Goal: Task Accomplishment & Management: Use online tool/utility

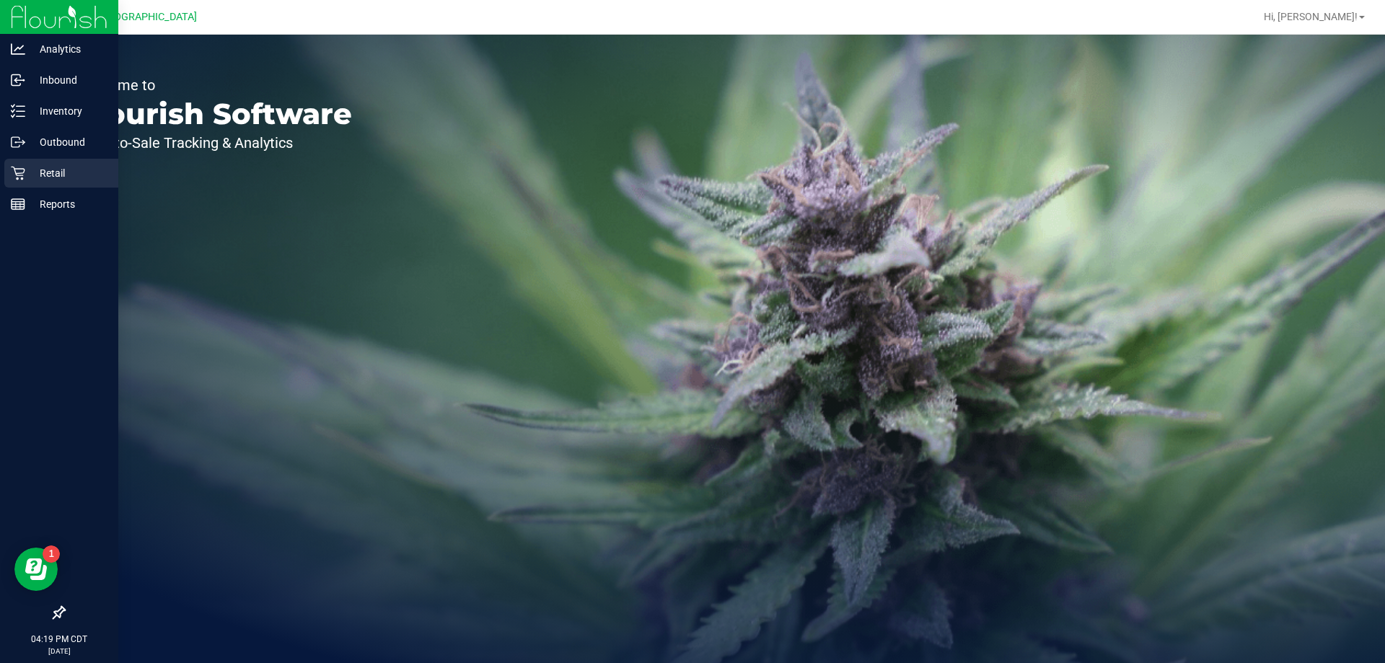
click at [34, 175] on p "Retail" at bounding box center [68, 172] width 87 height 17
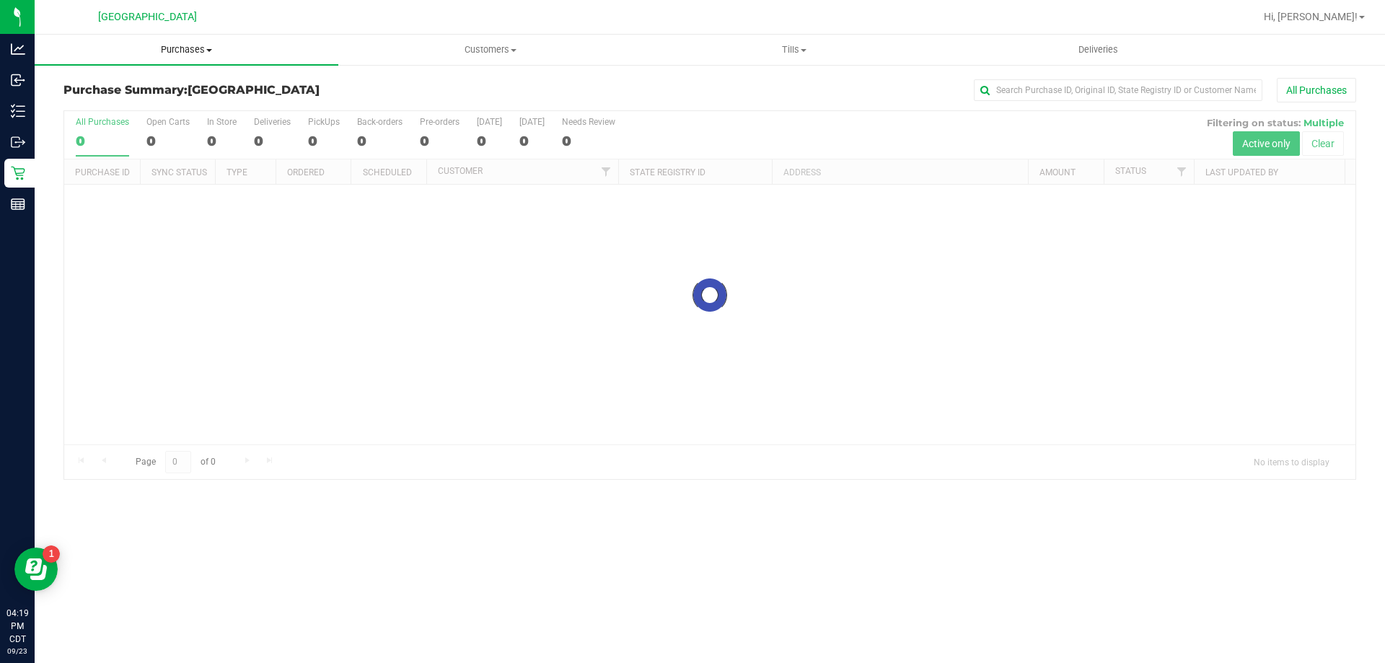
click at [198, 48] on span "Purchases" at bounding box center [187, 49] width 304 height 13
click at [91, 99] on span "Fulfillment" at bounding box center [79, 104] width 89 height 12
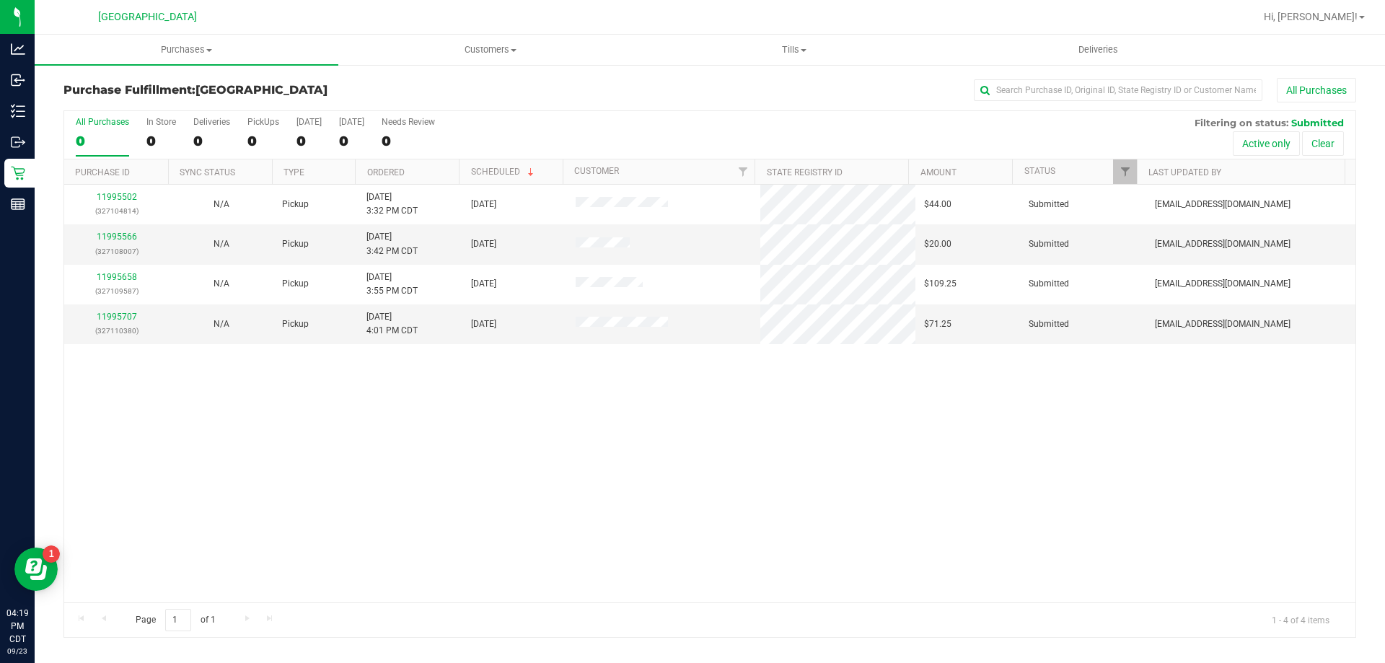
click at [418, 165] on th "Ordered" at bounding box center [407, 171] width 104 height 25
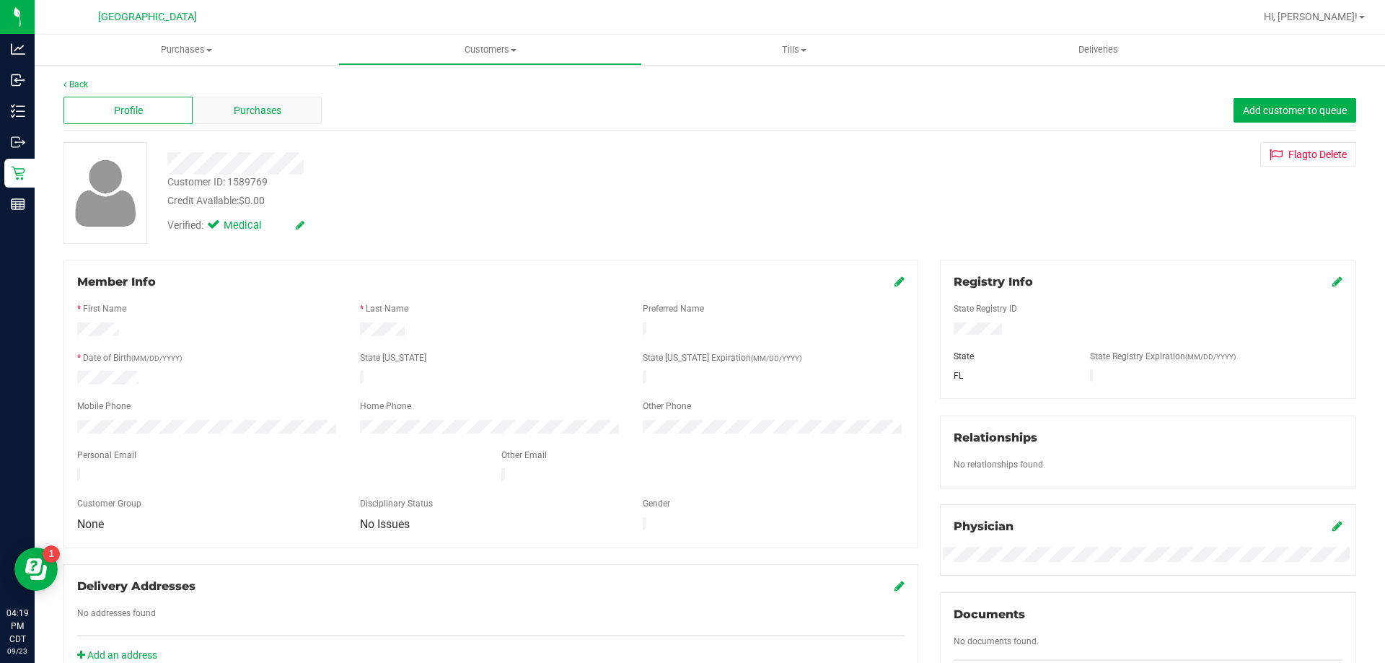
click at [266, 120] on div "Purchases" at bounding box center [257, 110] width 129 height 27
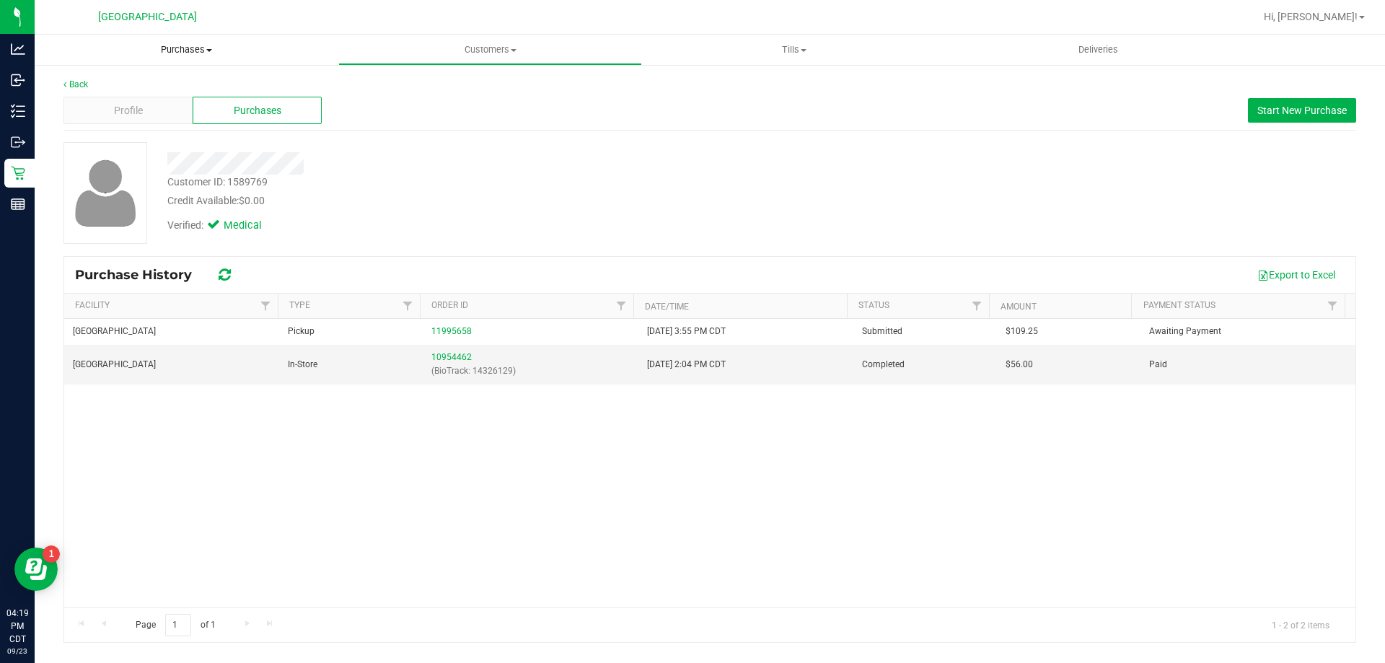
click at [193, 51] on span "Purchases" at bounding box center [187, 49] width 304 height 13
click at [107, 101] on span "Fulfillment" at bounding box center [79, 104] width 89 height 12
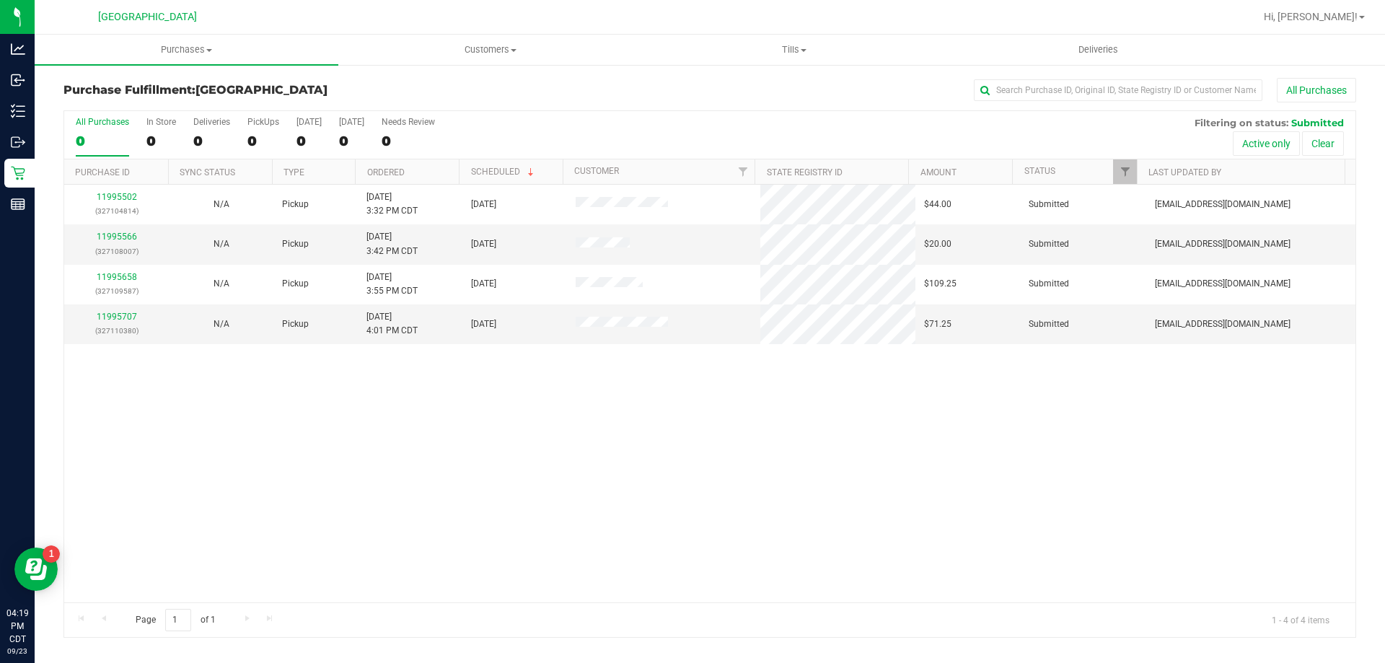
click at [427, 161] on th "Ordered" at bounding box center [407, 171] width 104 height 25
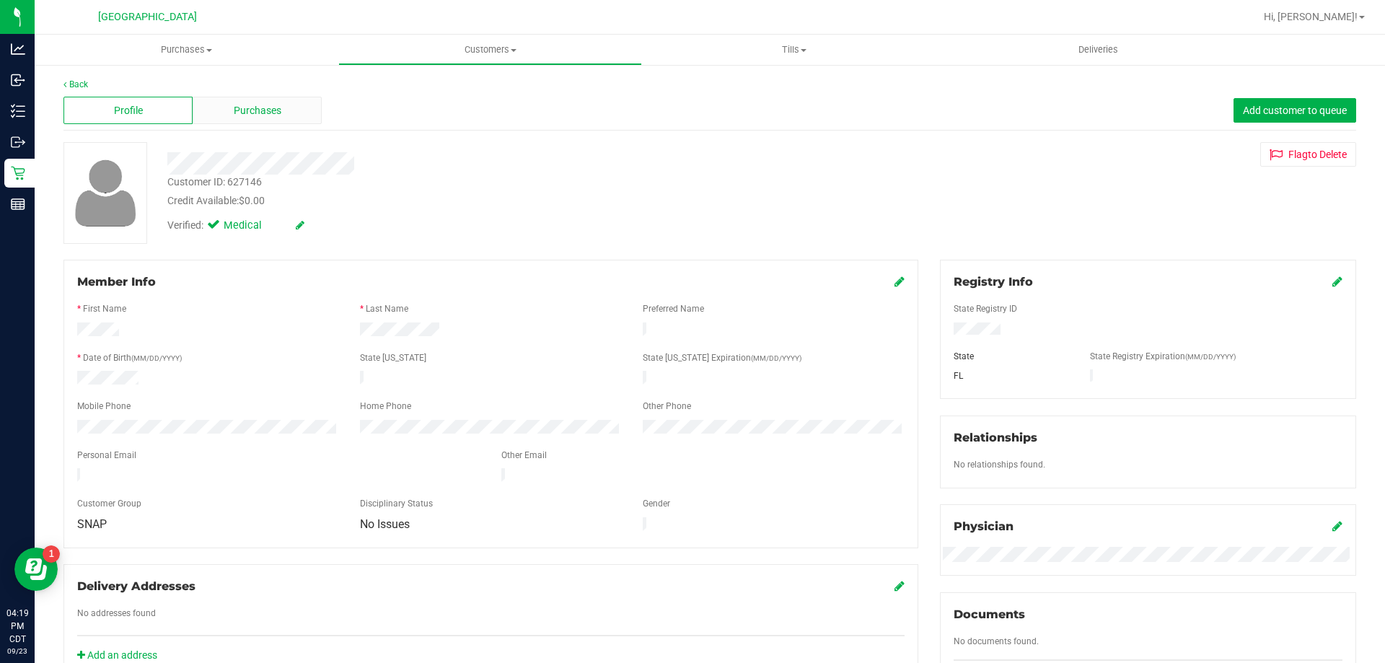
click at [253, 118] on div "Purchases" at bounding box center [257, 110] width 129 height 27
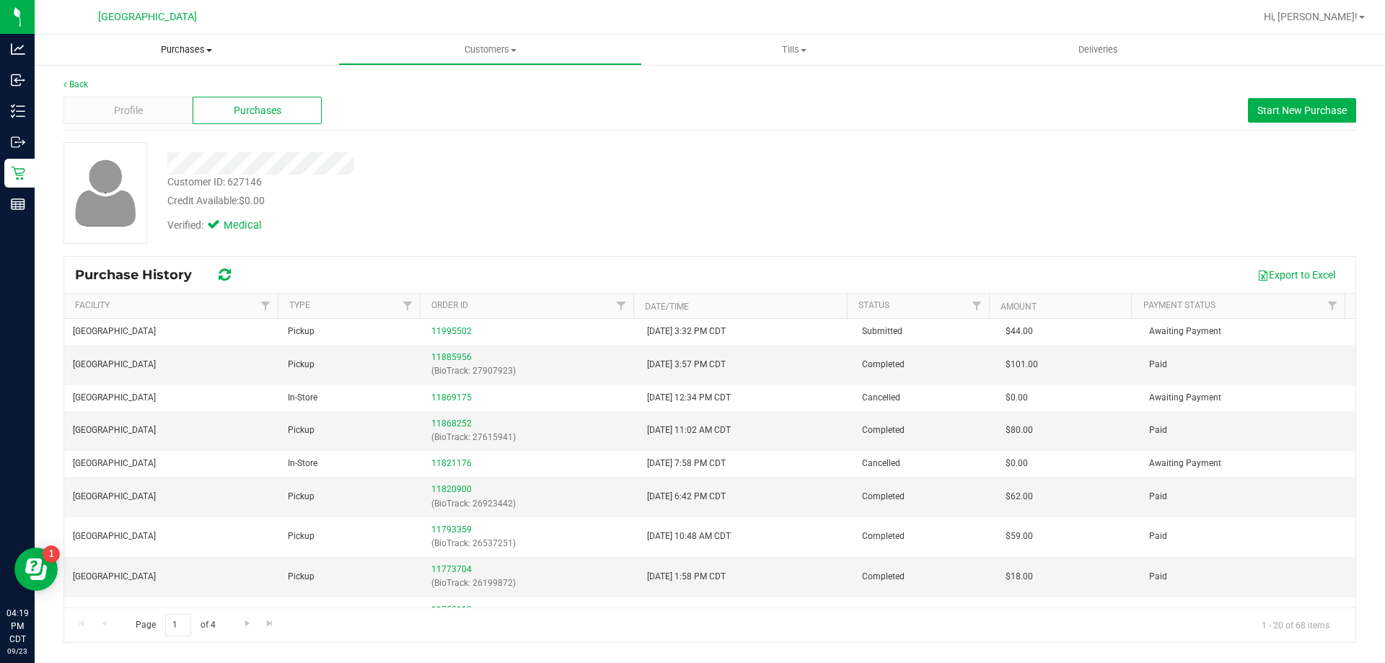
click at [191, 56] on uib-tab-heading "Purchases Summary of purchases Fulfillment All purchases" at bounding box center [187, 50] width 304 height 30
click at [93, 98] on span "Fulfillment" at bounding box center [79, 104] width 89 height 12
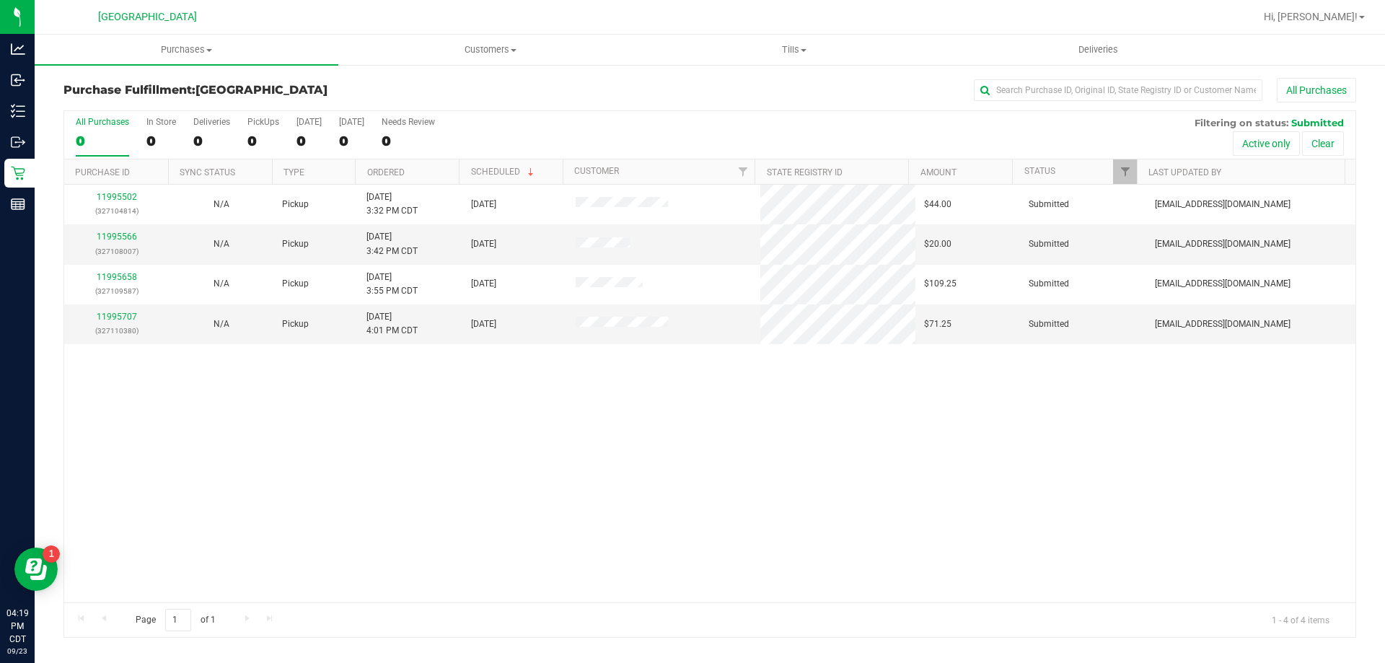
click at [423, 174] on th "Ordered" at bounding box center [407, 171] width 104 height 25
click at [121, 234] on link "11995566" at bounding box center [117, 237] width 40 height 10
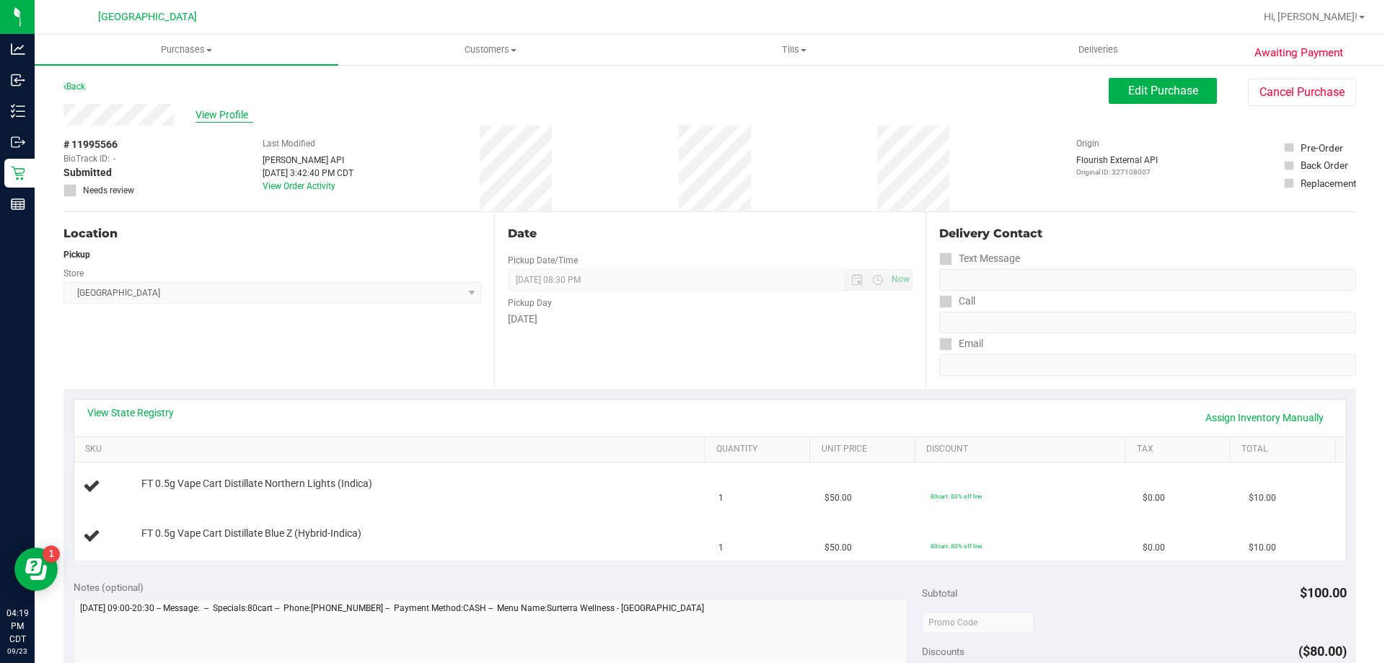
click at [229, 115] on span "View Profile" at bounding box center [225, 114] width 58 height 15
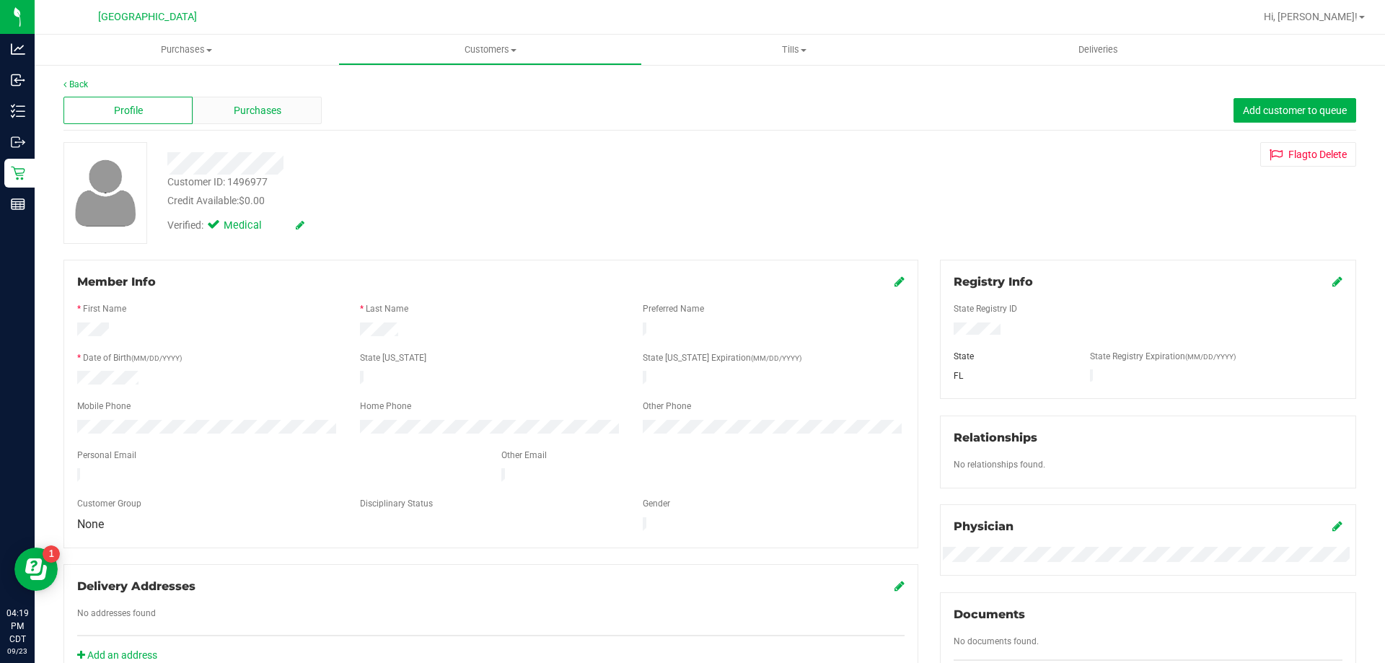
click at [238, 103] on span "Purchases" at bounding box center [258, 110] width 48 height 15
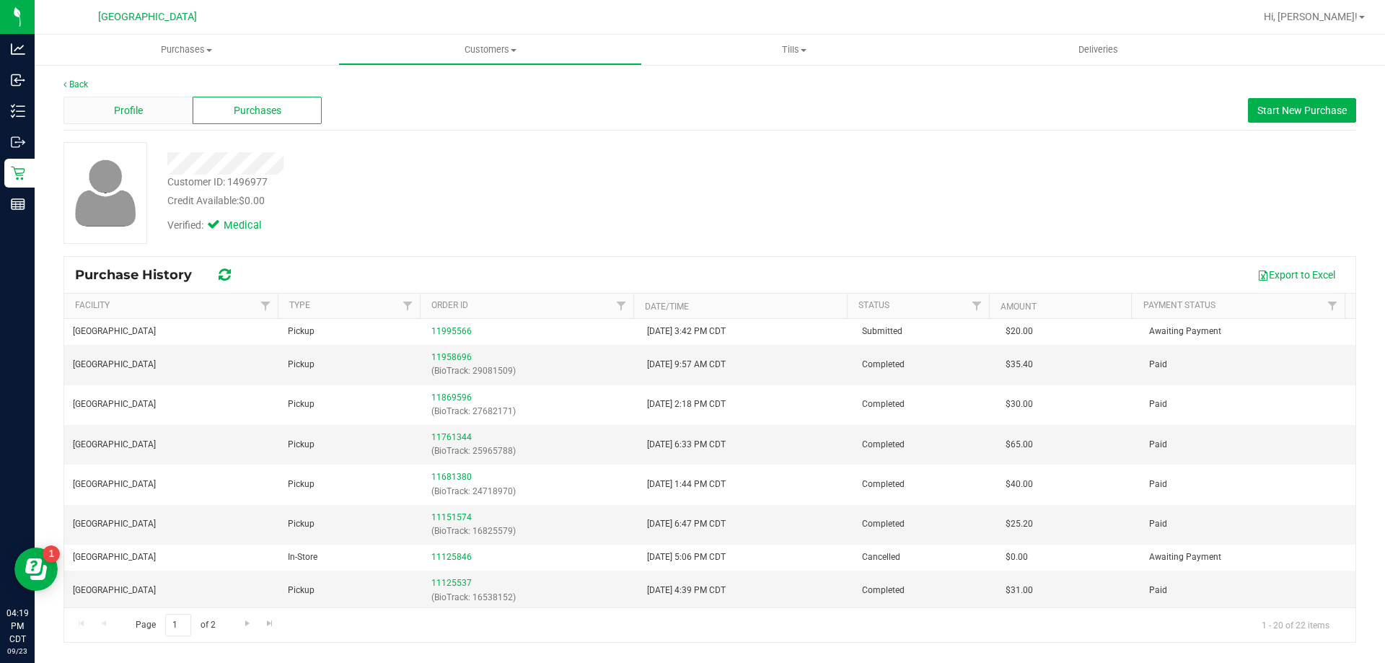
click at [135, 110] on span "Profile" at bounding box center [128, 110] width 29 height 15
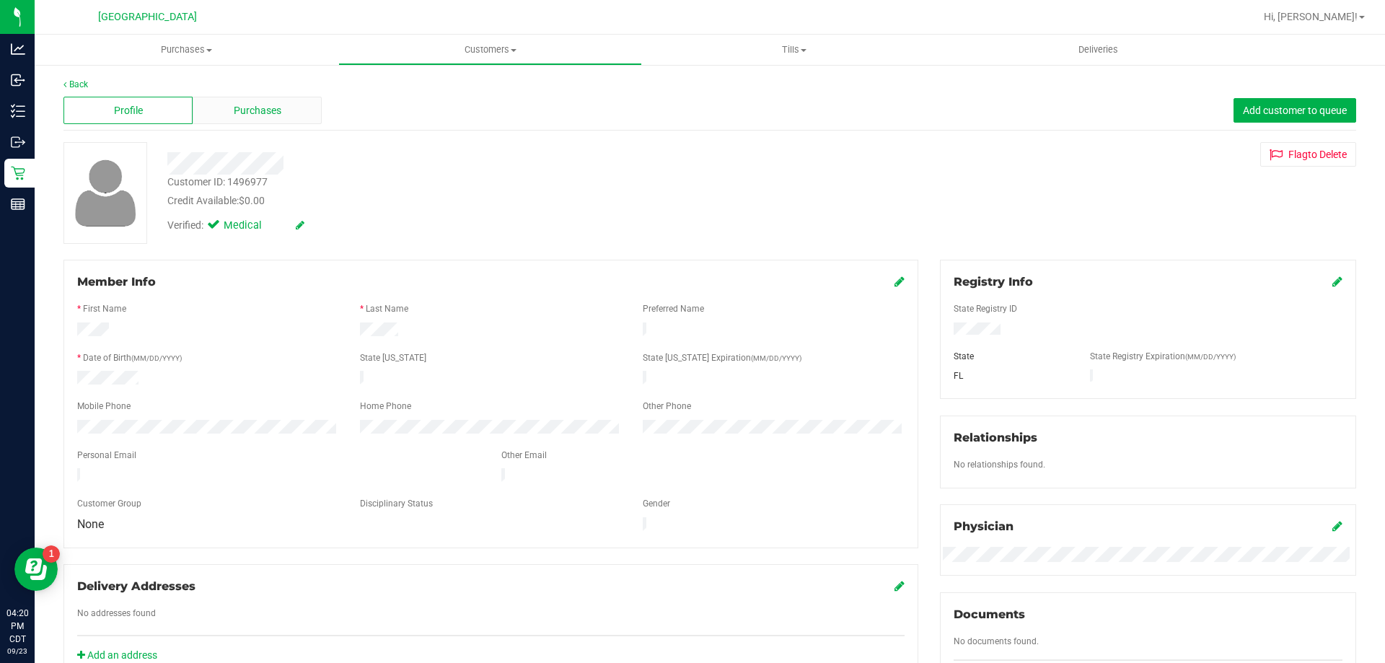
click at [234, 113] on span "Purchases" at bounding box center [258, 110] width 48 height 15
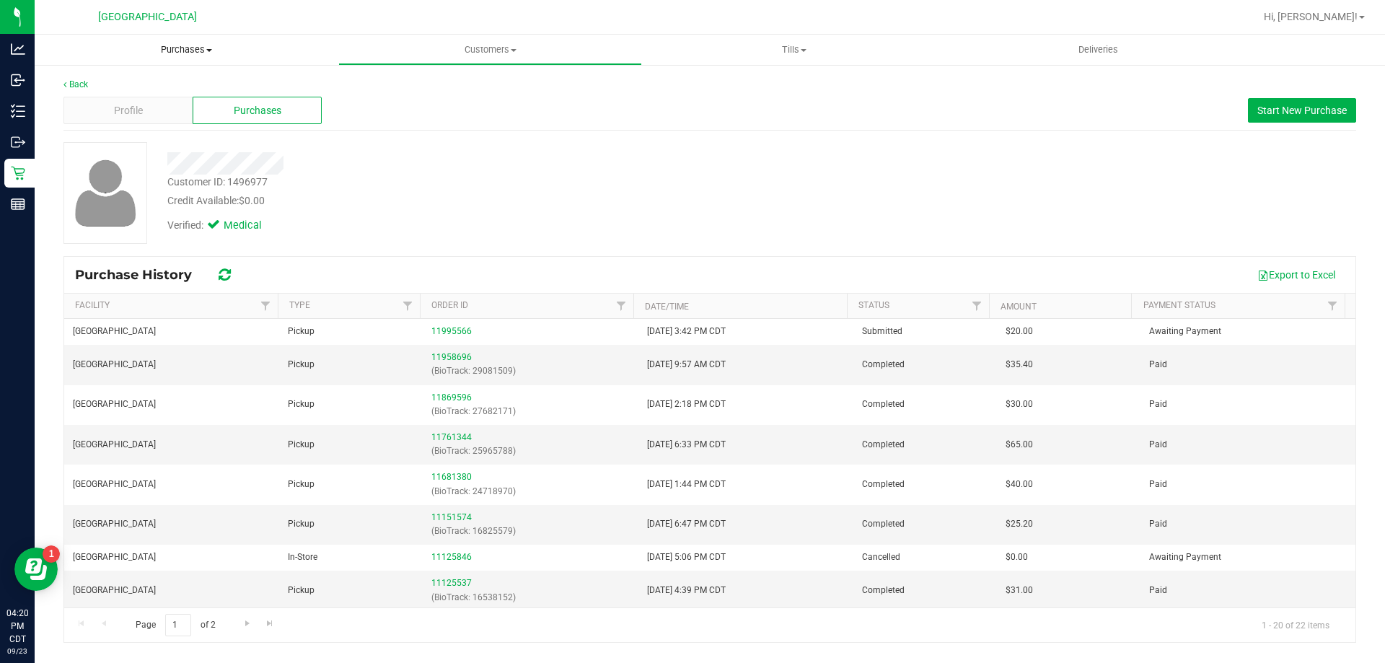
click at [172, 46] on span "Purchases" at bounding box center [187, 49] width 304 height 13
click at [89, 106] on span "Fulfillment" at bounding box center [79, 104] width 89 height 12
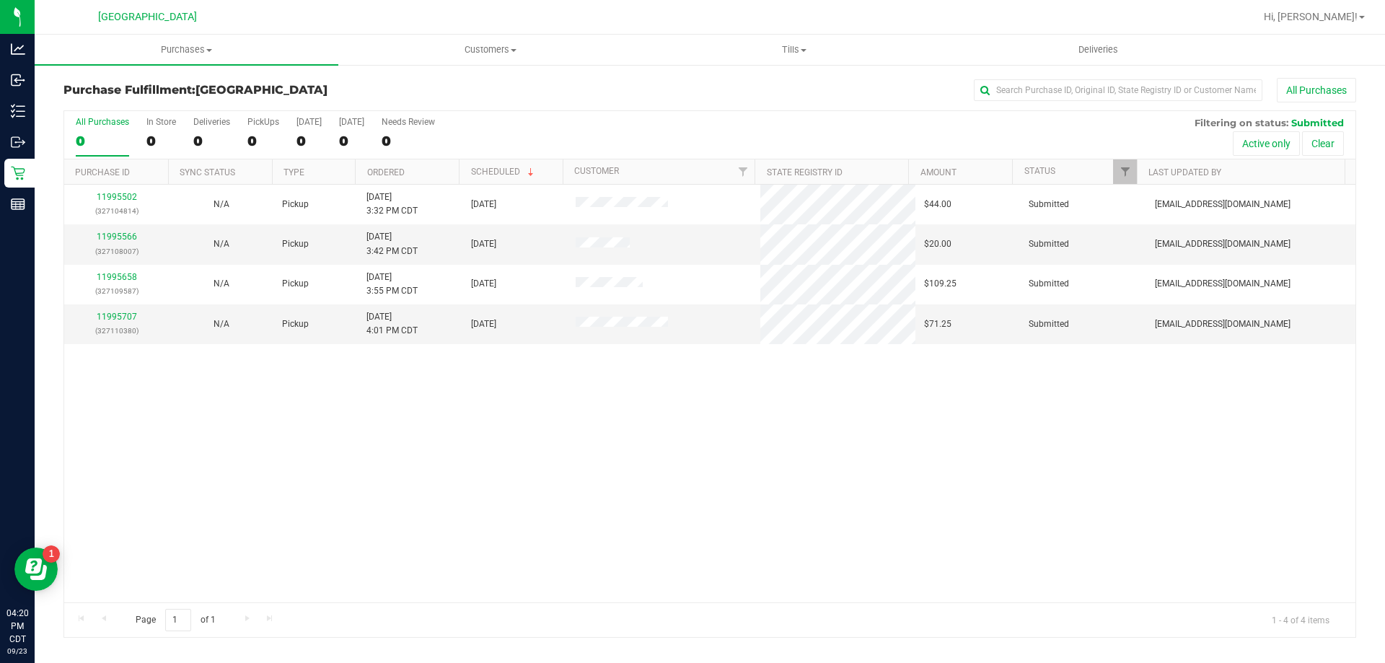
click at [416, 168] on th "Ordered" at bounding box center [407, 171] width 104 height 25
click at [126, 237] on link "11995566" at bounding box center [117, 237] width 40 height 10
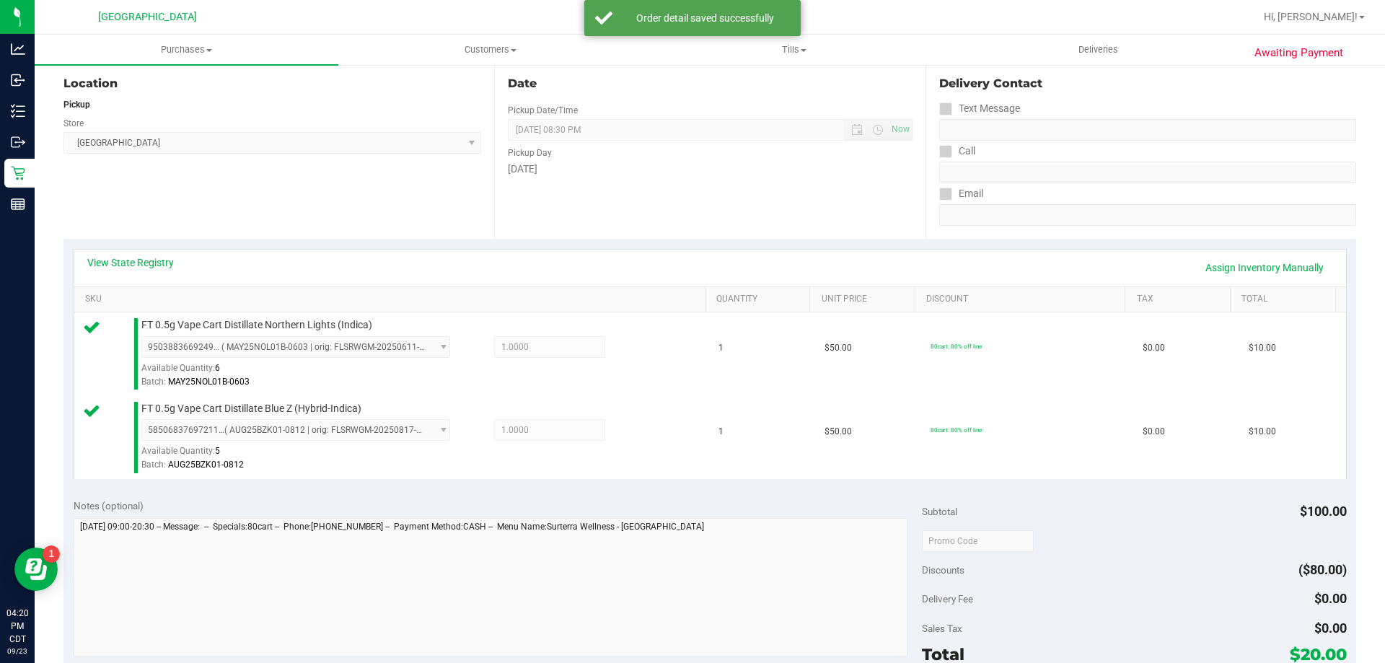
scroll to position [289, 0]
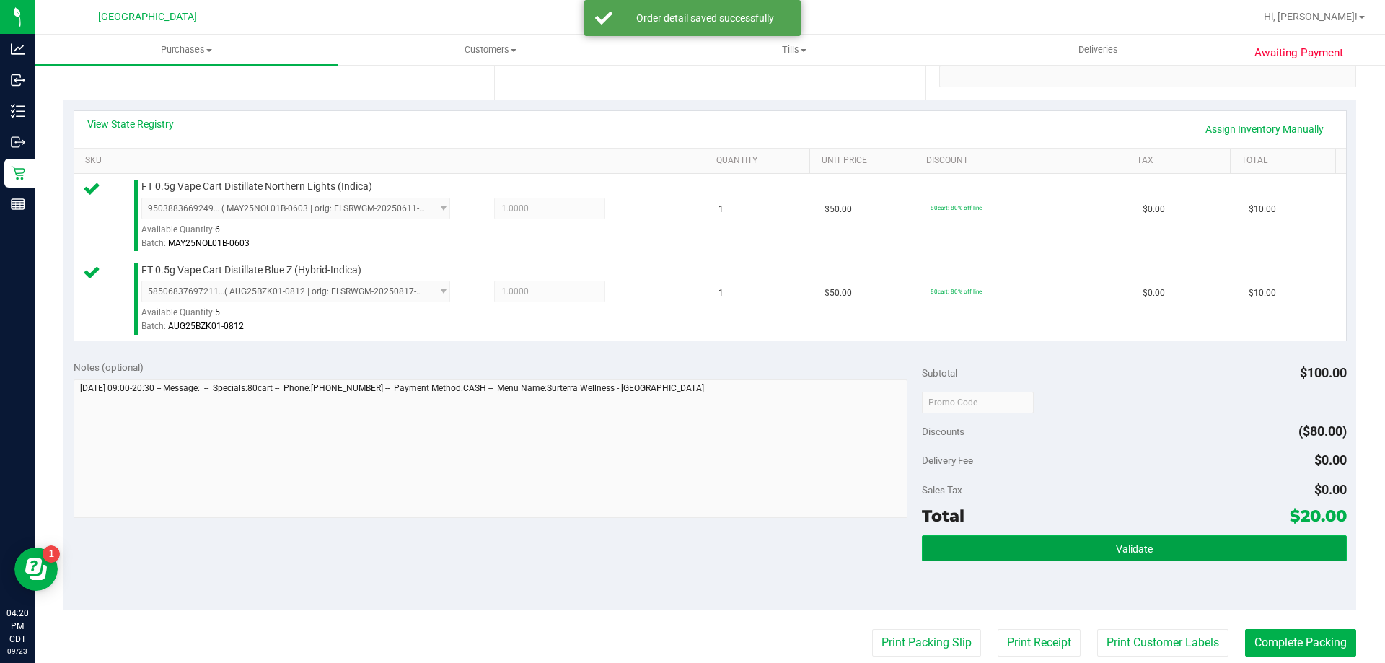
click at [1020, 544] on button "Validate" at bounding box center [1134, 548] width 424 height 26
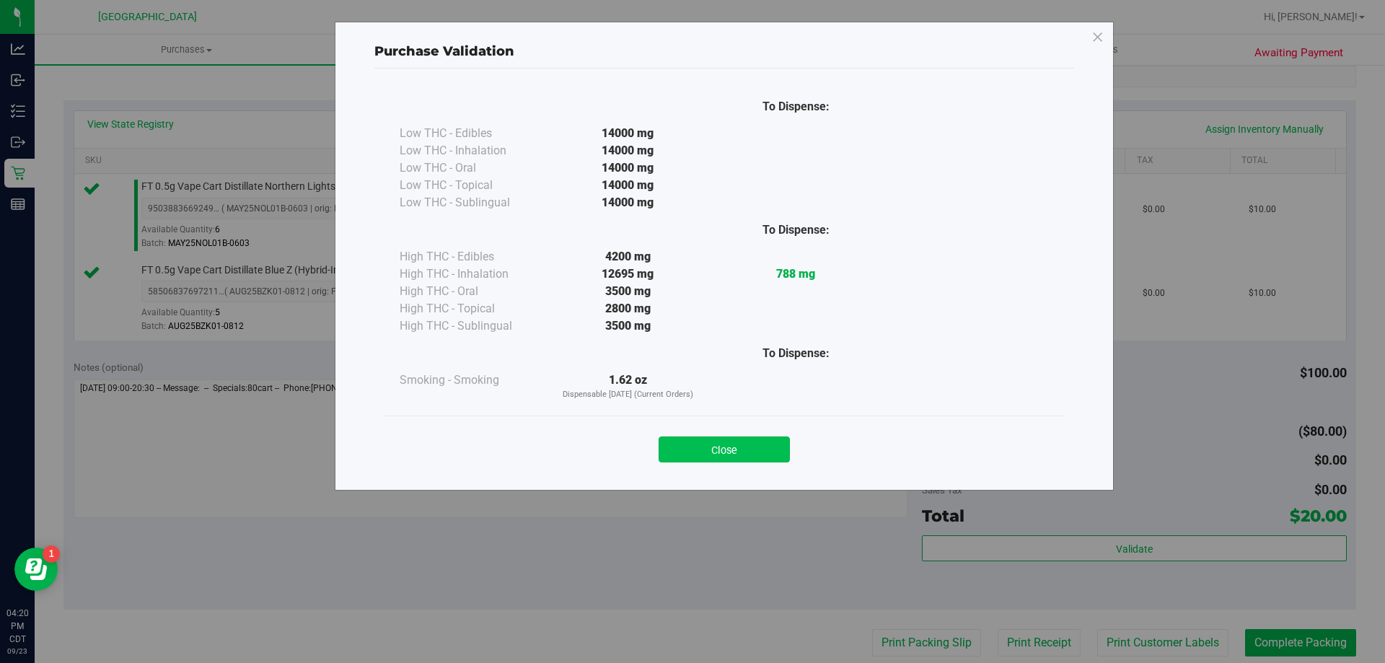
click at [690, 447] on button "Close" at bounding box center [724, 449] width 131 height 26
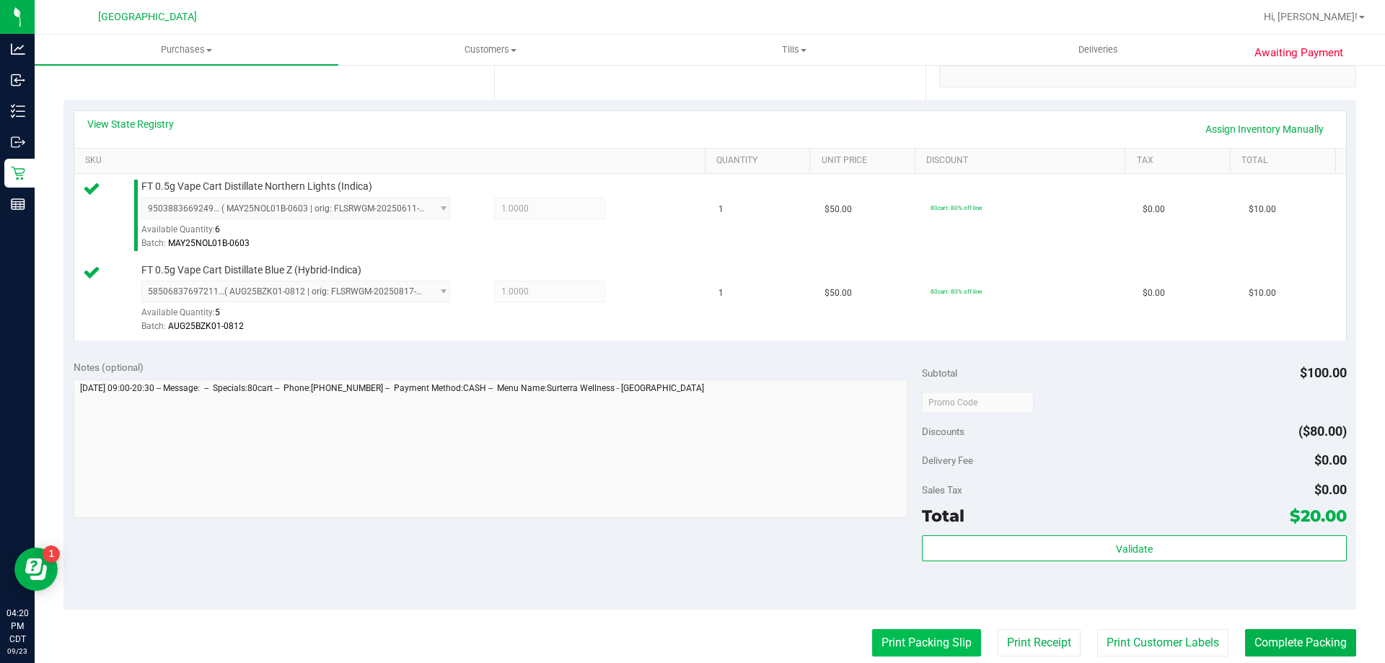
click at [898, 648] on button "Print Packing Slip" at bounding box center [926, 642] width 109 height 27
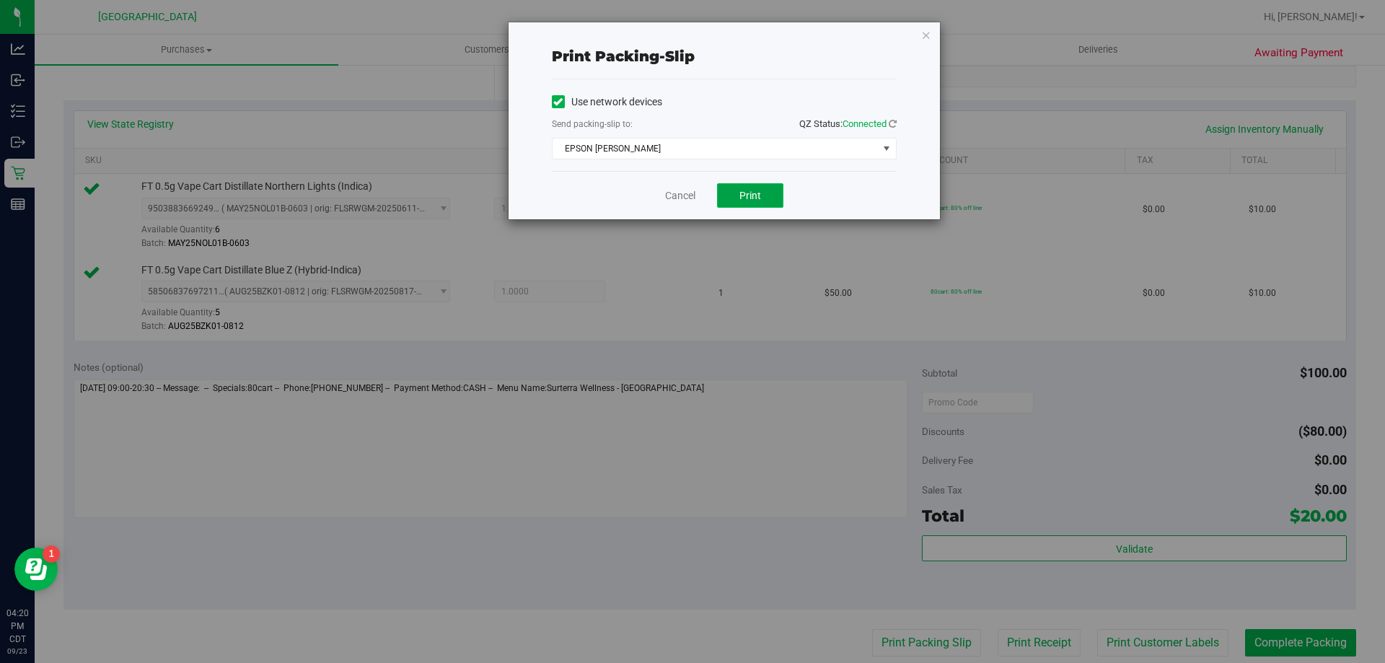
click at [760, 191] on span "Print" at bounding box center [750, 196] width 22 height 12
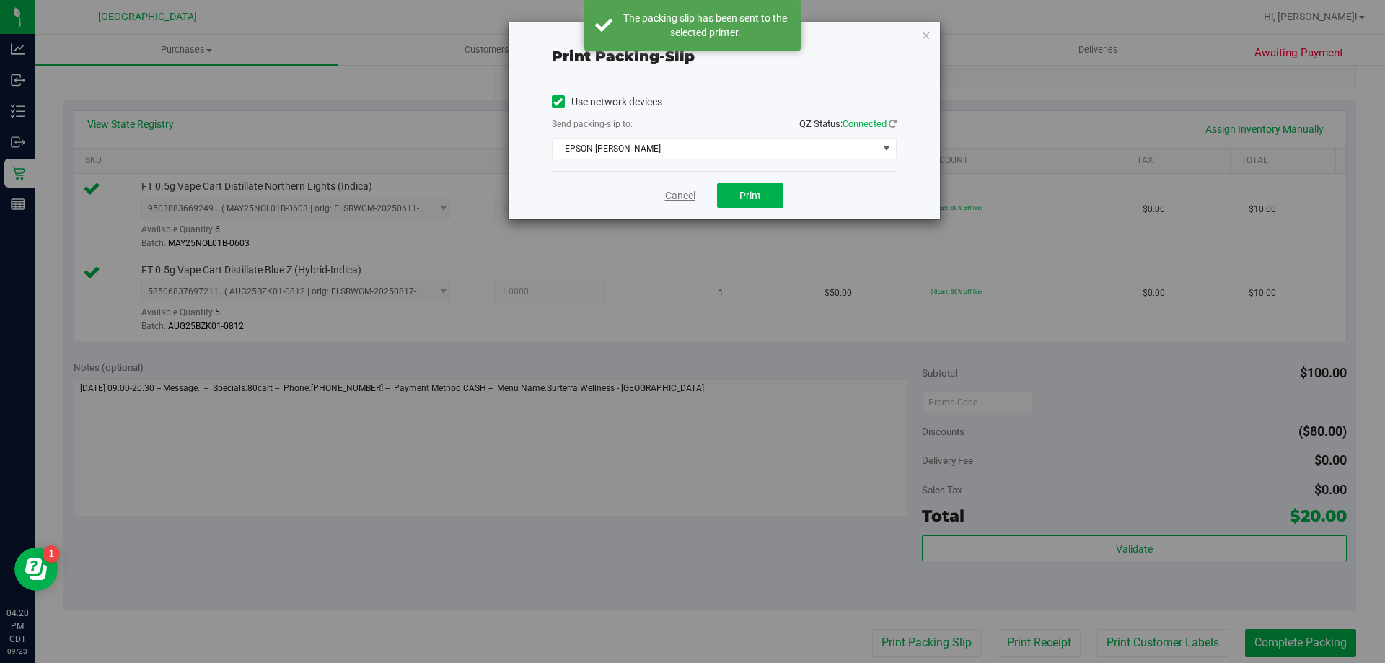
click at [688, 193] on link "Cancel" at bounding box center [680, 195] width 30 height 15
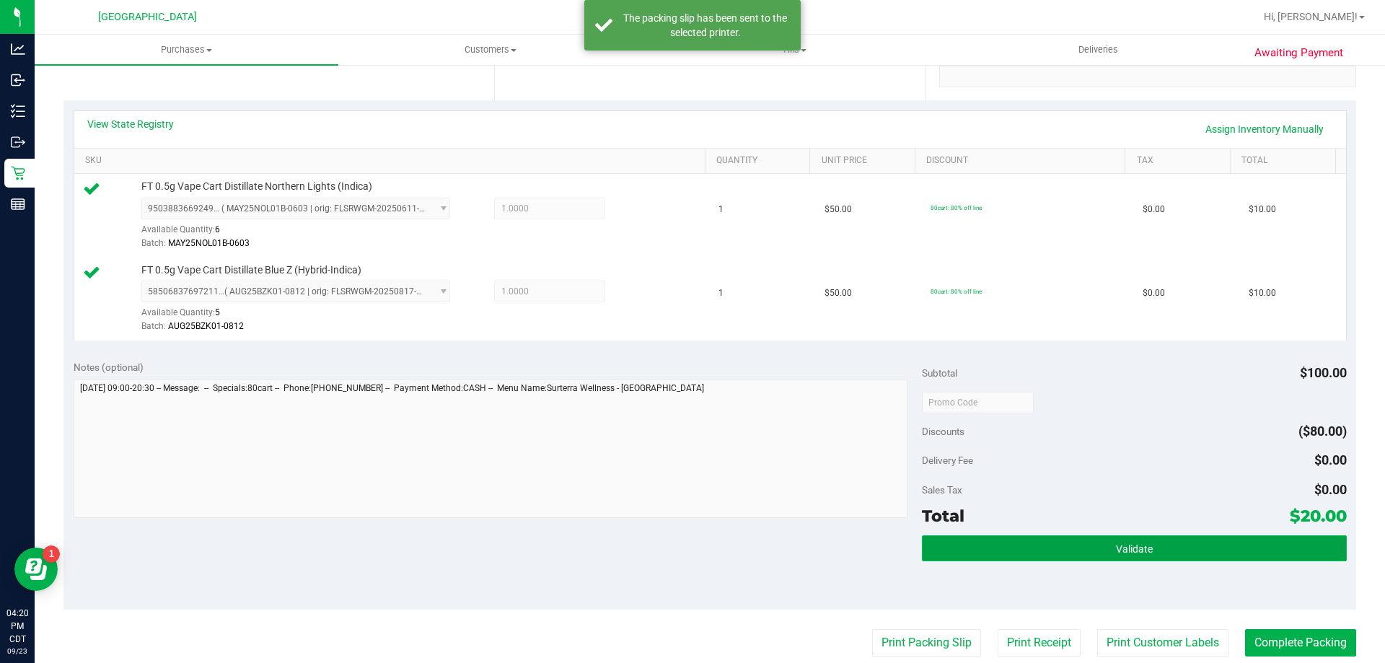
click at [1079, 547] on button "Validate" at bounding box center [1134, 548] width 424 height 26
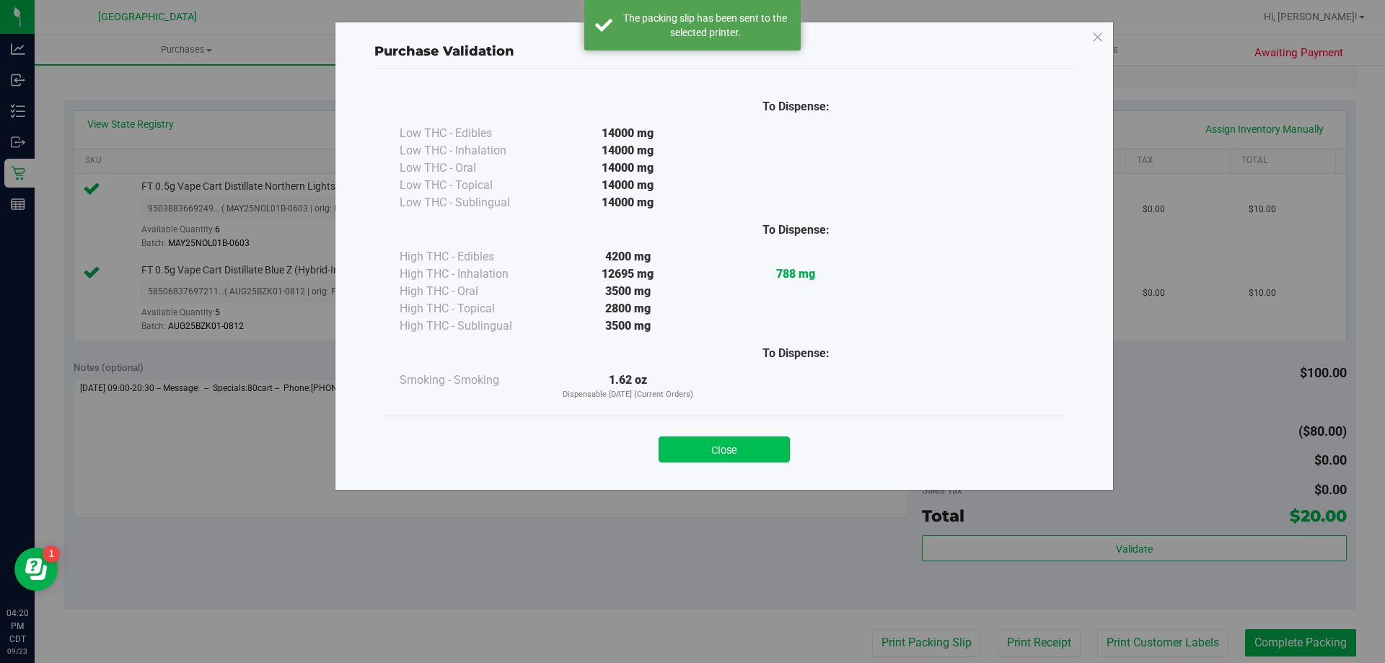
click at [769, 447] on button "Close" at bounding box center [724, 449] width 131 height 26
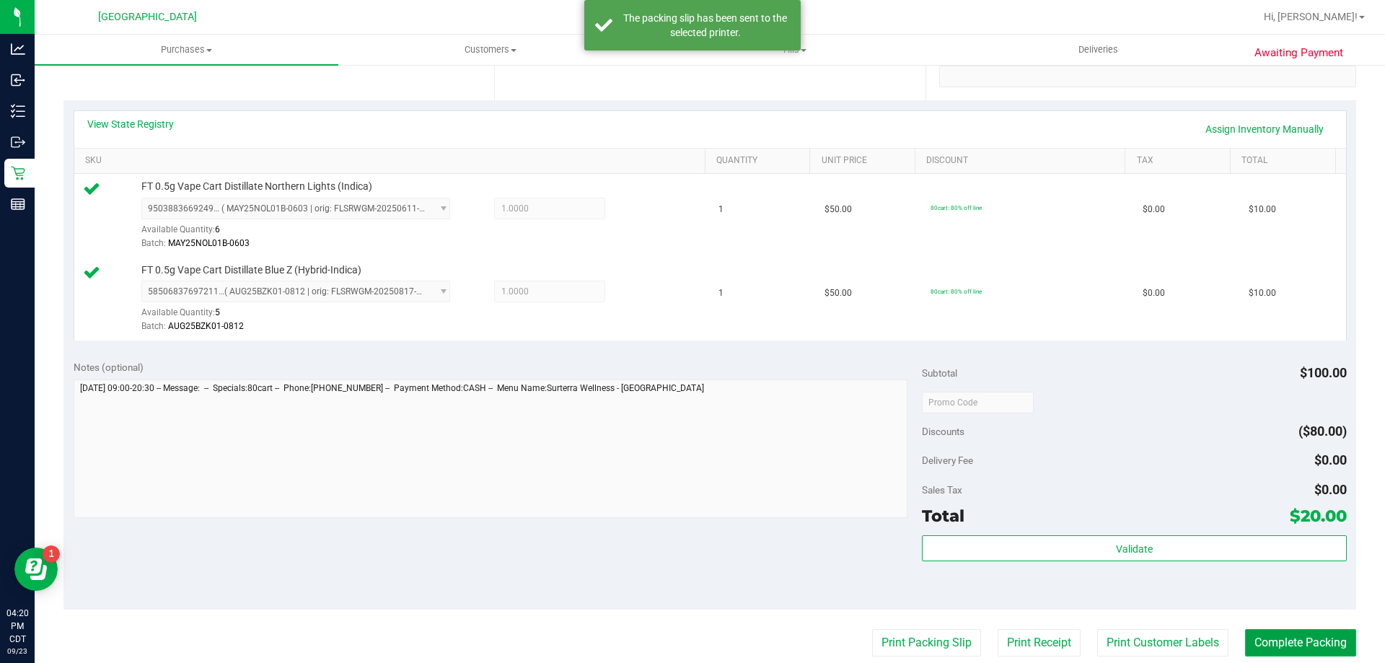
click at [1245, 645] on button "Complete Packing" at bounding box center [1300, 642] width 111 height 27
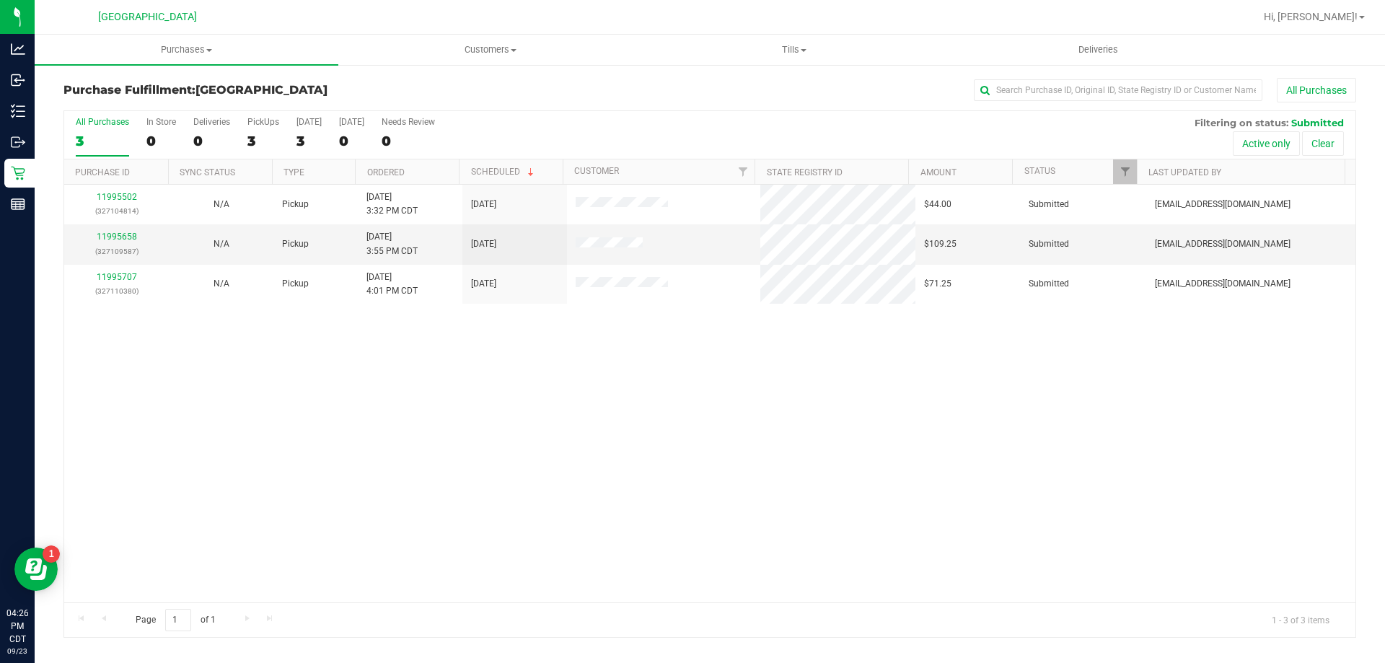
click at [433, 176] on th "Ordered" at bounding box center [407, 171] width 104 height 25
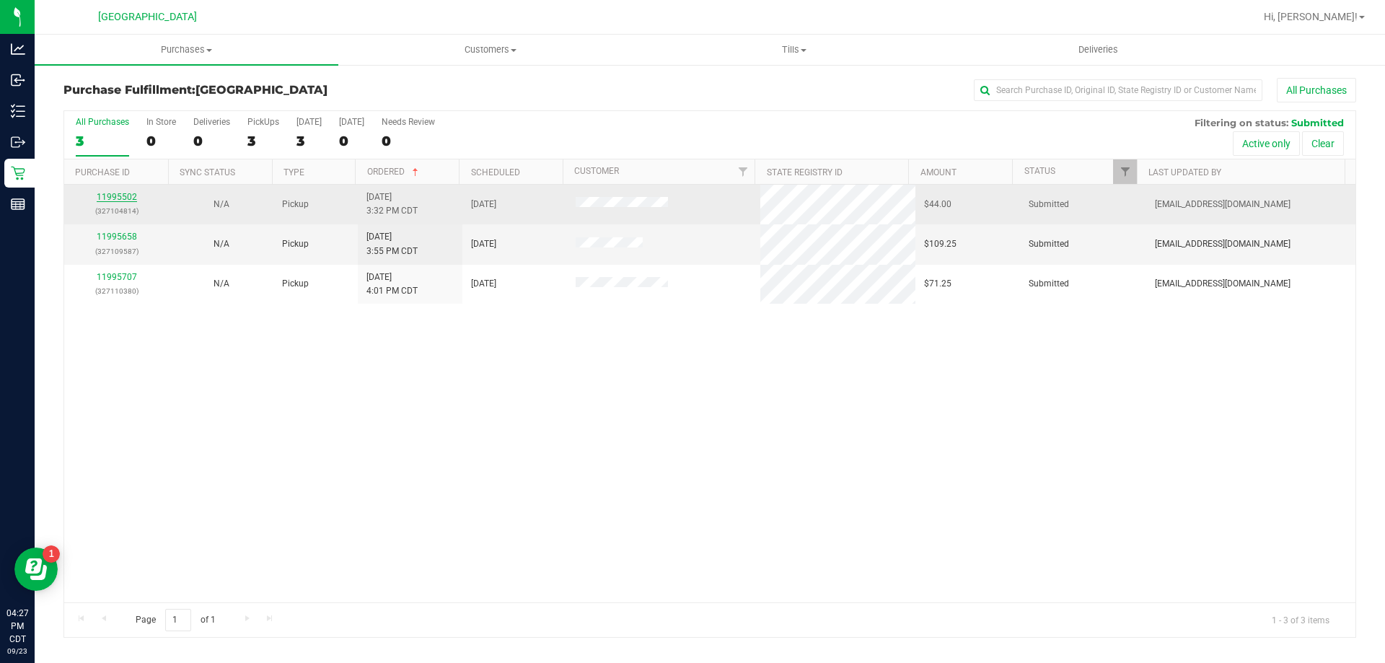
click at [110, 193] on link "11995502" at bounding box center [117, 197] width 40 height 10
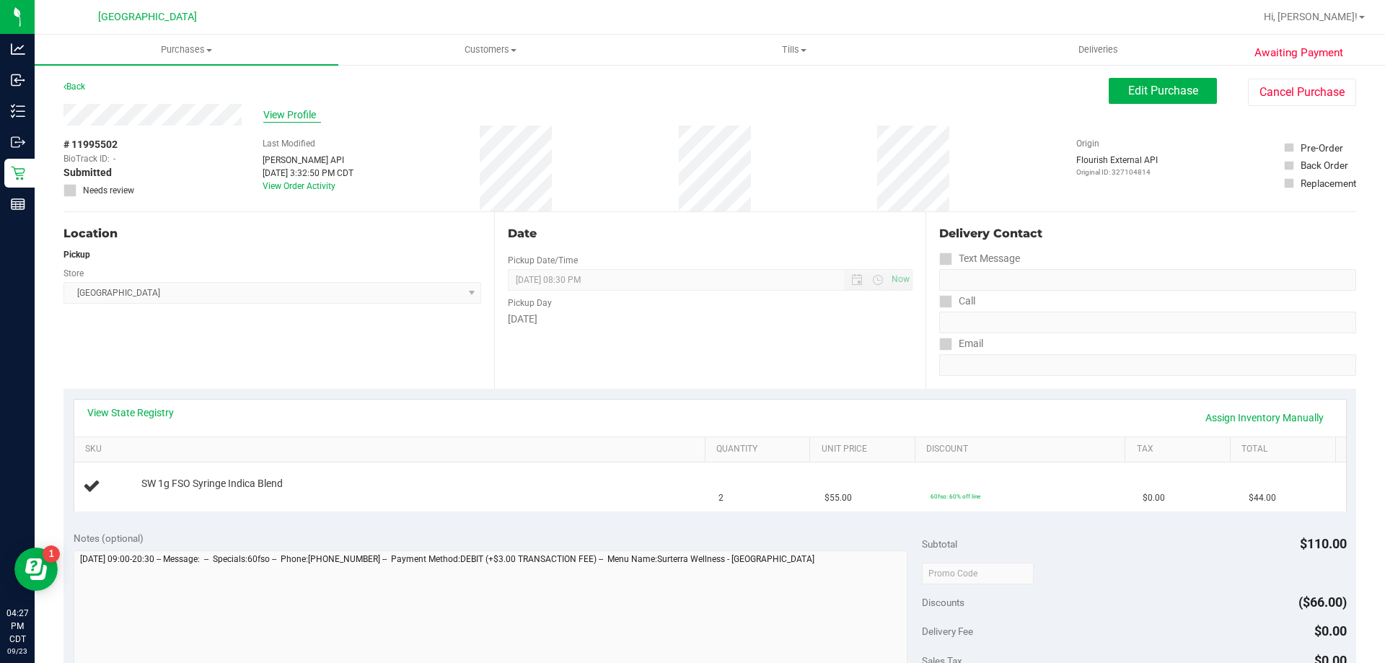
click at [297, 113] on span "View Profile" at bounding box center [292, 114] width 58 height 15
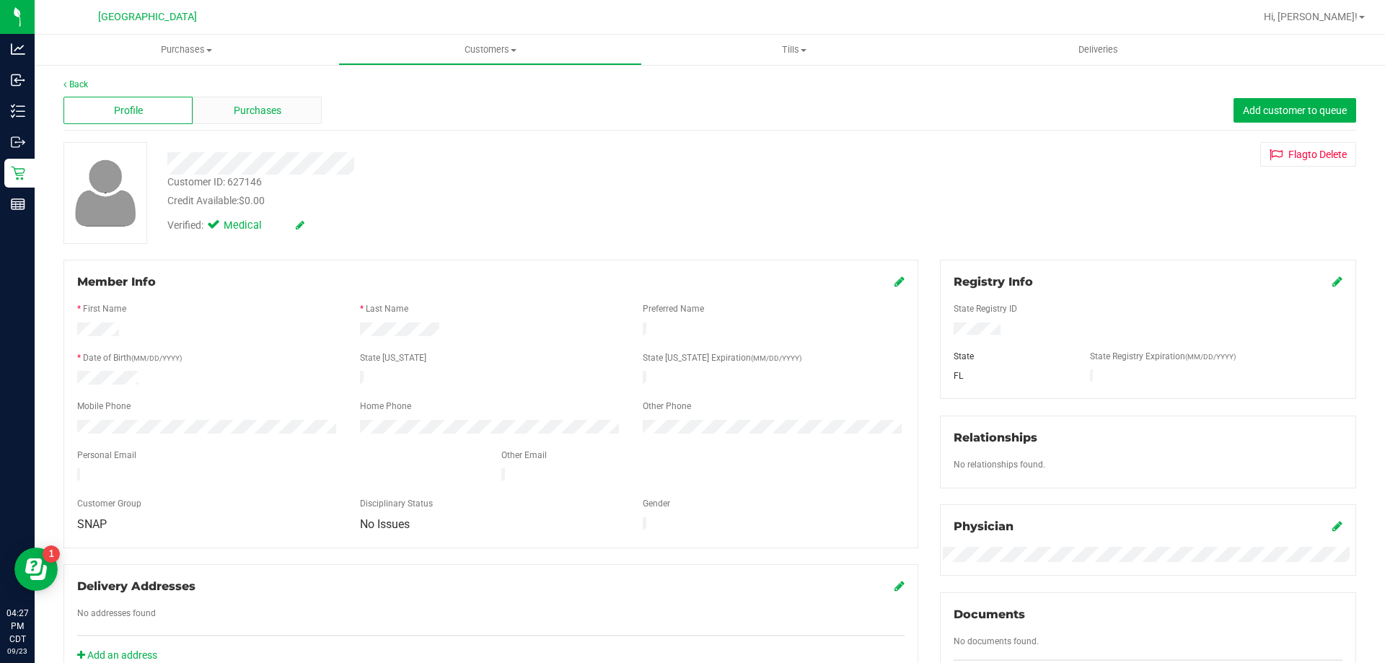
click at [281, 118] on div "Purchases" at bounding box center [257, 110] width 129 height 27
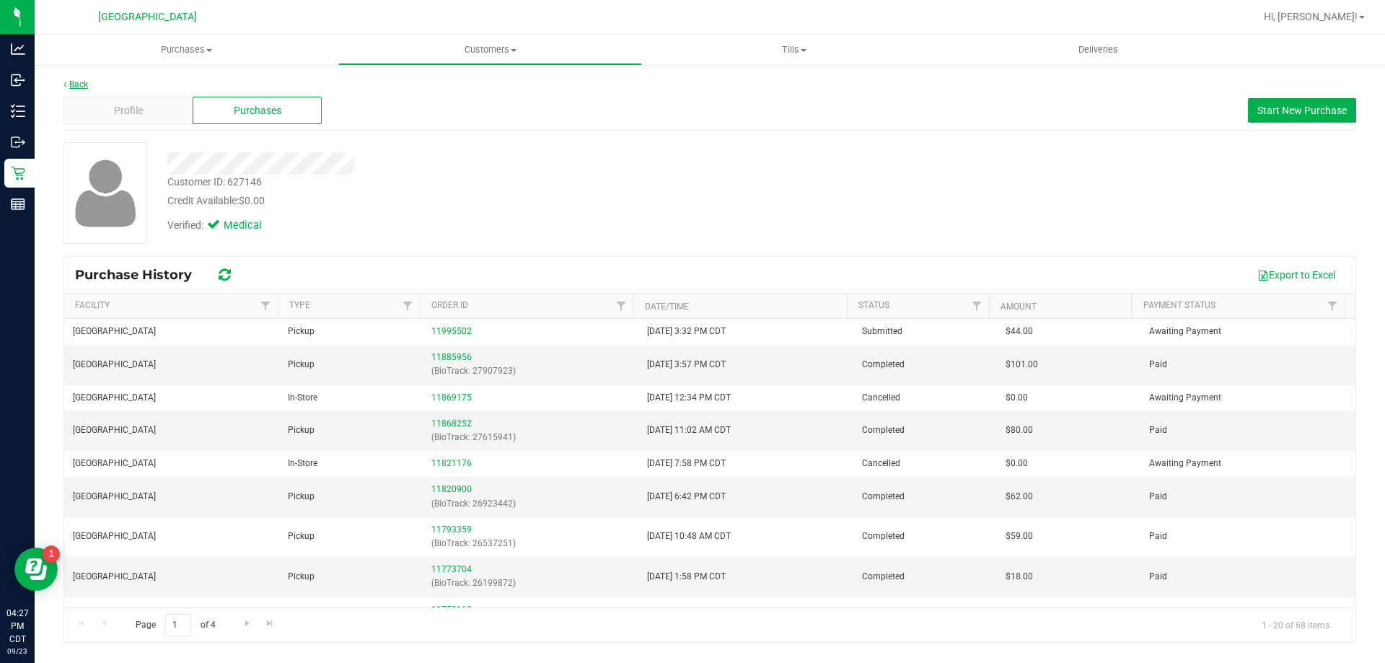
click at [87, 87] on link "Back" at bounding box center [75, 84] width 25 height 10
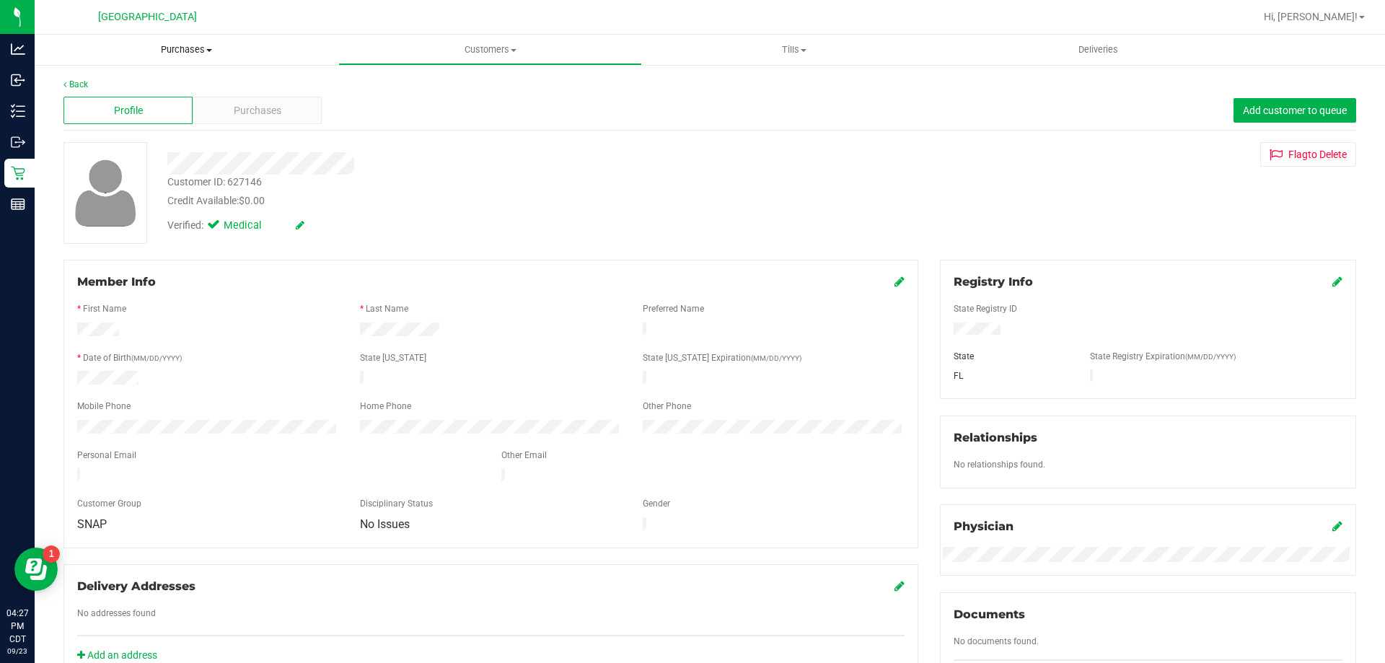
click at [175, 48] on span "Purchases" at bounding box center [187, 49] width 304 height 13
click at [100, 103] on span "Fulfillment" at bounding box center [79, 104] width 89 height 12
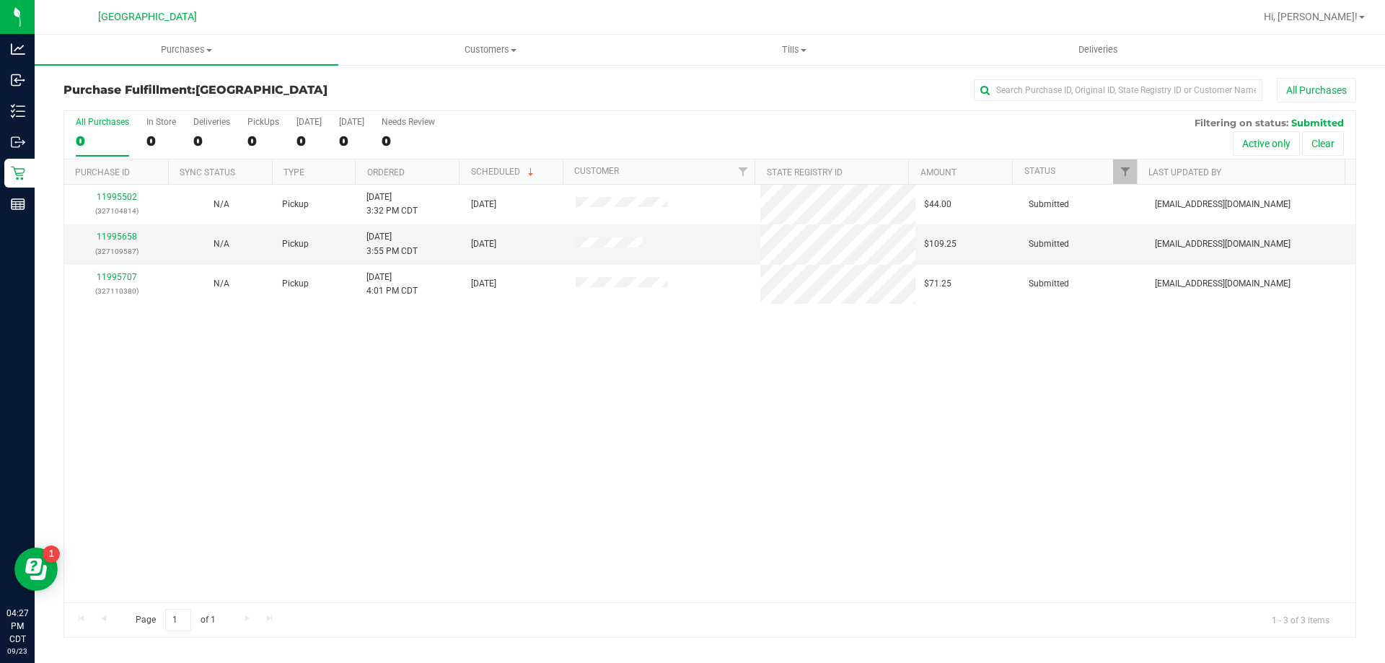
click at [426, 171] on th "Ordered" at bounding box center [407, 171] width 104 height 25
click at [126, 238] on link "11995658" at bounding box center [117, 237] width 40 height 10
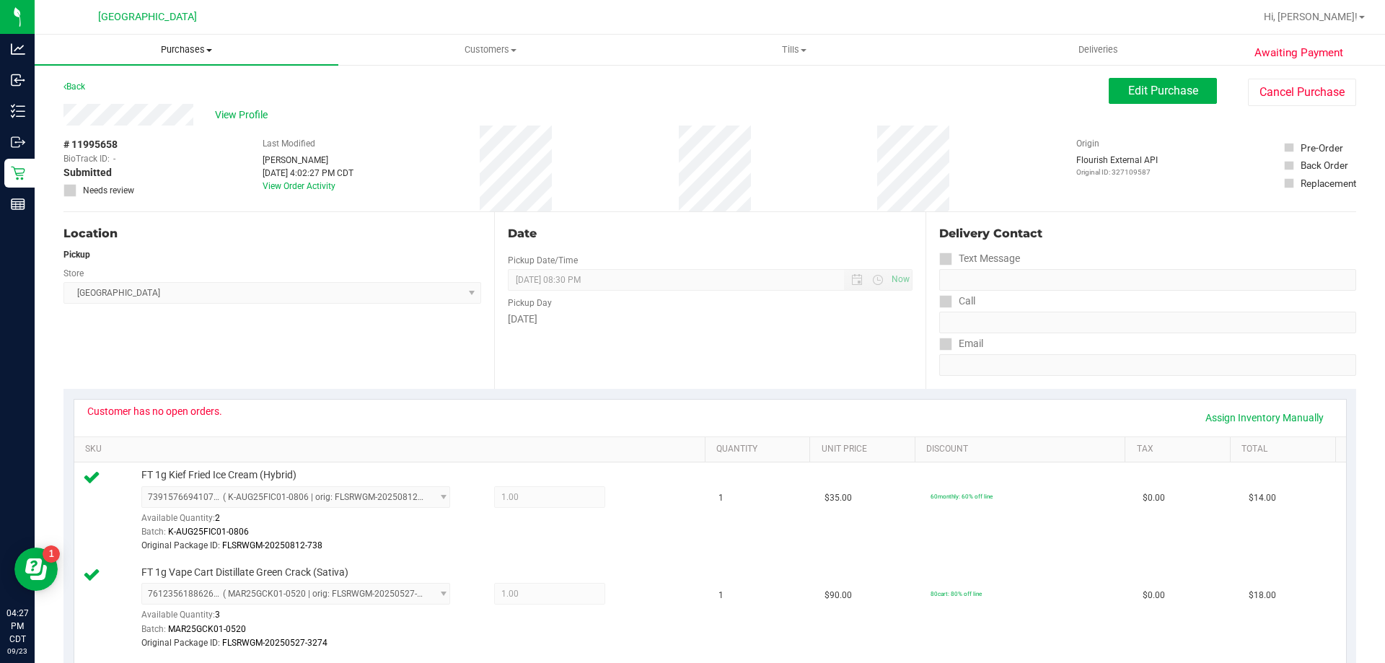
click at [182, 54] on span "Purchases" at bounding box center [187, 49] width 304 height 13
click at [226, 232] on div "Location" at bounding box center [272, 233] width 418 height 17
click at [184, 51] on span "Purchases" at bounding box center [187, 49] width 304 height 13
click at [99, 98] on span "Fulfillment" at bounding box center [79, 104] width 89 height 12
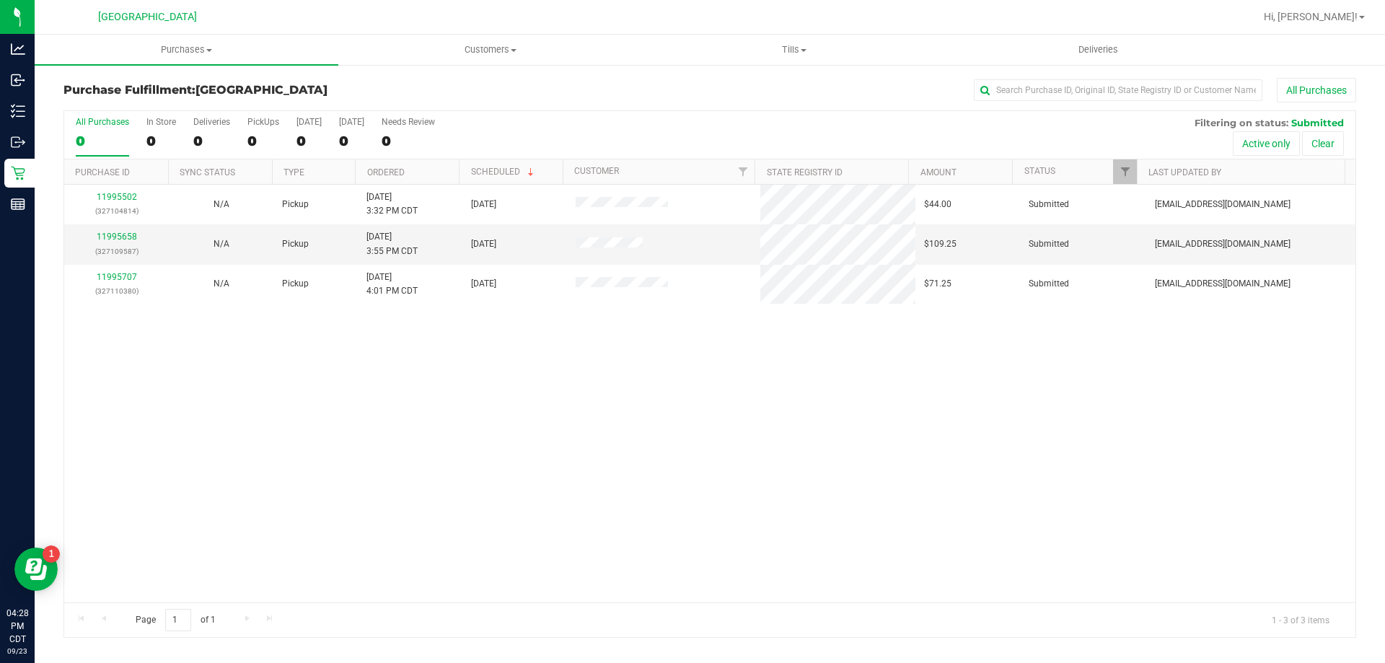
click at [424, 174] on th "Ordered" at bounding box center [407, 171] width 104 height 25
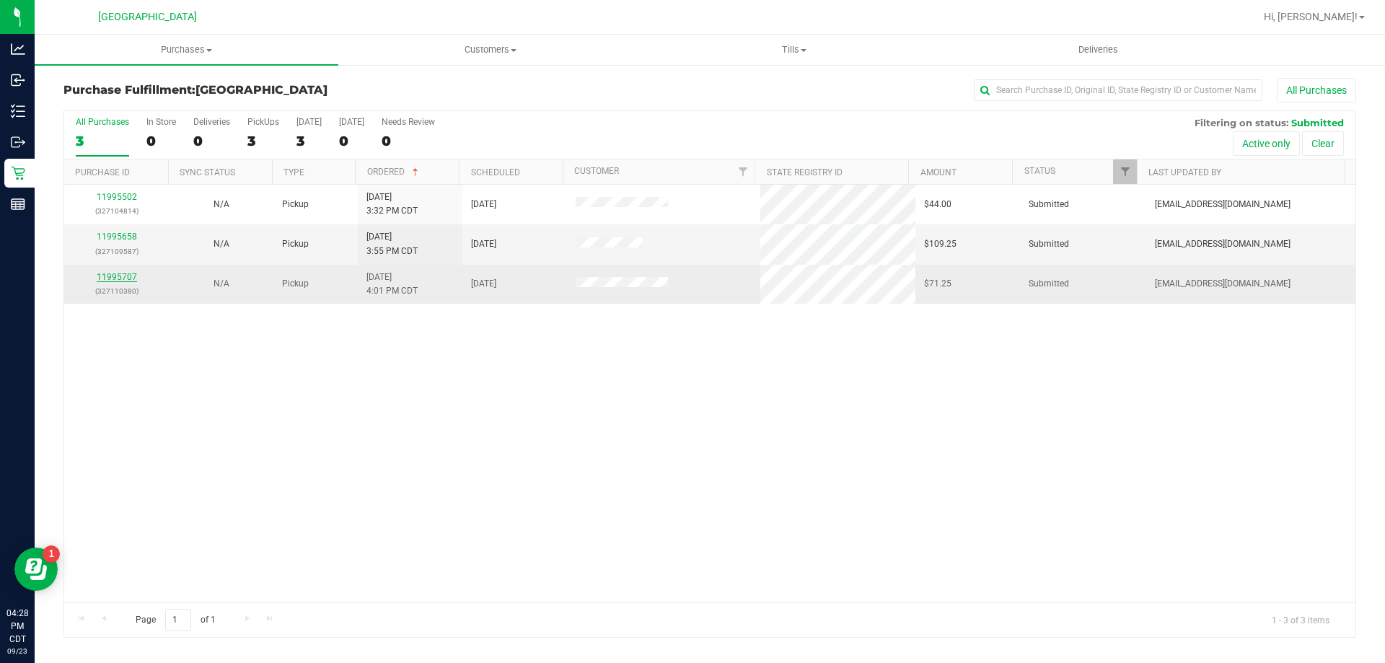
click at [128, 275] on link "11995707" at bounding box center [117, 277] width 40 height 10
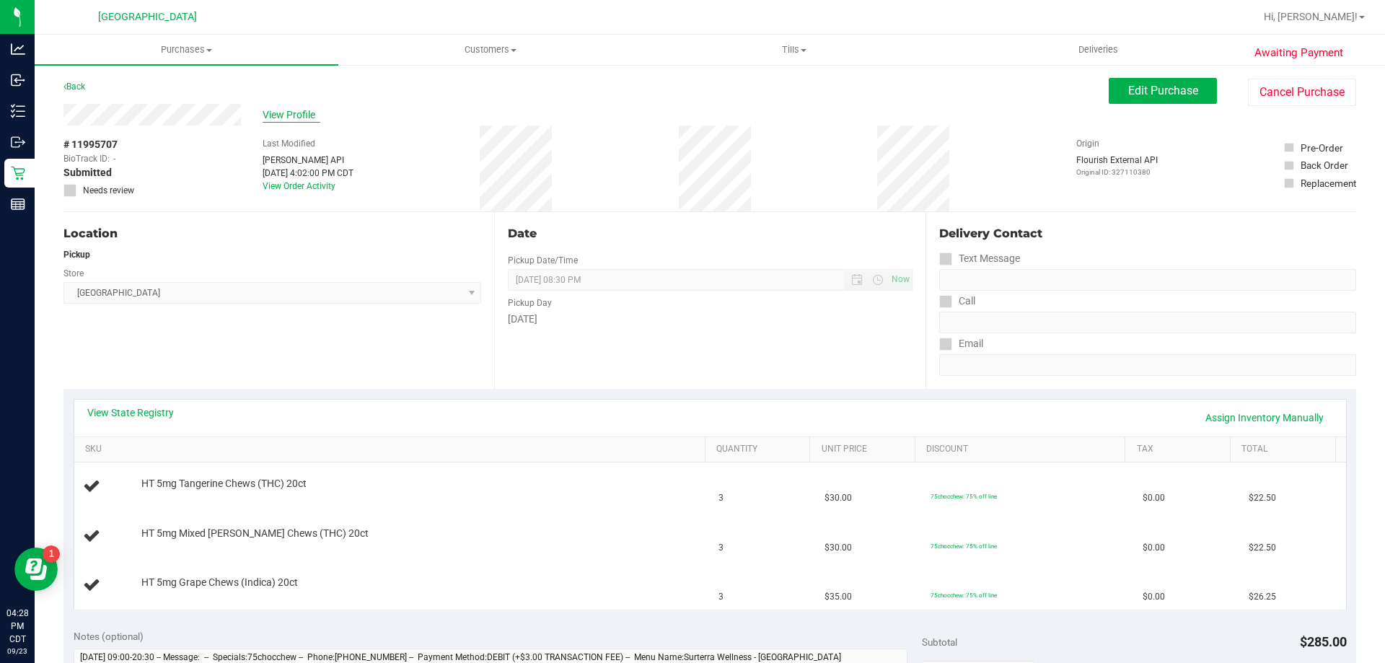
click at [282, 118] on span "View Profile" at bounding box center [292, 114] width 58 height 15
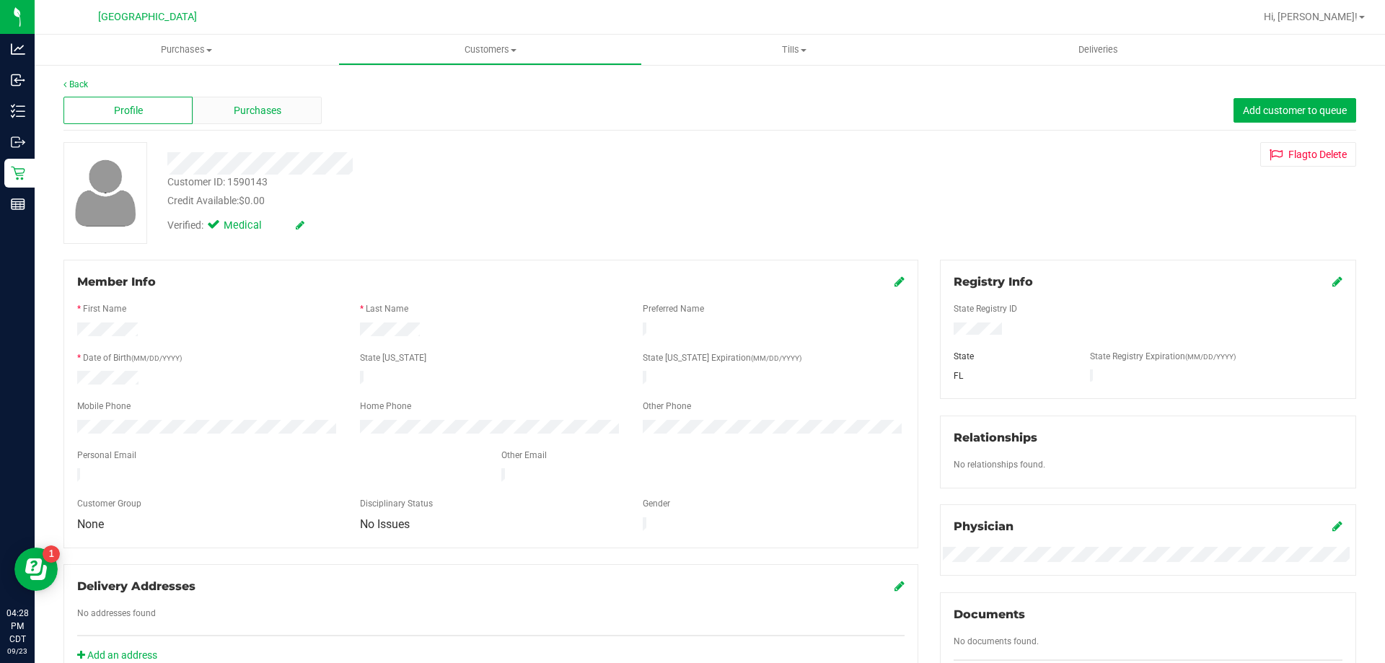
click at [245, 115] on span "Purchases" at bounding box center [258, 110] width 48 height 15
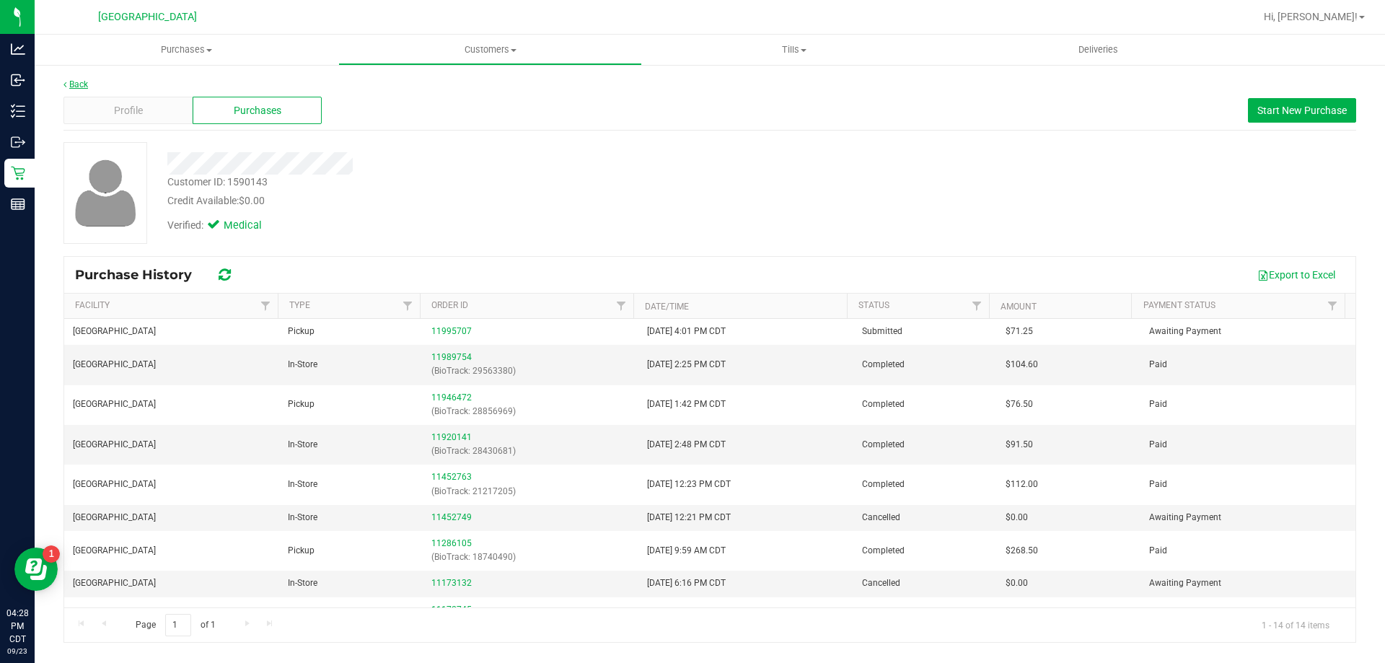
click at [82, 85] on link "Back" at bounding box center [75, 84] width 25 height 10
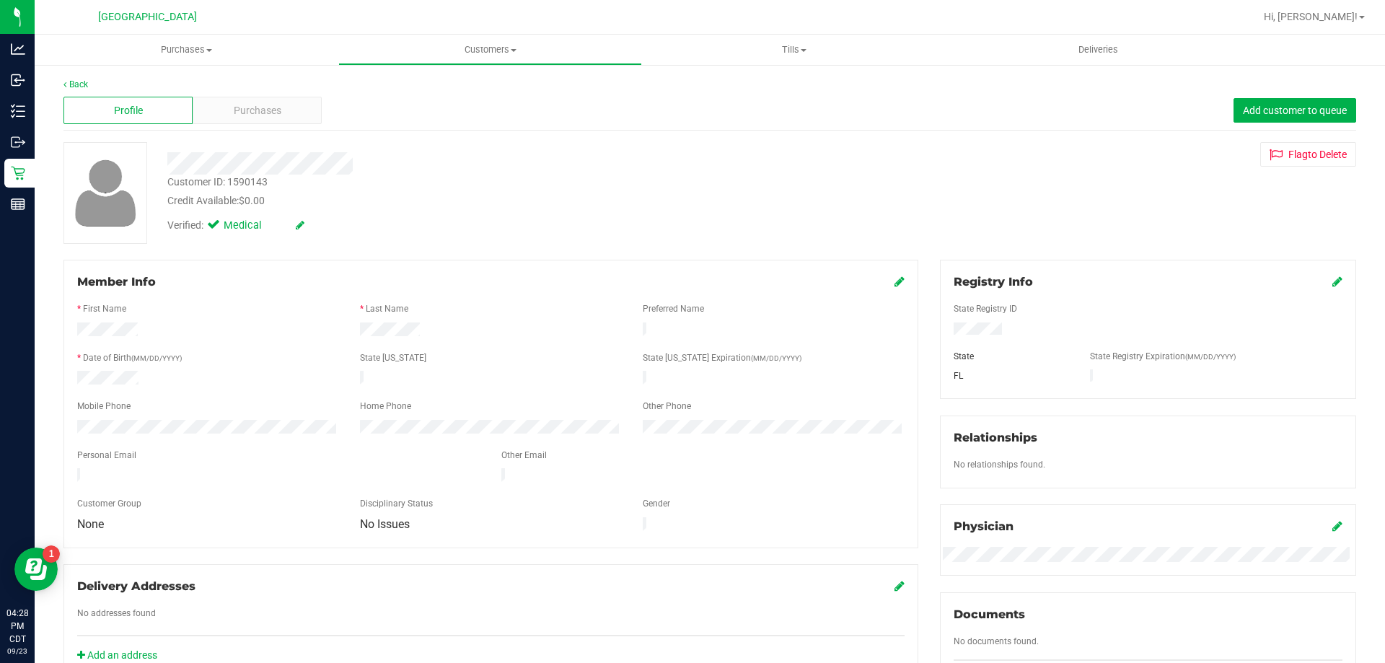
click at [71, 76] on div "Back Profile Purchases Add customer to queue Customer ID: 1590143 Credit Availa…" at bounding box center [710, 553] width 1351 height 981
click at [73, 80] on link "Back" at bounding box center [75, 84] width 25 height 10
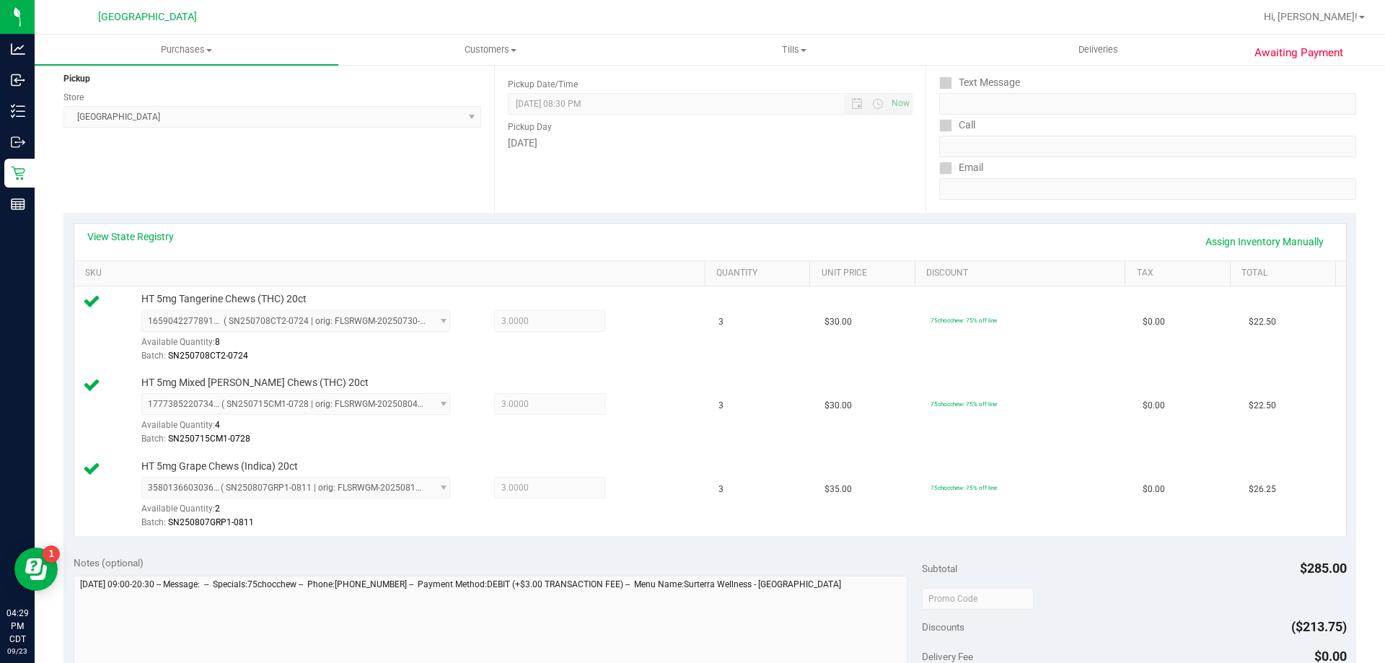
scroll to position [289, 0]
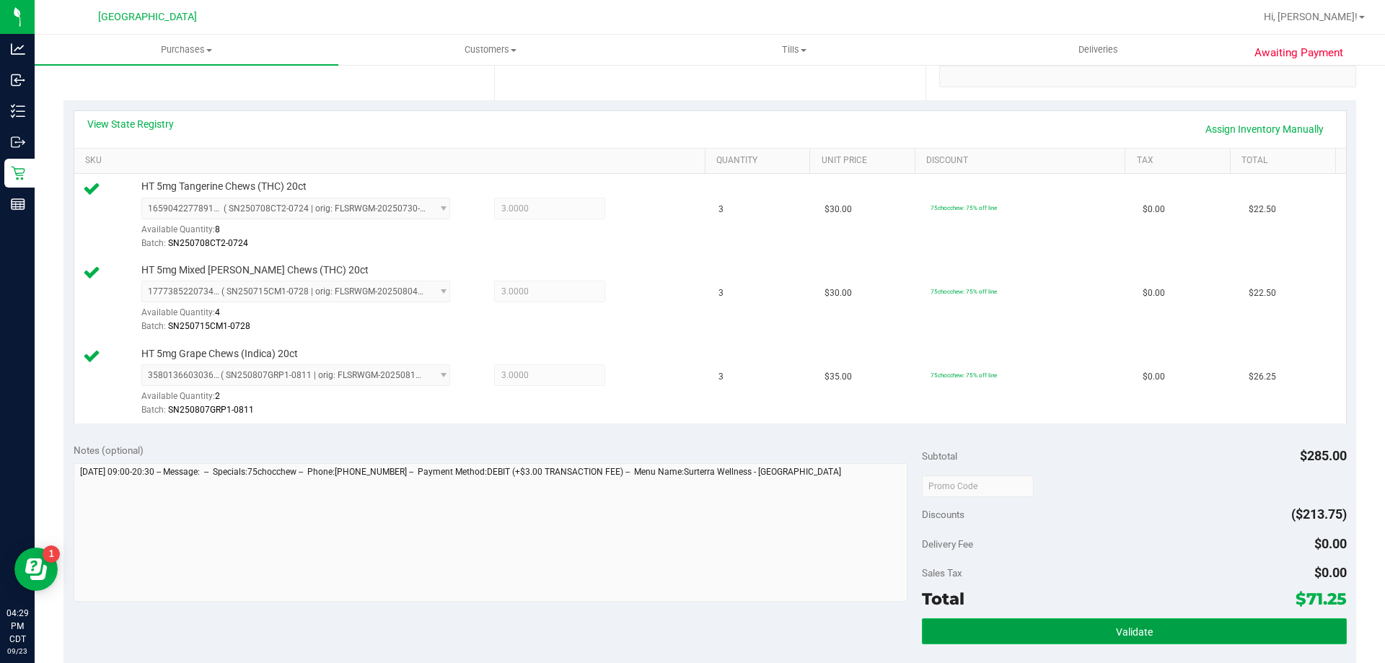
click at [1009, 628] on button "Validate" at bounding box center [1134, 631] width 424 height 26
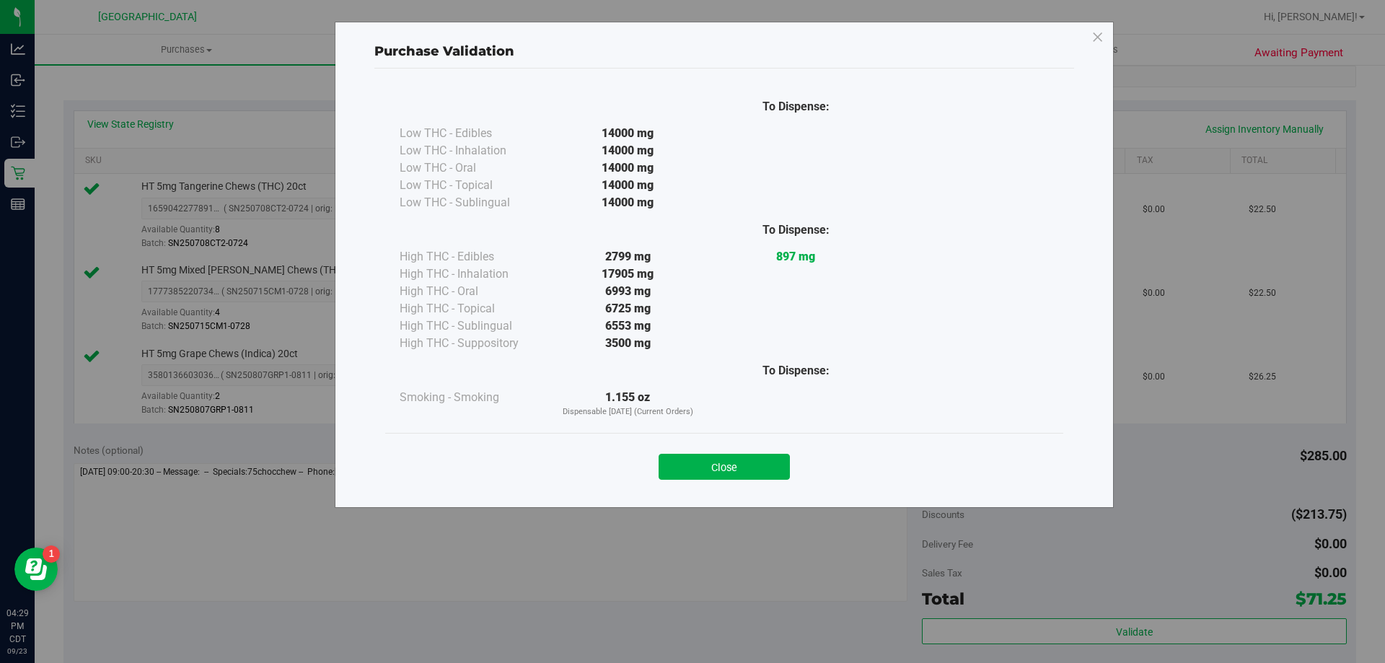
click at [771, 473] on button "Close" at bounding box center [724, 467] width 131 height 26
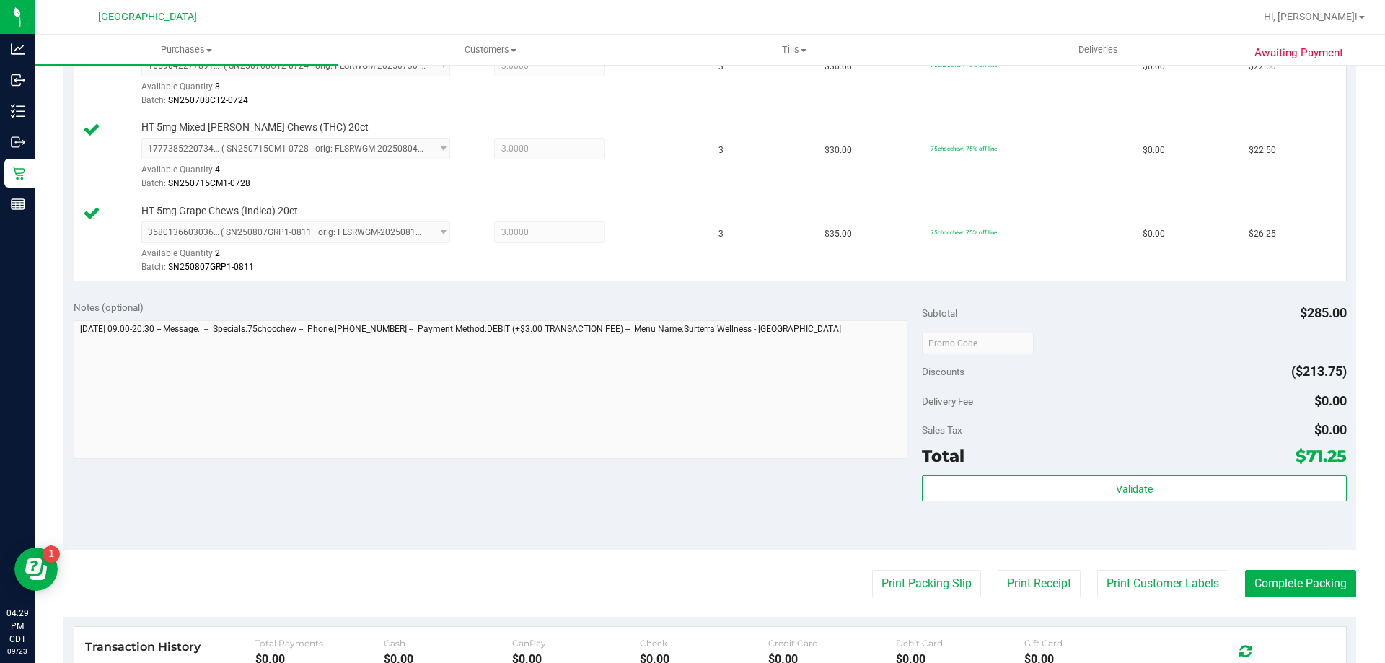
scroll to position [433, 0]
click at [884, 588] on button "Print Packing Slip" at bounding box center [926, 582] width 109 height 27
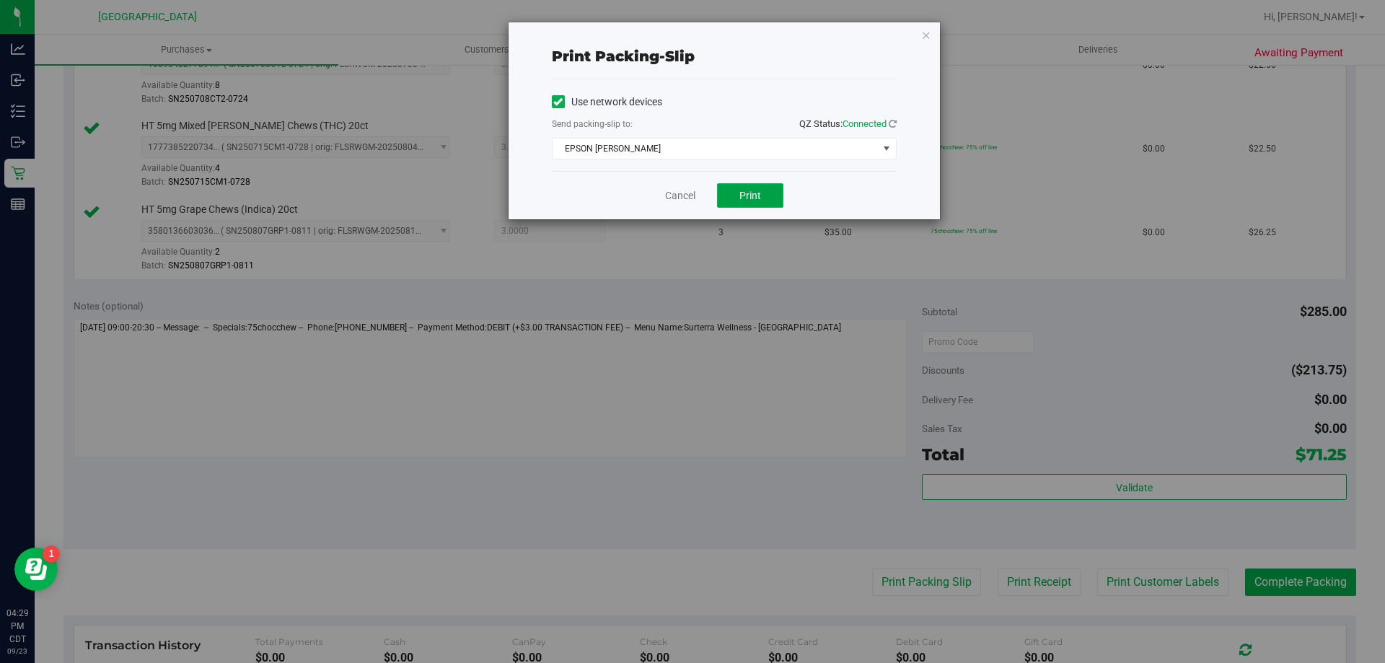
click at [766, 202] on button "Print" at bounding box center [750, 195] width 66 height 25
click at [674, 188] on link "Cancel" at bounding box center [680, 195] width 30 height 15
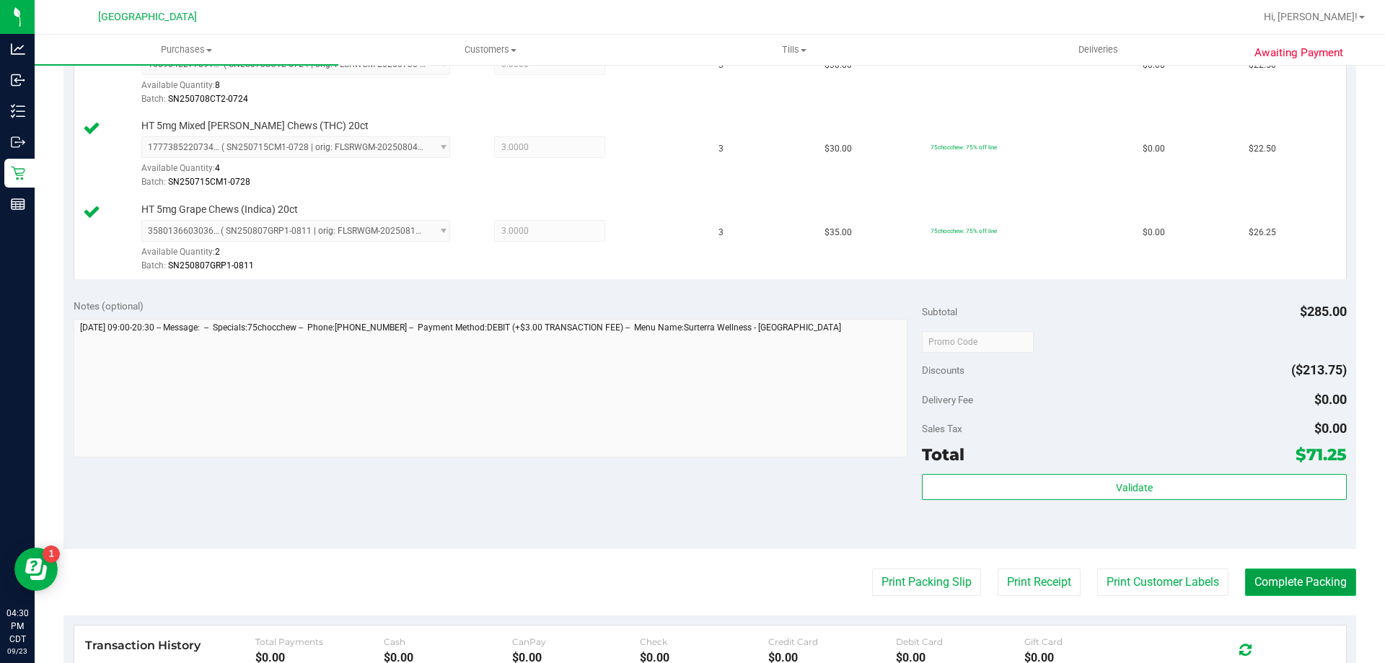
click at [1268, 580] on button "Complete Packing" at bounding box center [1300, 582] width 111 height 27
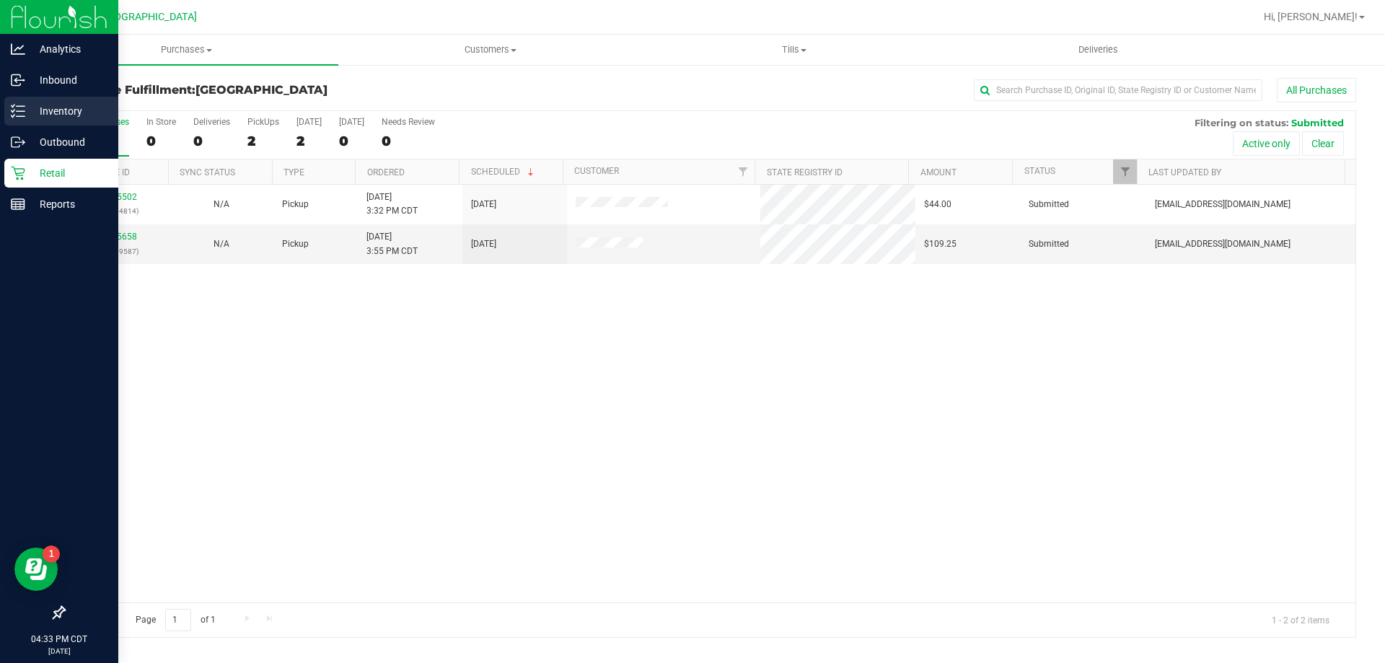
click at [77, 120] on div "Inventory" at bounding box center [61, 111] width 114 height 29
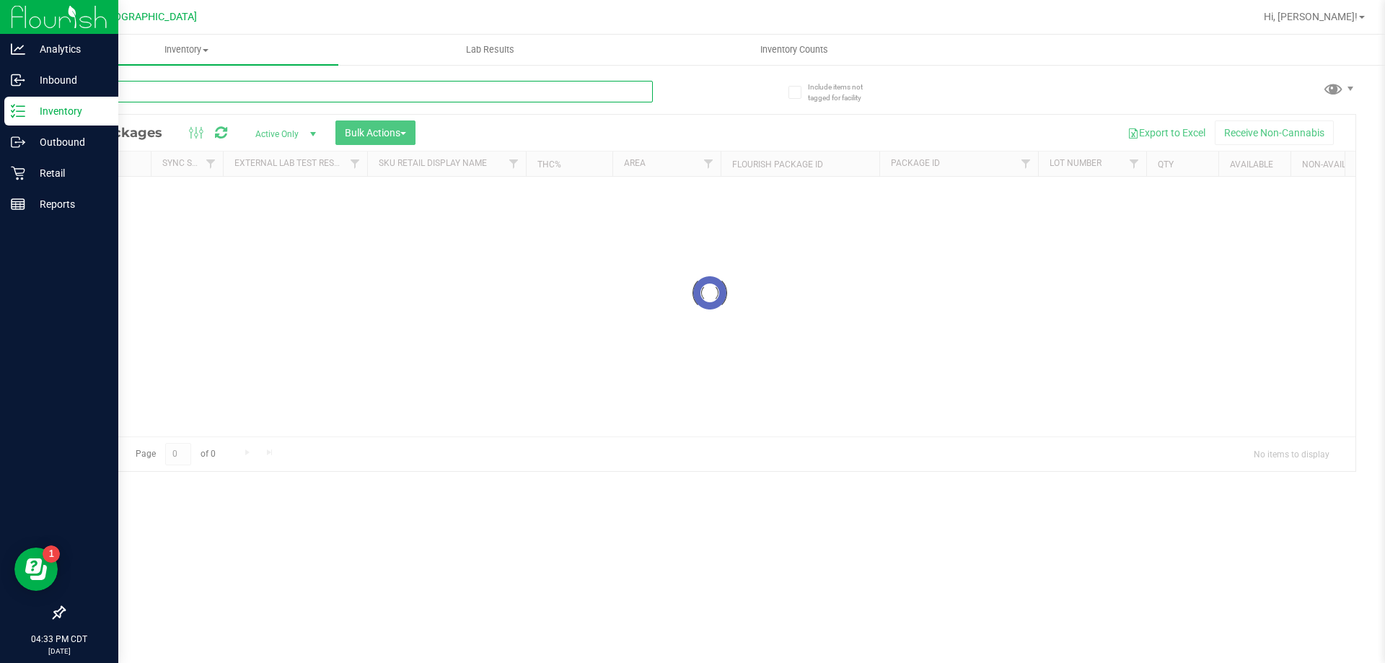
click at [138, 95] on input "text" at bounding box center [357, 92] width 589 height 22
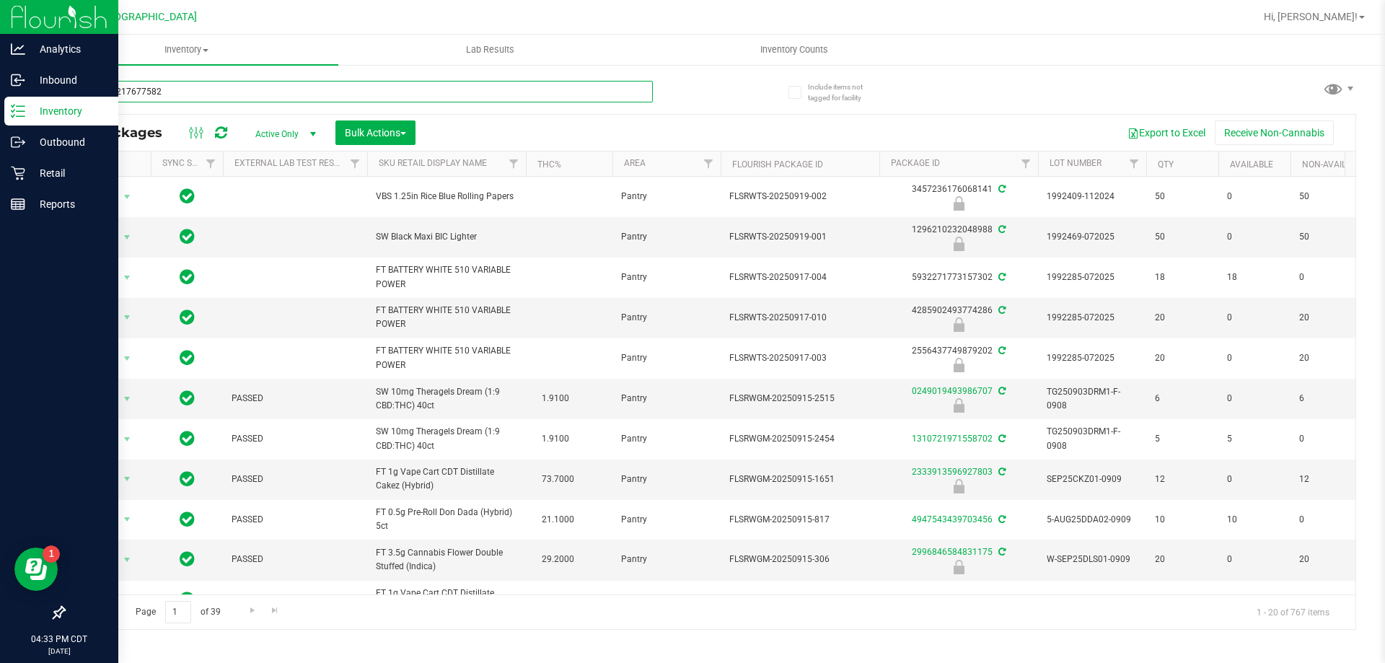
type input "3166832176775825"
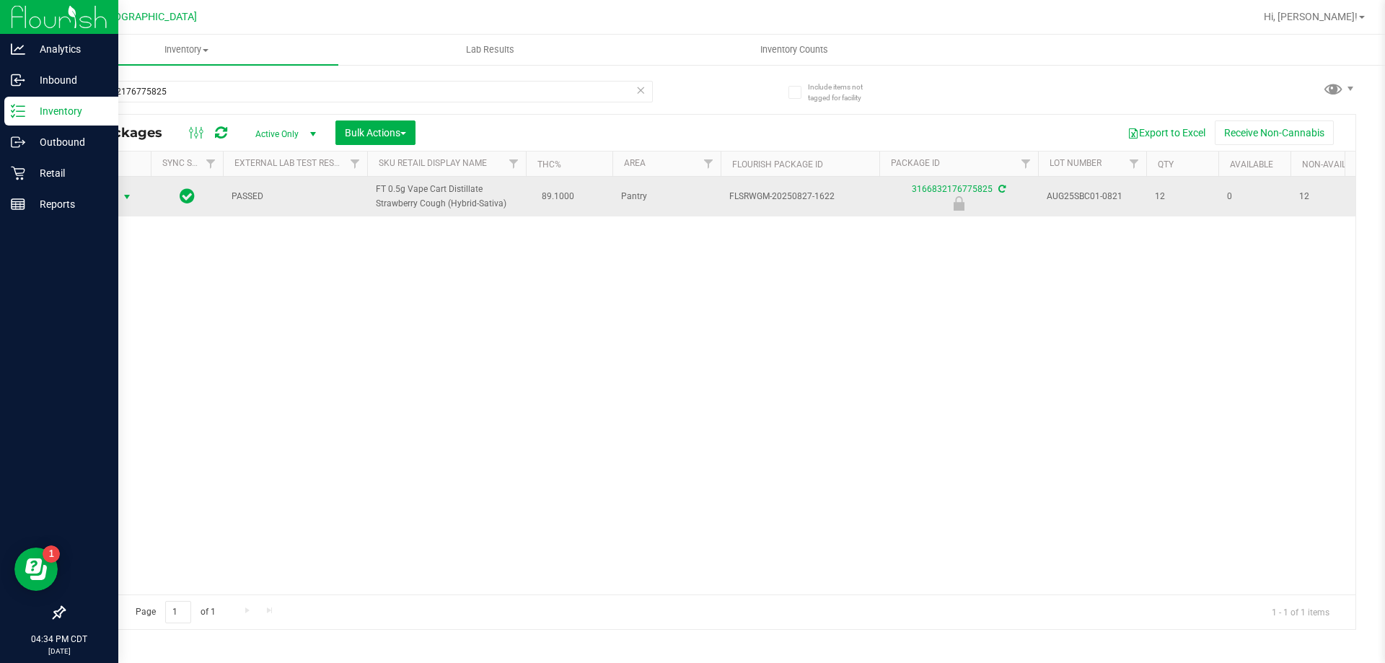
click at [125, 191] on span "select" at bounding box center [127, 197] width 12 height 12
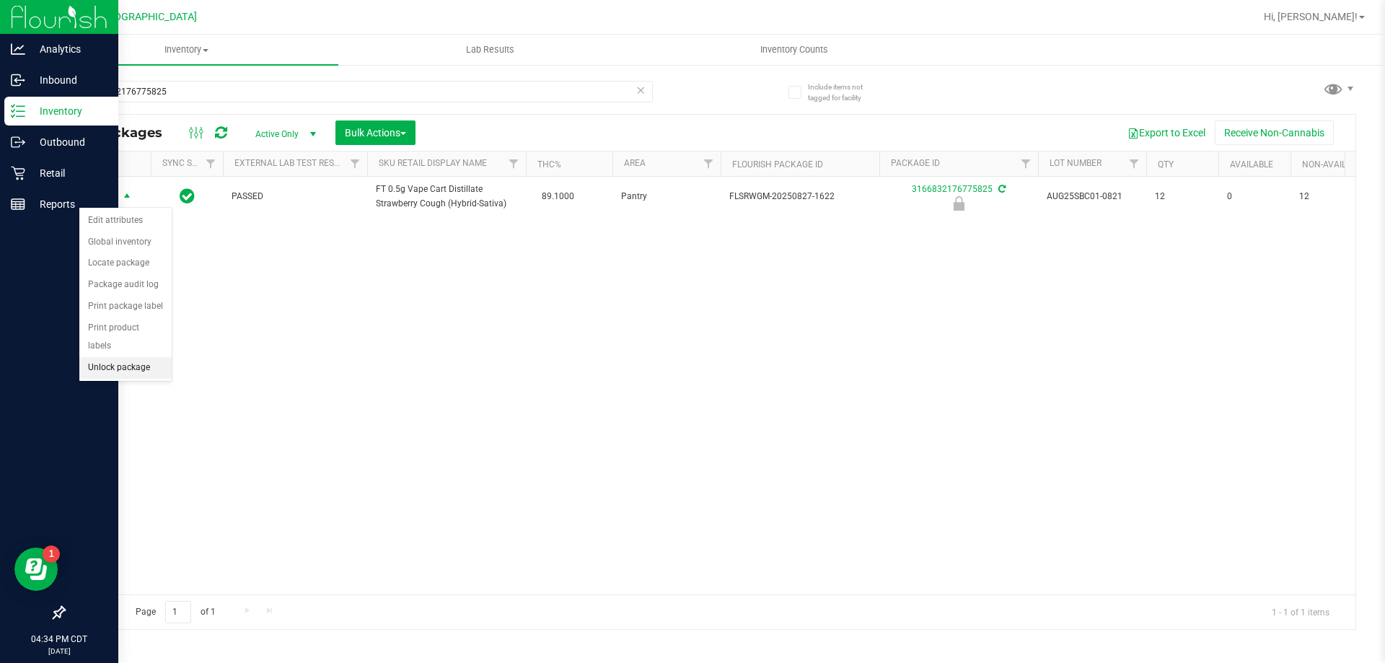
click at [110, 357] on li "Unlock package" at bounding box center [125, 368] width 92 height 22
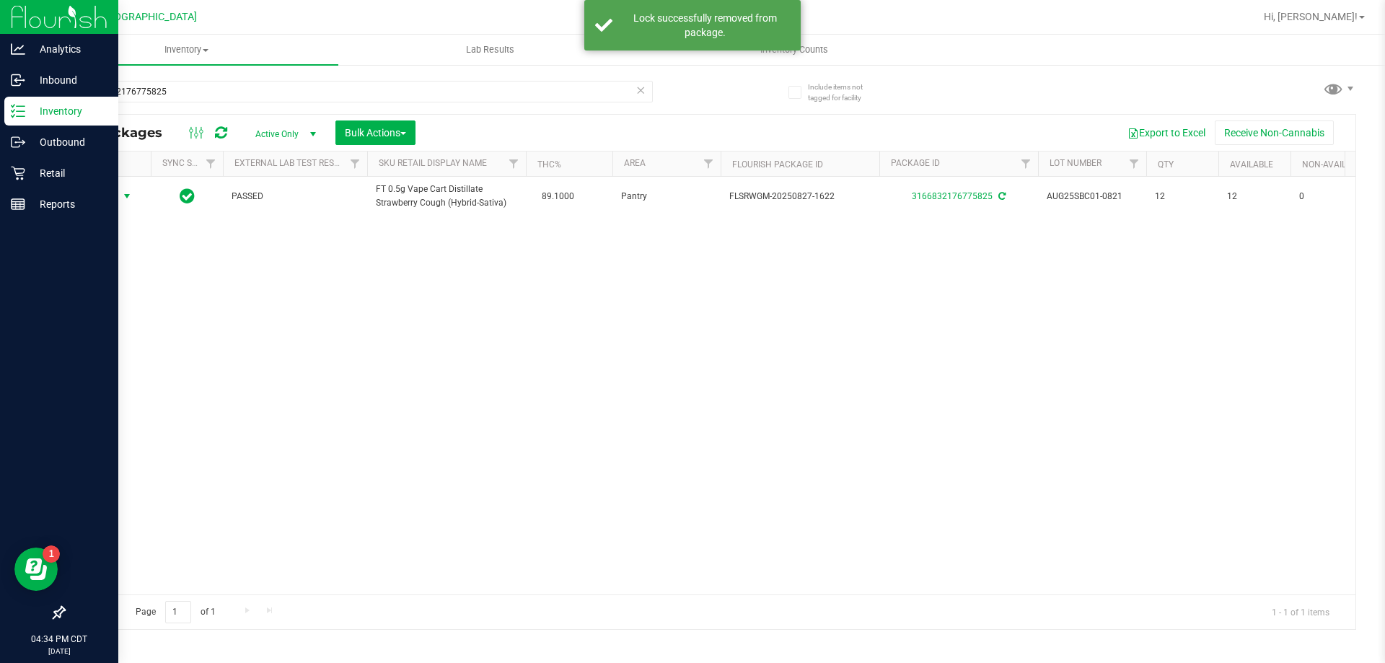
click at [125, 193] on span "select" at bounding box center [127, 196] width 12 height 12
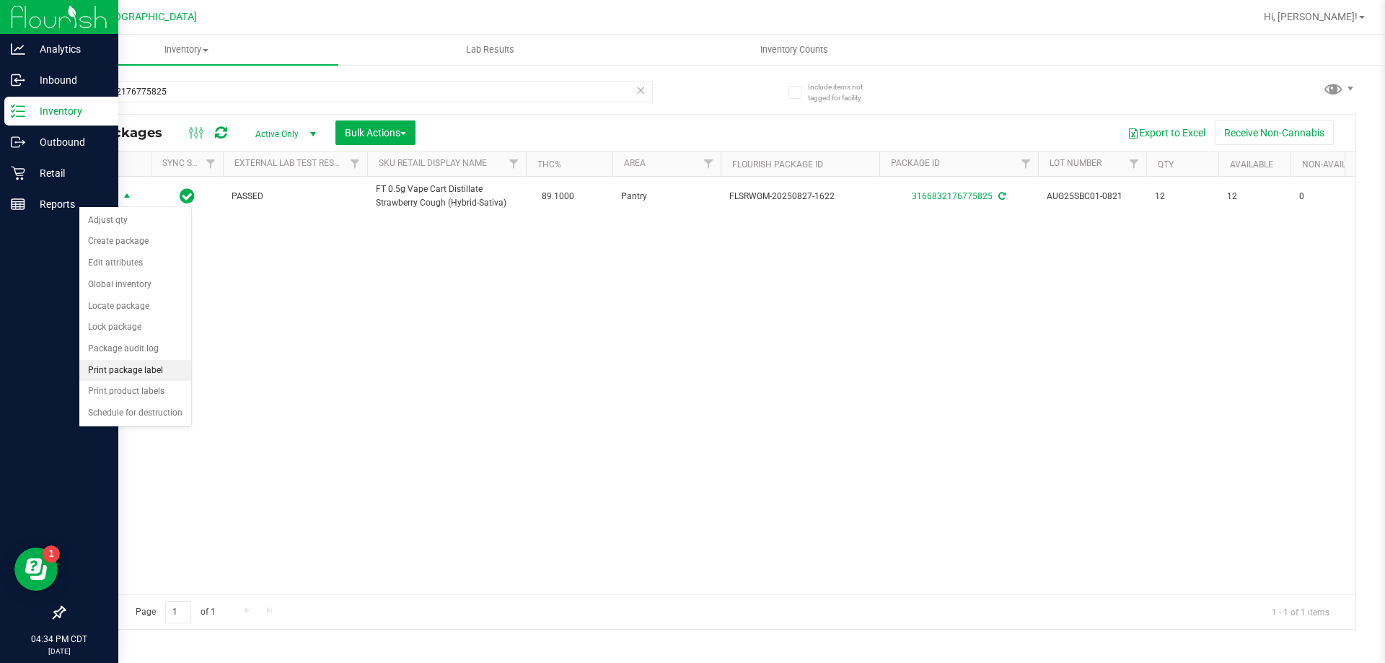
drag, startPoint x: 128, startPoint y: 374, endPoint x: 182, endPoint y: 367, distance: 54.5
click at [129, 374] on li "Print package label" at bounding box center [135, 371] width 112 height 22
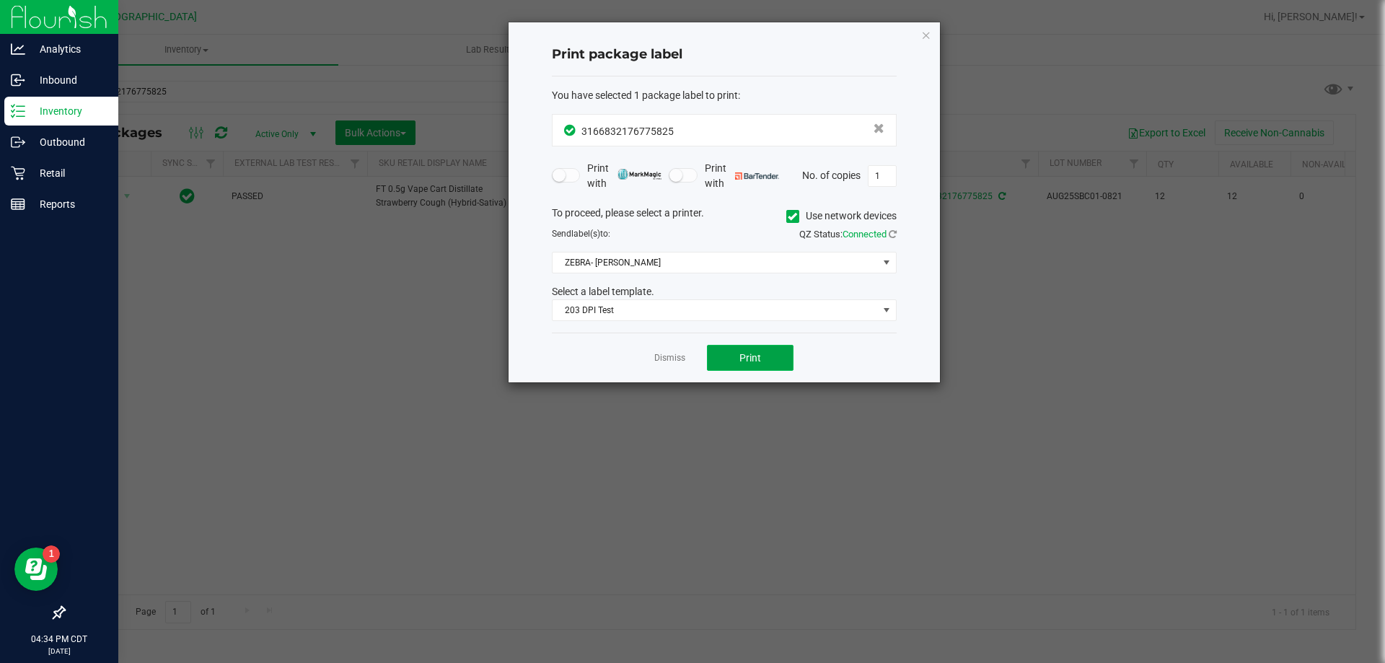
click at [758, 356] on span "Print" at bounding box center [750, 358] width 22 height 12
click at [670, 361] on link "Dismiss" at bounding box center [669, 358] width 31 height 12
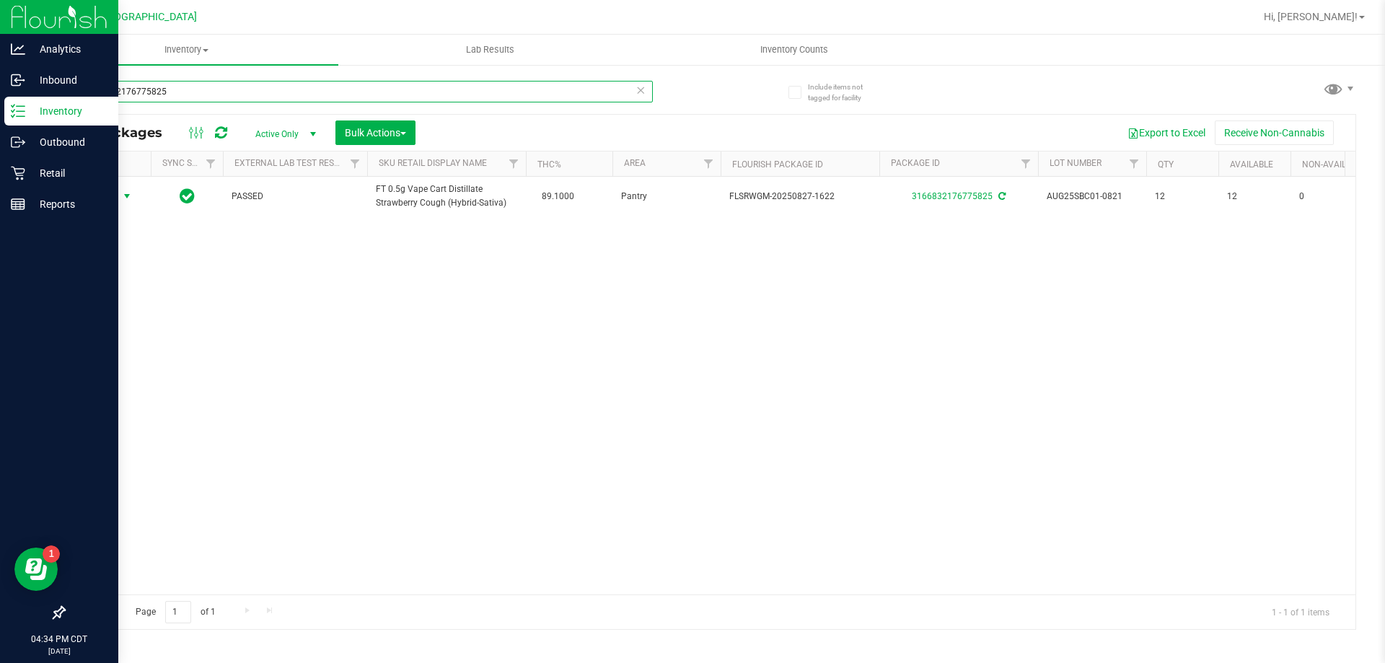
click at [434, 93] on input "3166832176775825" at bounding box center [357, 92] width 589 height 22
type input "9867311095474281"
click at [284, 89] on input "9867311095474281" at bounding box center [357, 92] width 589 height 22
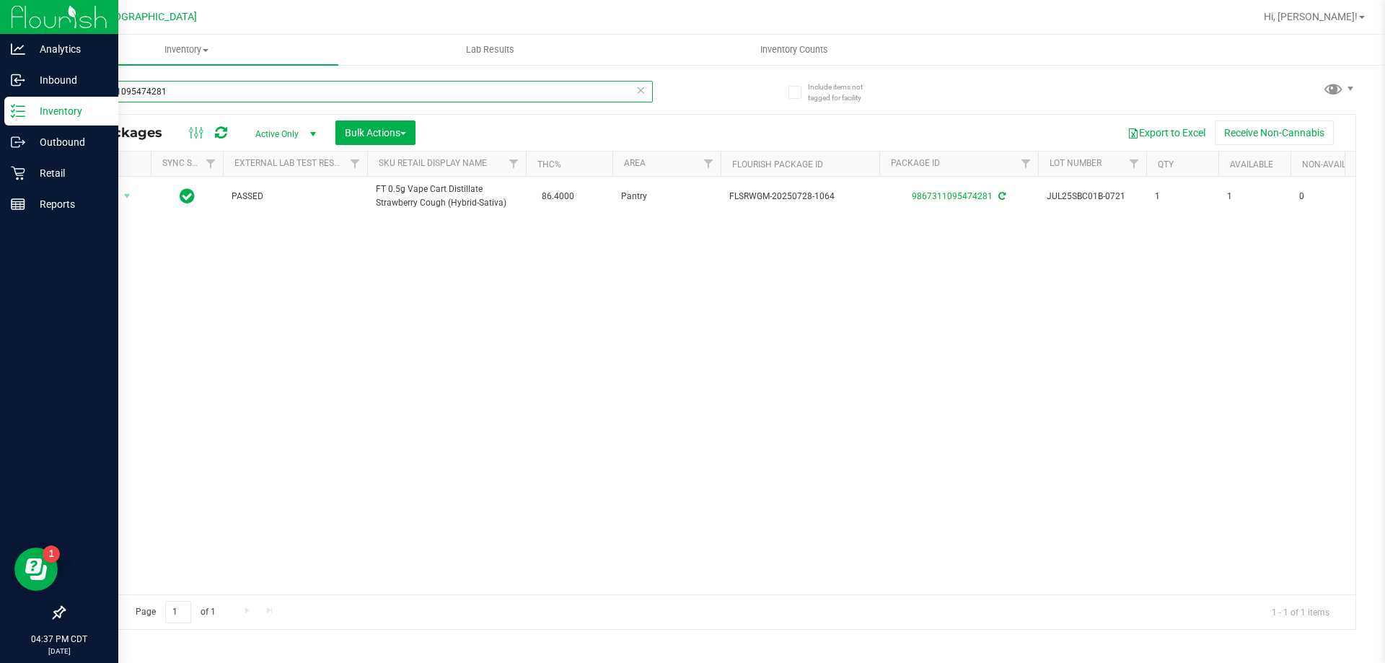
click at [284, 89] on input "9867311095474281" at bounding box center [357, 92] width 589 height 22
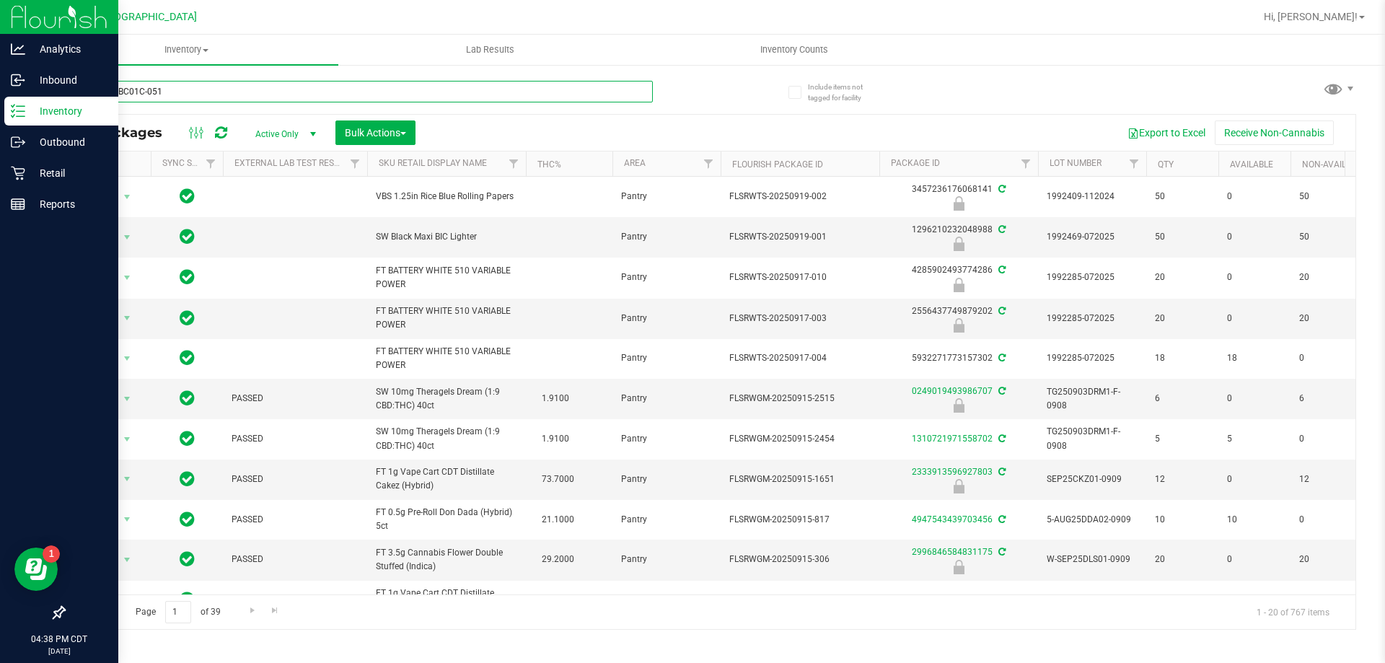
type input "MAY25SBC01C-0513"
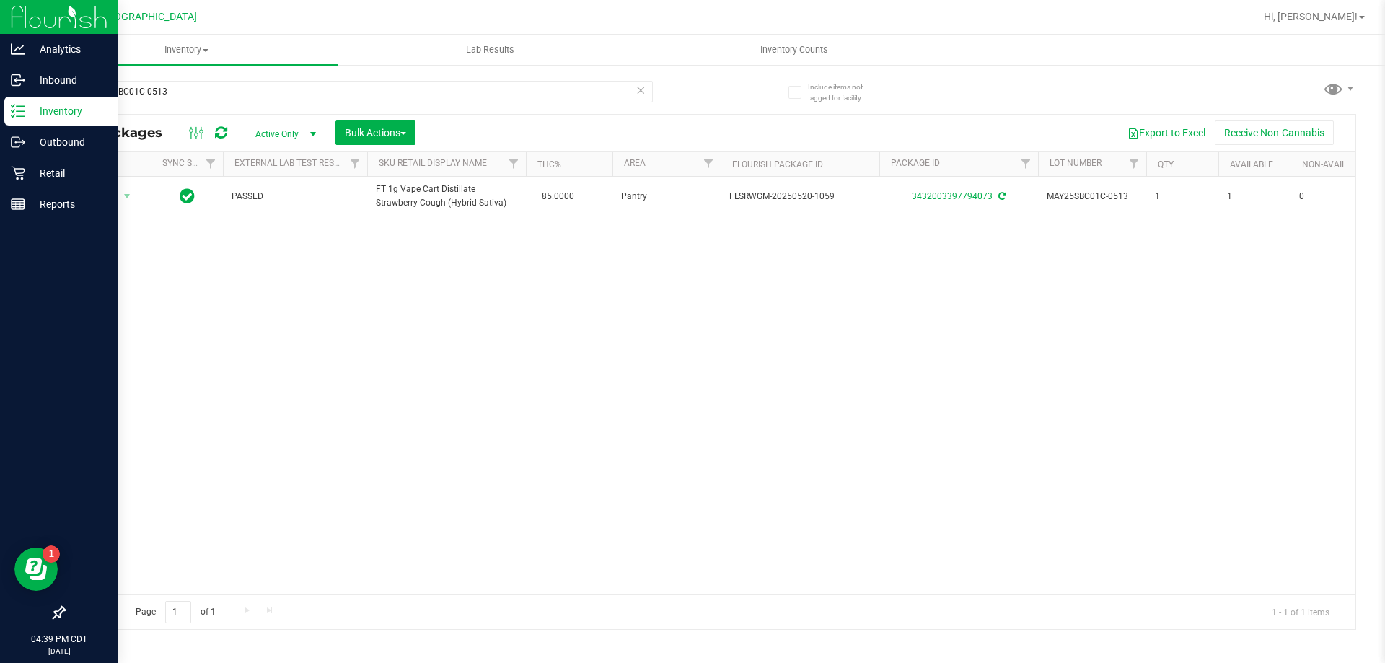
click at [496, 78] on div "MAY25SBC01C-0513" at bounding box center [386, 91] width 646 height 46
click at [495, 79] on div "MAY25SBC01C-0513" at bounding box center [386, 91] width 646 height 46
click at [494, 87] on input "MAY25SBC01C-0513" at bounding box center [357, 92] width 589 height 22
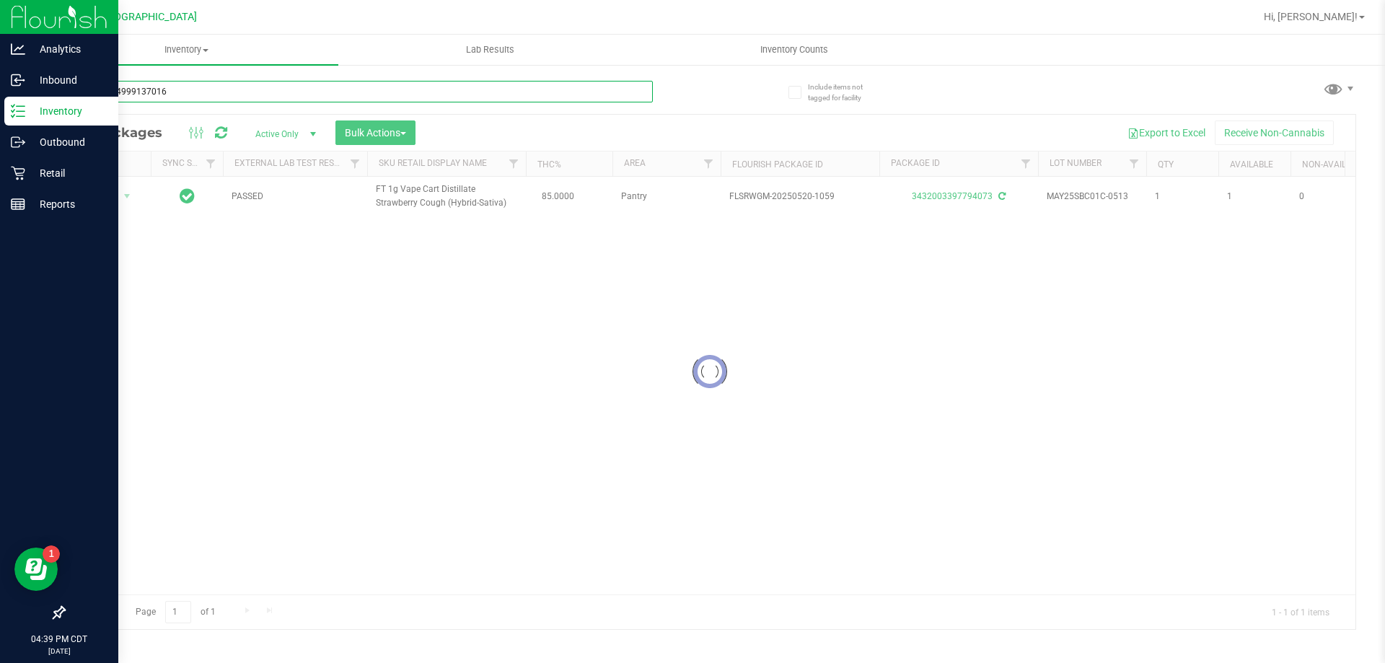
type input "0807404999137016"
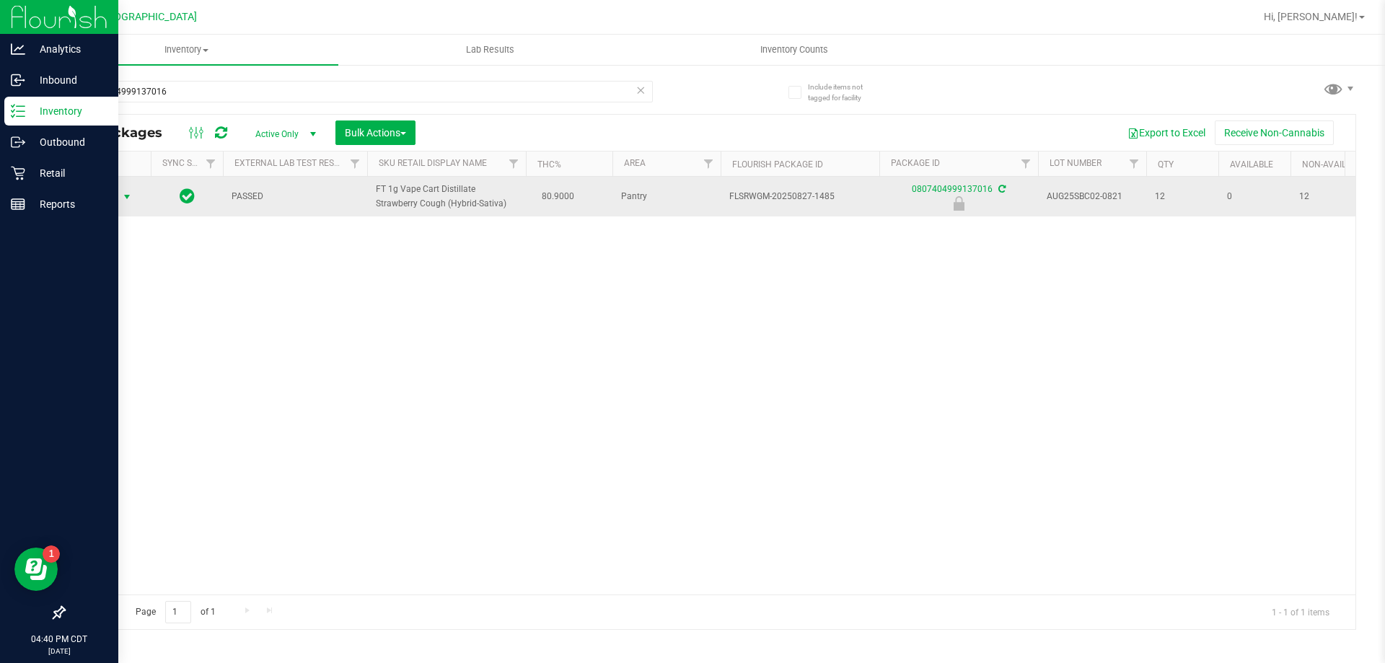
click at [126, 194] on span "select" at bounding box center [127, 197] width 12 height 12
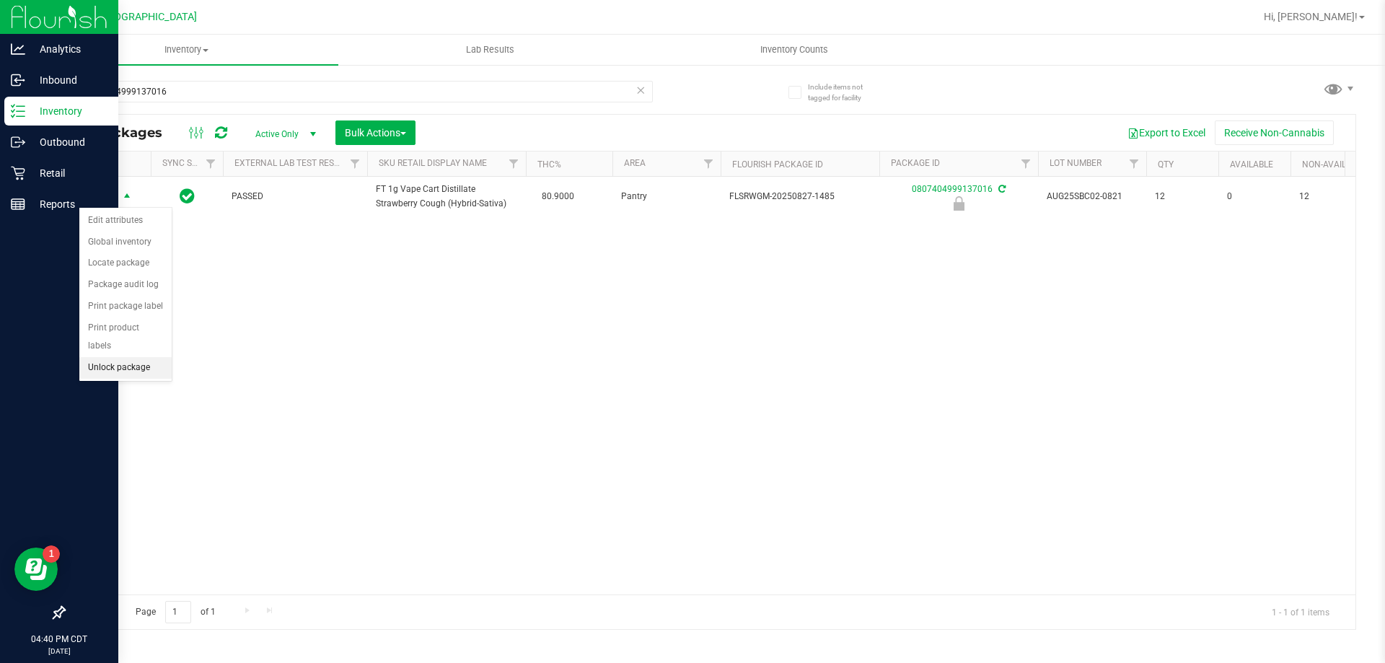
click at [100, 357] on li "Unlock package" at bounding box center [125, 368] width 92 height 22
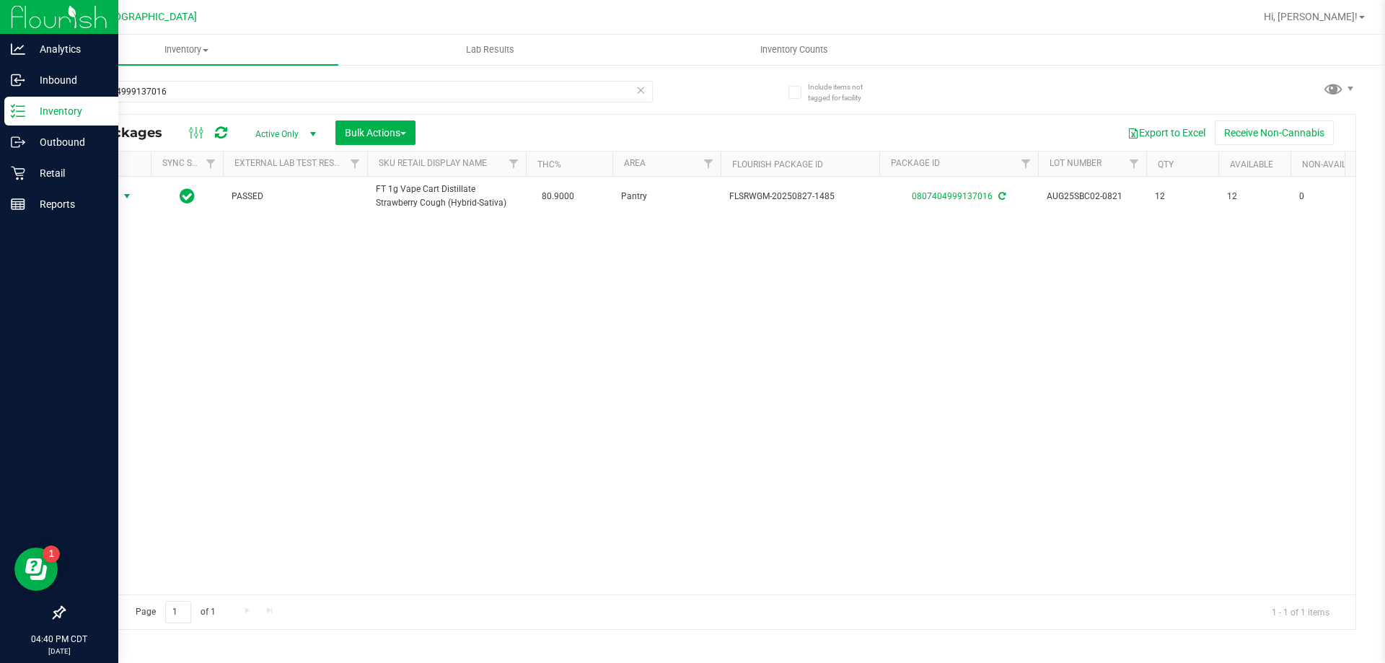
click at [126, 193] on span "select" at bounding box center [127, 196] width 12 height 12
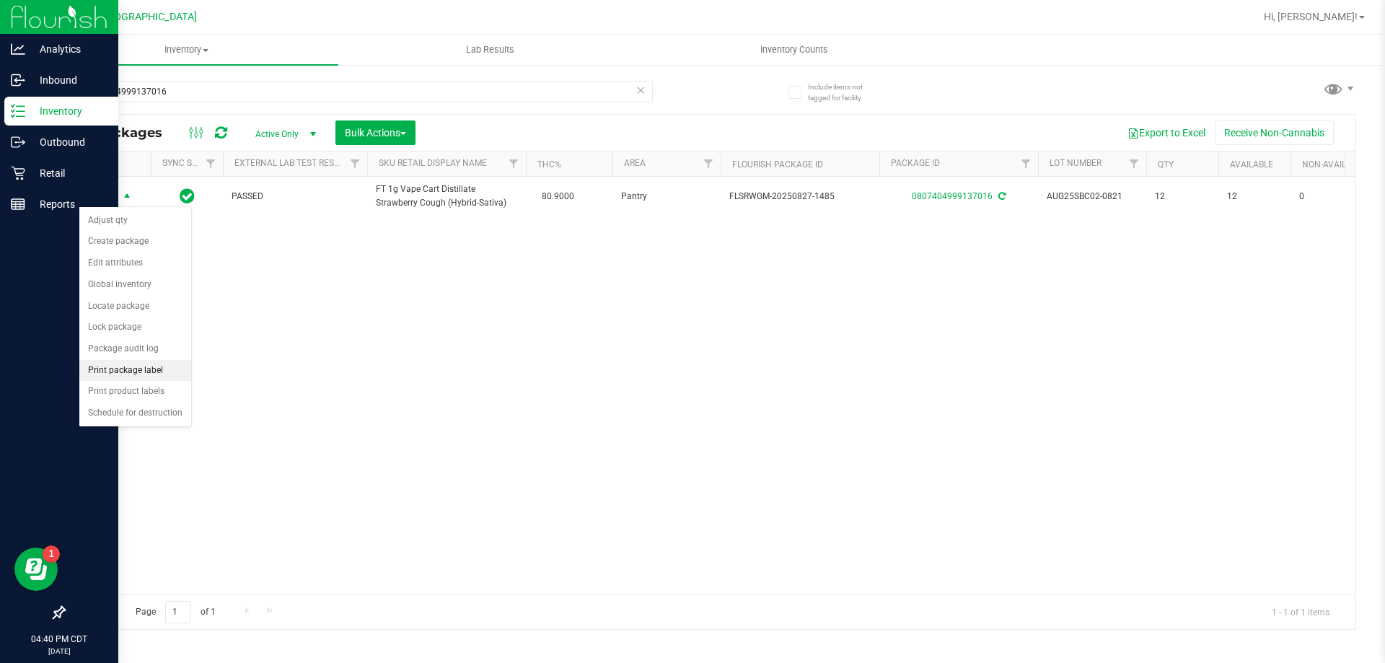
click at [152, 373] on li "Print package label" at bounding box center [135, 371] width 112 height 22
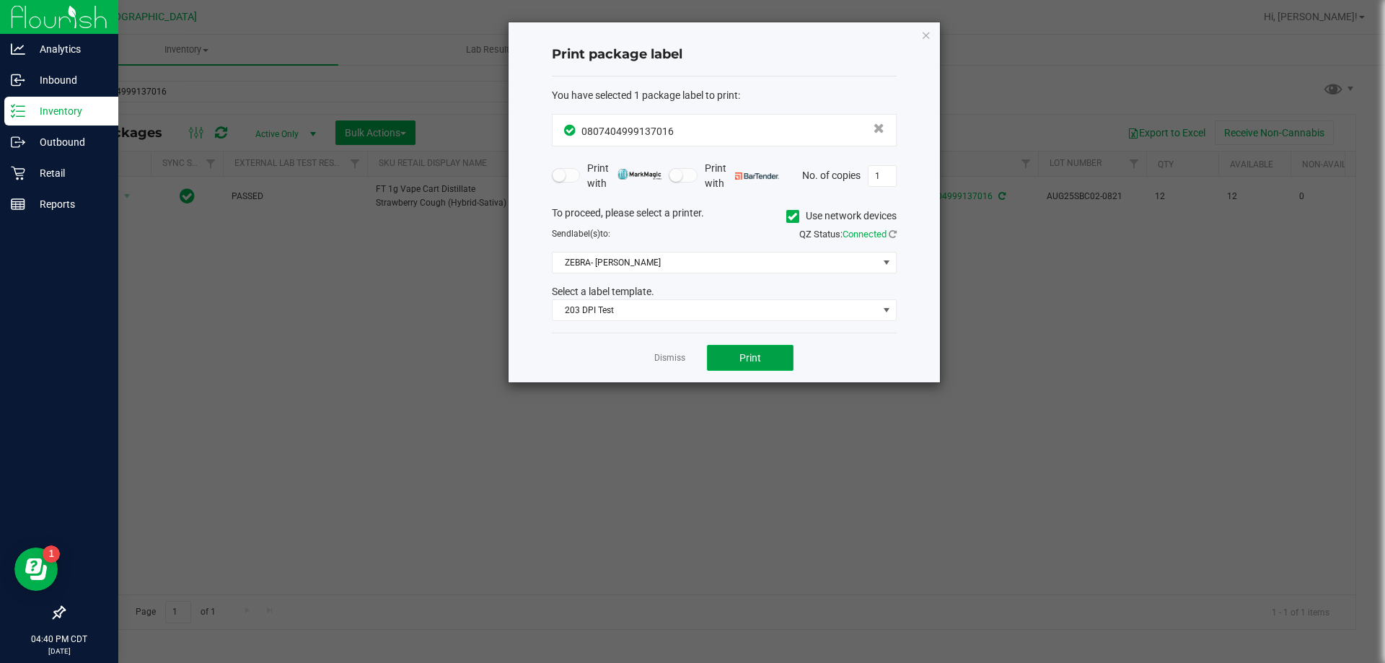
click at [742, 352] on span "Print" at bounding box center [750, 358] width 22 height 12
click at [671, 363] on link "Dismiss" at bounding box center [669, 358] width 31 height 12
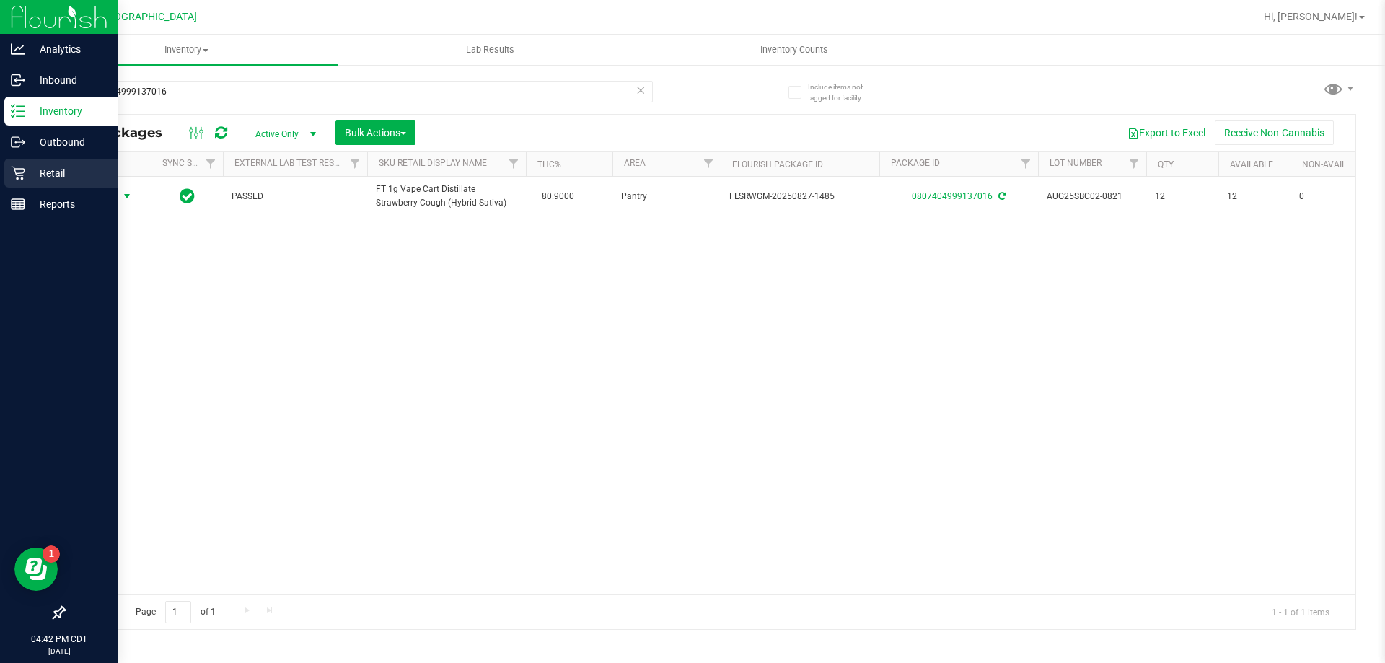
click at [32, 176] on p "Retail" at bounding box center [68, 172] width 87 height 17
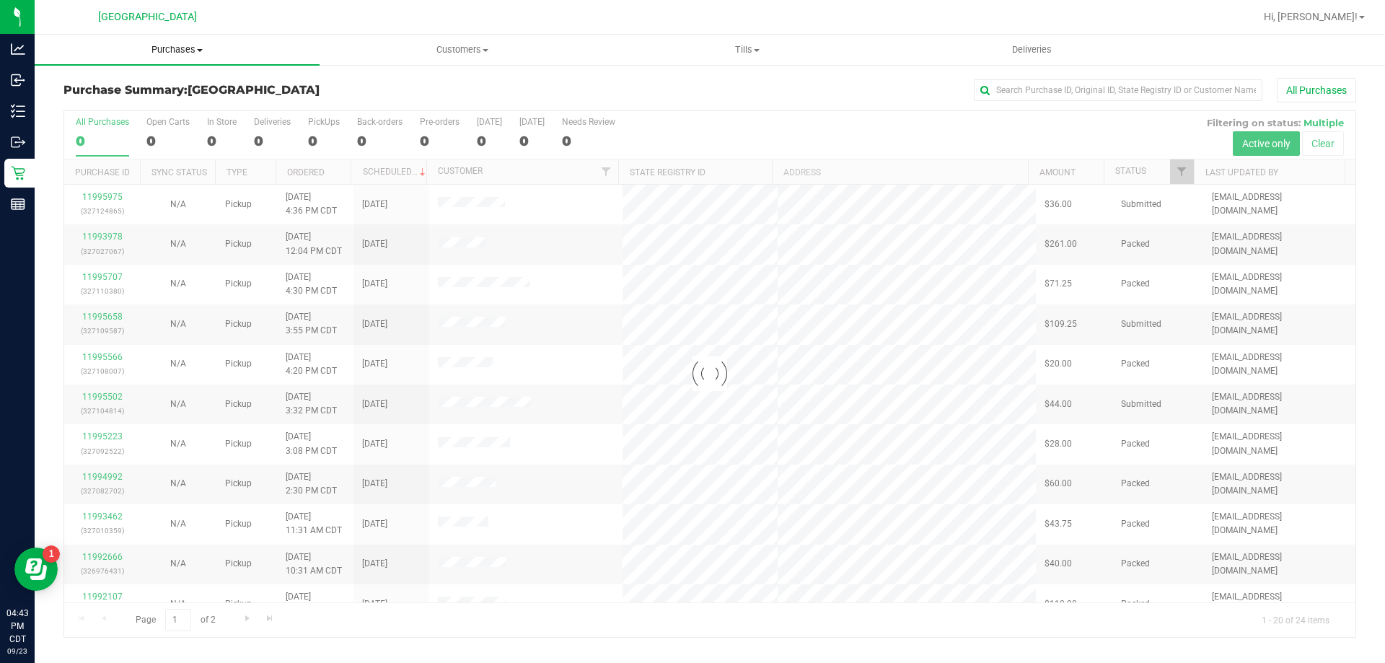
click at [195, 50] on span "Purchases" at bounding box center [177, 49] width 285 height 13
click at [82, 102] on span "Fulfillment" at bounding box center [79, 104] width 89 height 12
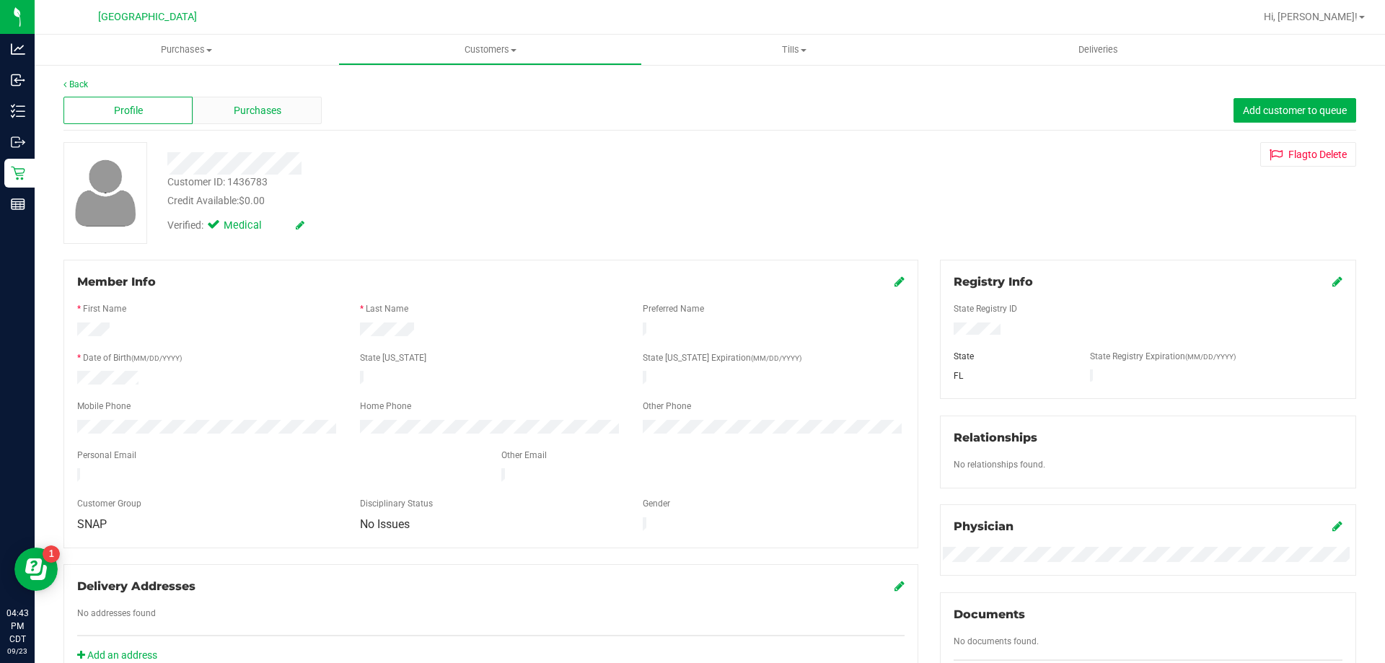
click at [259, 113] on span "Purchases" at bounding box center [258, 110] width 48 height 15
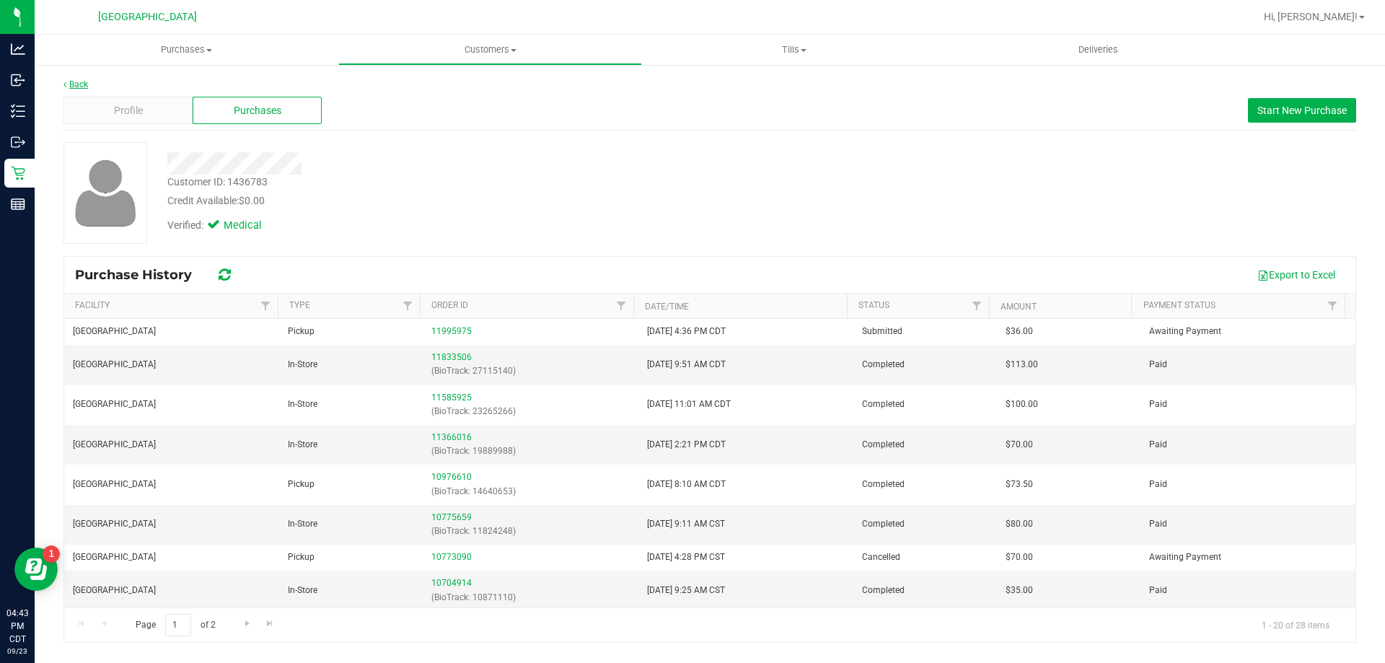
click at [80, 84] on link "Back" at bounding box center [75, 84] width 25 height 10
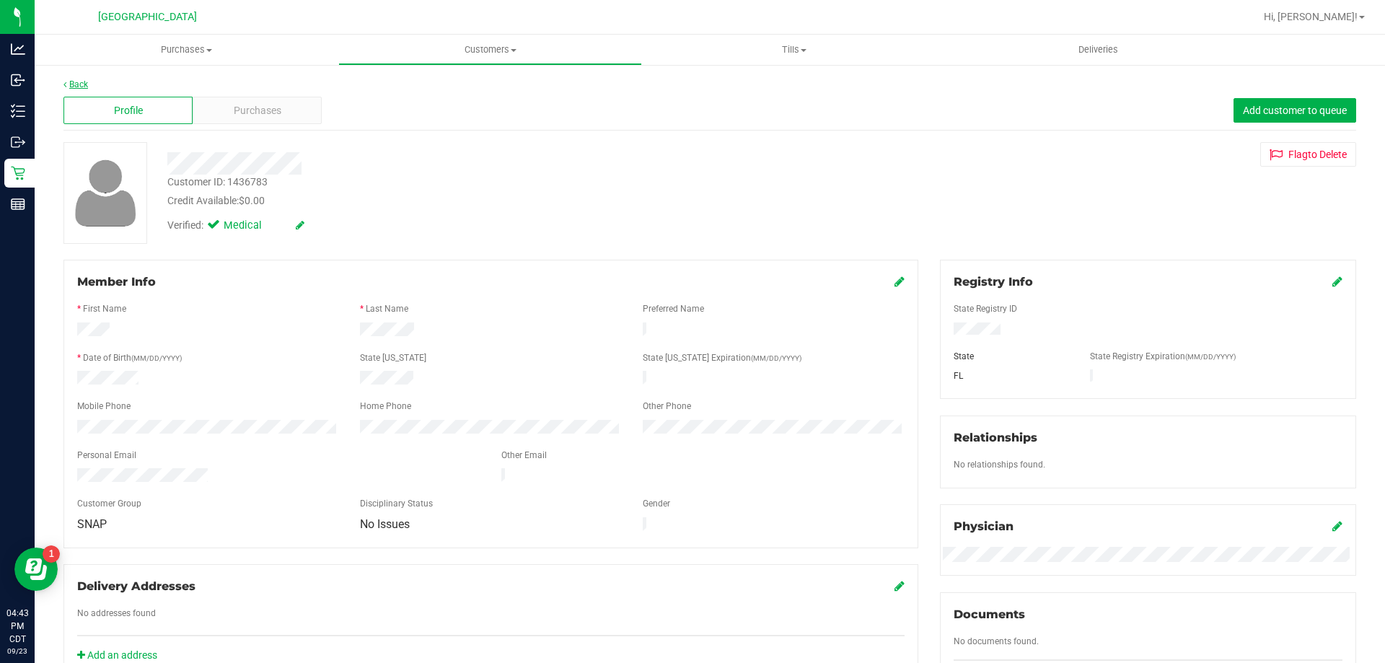
click at [80, 86] on link "Back" at bounding box center [75, 84] width 25 height 10
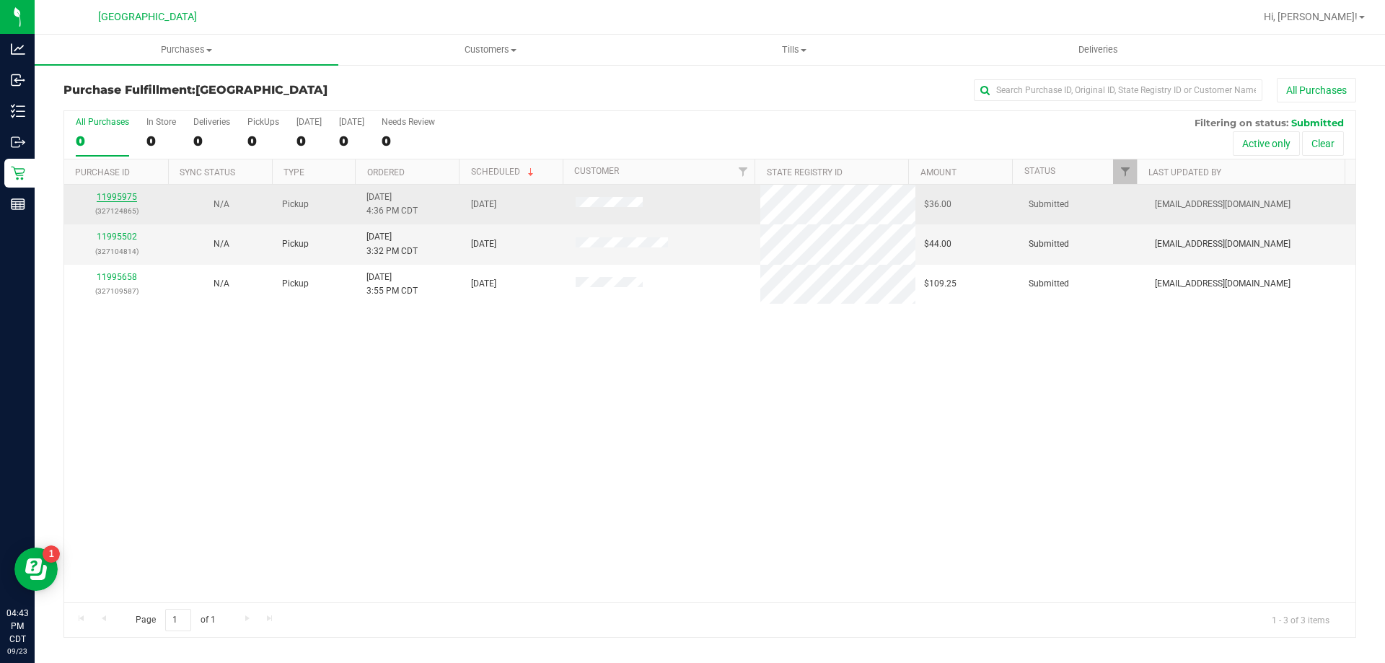
click at [113, 195] on link "11995975" at bounding box center [117, 197] width 40 height 10
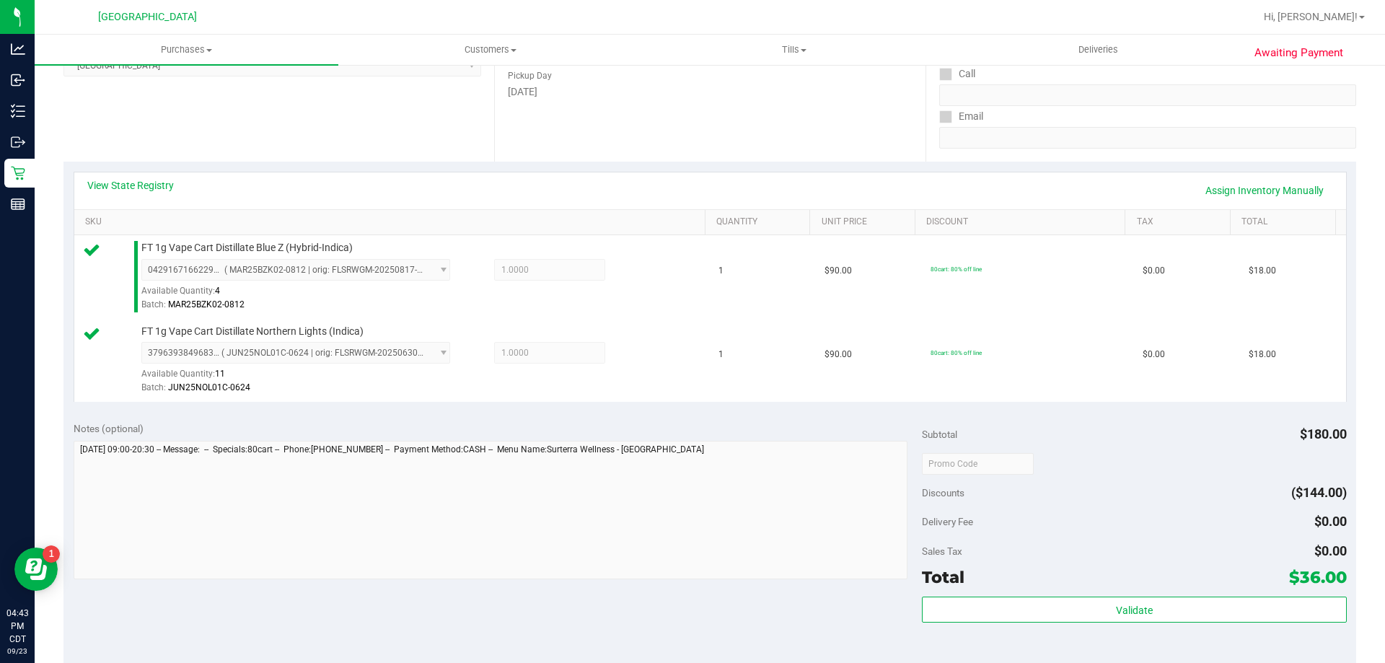
scroll to position [361, 0]
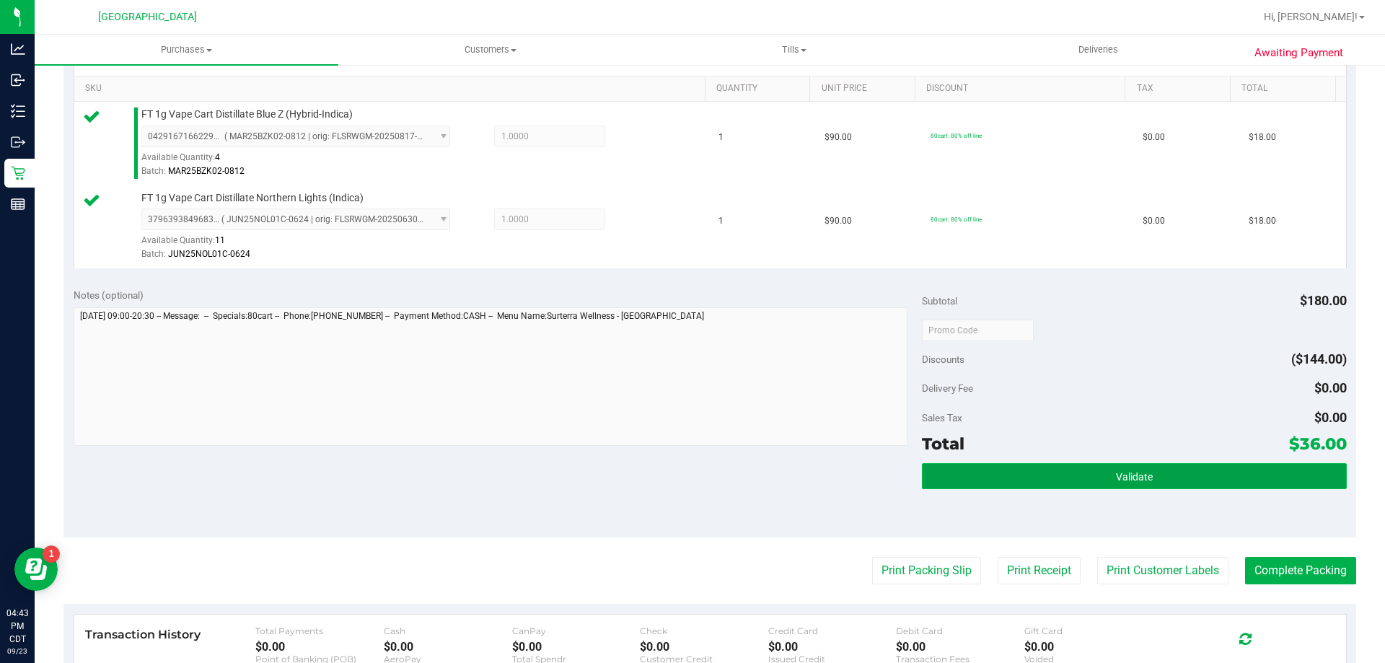
click at [1028, 481] on button "Validate" at bounding box center [1134, 476] width 424 height 26
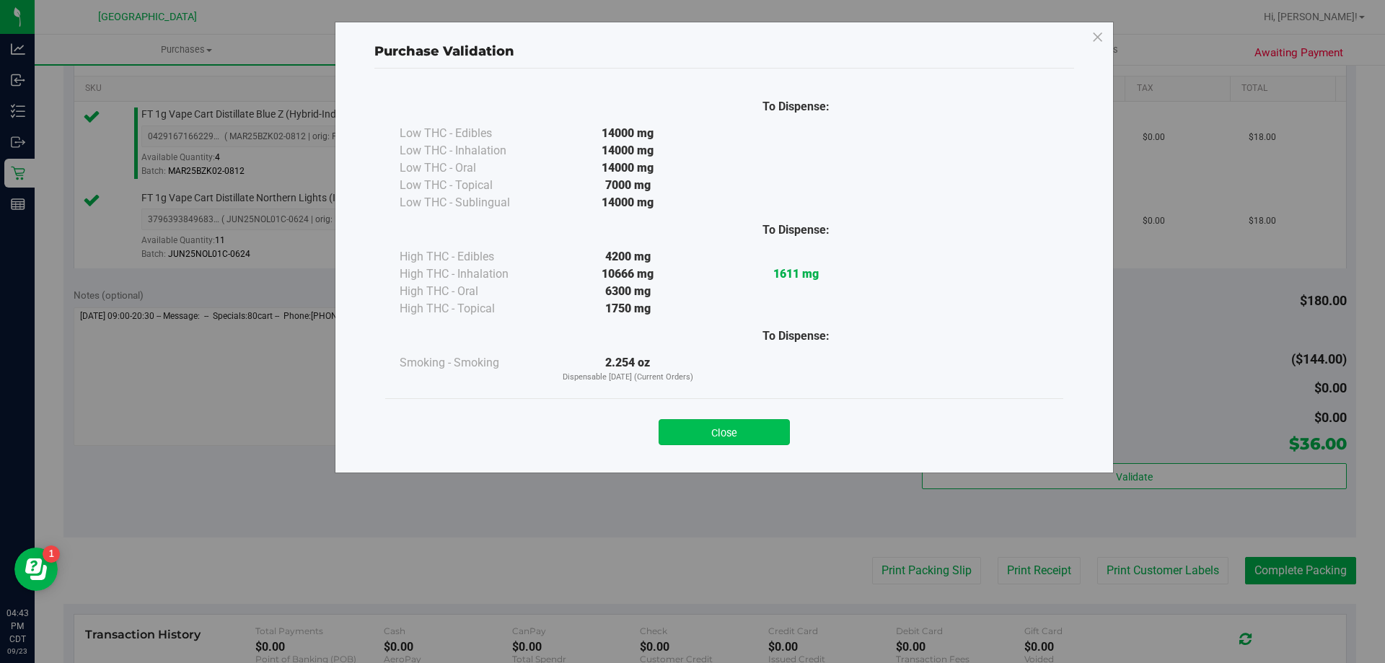
click at [732, 427] on button "Close" at bounding box center [724, 432] width 131 height 26
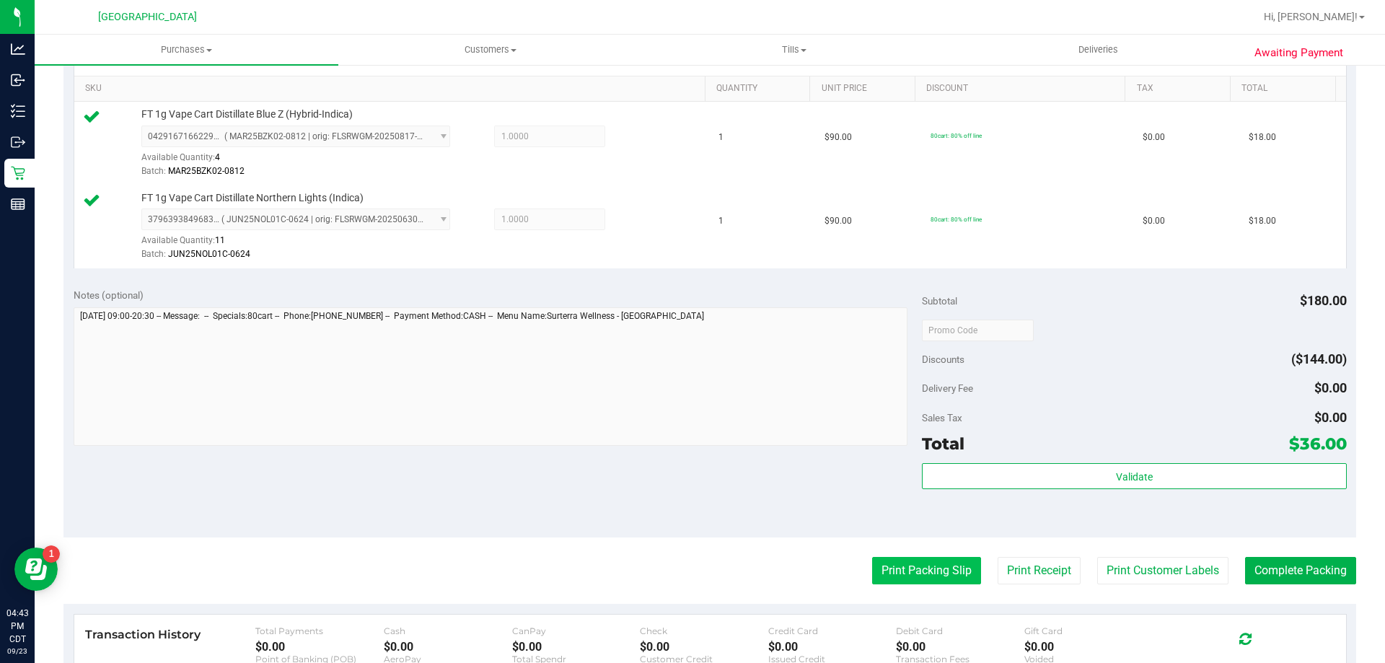
click at [894, 569] on button "Print Packing Slip" at bounding box center [926, 570] width 109 height 27
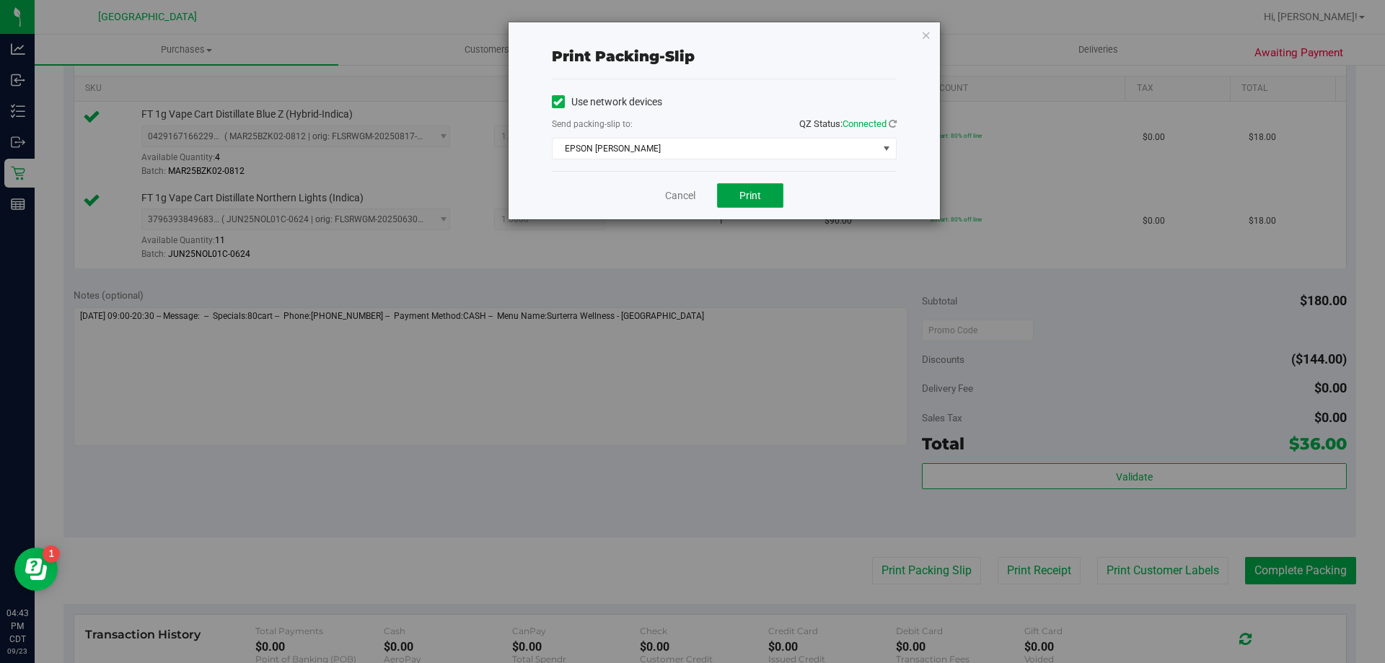
click at [758, 206] on button "Print" at bounding box center [750, 195] width 66 height 25
click at [677, 196] on link "Cancel" at bounding box center [680, 195] width 30 height 15
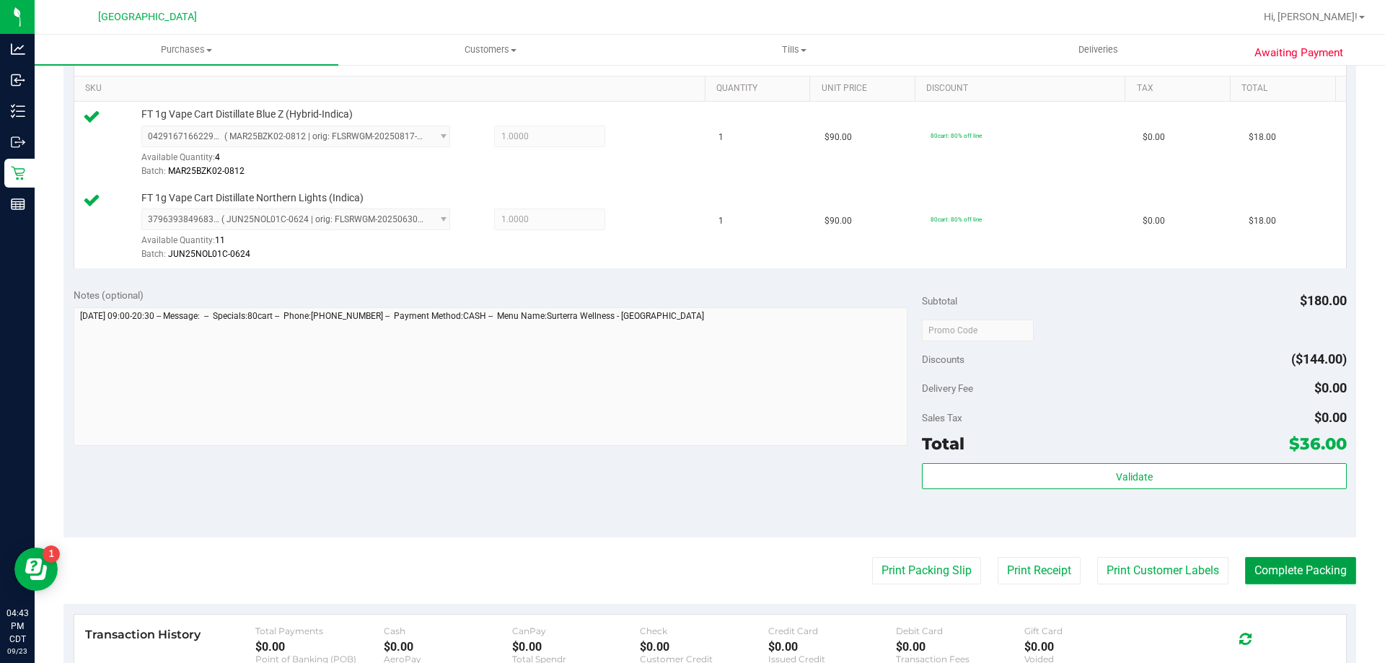
click at [1297, 565] on button "Complete Packing" at bounding box center [1300, 570] width 111 height 27
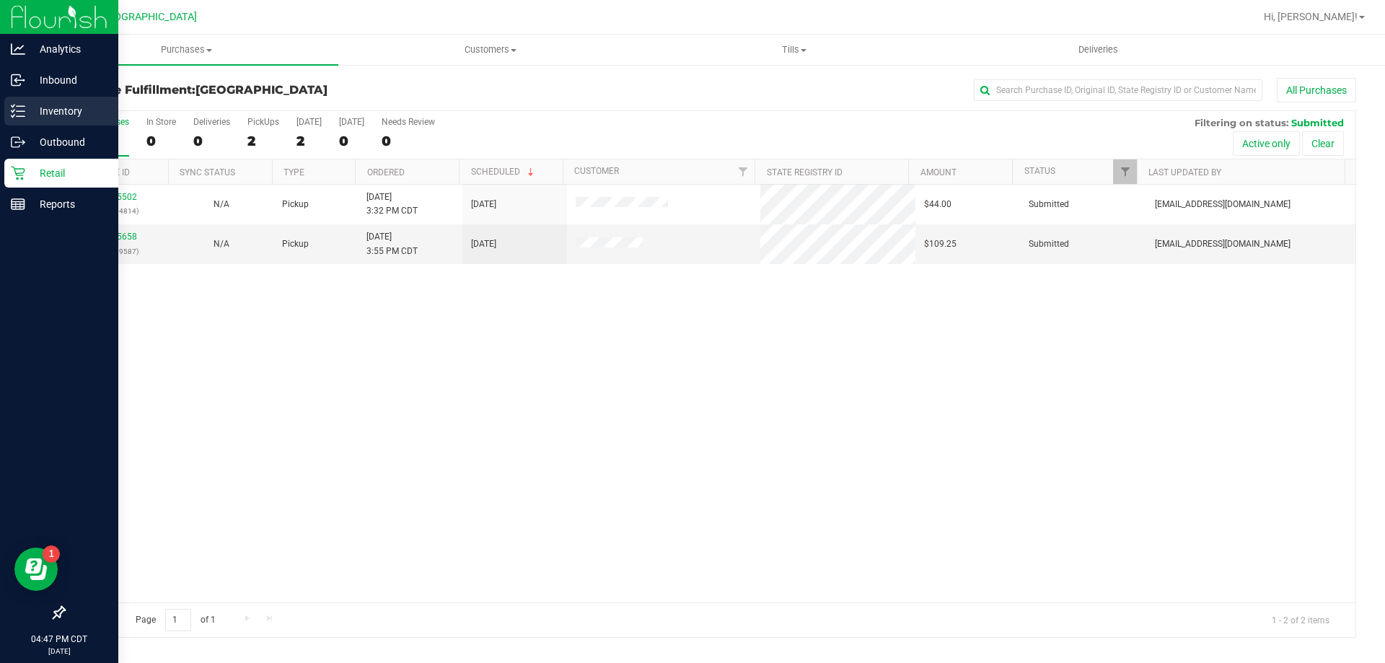
click at [52, 118] on p "Inventory" at bounding box center [68, 110] width 87 height 17
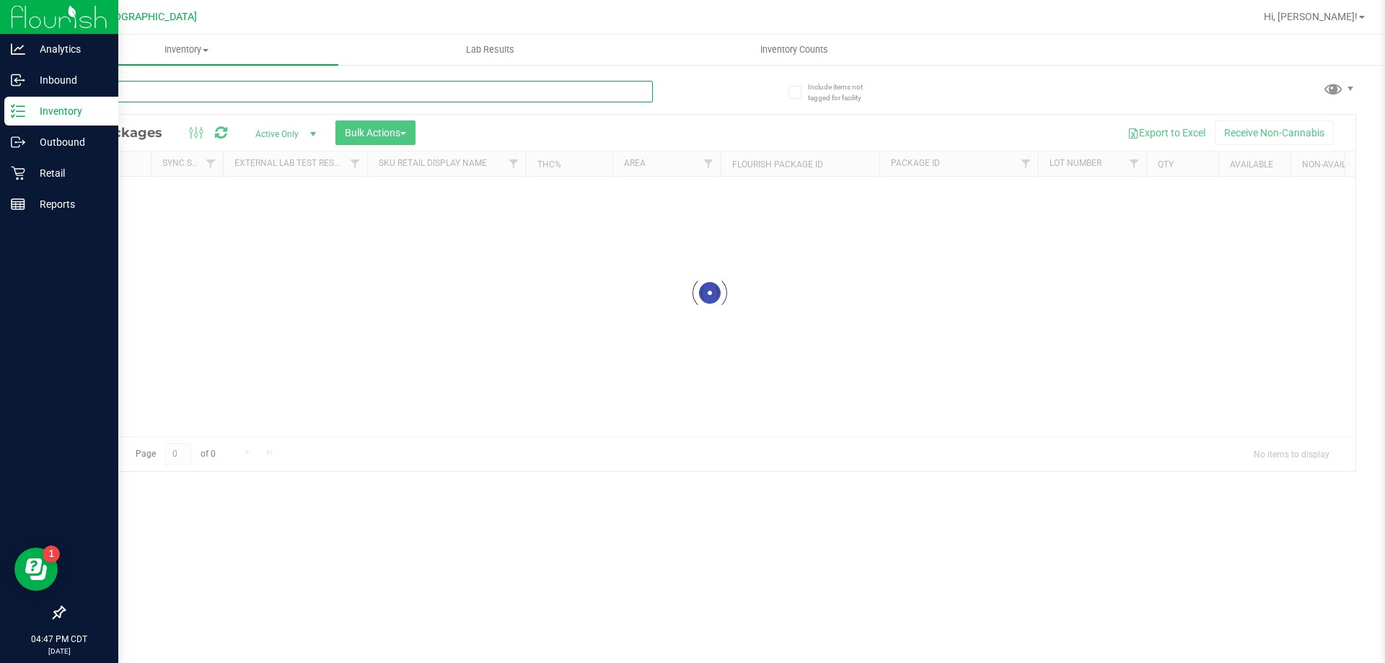
click at [160, 97] on input "text" at bounding box center [357, 92] width 589 height 22
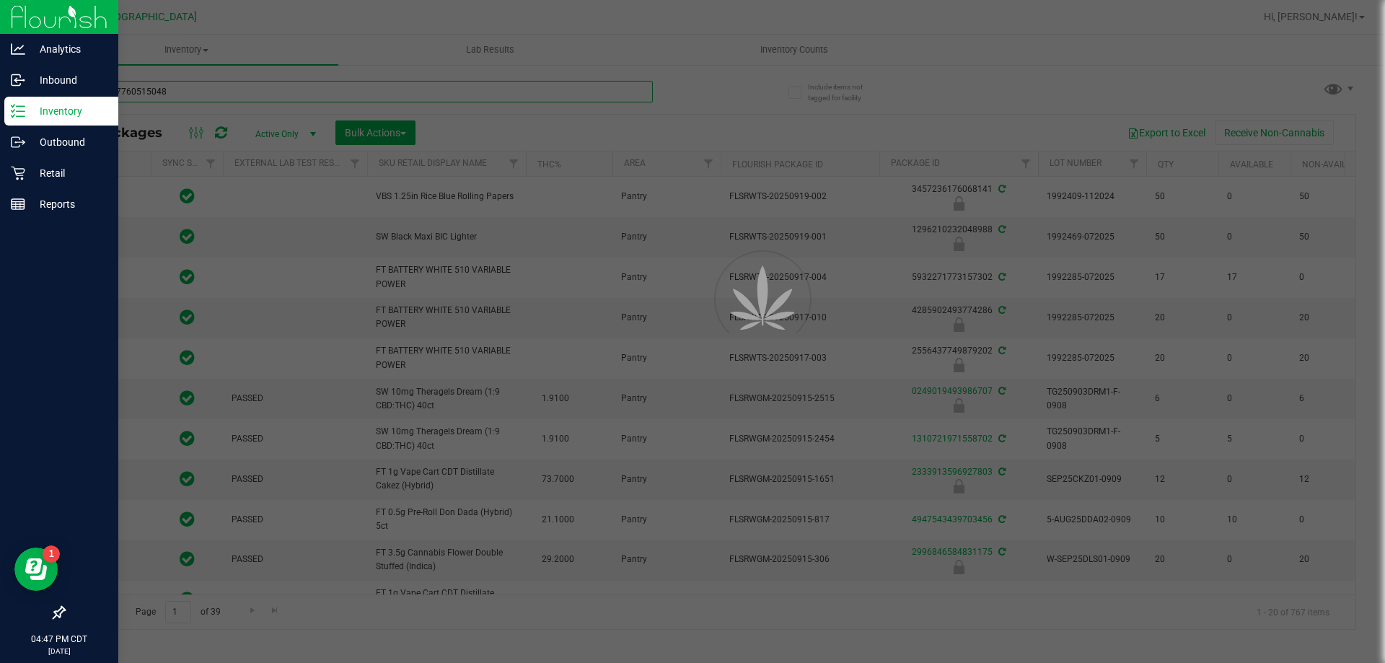
type input "0489807760515048"
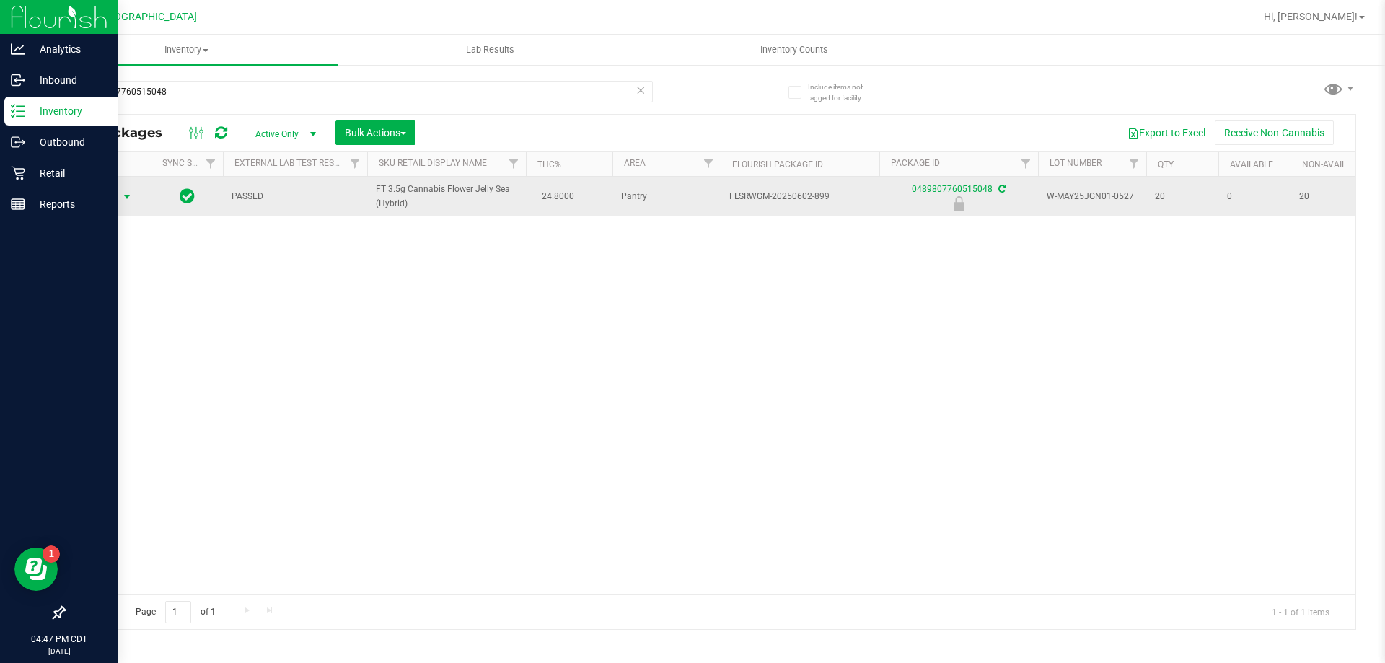
click at [115, 196] on span "Action" at bounding box center [98, 197] width 39 height 20
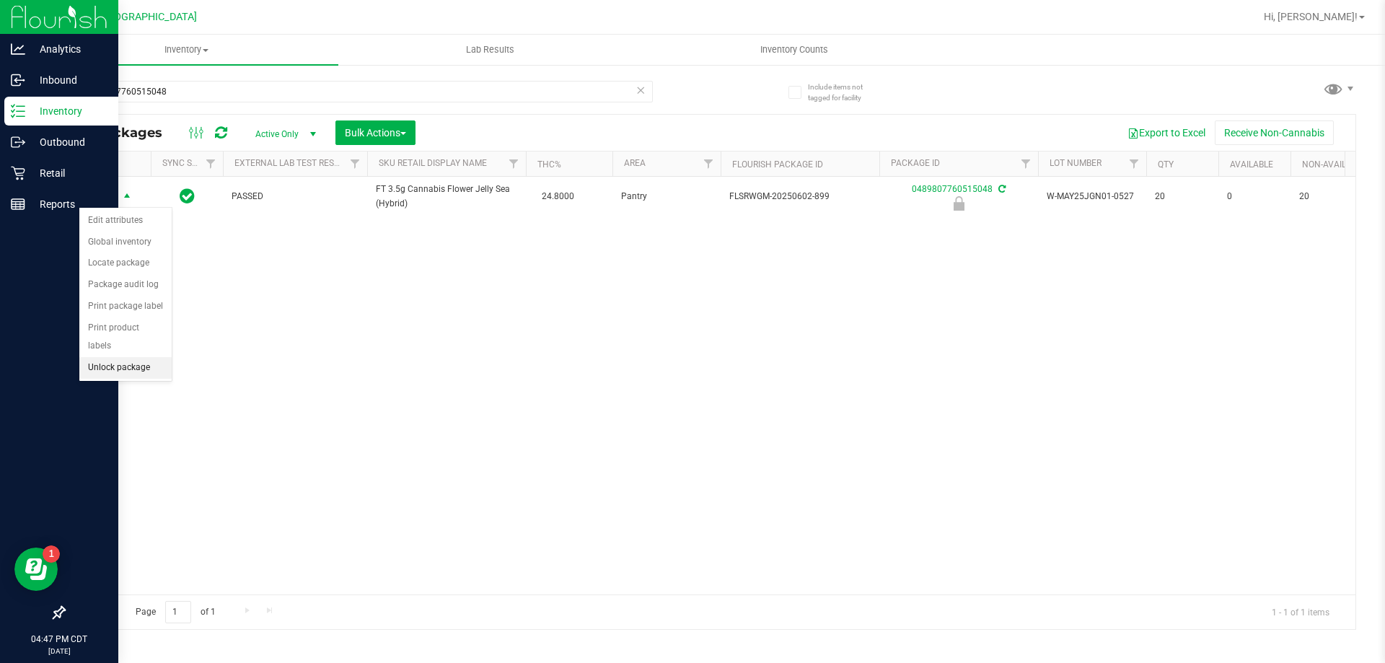
click at [134, 357] on li "Unlock package" at bounding box center [125, 368] width 92 height 22
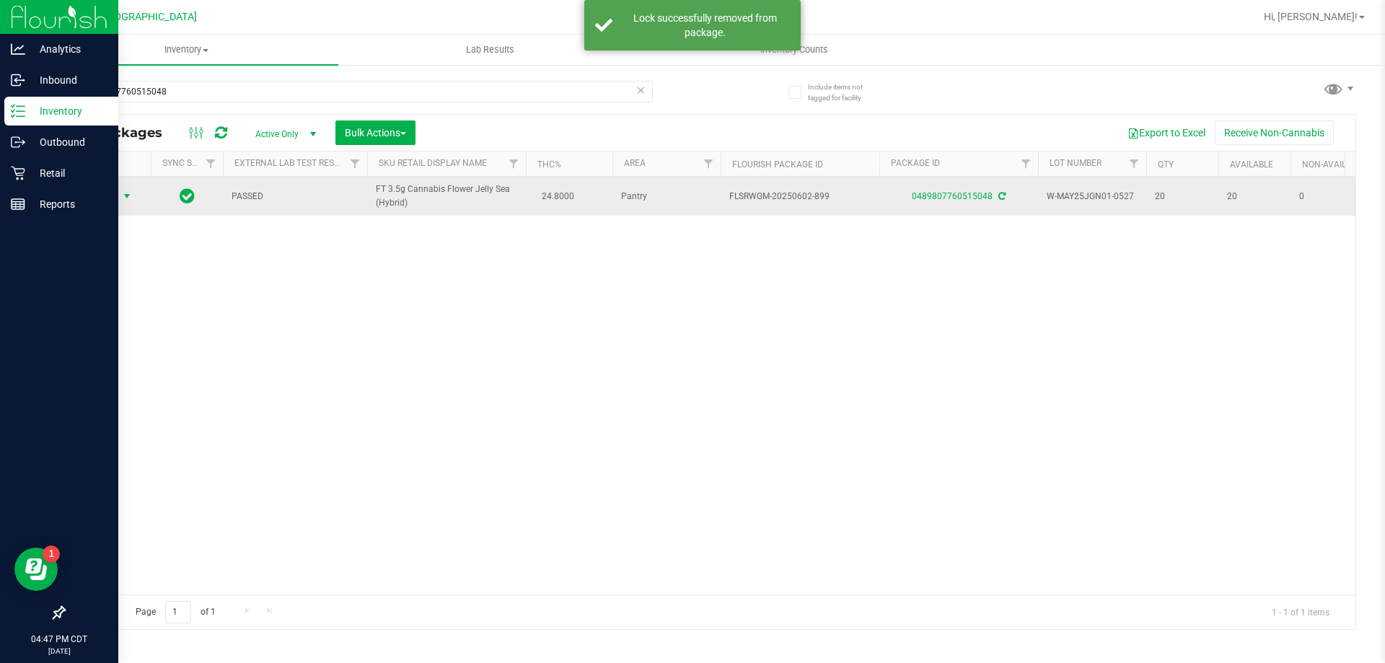
click at [128, 196] on span "select" at bounding box center [127, 196] width 12 height 12
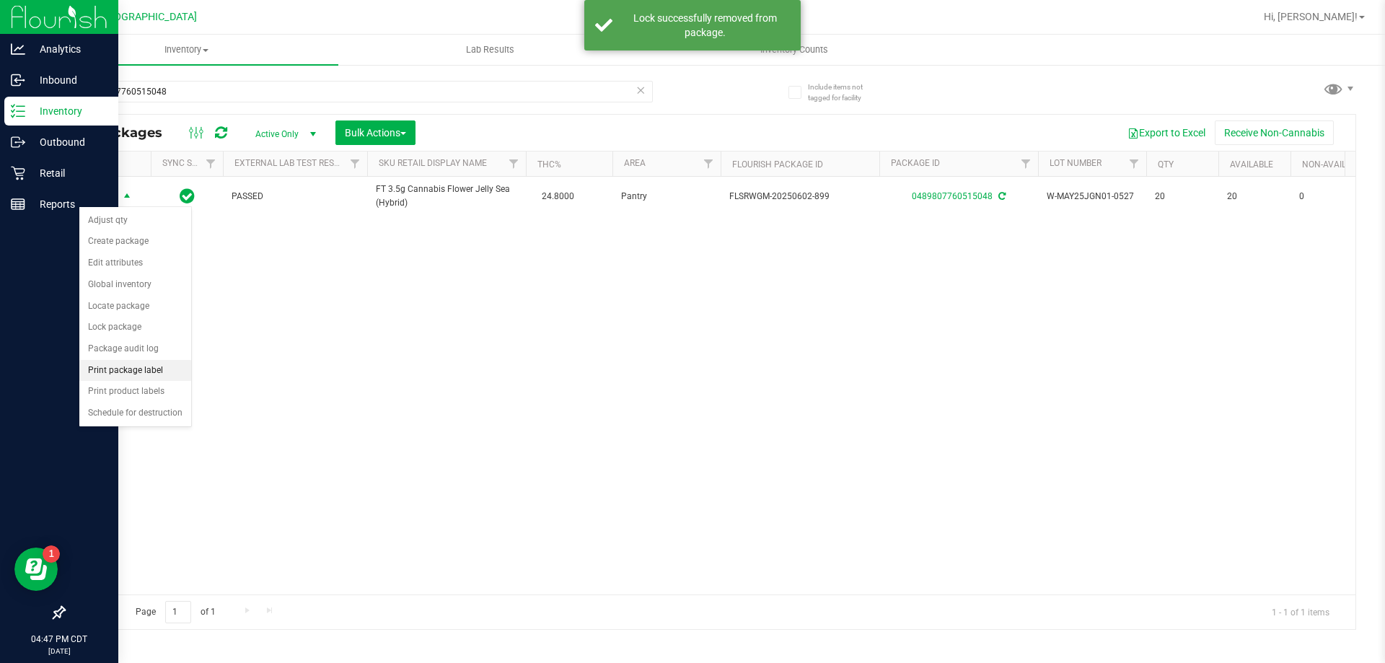
click at [146, 372] on li "Print package label" at bounding box center [135, 371] width 112 height 22
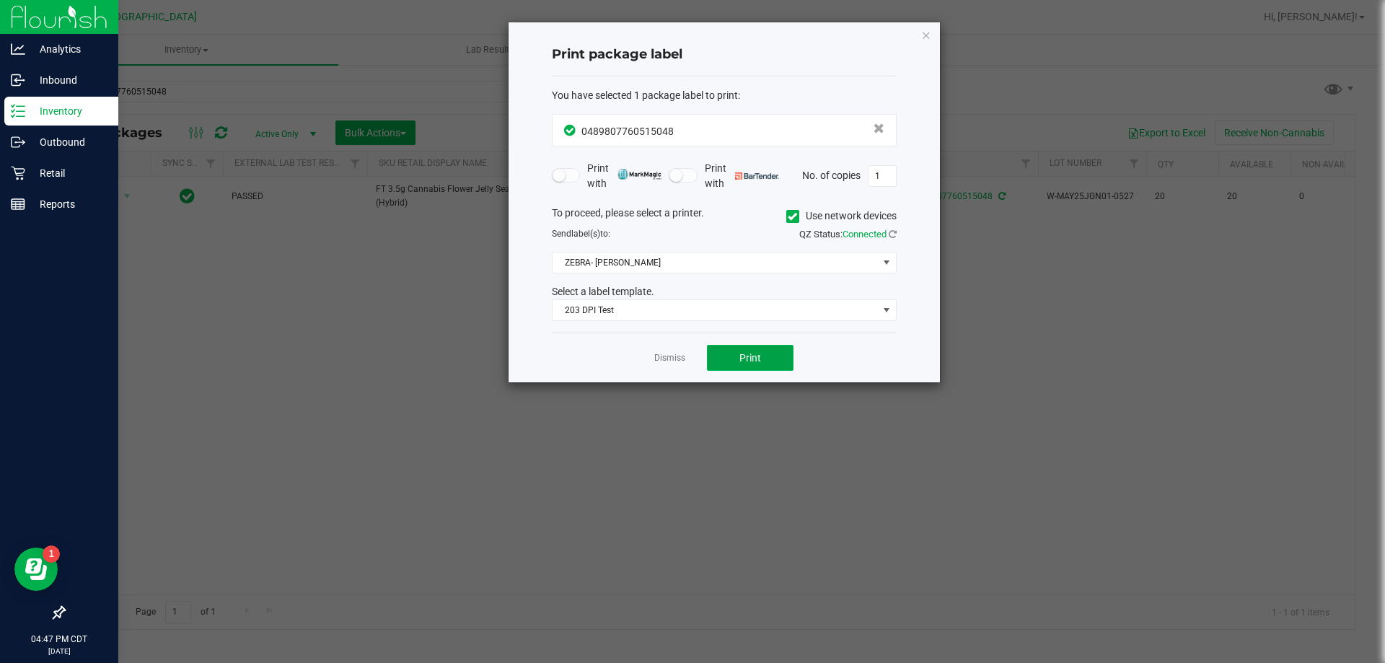
click at [753, 362] on span "Print" at bounding box center [750, 358] width 22 height 12
click at [663, 353] on link "Dismiss" at bounding box center [669, 358] width 31 height 12
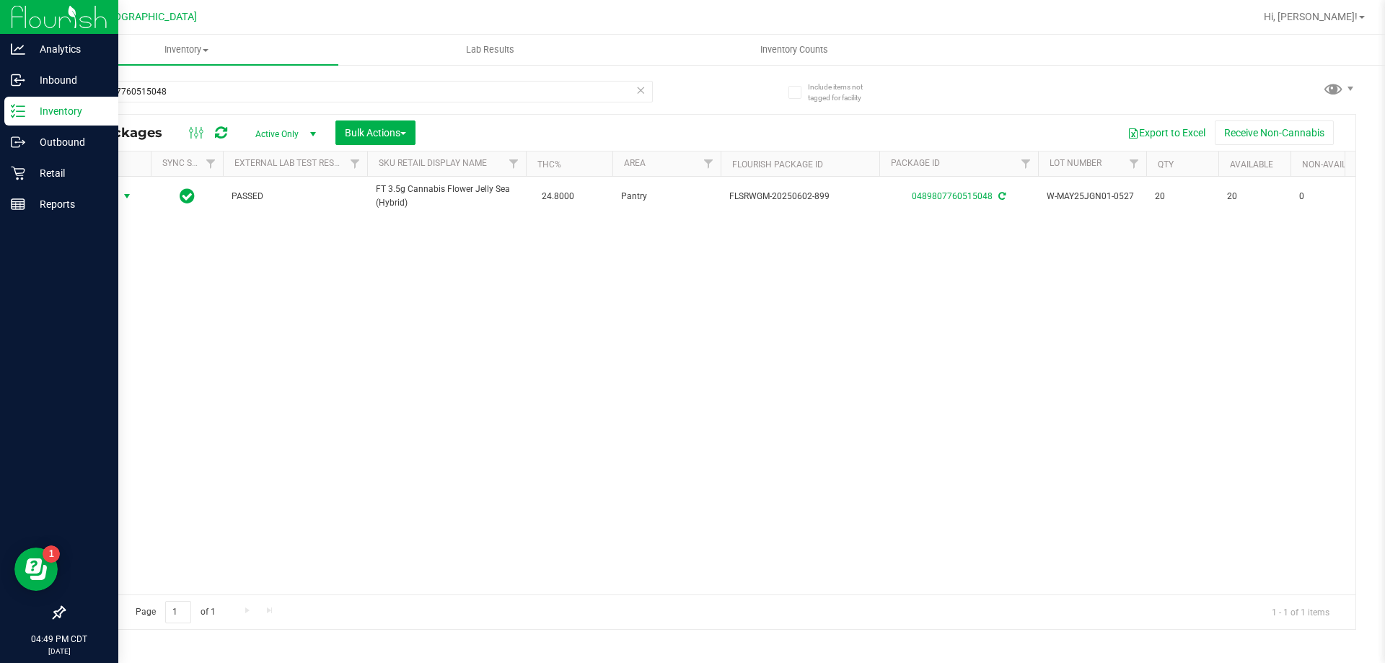
click at [423, 102] on div "0489807760515048" at bounding box center [357, 97] width 589 height 33
click at [423, 101] on input "0489807760515048" at bounding box center [357, 92] width 589 height 22
type input "5501404024007488"
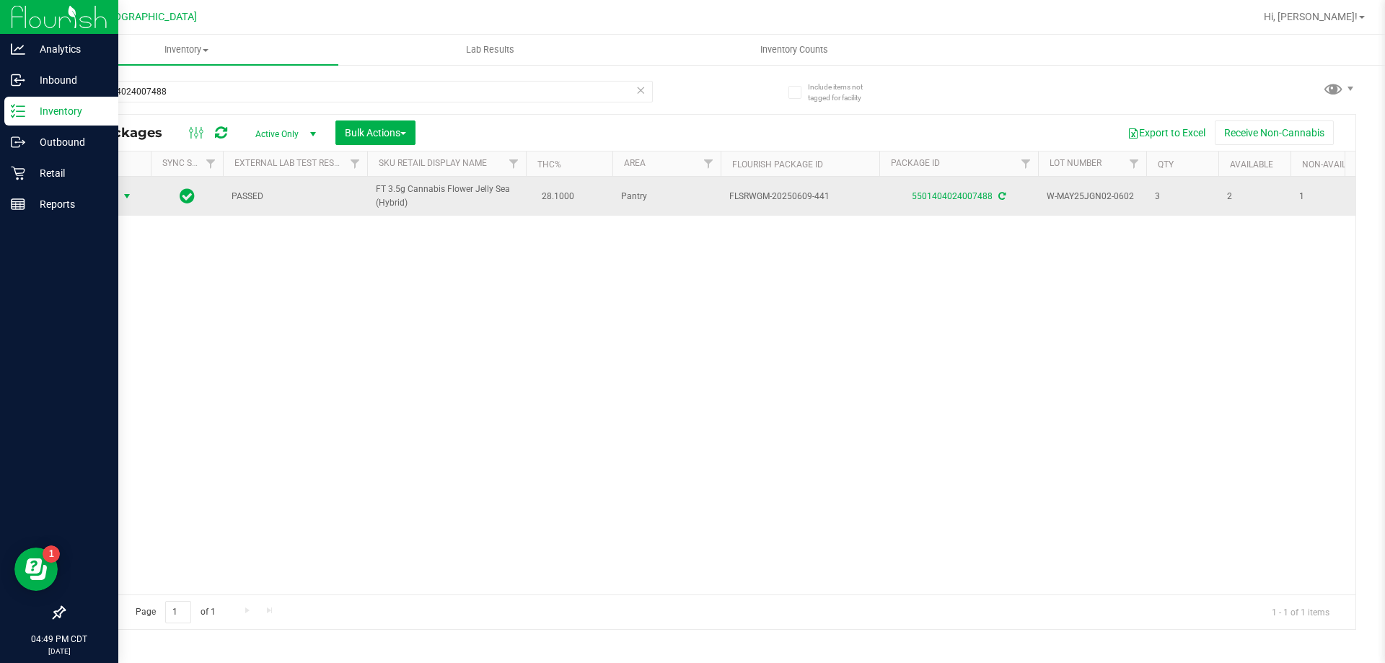
click at [96, 196] on span "Action" at bounding box center [98, 196] width 39 height 20
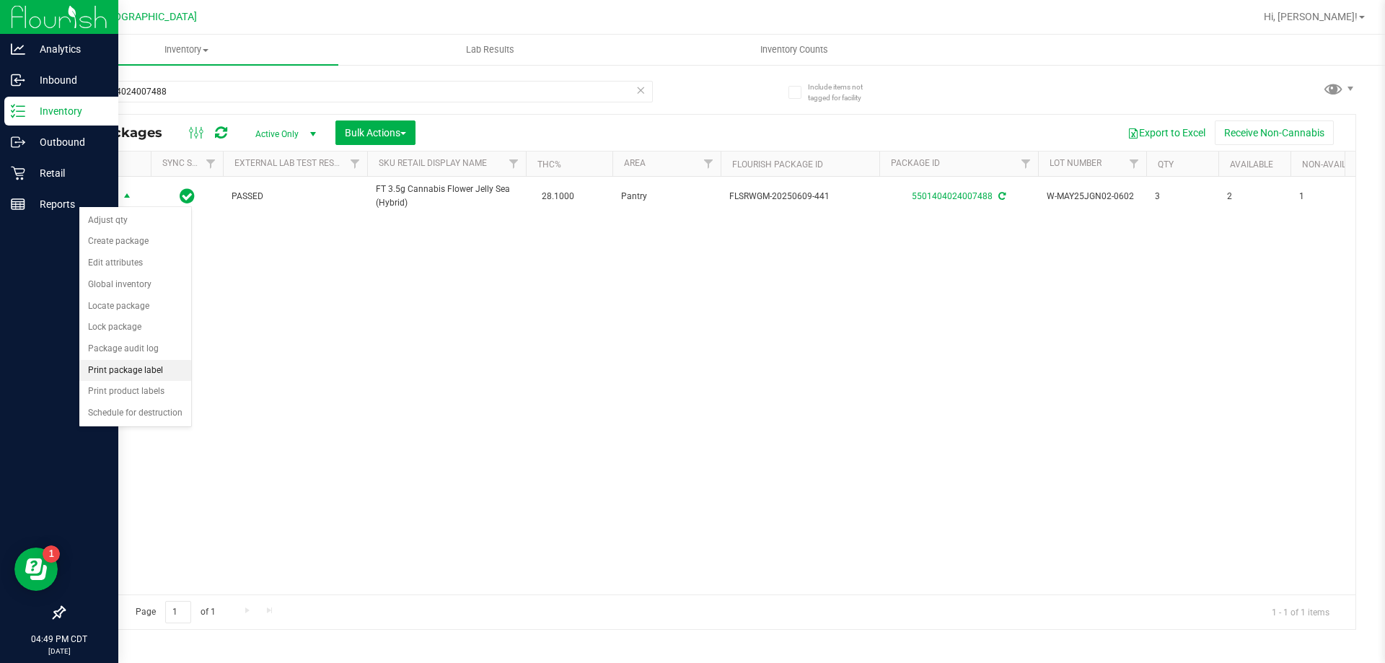
drag, startPoint x: 140, startPoint y: 368, endPoint x: 174, endPoint y: 366, distance: 33.9
click at [140, 367] on li "Print package label" at bounding box center [135, 371] width 112 height 22
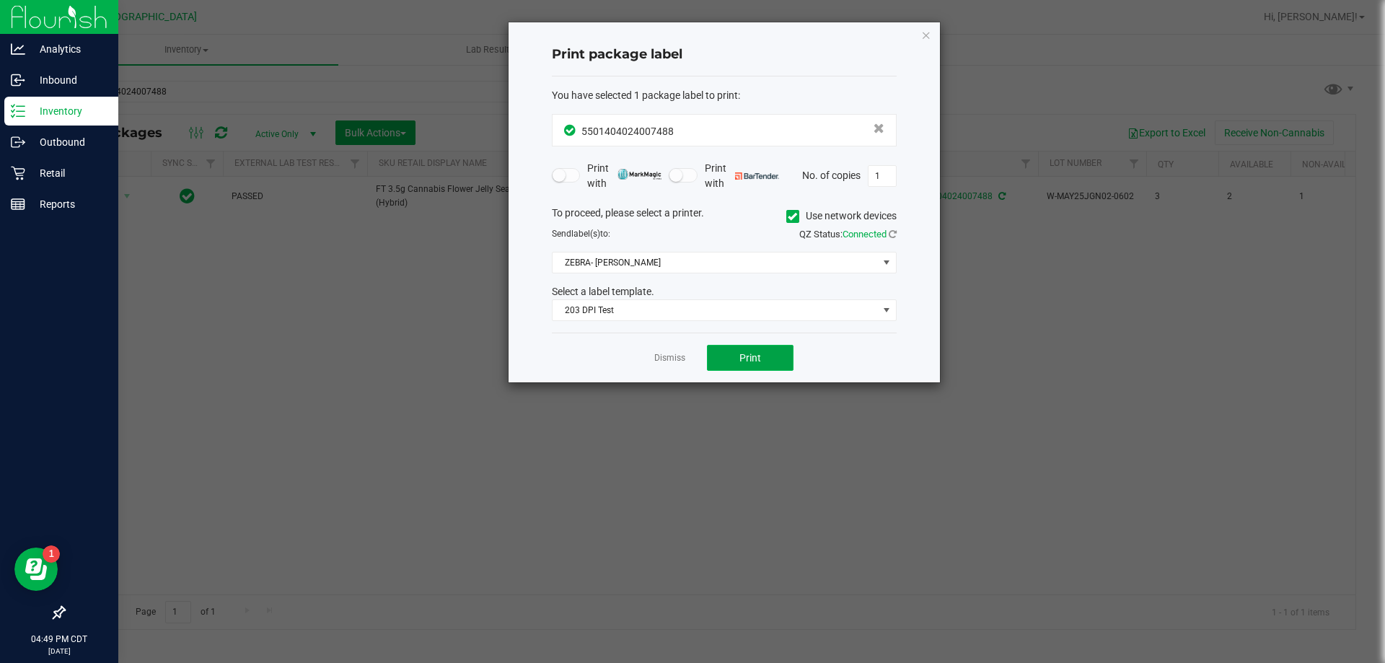
click at [737, 354] on button "Print" at bounding box center [750, 358] width 87 height 26
click at [670, 351] on app-cancel-button "Dismiss" at bounding box center [669, 358] width 31 height 15
click at [664, 356] on link "Dismiss" at bounding box center [669, 358] width 31 height 12
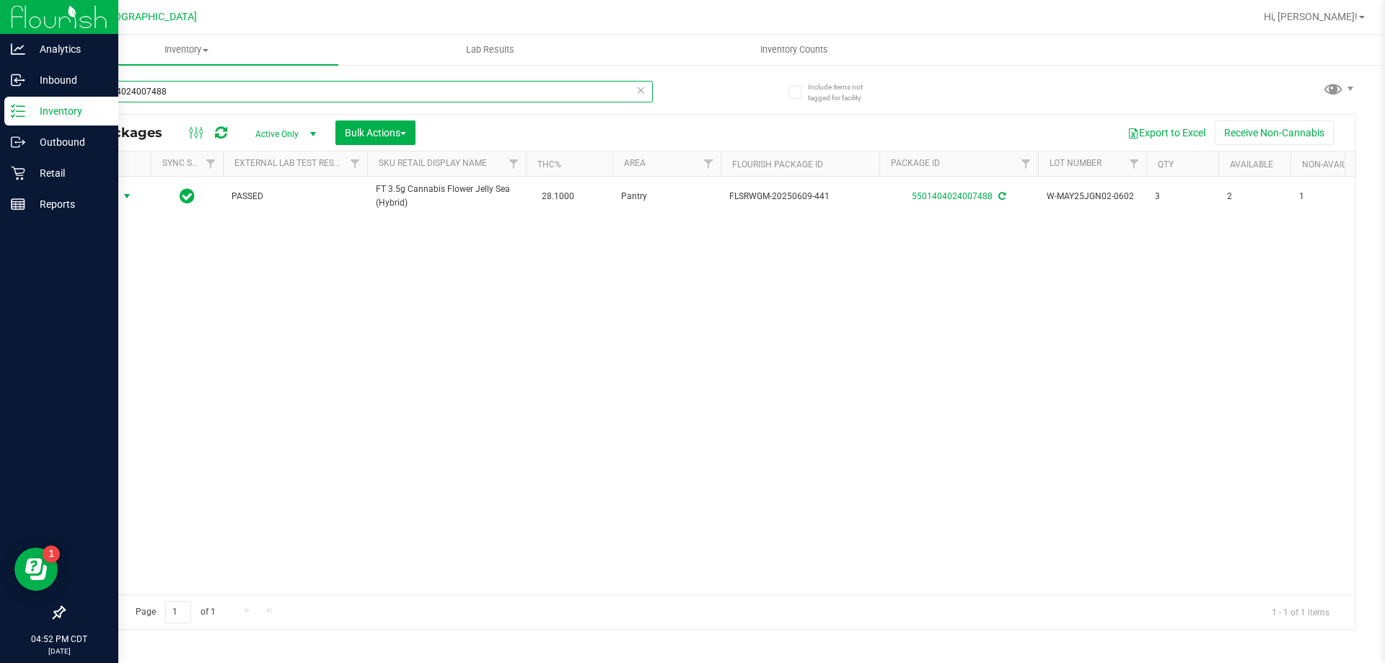
click at [523, 95] on input "5501404024007488" at bounding box center [357, 92] width 589 height 22
click at [522, 93] on input "5501404024007488" at bounding box center [357, 92] width 589 height 22
type input "3859217162860364"
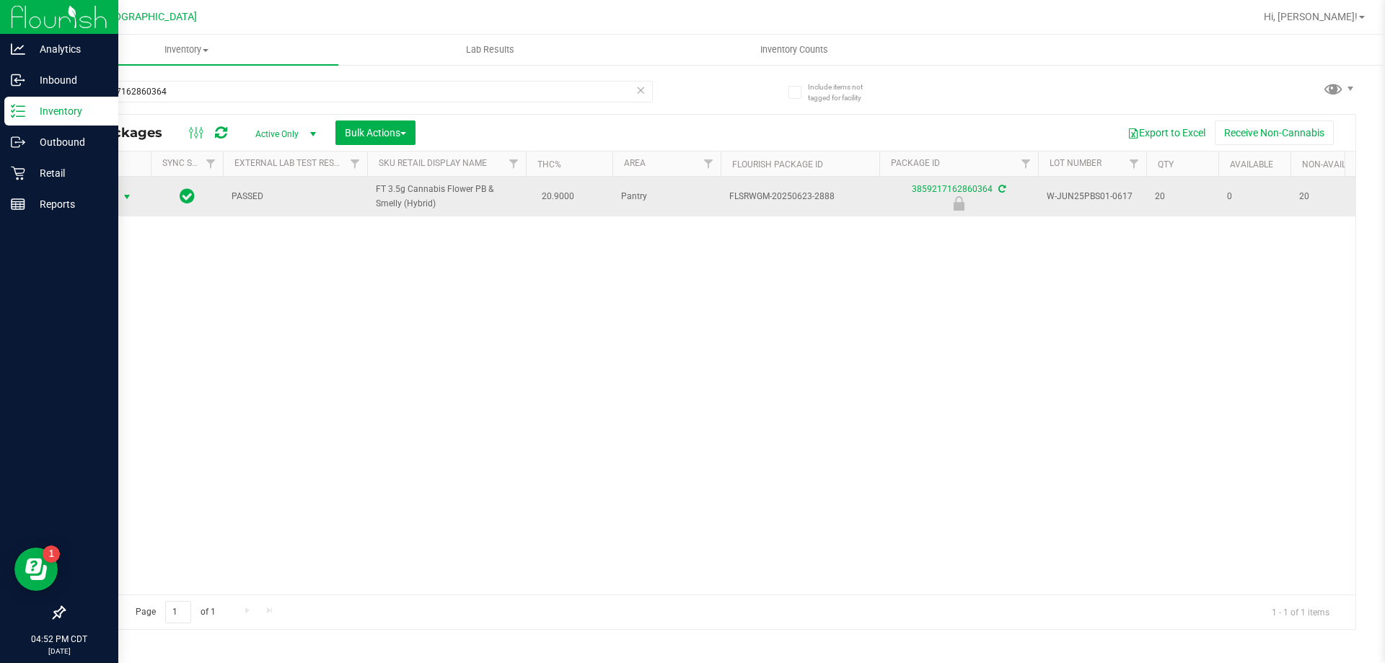
click at [131, 198] on span "select" at bounding box center [127, 197] width 12 height 12
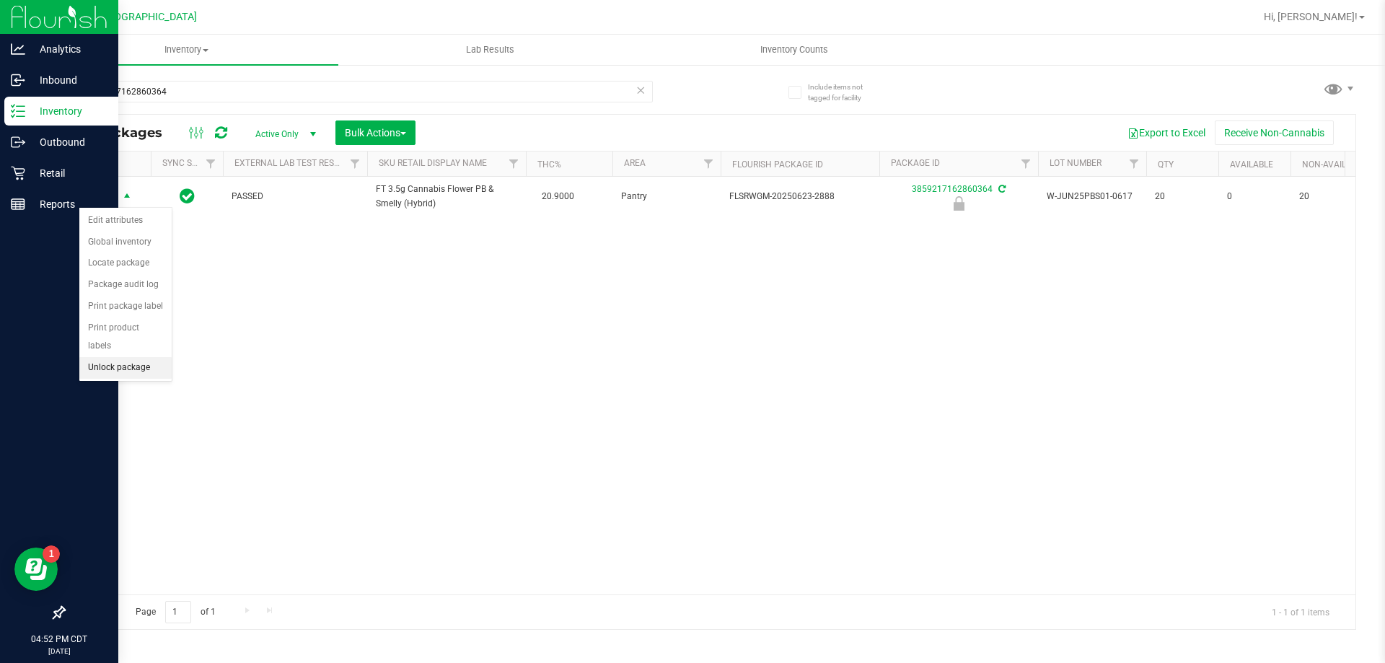
click at [124, 357] on li "Unlock package" at bounding box center [125, 368] width 92 height 22
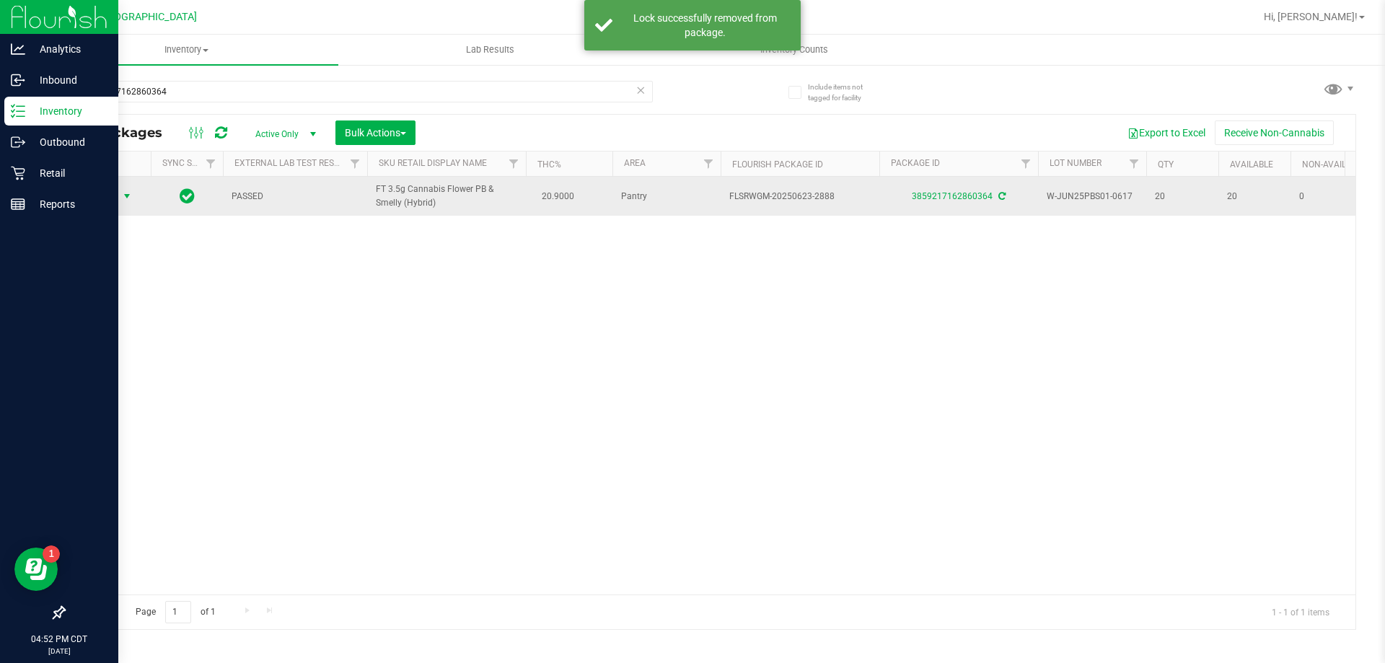
click at [125, 199] on span "select" at bounding box center [127, 196] width 12 height 12
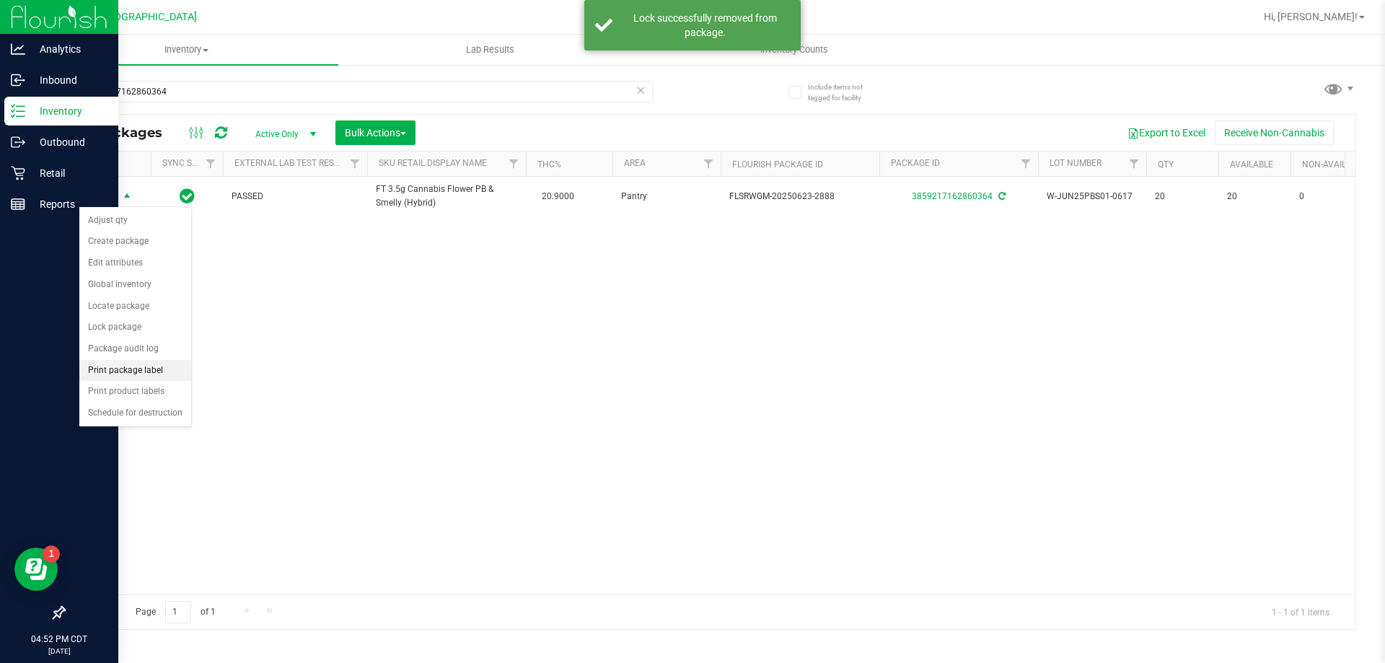
click at [139, 372] on li "Print package label" at bounding box center [135, 371] width 112 height 22
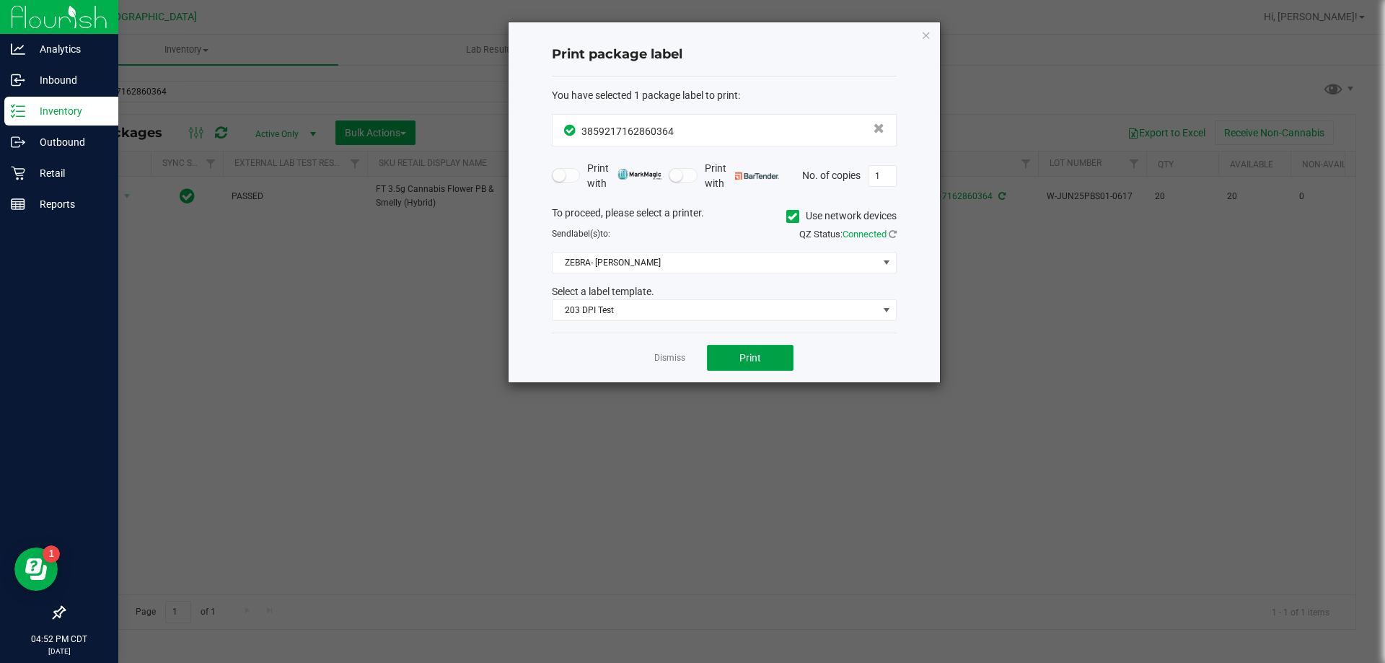
click at [755, 362] on span "Print" at bounding box center [750, 358] width 22 height 12
click at [671, 354] on link "Dismiss" at bounding box center [669, 358] width 31 height 12
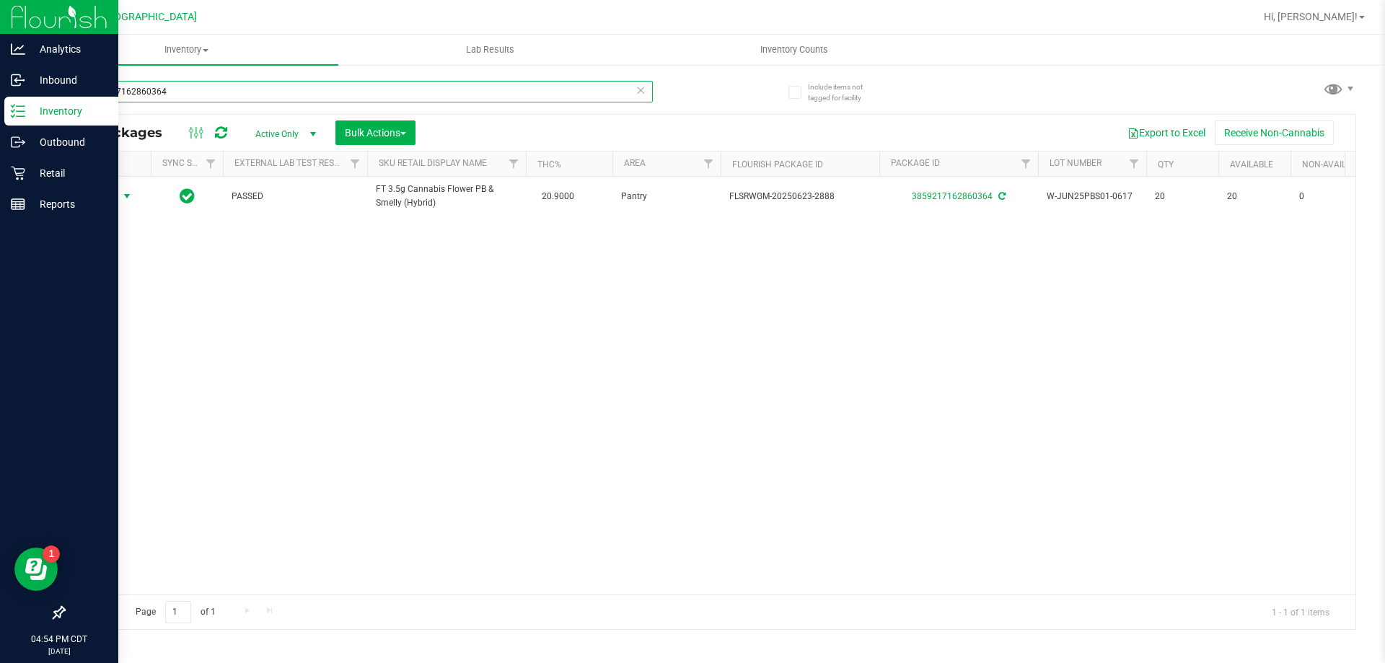
click at [504, 91] on input "3859217162860364" at bounding box center [357, 92] width 589 height 22
type input "W-JUN25PBS01-0617"
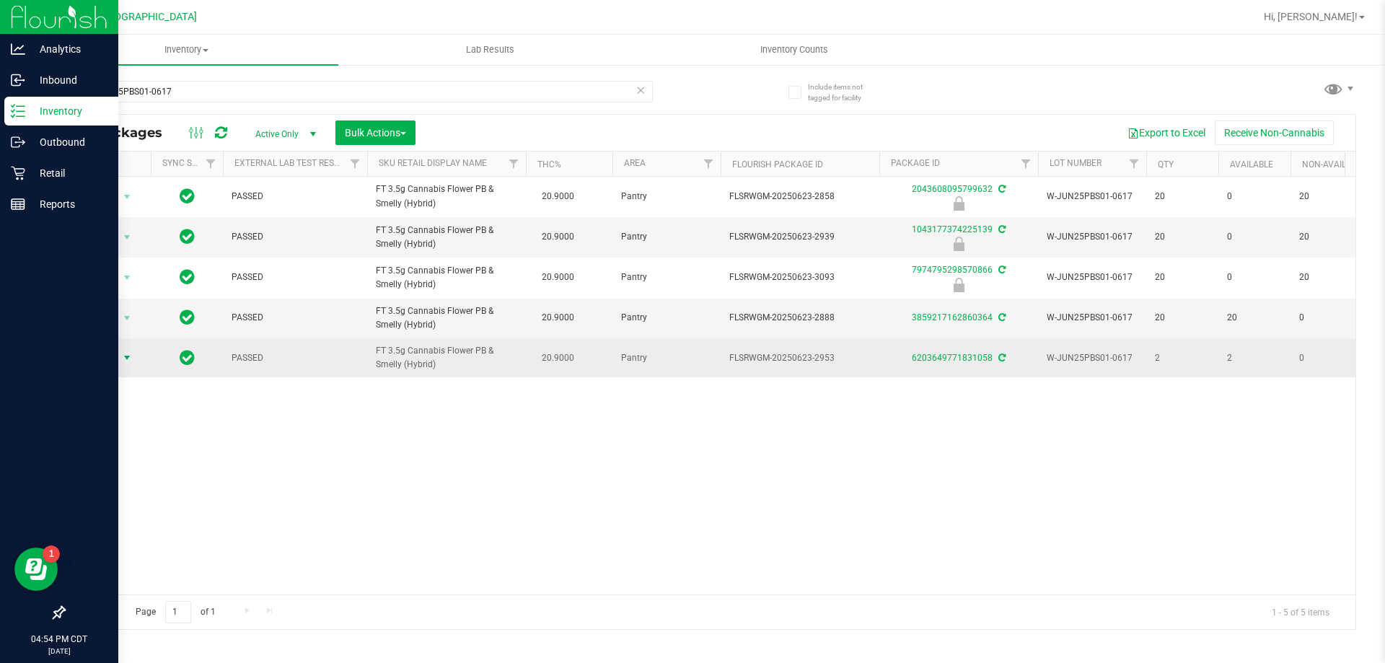
click at [125, 358] on span "select" at bounding box center [127, 358] width 12 height 12
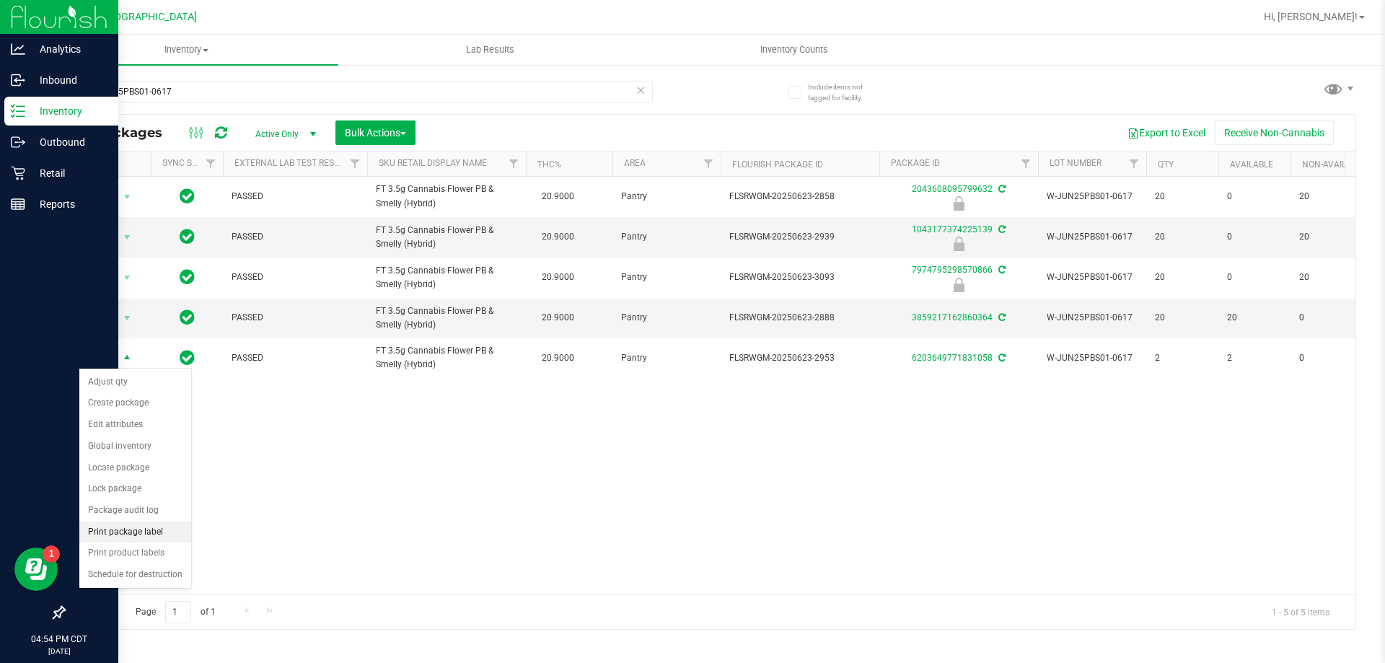
click at [146, 530] on li "Print package label" at bounding box center [135, 533] width 112 height 22
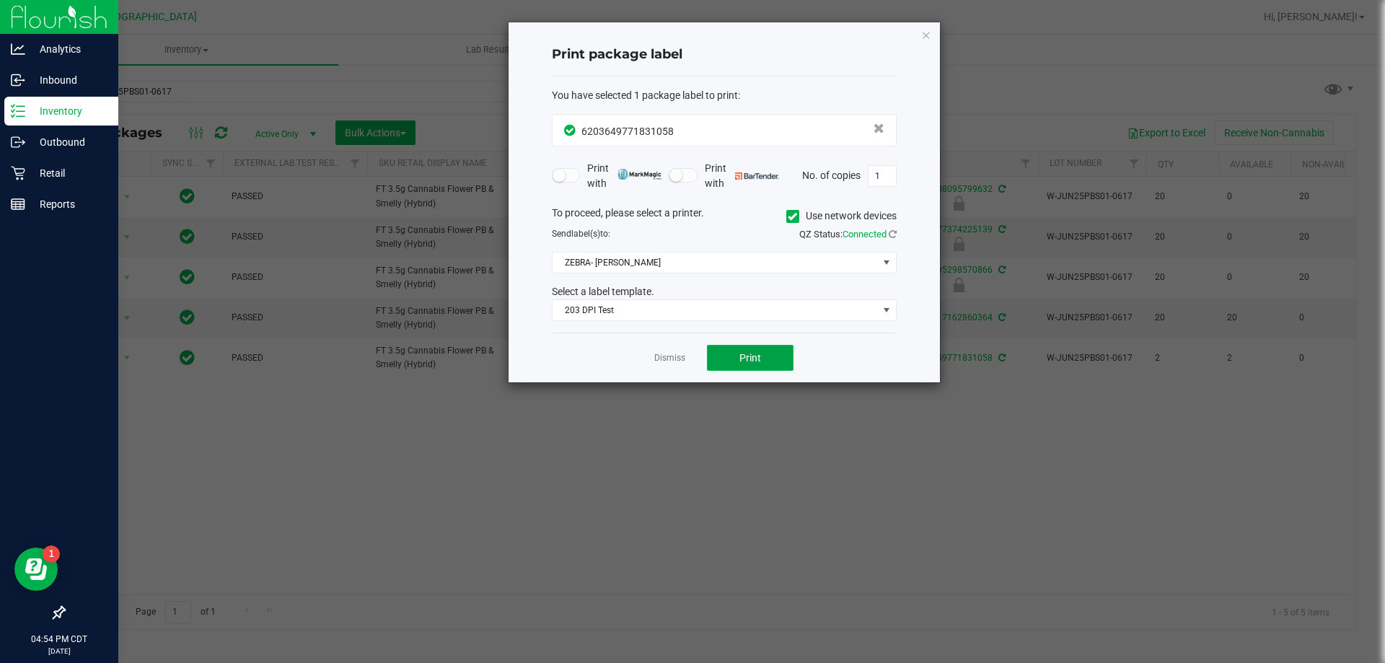
click at [741, 355] on span "Print" at bounding box center [750, 358] width 22 height 12
click at [678, 357] on link "Dismiss" at bounding box center [669, 358] width 31 height 12
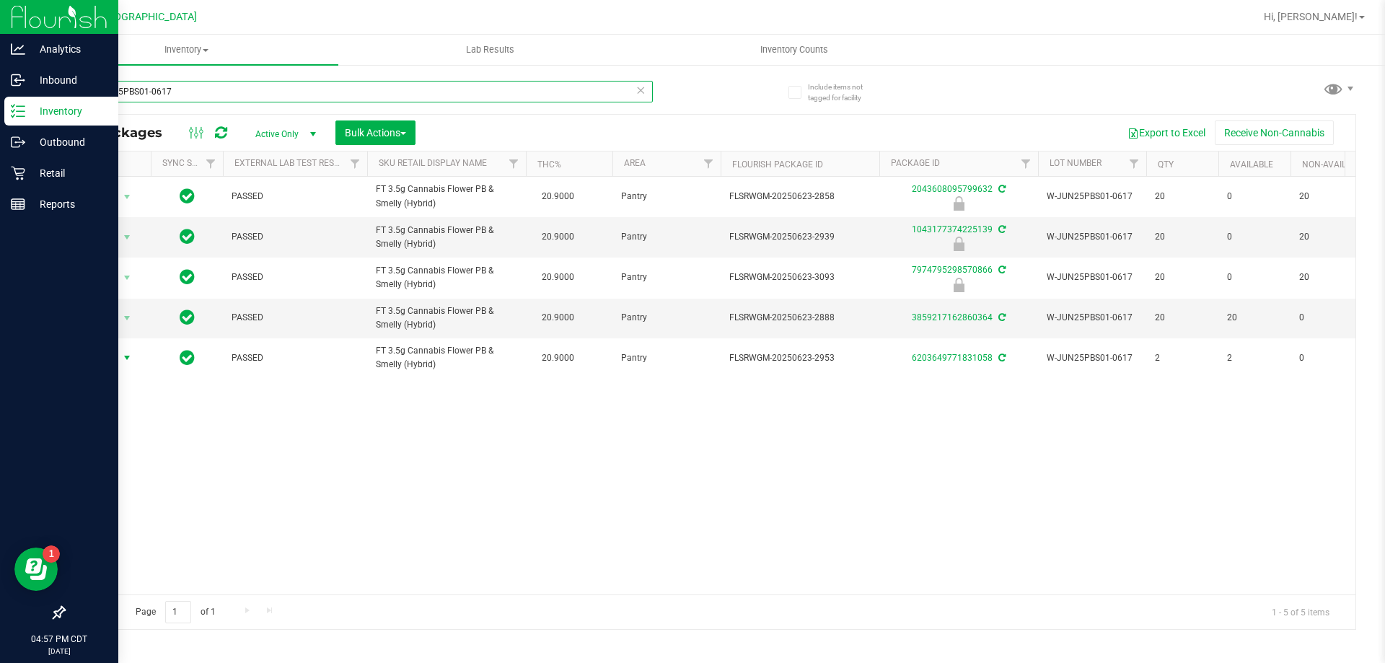
click at [345, 98] on input "W-JUN25PBS01-0617" at bounding box center [357, 92] width 589 height 22
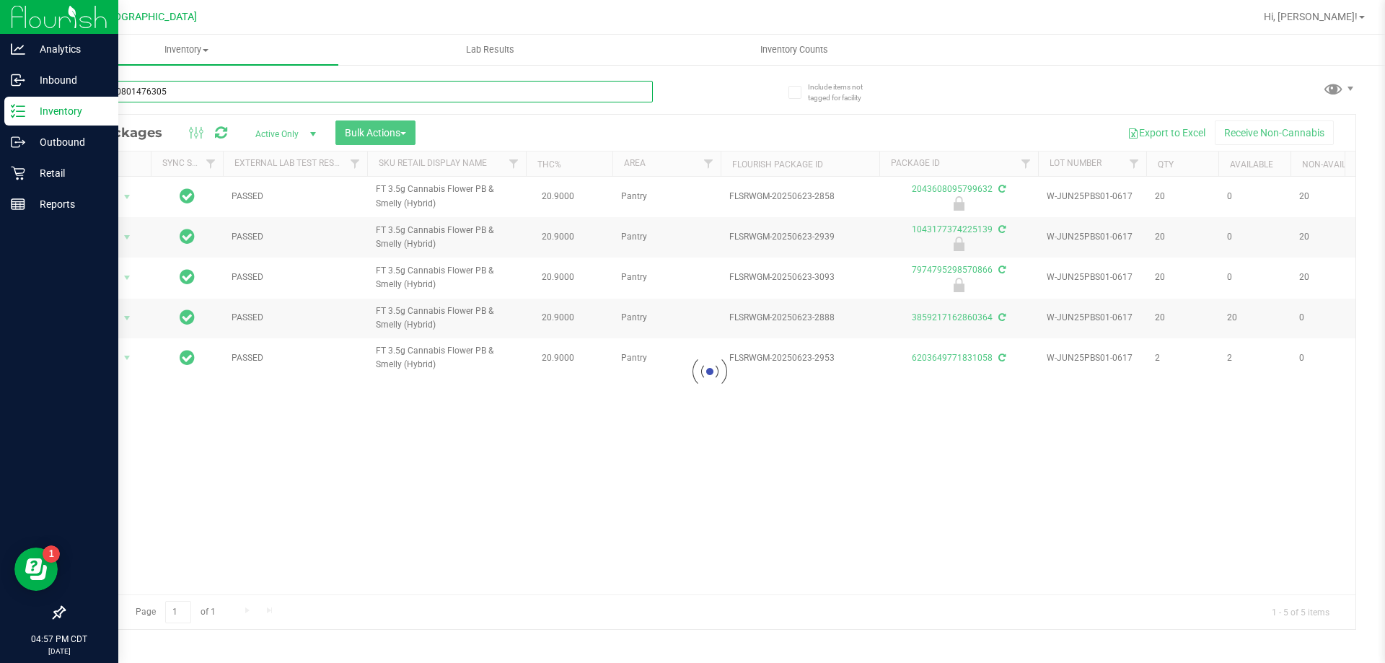
type input "0854090801476305"
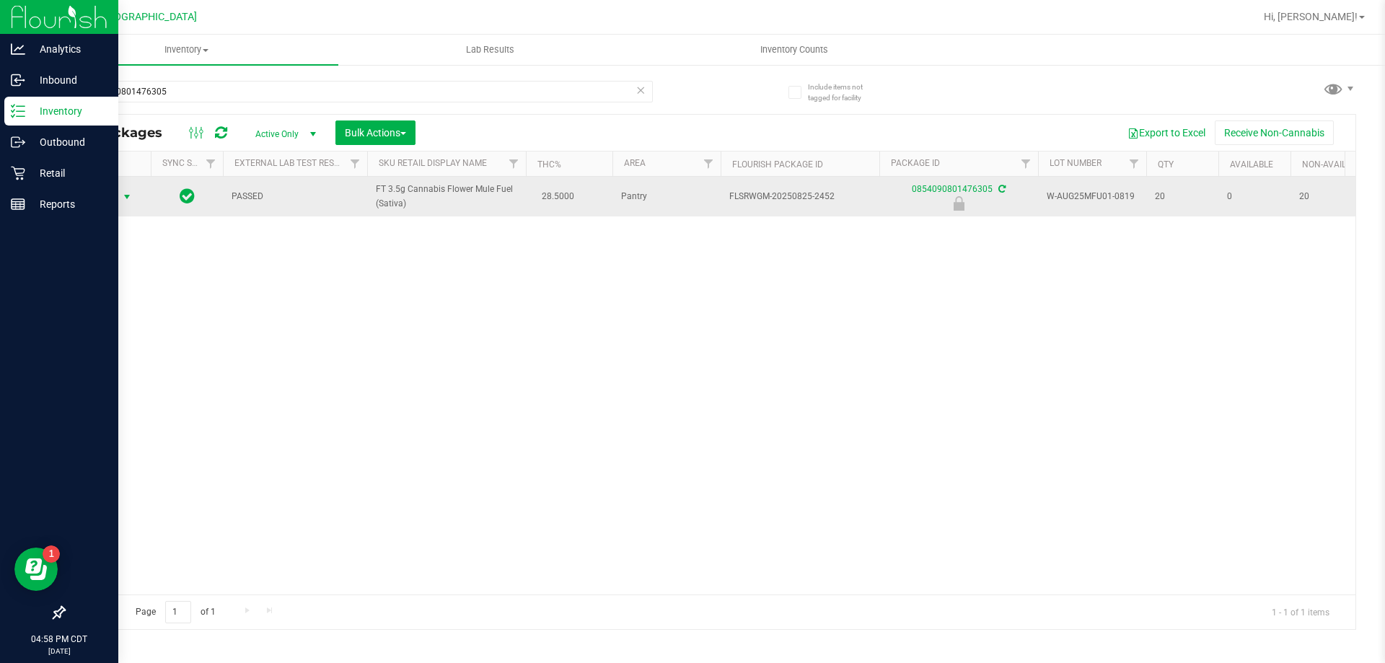
click at [113, 198] on span "Action" at bounding box center [98, 197] width 39 height 20
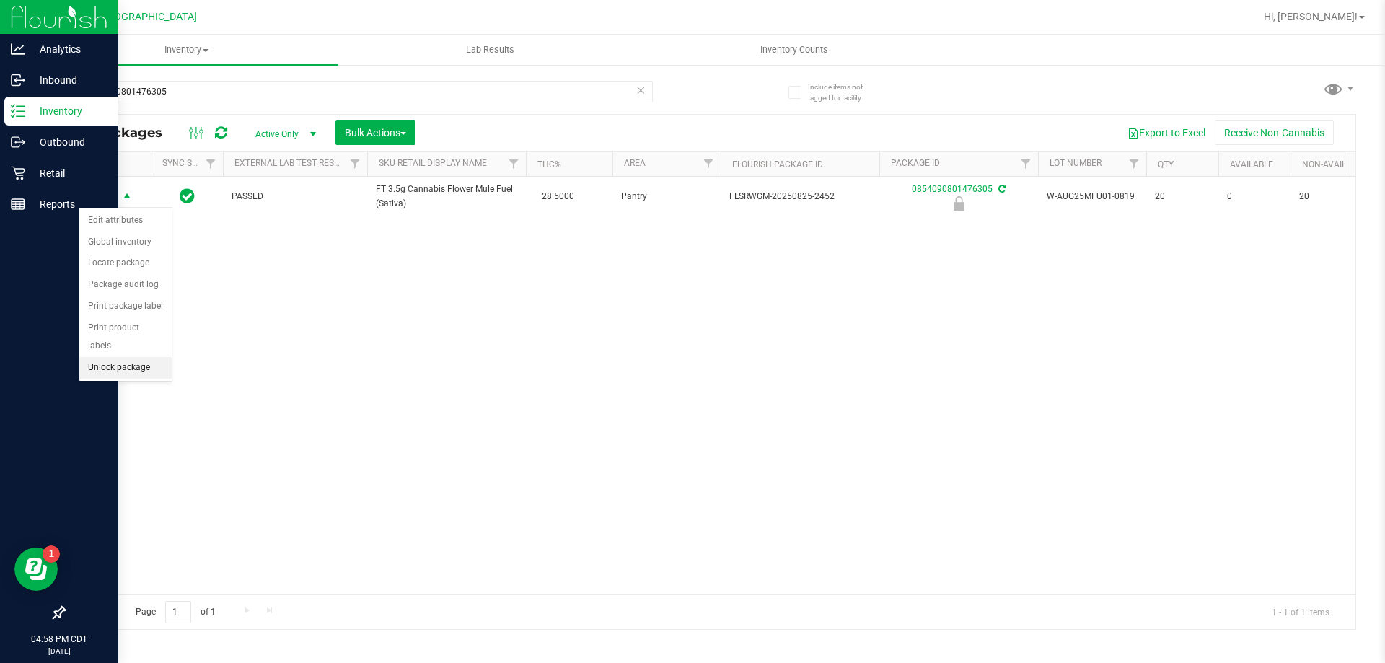
click at [113, 357] on li "Unlock package" at bounding box center [125, 368] width 92 height 22
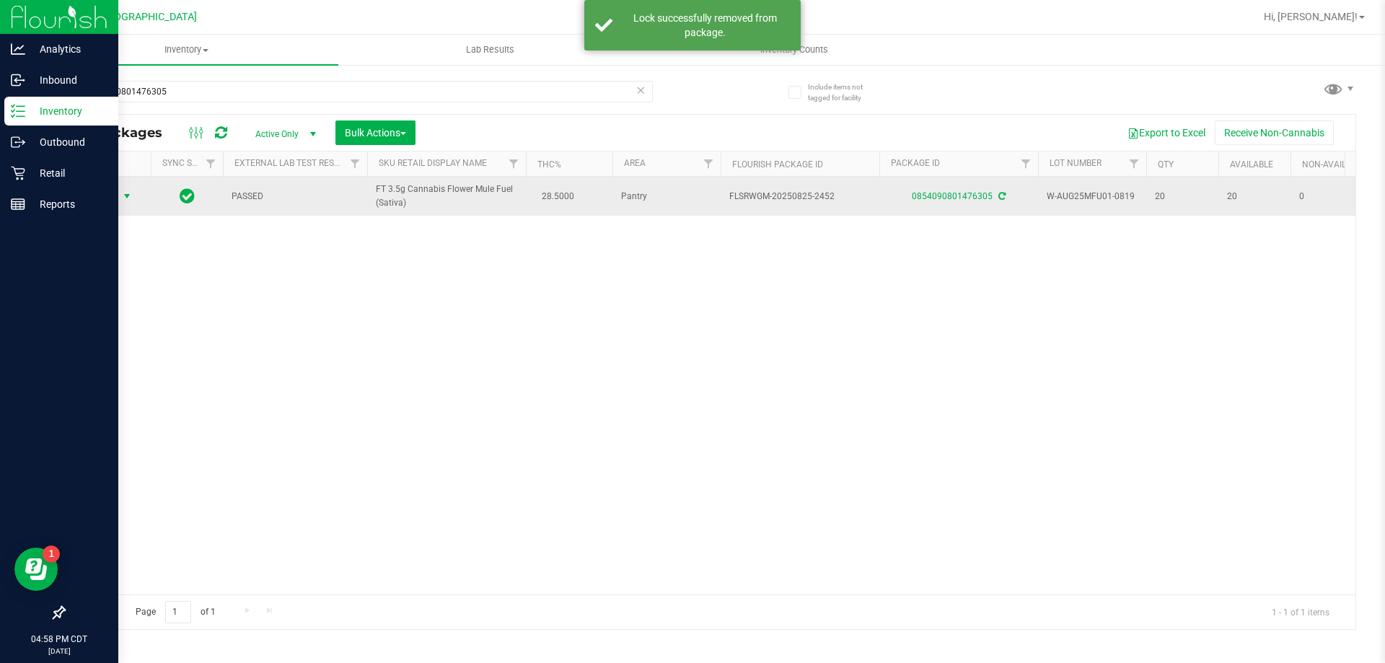
click at [123, 193] on span "select" at bounding box center [127, 196] width 12 height 12
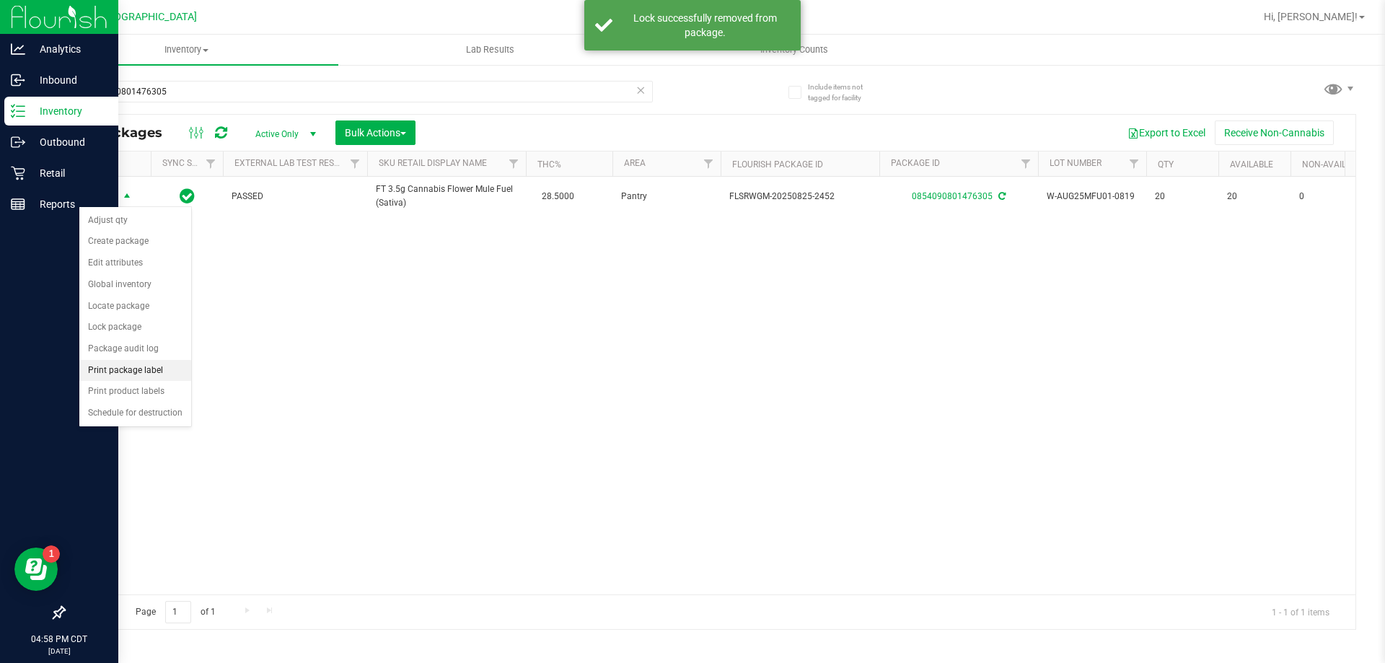
click at [146, 372] on li "Print package label" at bounding box center [135, 371] width 112 height 22
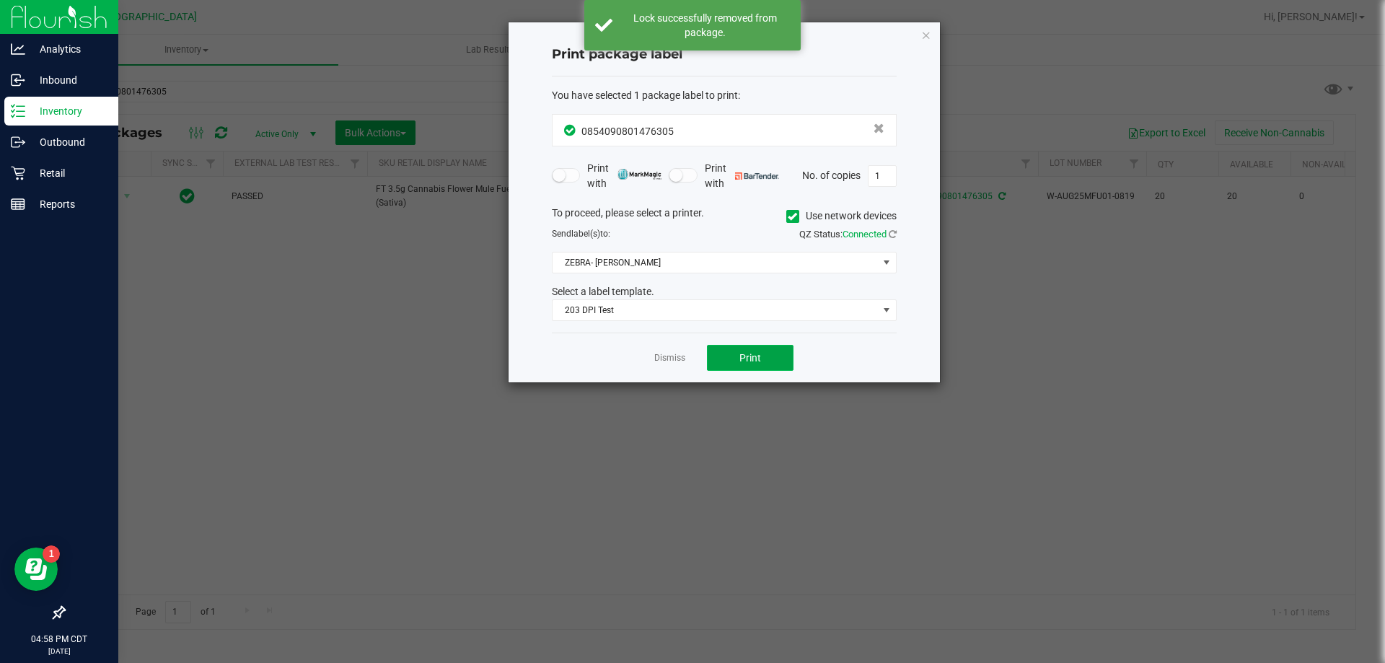
click at [716, 353] on button "Print" at bounding box center [750, 358] width 87 height 26
click at [672, 361] on link "Dismiss" at bounding box center [669, 358] width 31 height 12
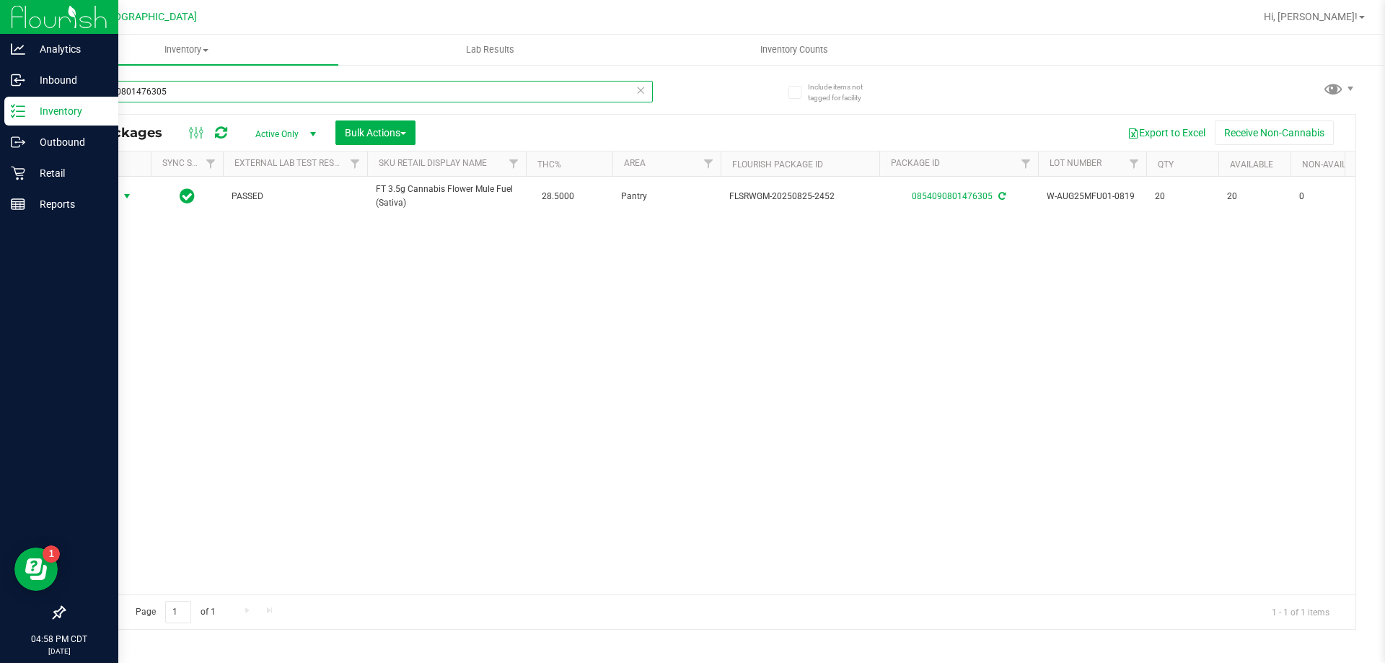
click at [471, 89] on input "0854090801476305" at bounding box center [357, 92] width 589 height 22
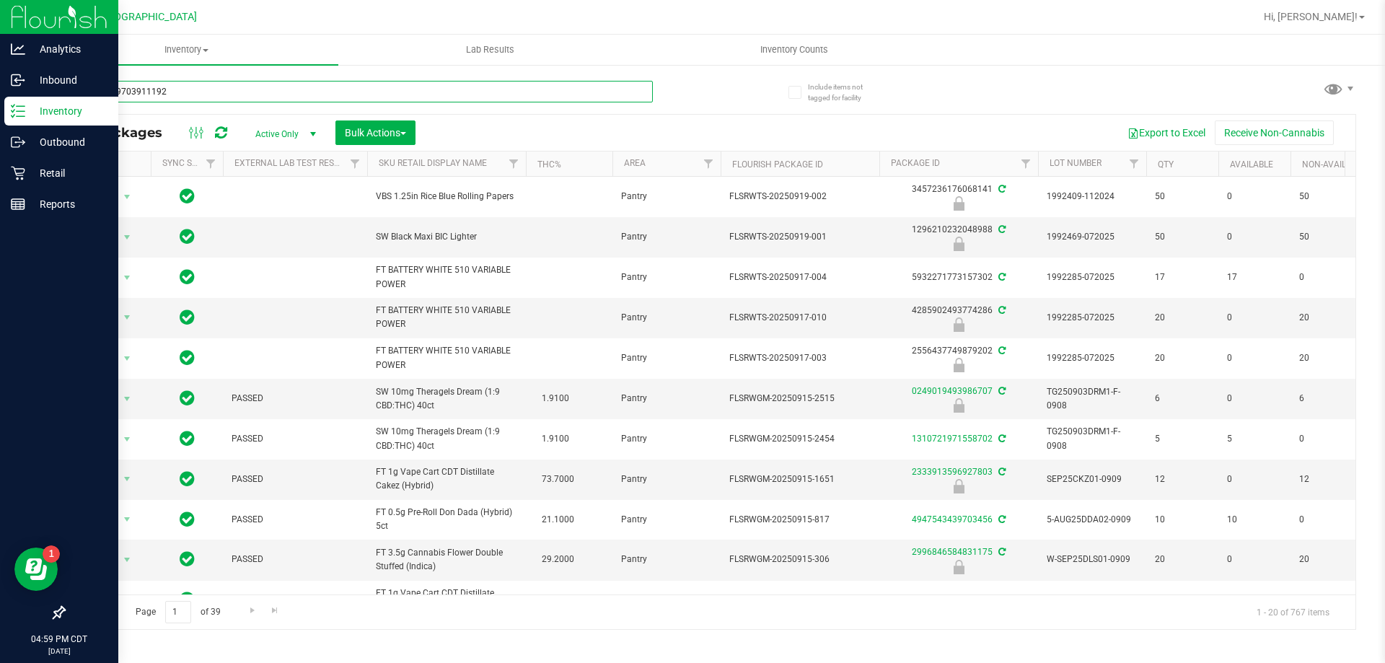
type input "0071469703911192"
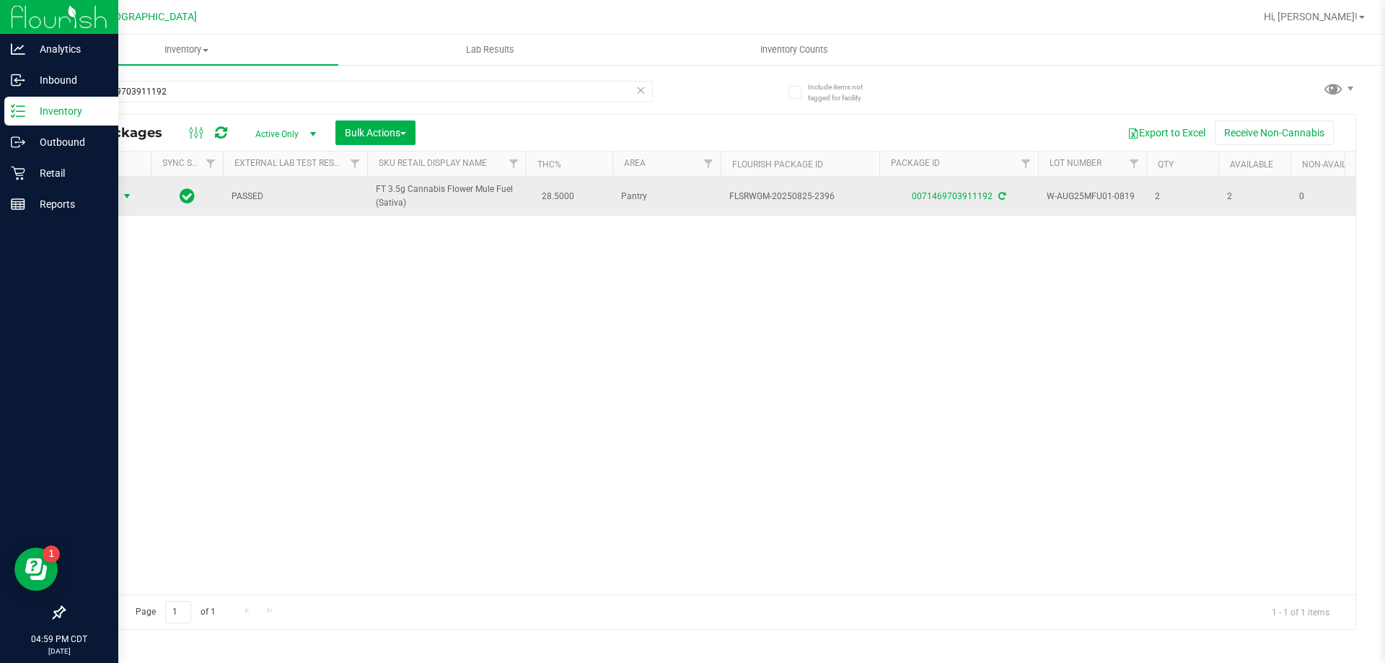
click at [124, 201] on span "select" at bounding box center [127, 196] width 12 height 12
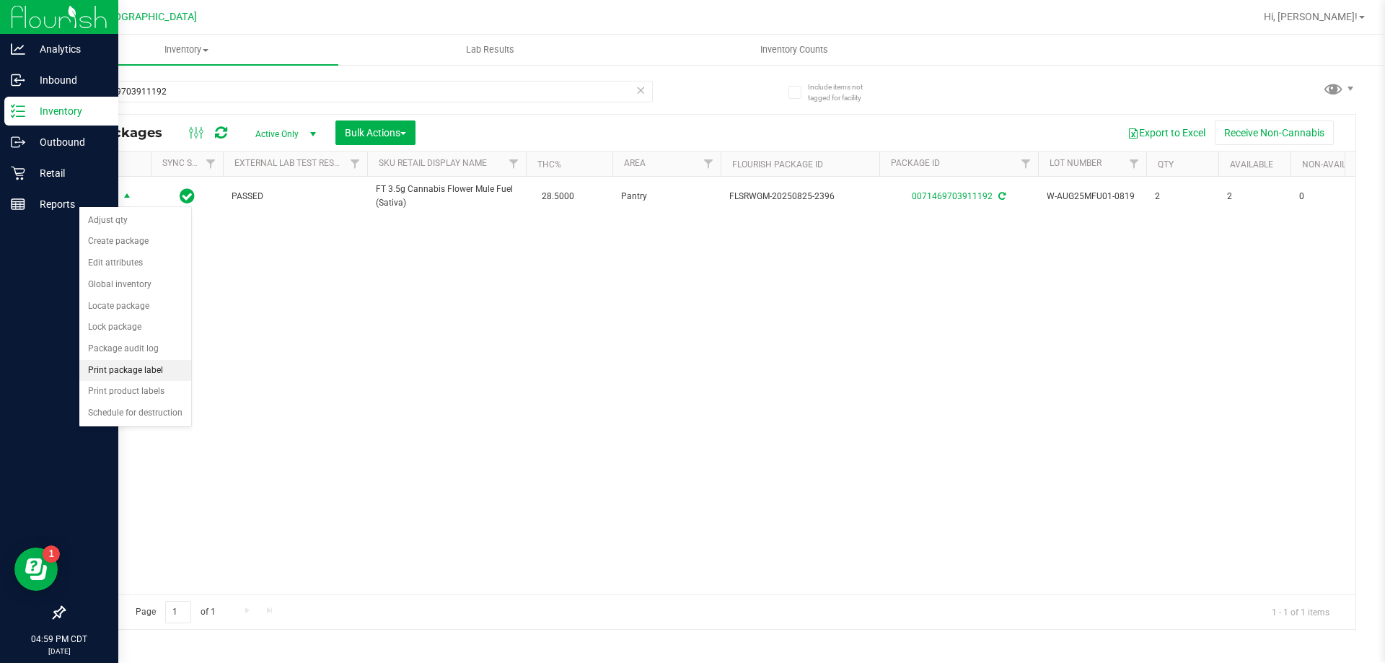
click at [113, 379] on li "Print package label" at bounding box center [135, 371] width 112 height 22
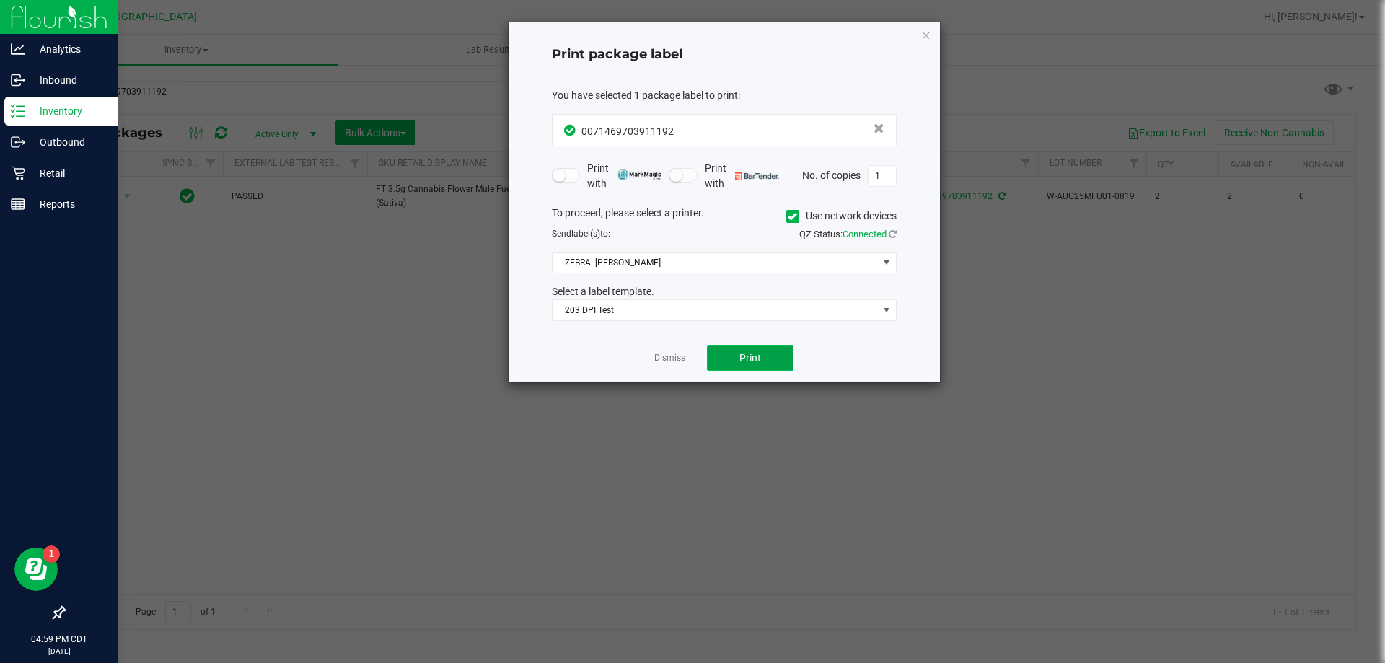
click at [730, 359] on button "Print" at bounding box center [750, 358] width 87 height 26
click at [667, 360] on link "Dismiss" at bounding box center [669, 358] width 31 height 12
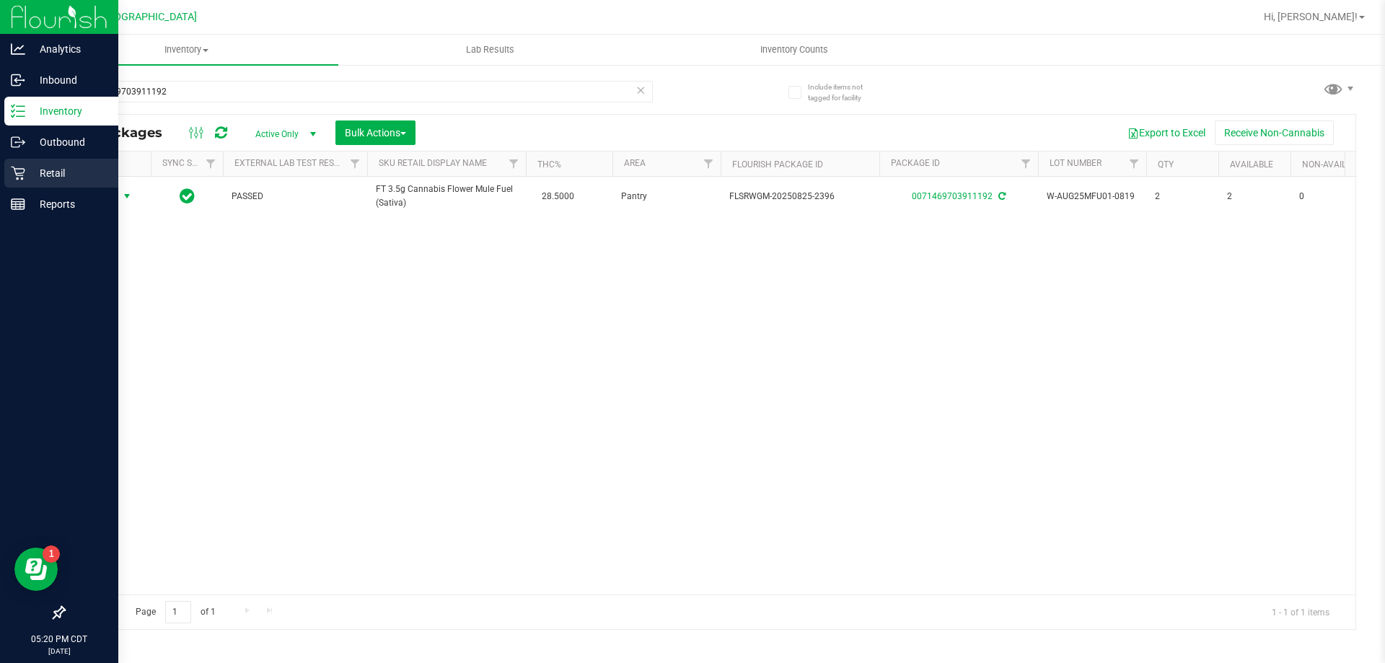
click at [51, 171] on p "Retail" at bounding box center [68, 172] width 87 height 17
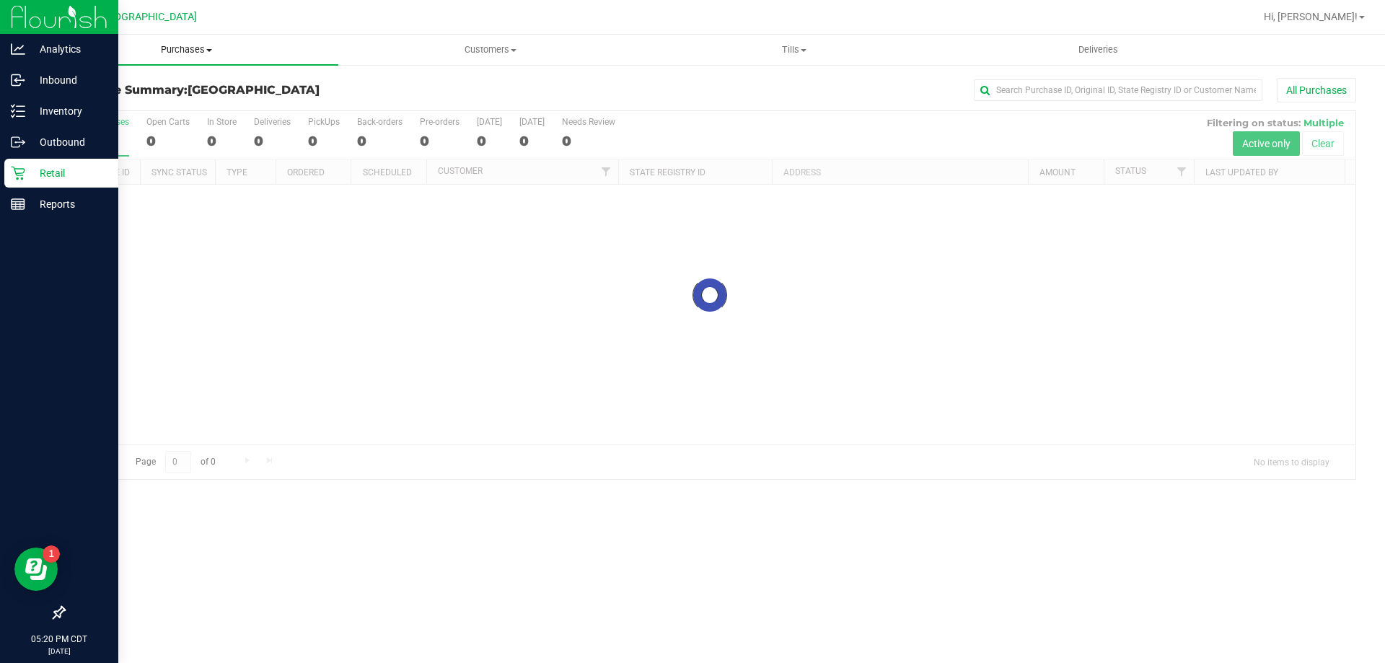
click at [212, 48] on span "Purchases" at bounding box center [187, 49] width 304 height 13
click at [117, 104] on span "Fulfillment" at bounding box center [79, 104] width 89 height 12
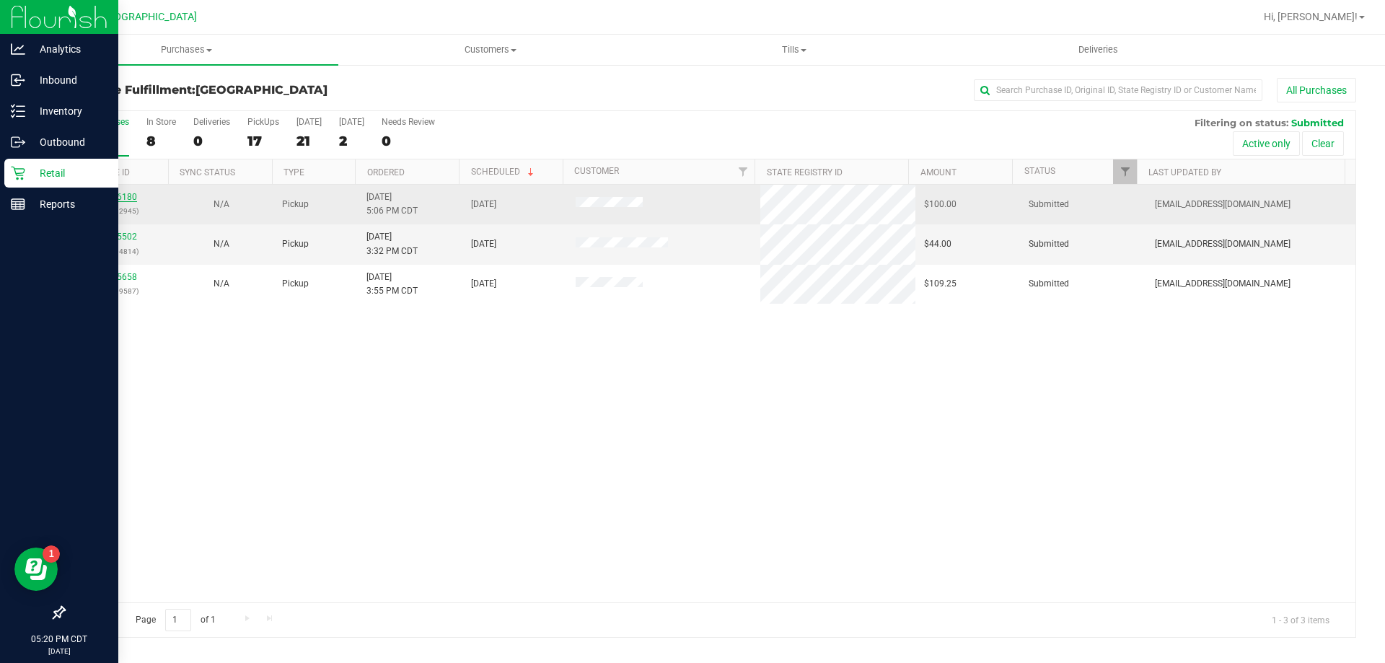
click at [123, 196] on link "11996180" at bounding box center [117, 197] width 40 height 10
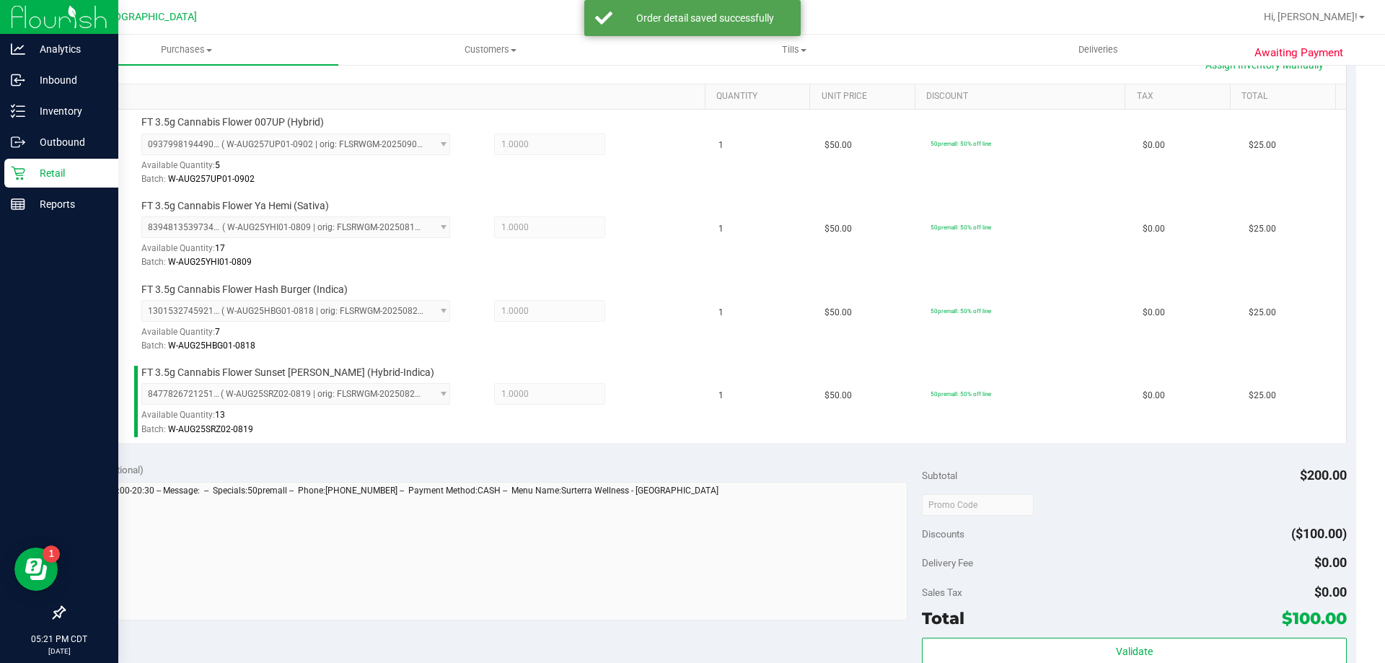
scroll to position [433, 0]
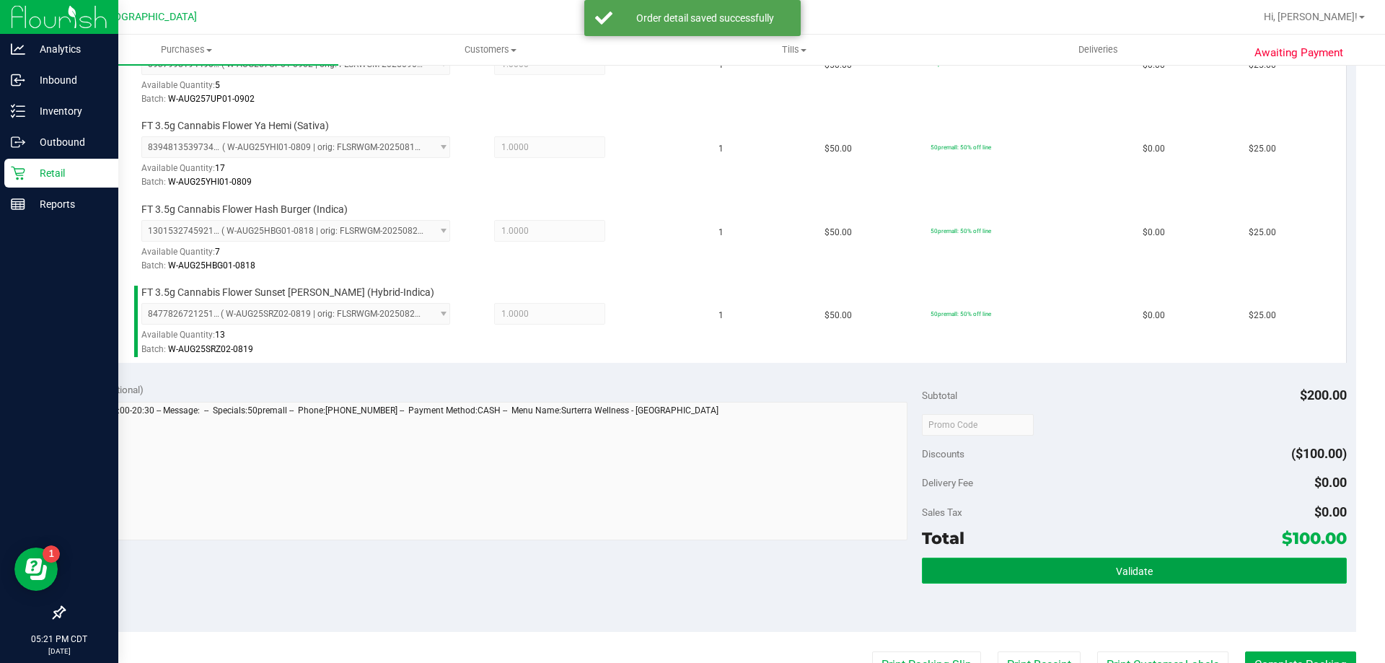
click at [1009, 574] on button "Validate" at bounding box center [1134, 571] width 424 height 26
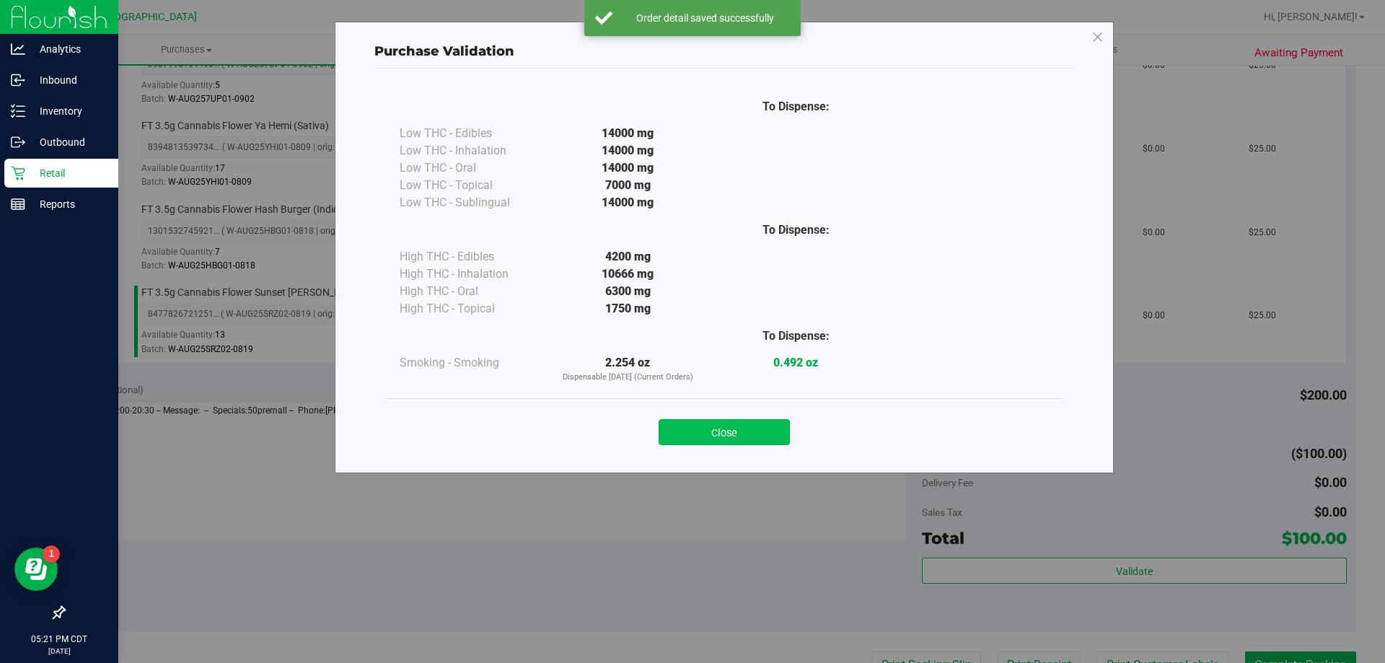
click at [754, 430] on button "Close" at bounding box center [724, 432] width 131 height 26
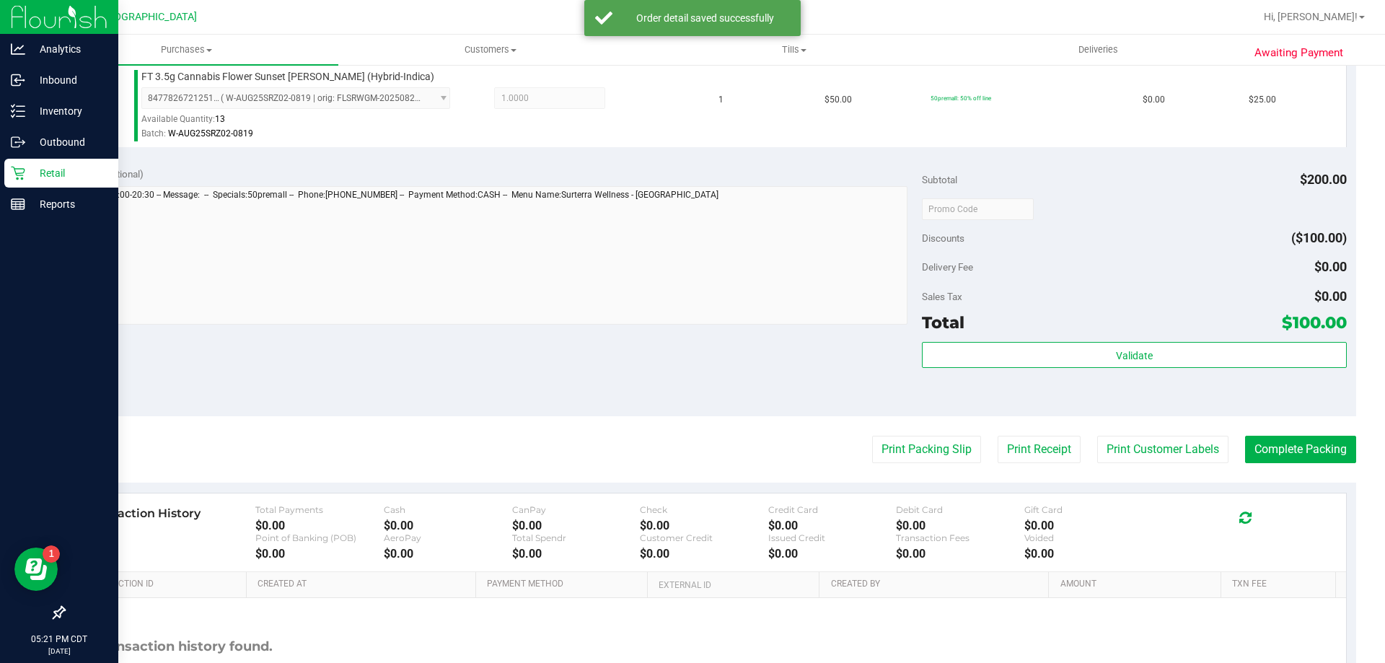
scroll to position [649, 0]
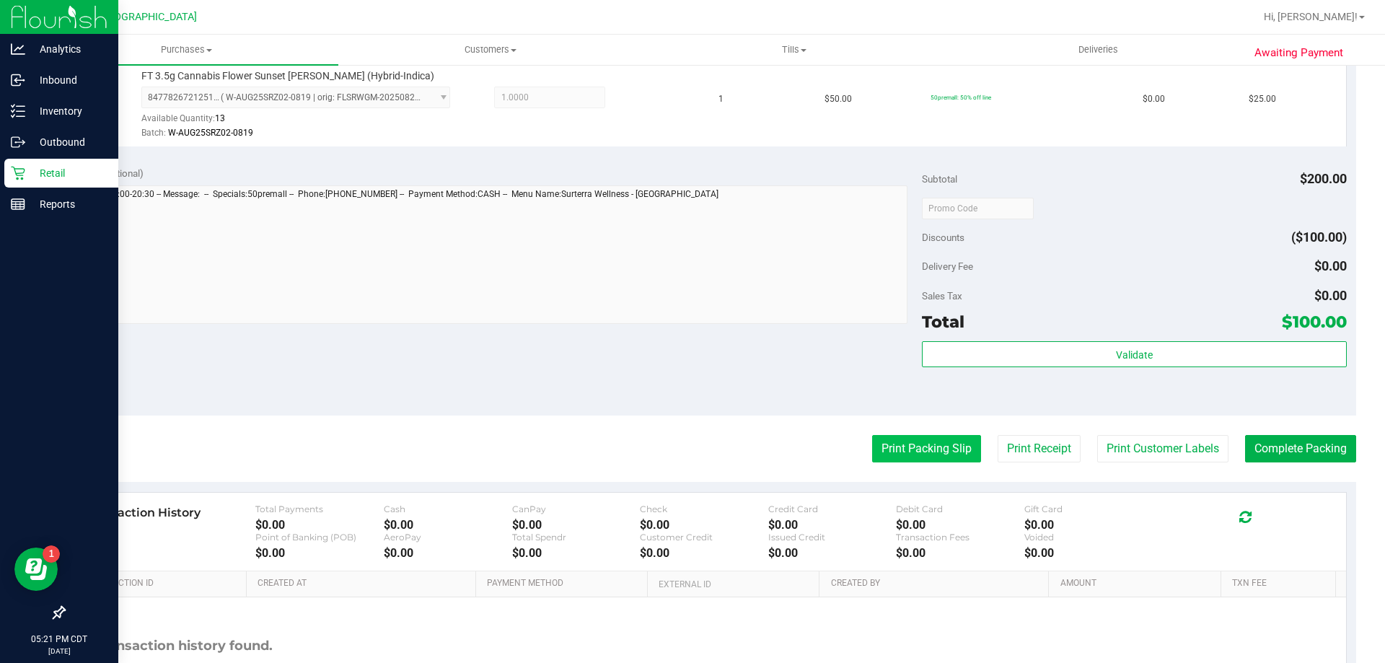
click at [915, 454] on button "Print Packing Slip" at bounding box center [926, 448] width 109 height 27
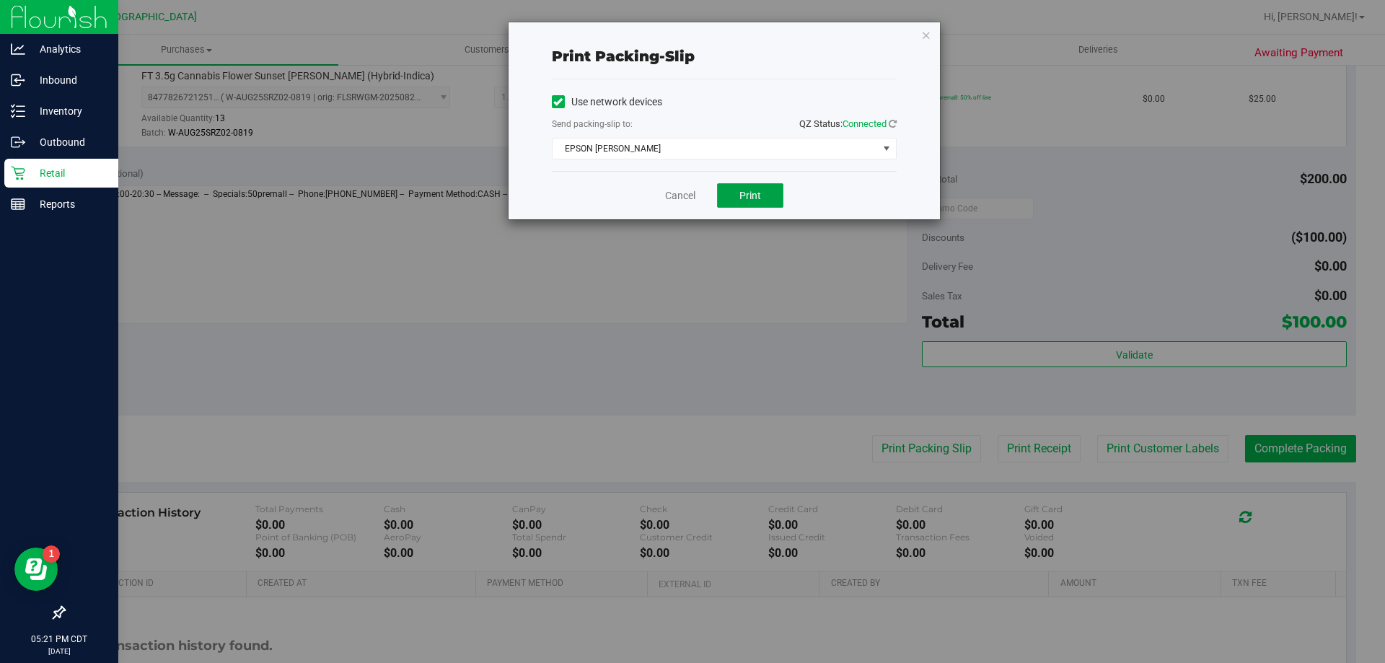
click at [753, 194] on span "Print" at bounding box center [750, 196] width 22 height 12
click at [681, 198] on link "Cancel" at bounding box center [680, 195] width 30 height 15
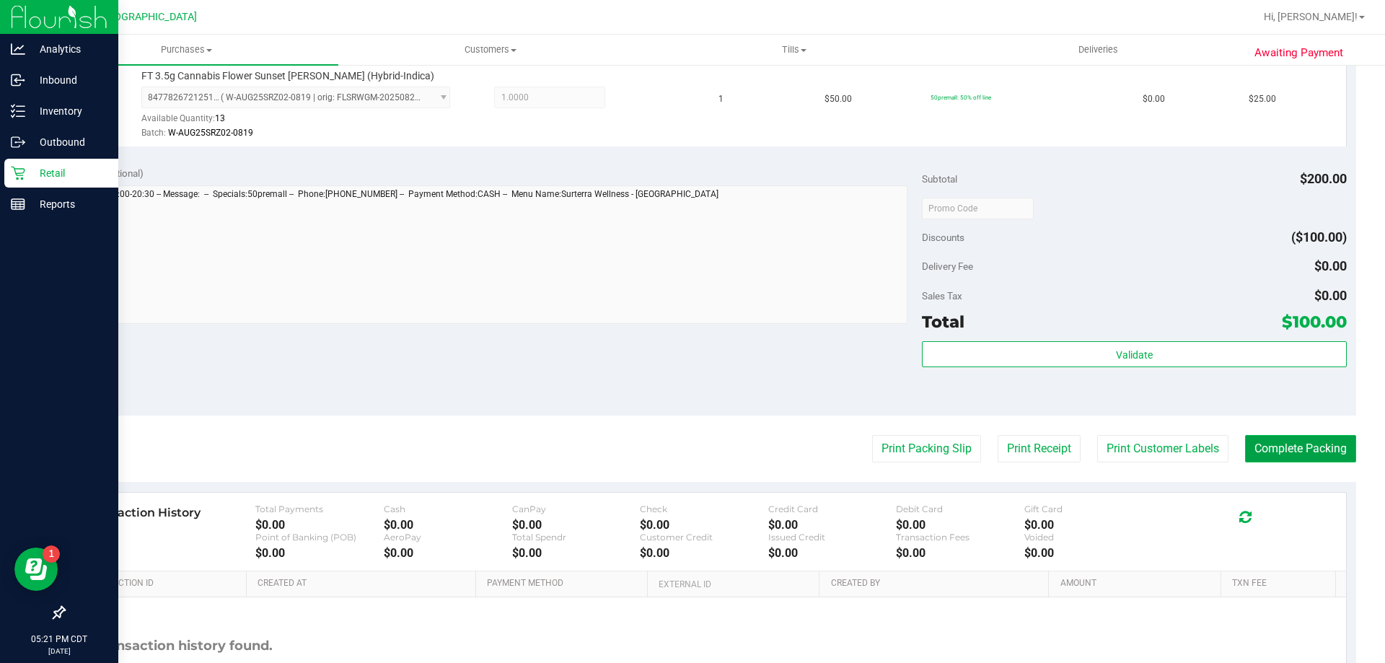
click at [1289, 438] on button "Complete Packing" at bounding box center [1300, 448] width 111 height 27
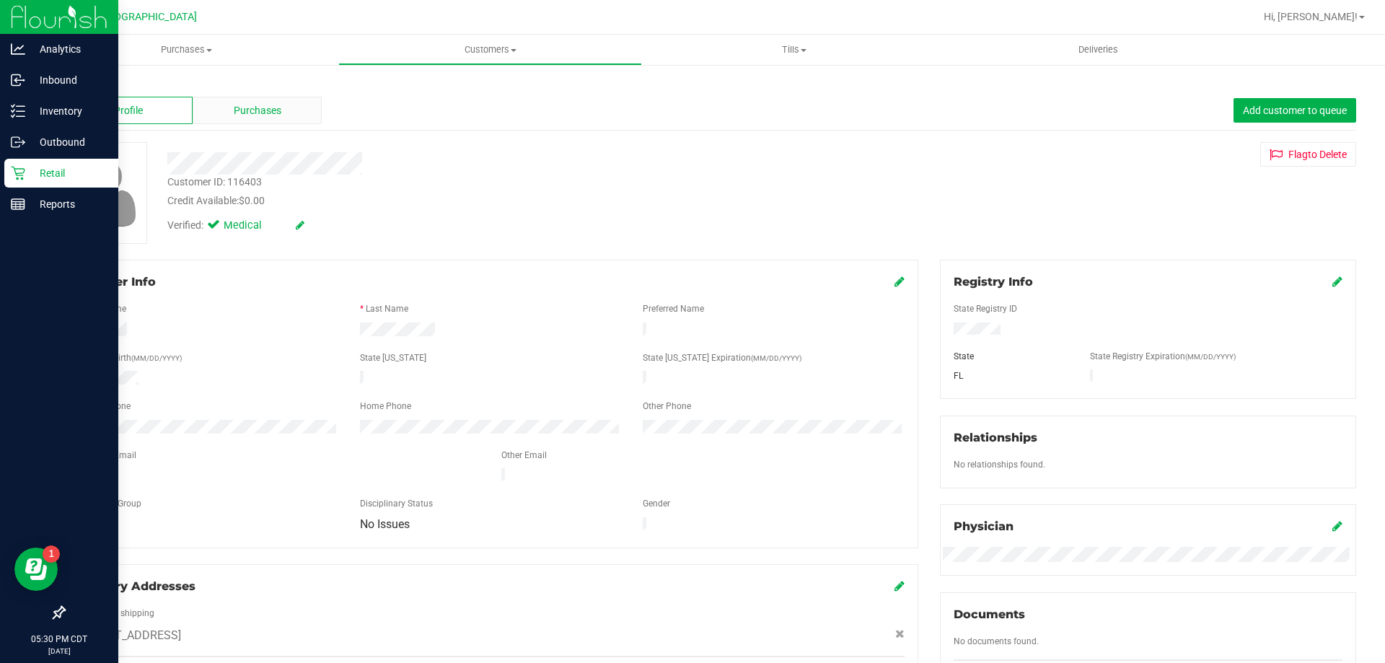
click at [290, 120] on div "Purchases" at bounding box center [257, 110] width 129 height 27
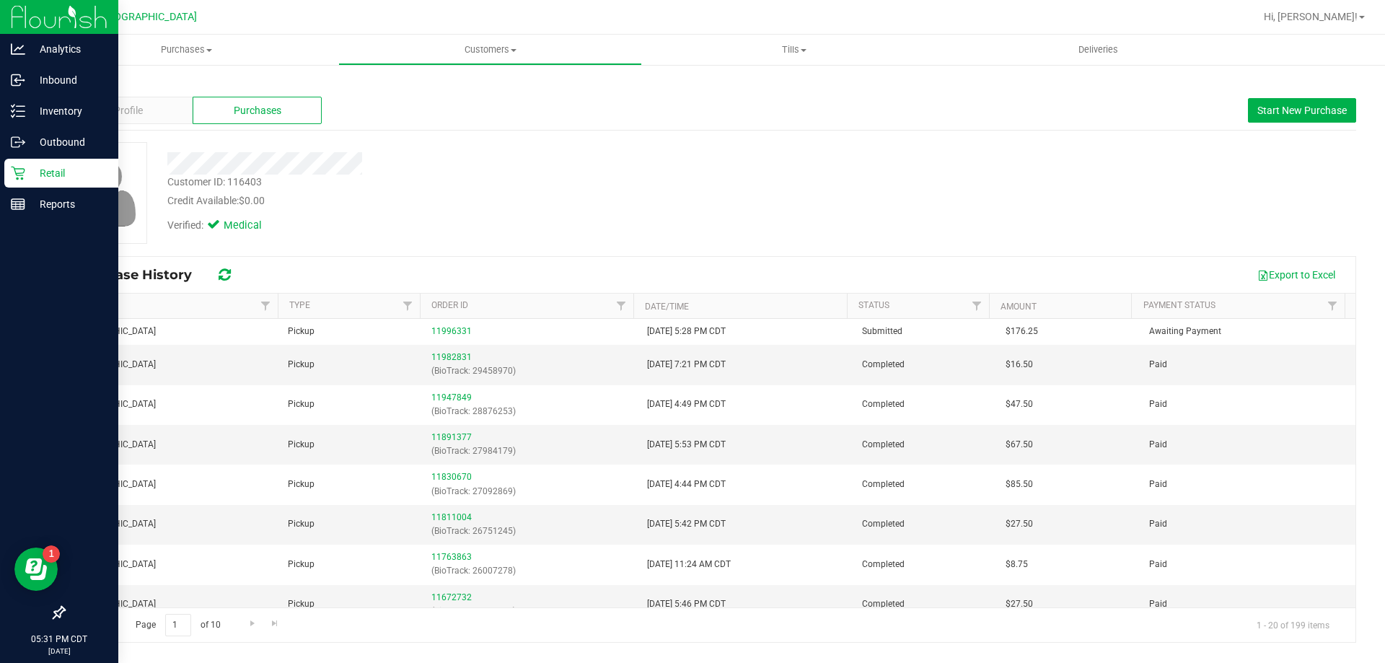
click at [76, 81] on link "Back" at bounding box center [75, 84] width 25 height 10
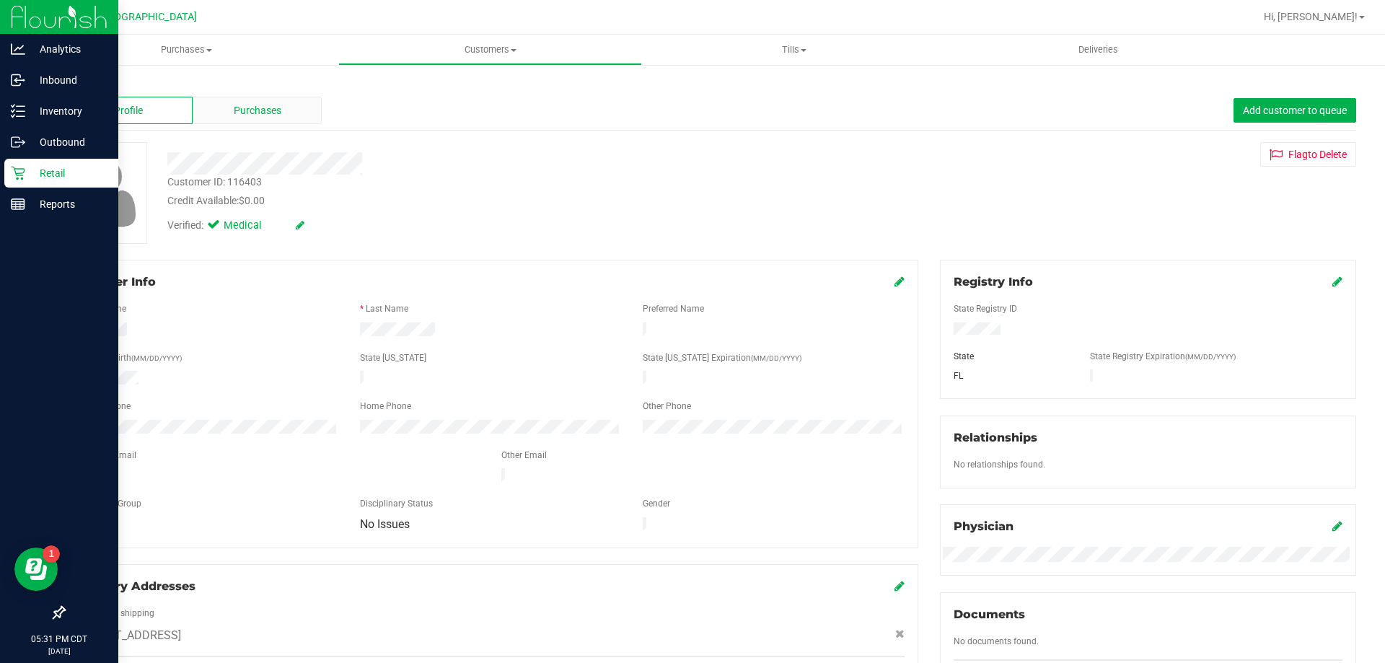
click at [247, 123] on div "Purchases" at bounding box center [257, 110] width 129 height 27
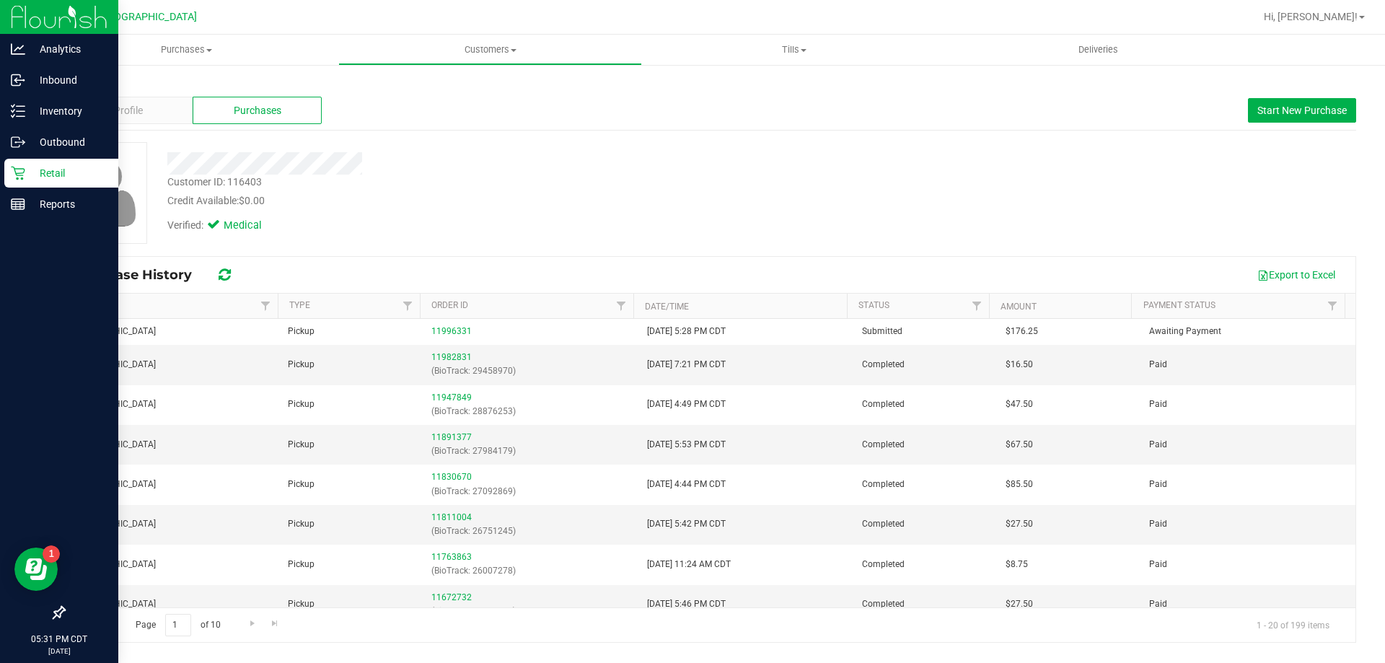
click at [79, 88] on link "Back" at bounding box center [75, 84] width 25 height 10
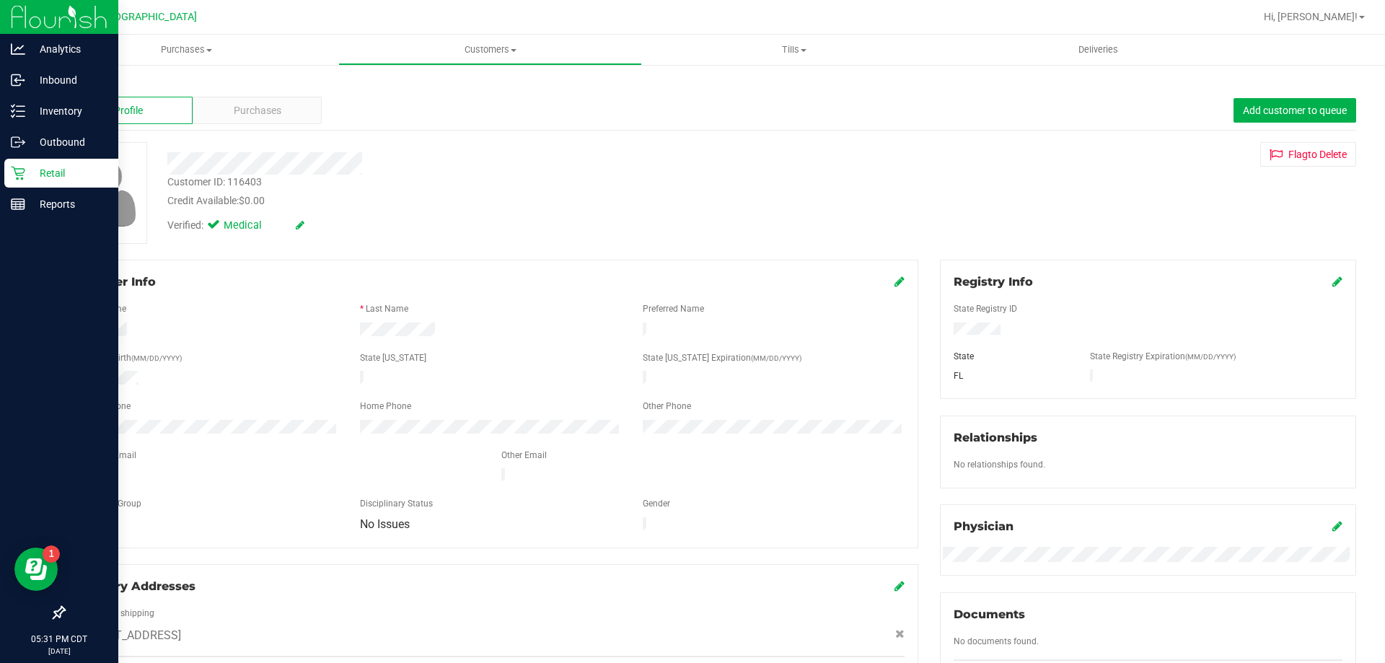
click at [79, 88] on link "Back" at bounding box center [75, 84] width 25 height 10
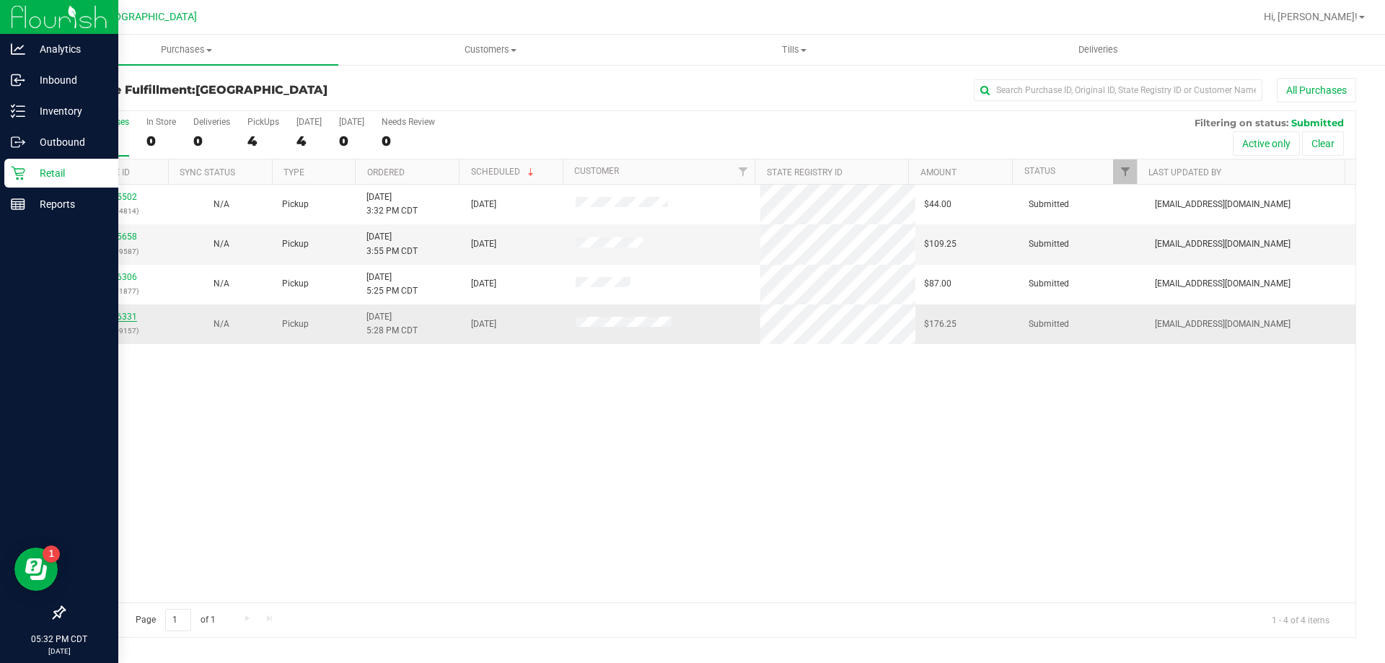
click at [126, 315] on link "11996331" at bounding box center [117, 317] width 40 height 10
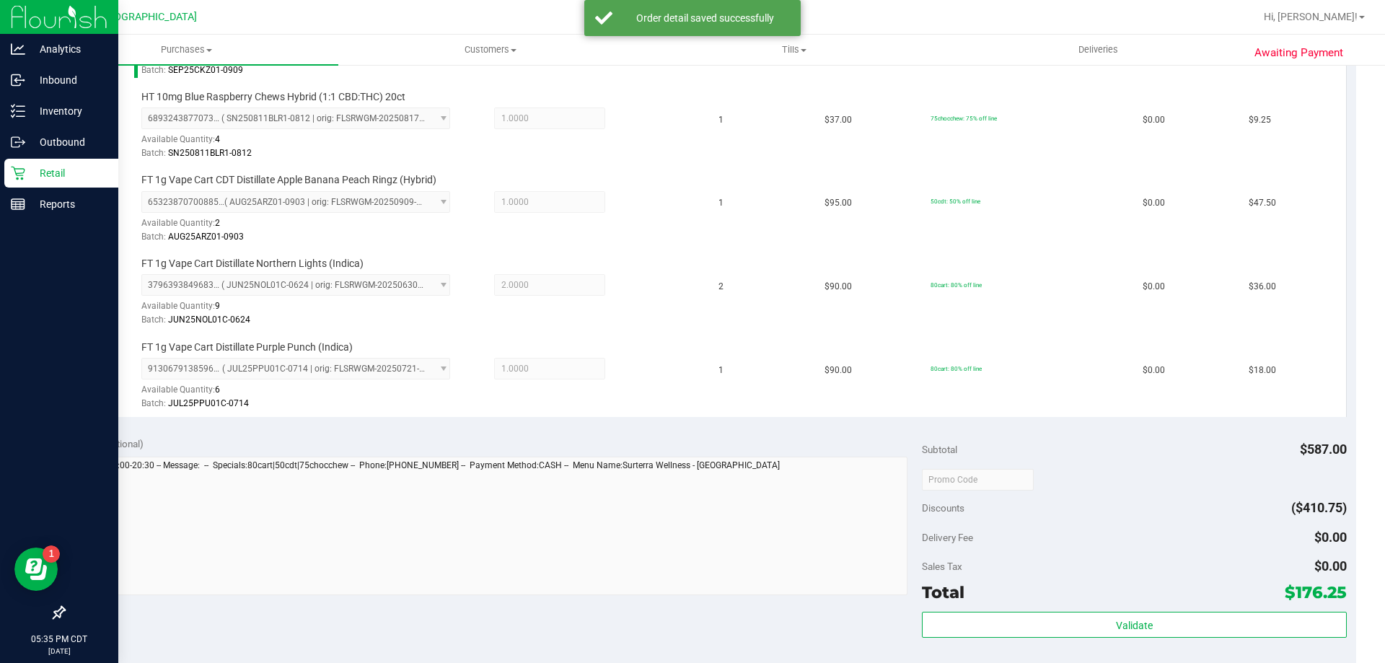
scroll to position [649, 0]
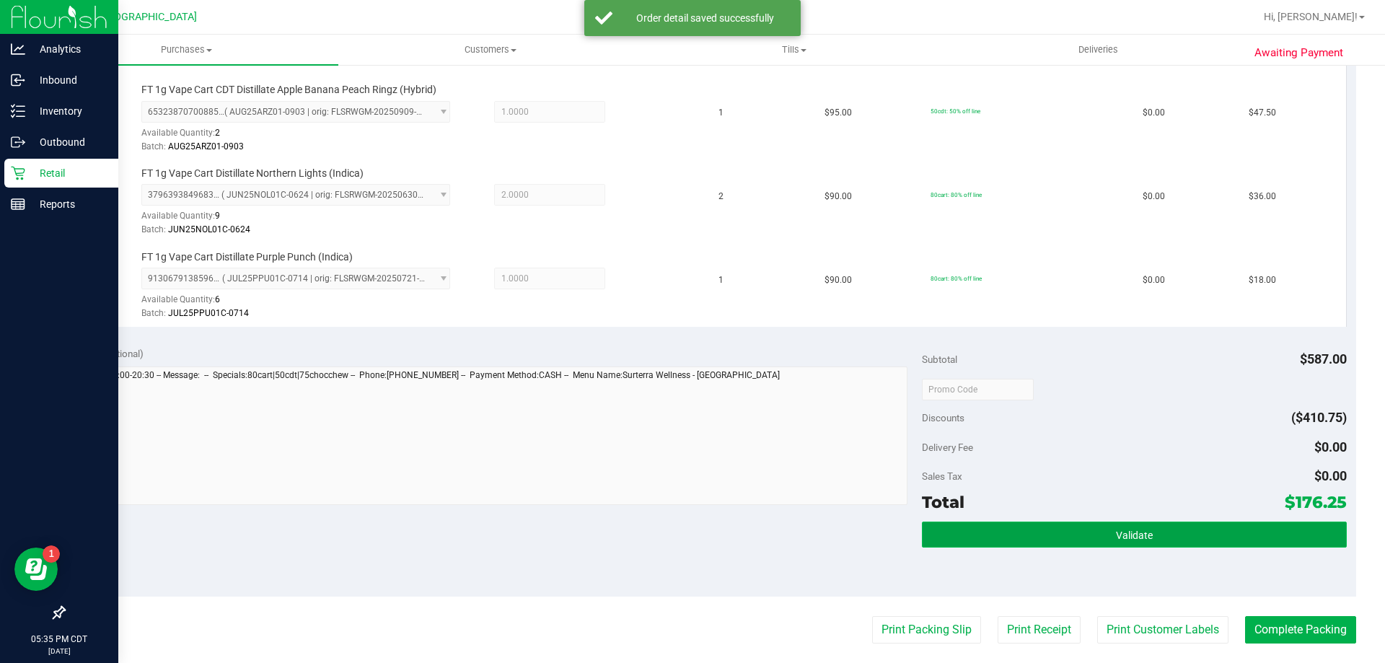
click at [1057, 538] on button "Validate" at bounding box center [1134, 535] width 424 height 26
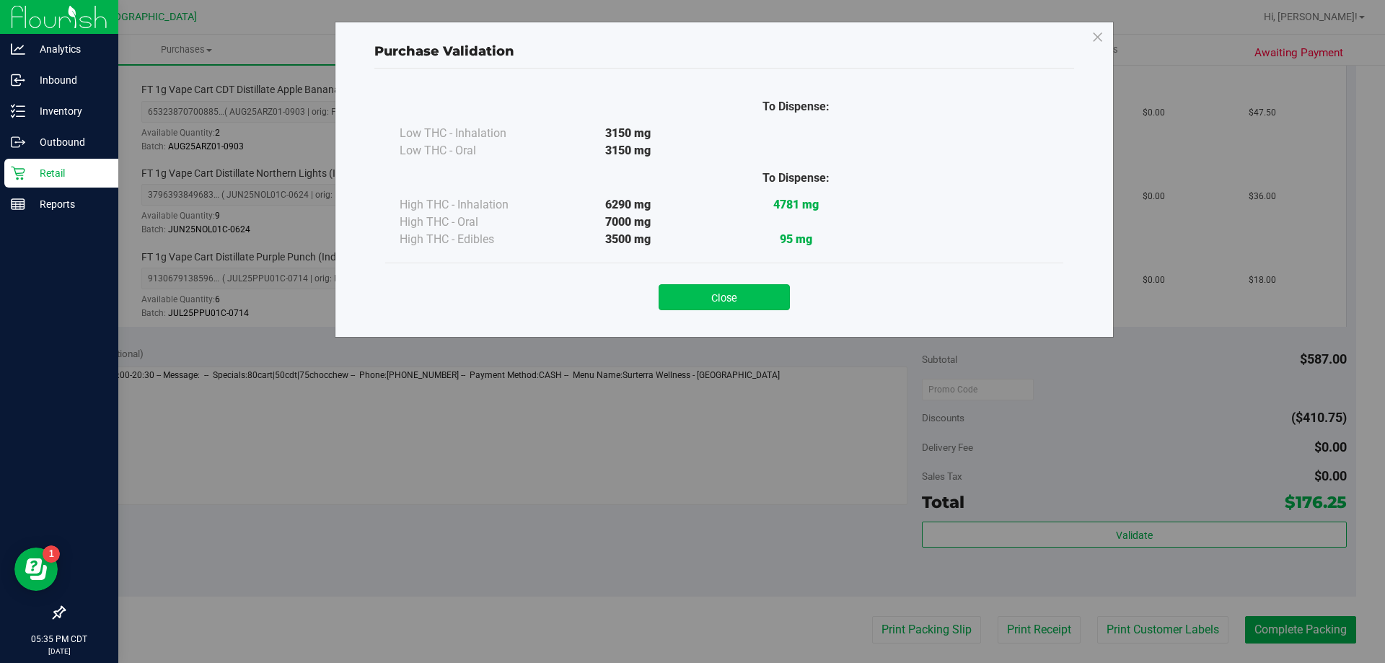
click at [763, 294] on button "Close" at bounding box center [724, 297] width 131 height 26
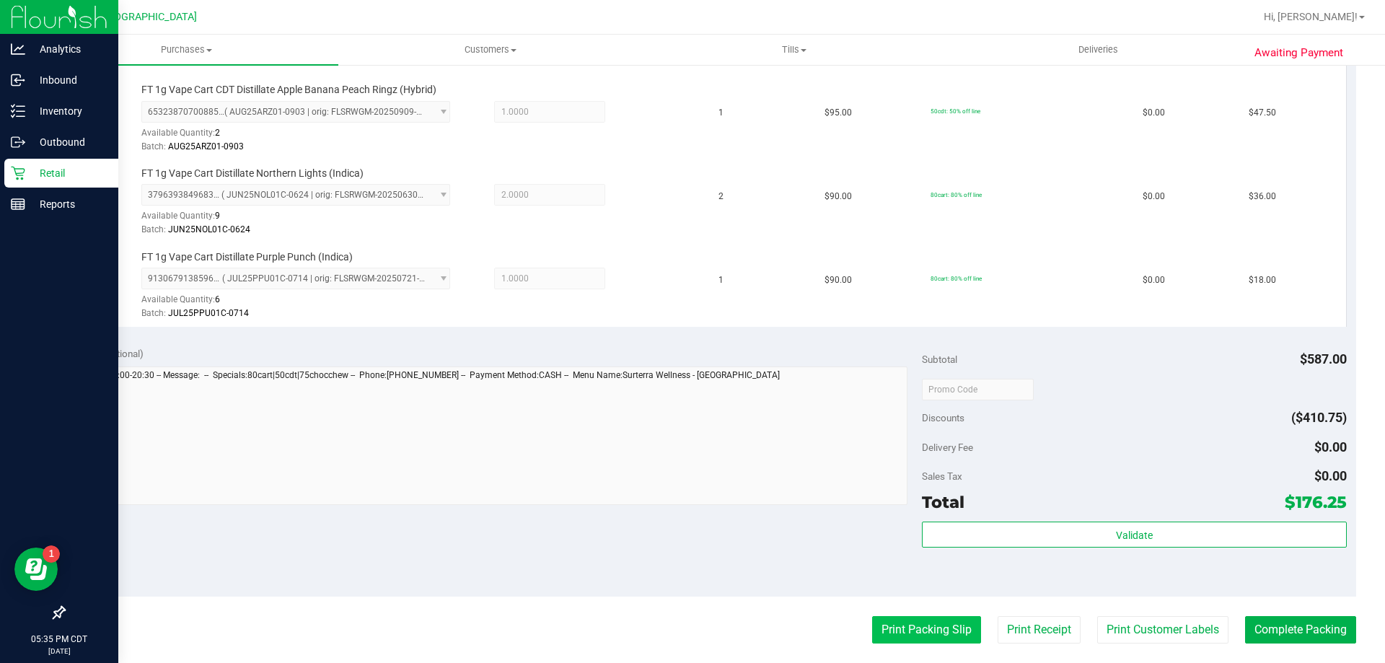
click at [887, 624] on button "Print Packing Slip" at bounding box center [926, 629] width 109 height 27
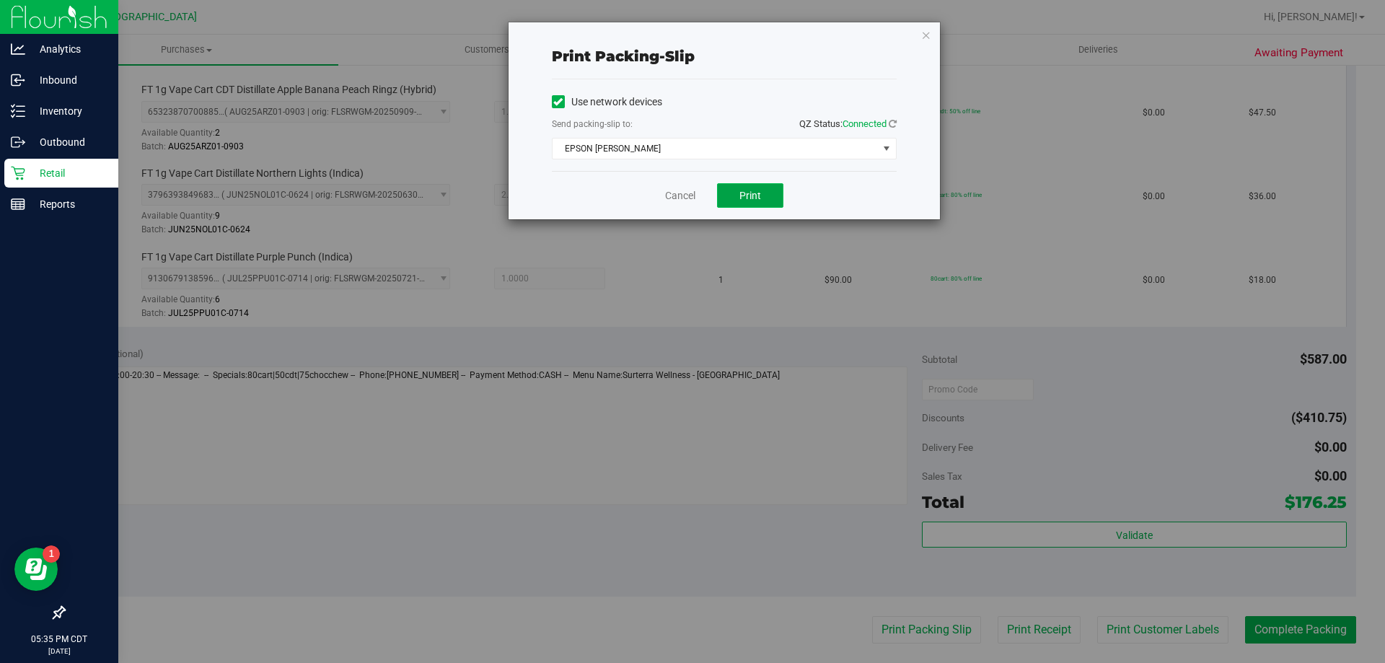
click at [767, 196] on button "Print" at bounding box center [750, 195] width 66 height 25
click at [689, 196] on link "Cancel" at bounding box center [680, 195] width 30 height 15
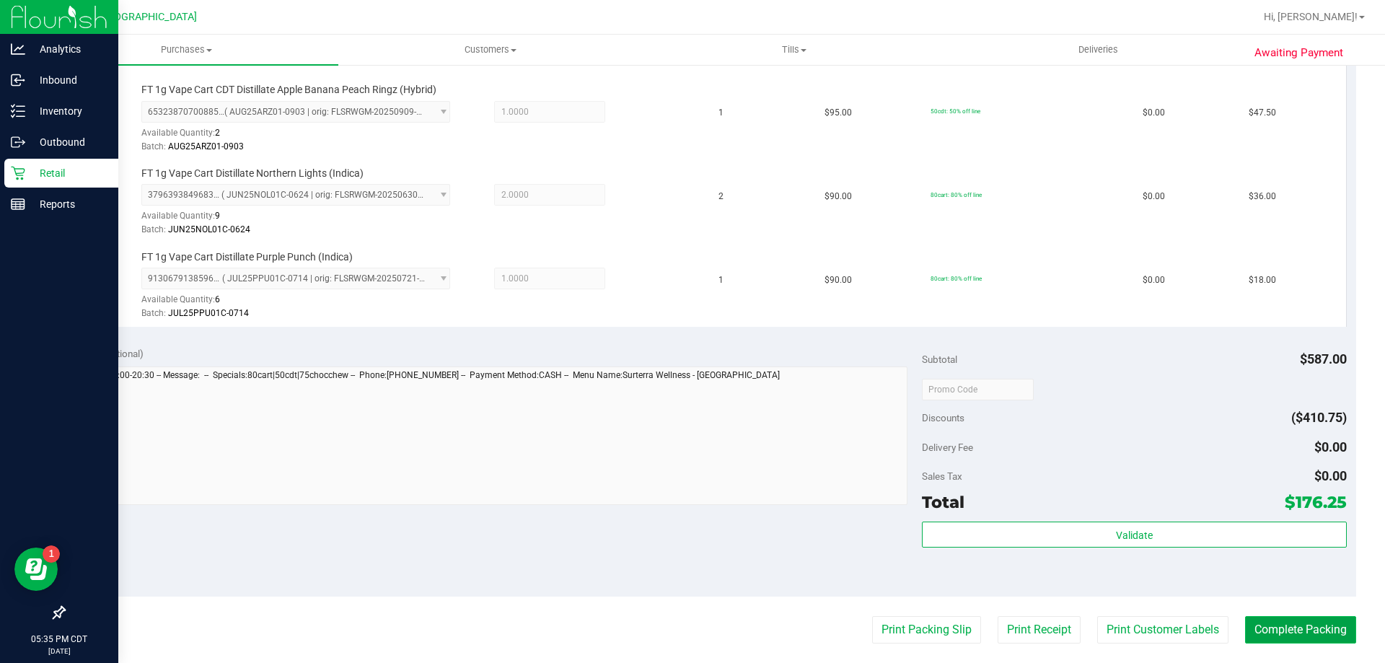
click at [1269, 638] on button "Complete Packing" at bounding box center [1300, 629] width 111 height 27
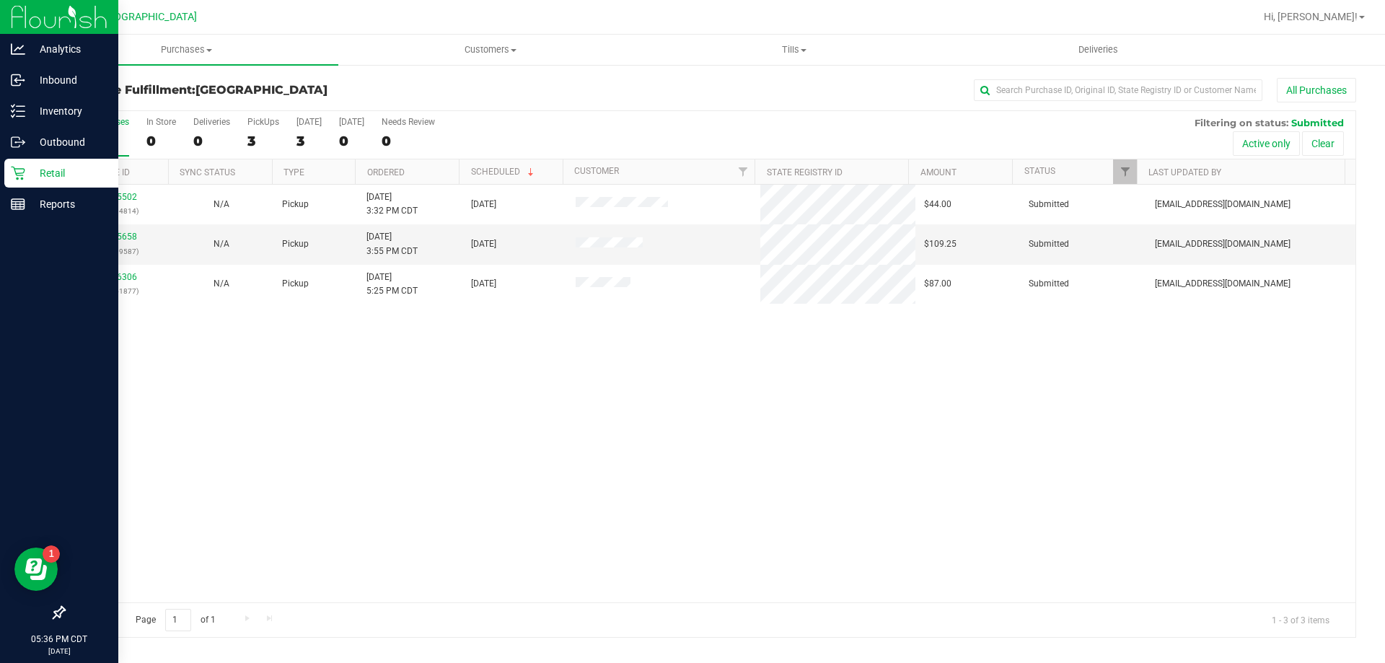
click at [429, 177] on th "Ordered" at bounding box center [407, 171] width 104 height 25
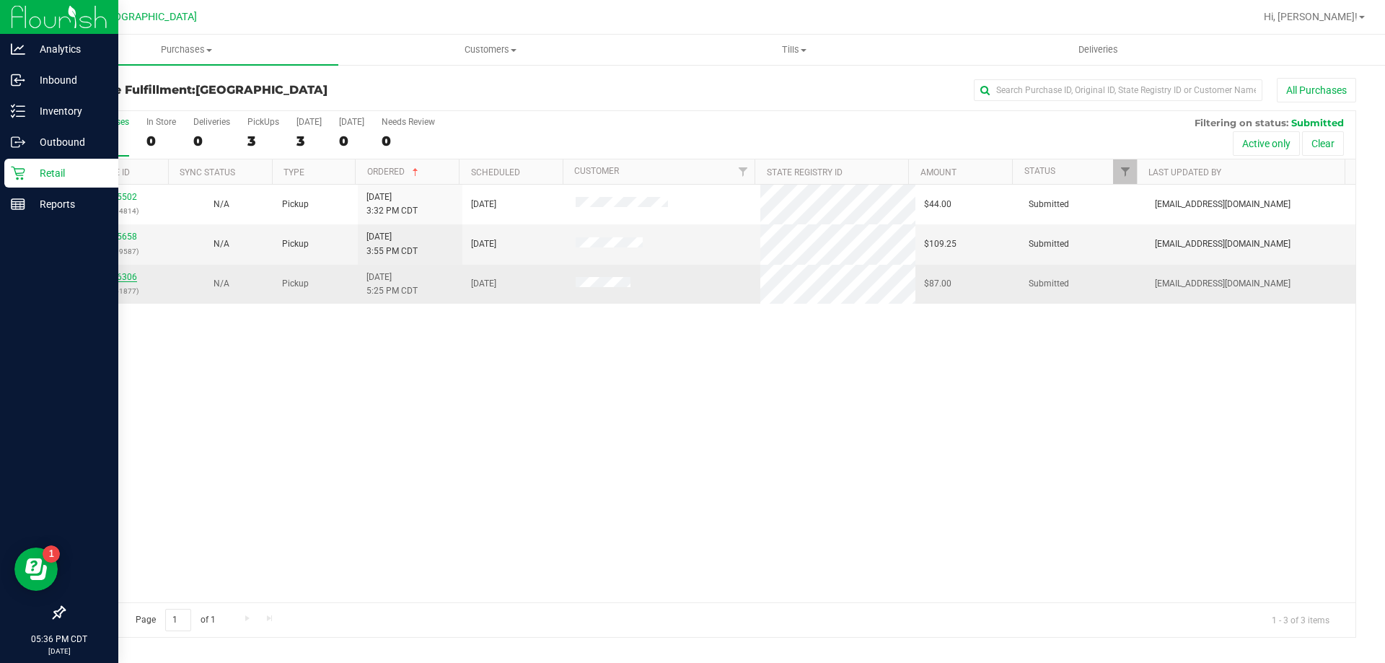
click at [115, 274] on link "11996306" at bounding box center [117, 277] width 40 height 10
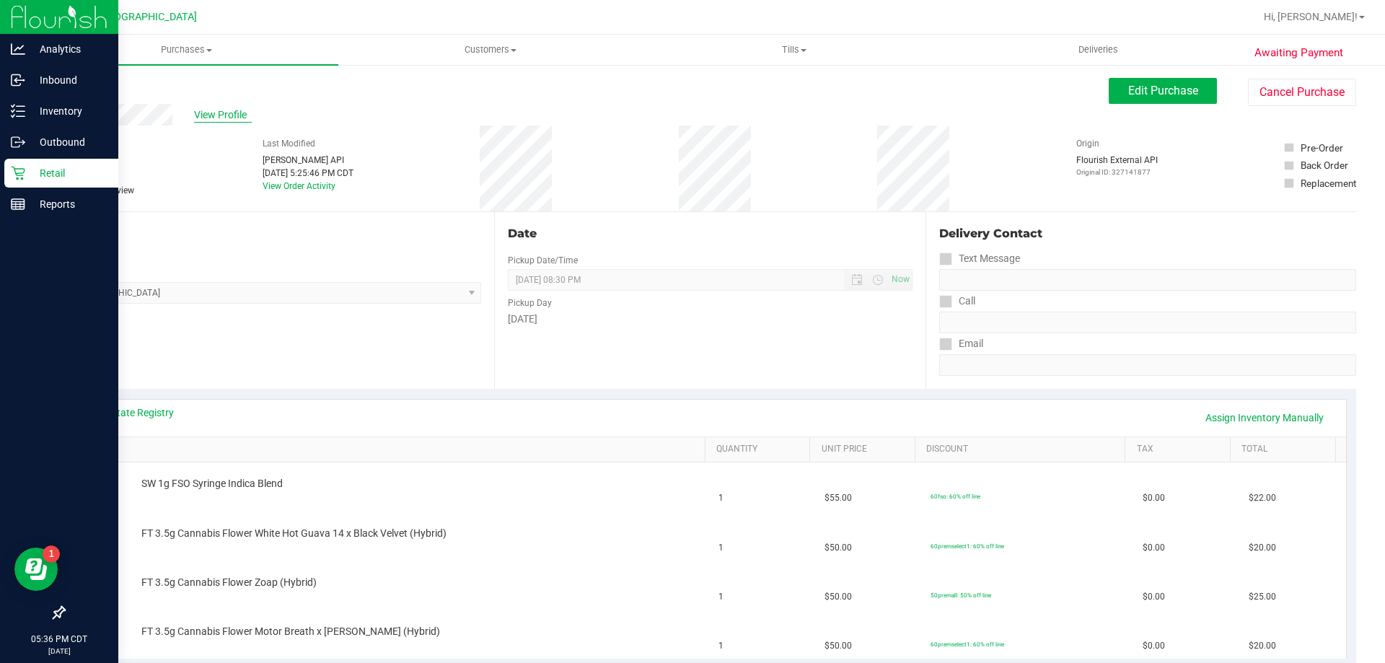
click at [227, 115] on span "View Profile" at bounding box center [223, 114] width 58 height 15
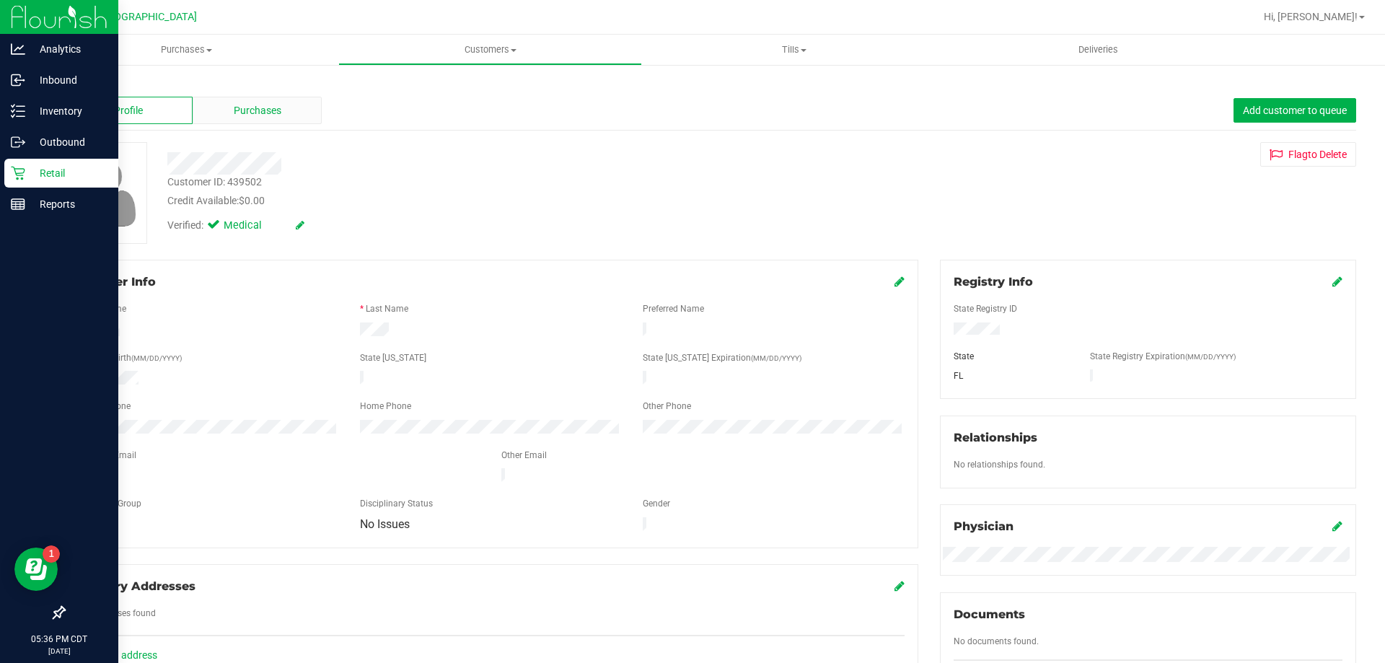
click at [240, 104] on span "Purchases" at bounding box center [258, 110] width 48 height 15
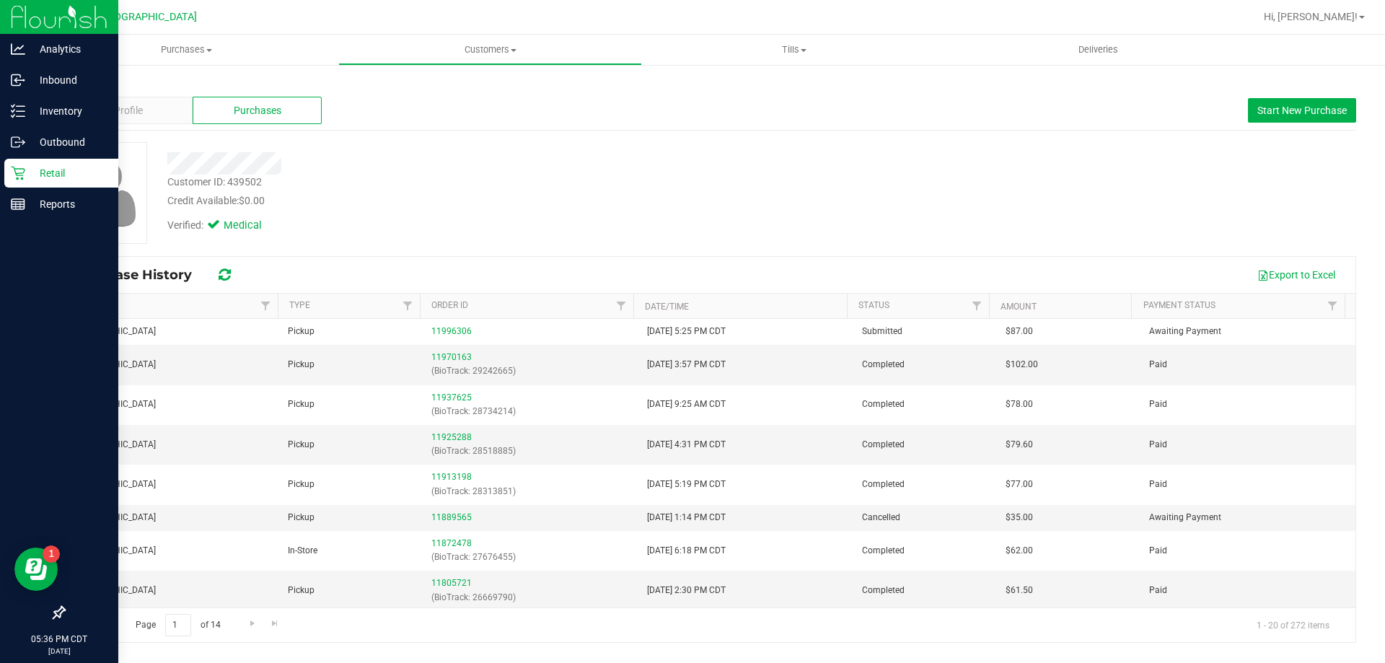
click at [81, 83] on link "Back" at bounding box center [75, 84] width 25 height 10
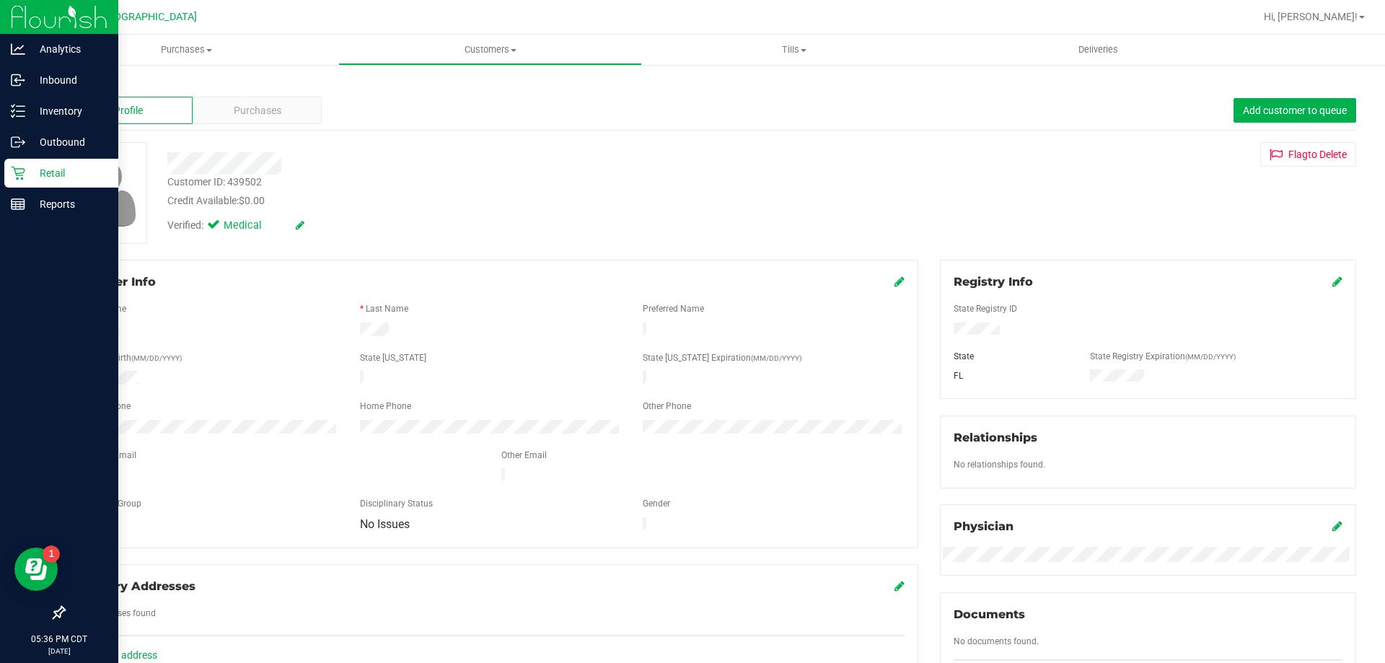
click at [84, 86] on link "Back" at bounding box center [75, 84] width 25 height 10
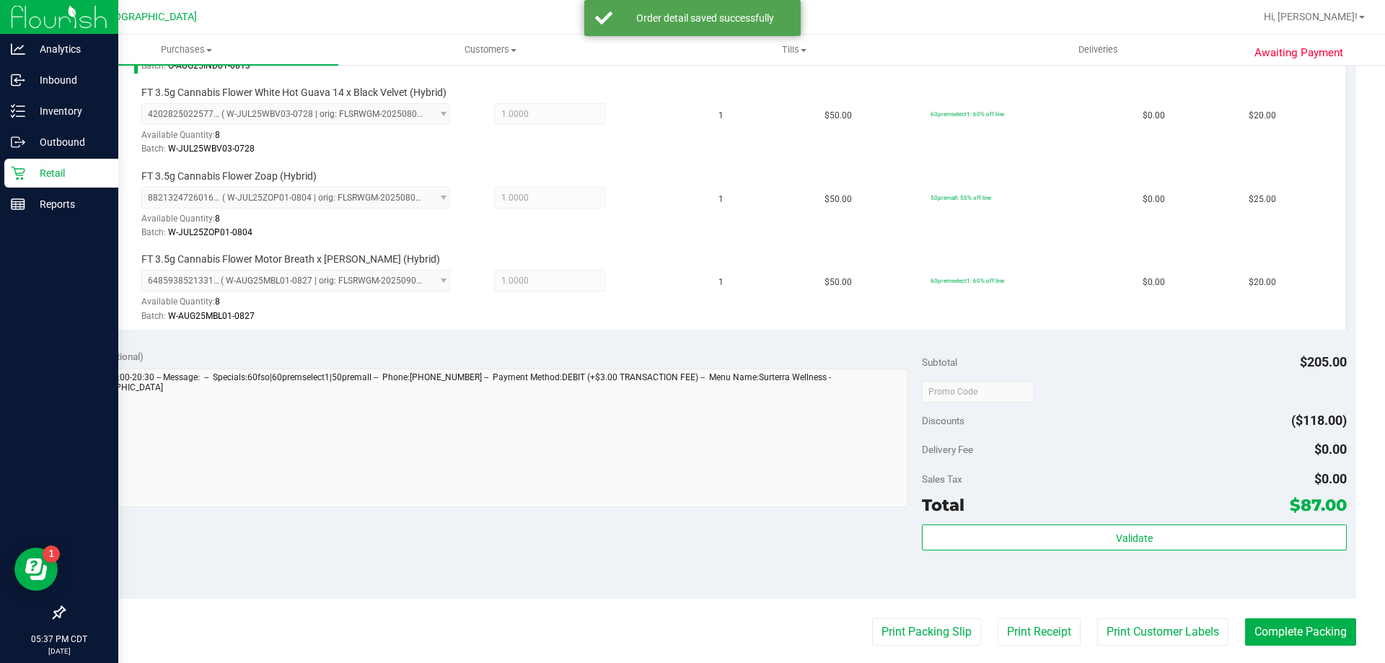
scroll to position [505, 0]
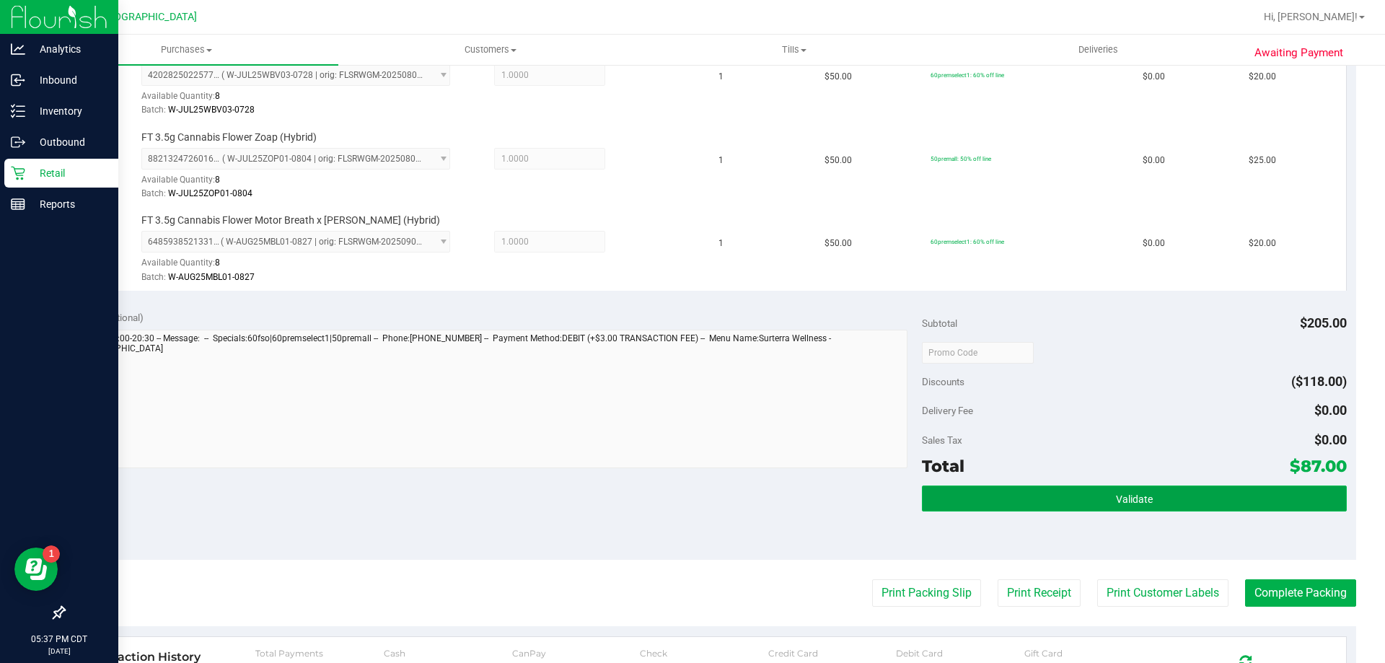
click at [1084, 493] on button "Validate" at bounding box center [1134, 499] width 424 height 26
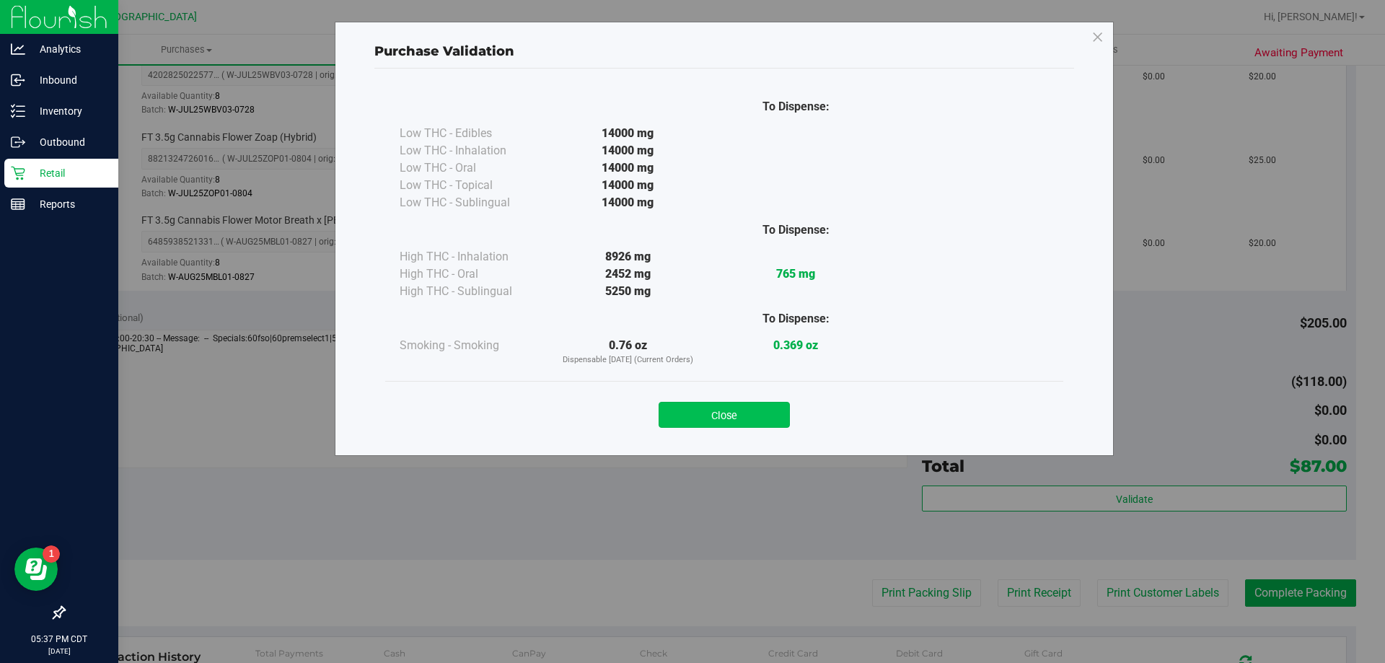
click at [780, 415] on button "Close" at bounding box center [724, 415] width 131 height 26
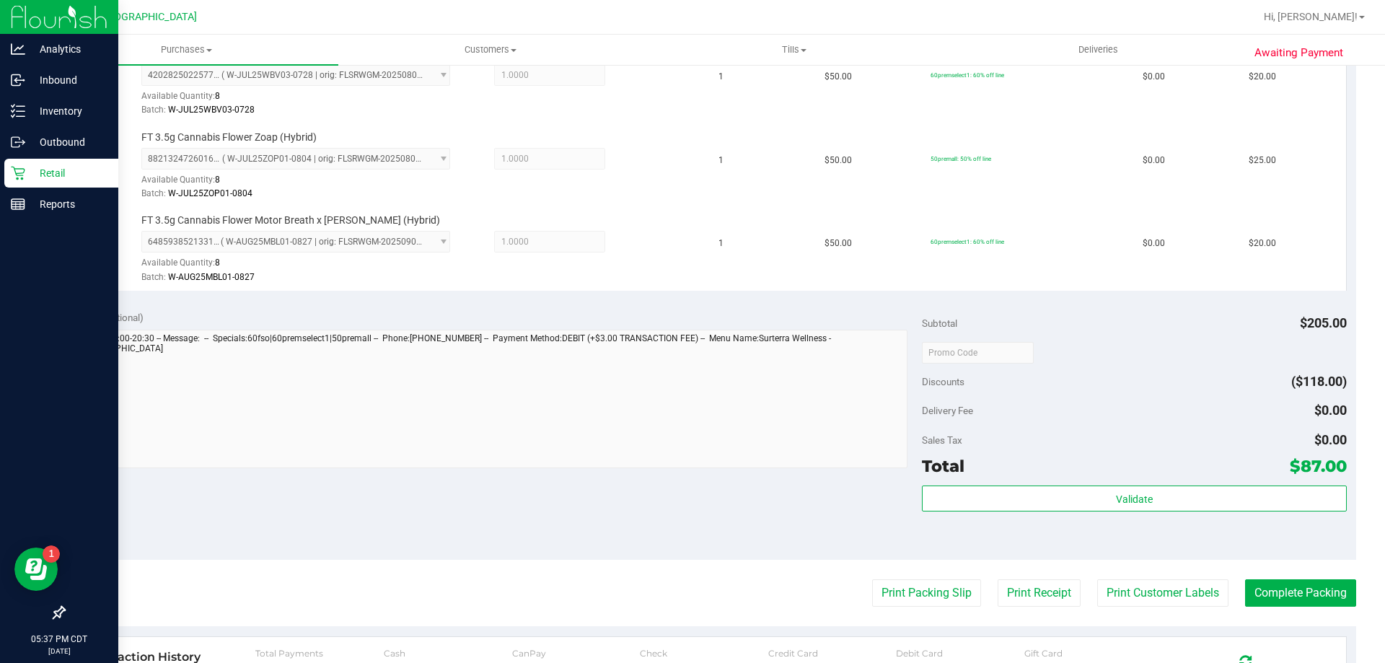
click at [908, 611] on purchase-details "Back Edit Purchase Cancel Purchase View Profile # 11996306 BioTrack ID: - Submi…" at bounding box center [709, 234] width 1293 height 1323
click at [909, 600] on button "Print Packing Slip" at bounding box center [926, 592] width 109 height 27
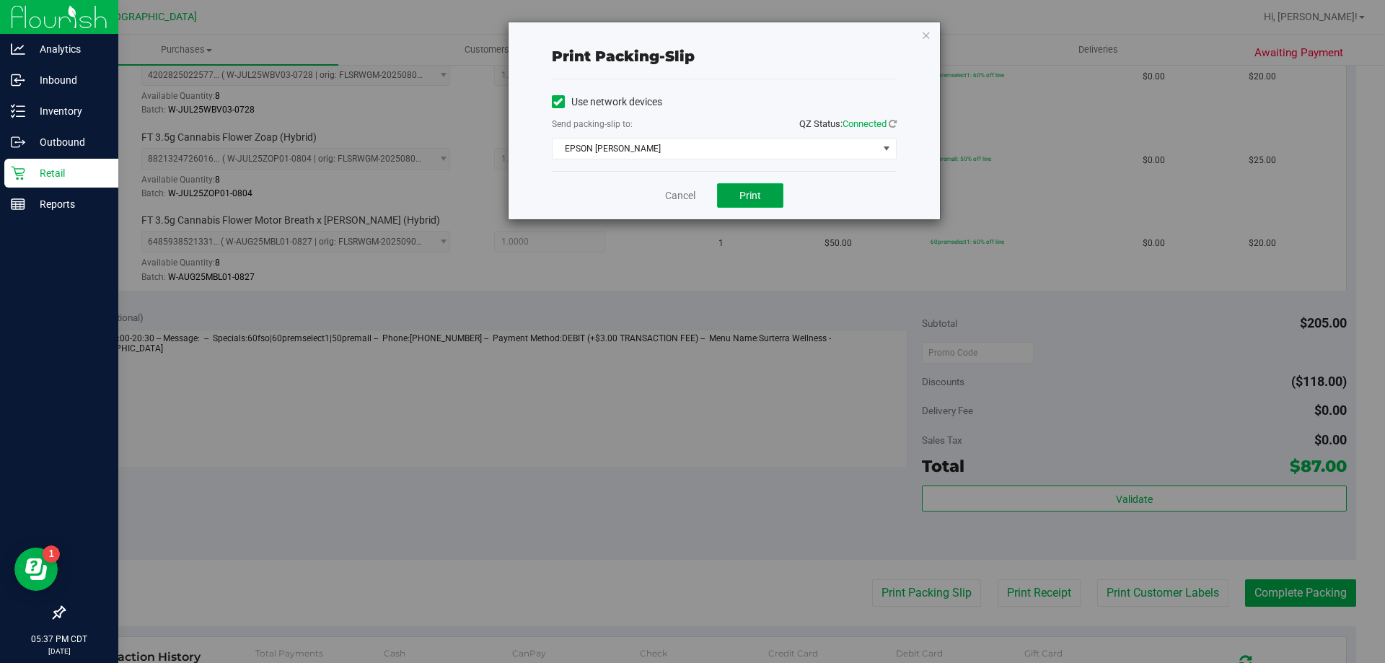
click at [774, 198] on button "Print" at bounding box center [750, 195] width 66 height 25
click at [677, 189] on link "Cancel" at bounding box center [680, 195] width 30 height 15
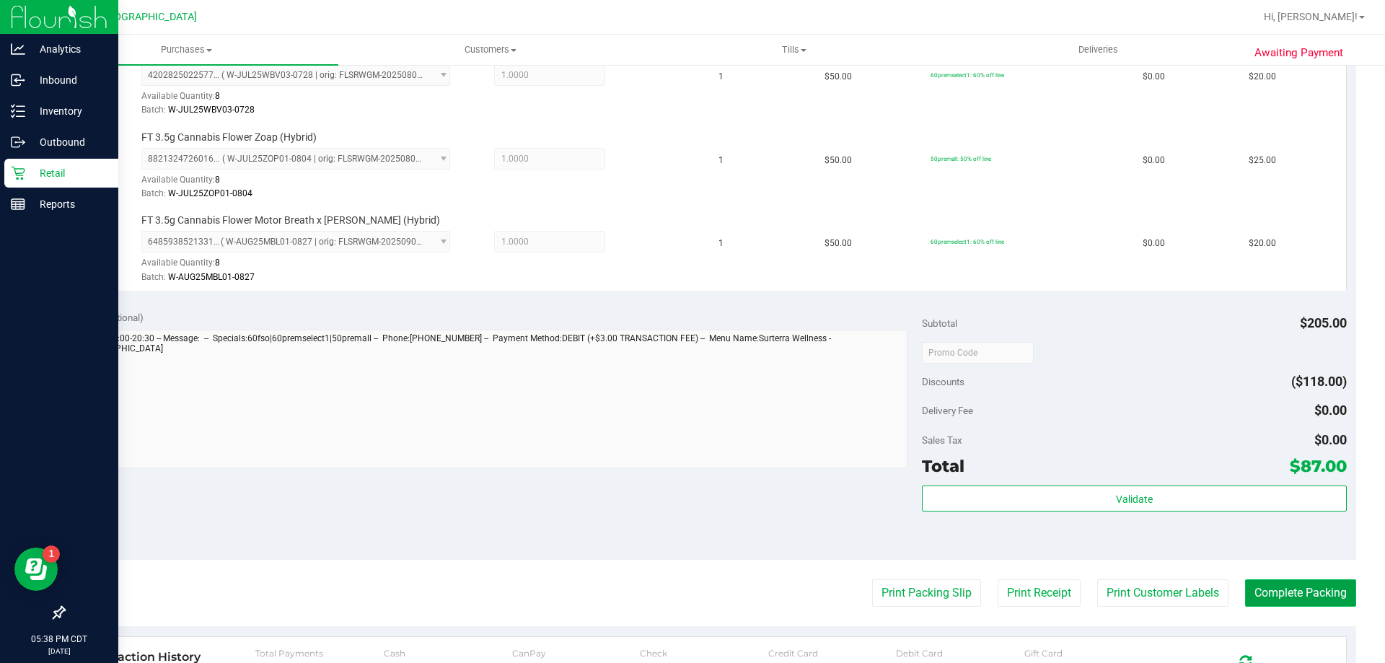
click at [1256, 594] on button "Complete Packing" at bounding box center [1300, 592] width 111 height 27
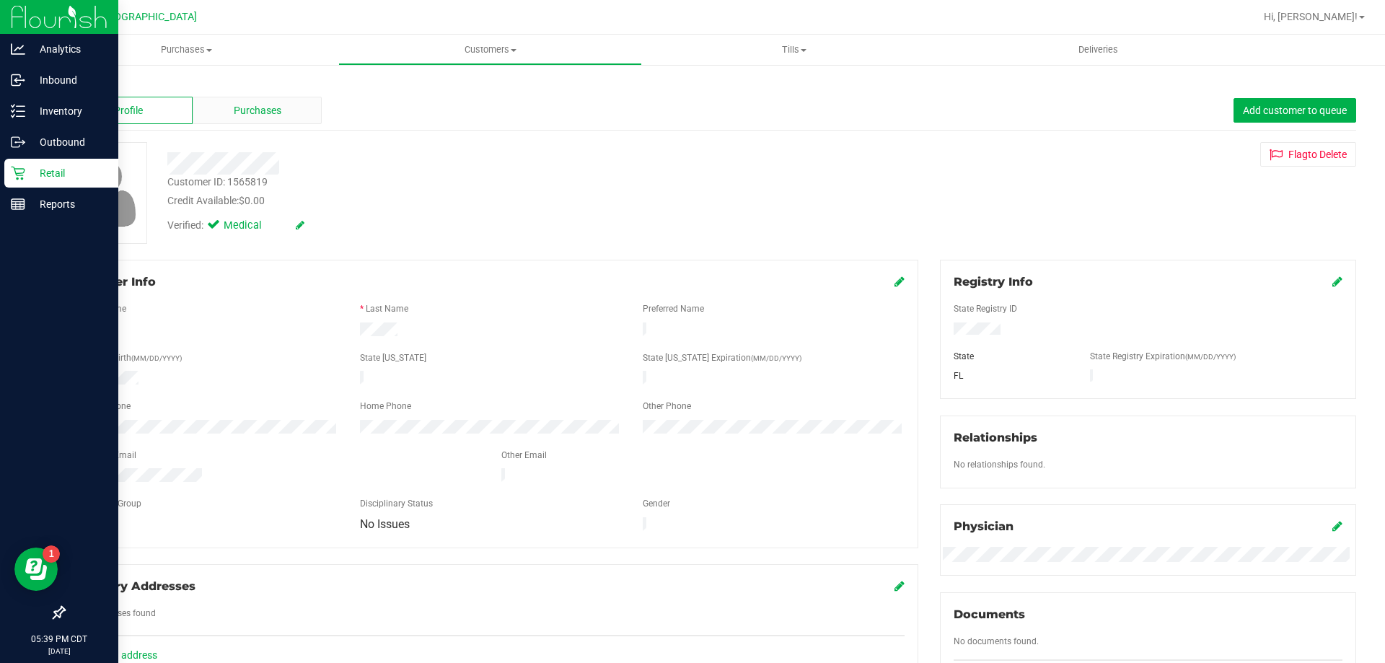
click at [260, 120] on div "Purchases" at bounding box center [257, 110] width 129 height 27
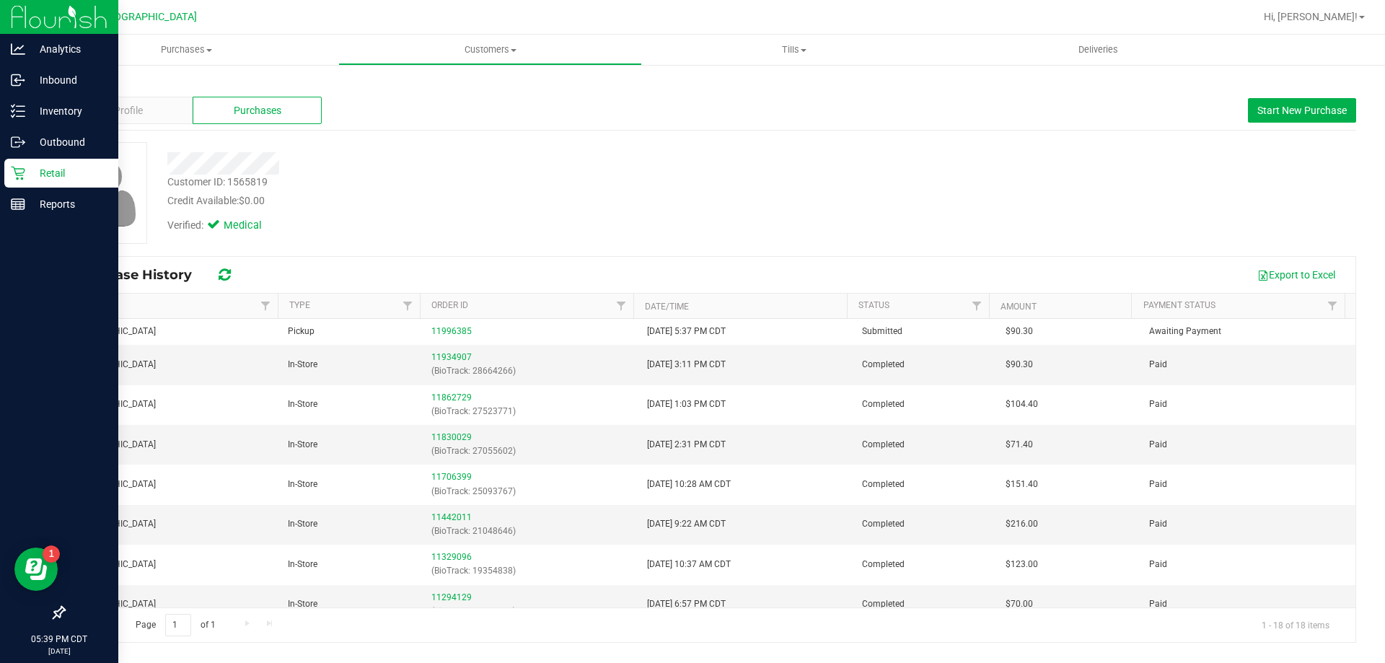
click at [70, 82] on link "Back" at bounding box center [75, 84] width 25 height 10
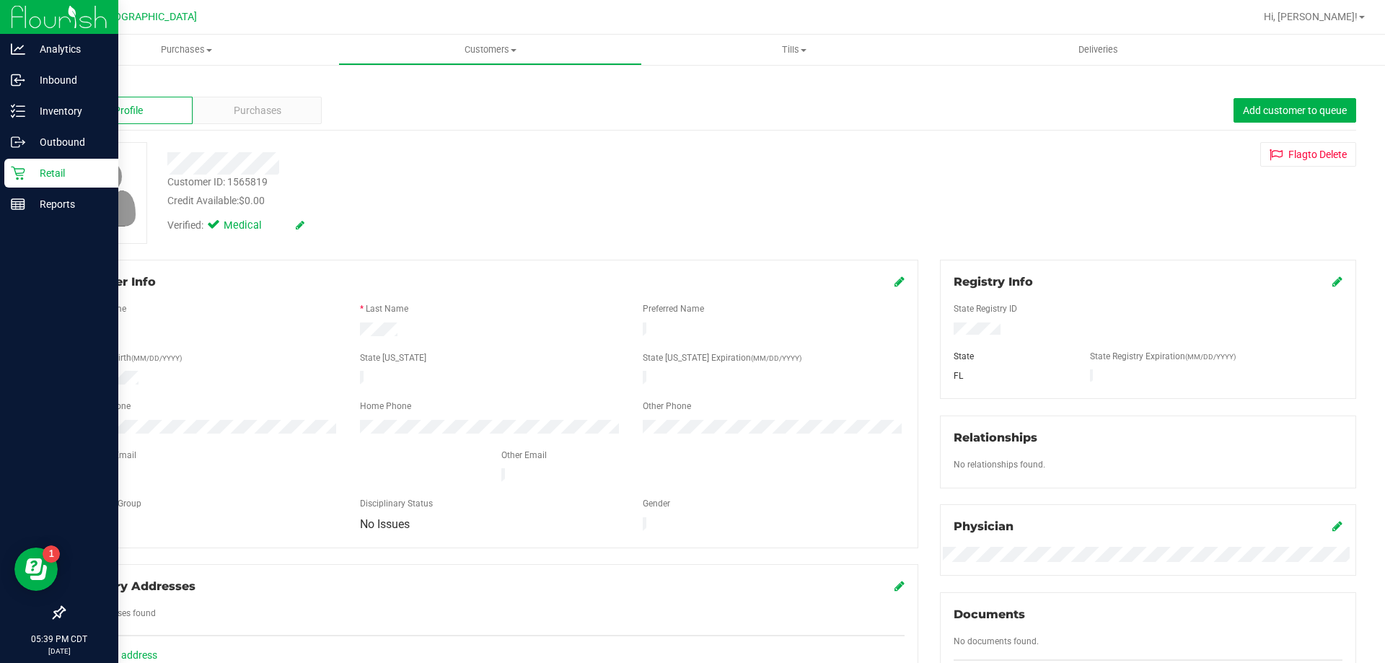
click at [73, 84] on link "Back" at bounding box center [75, 84] width 25 height 10
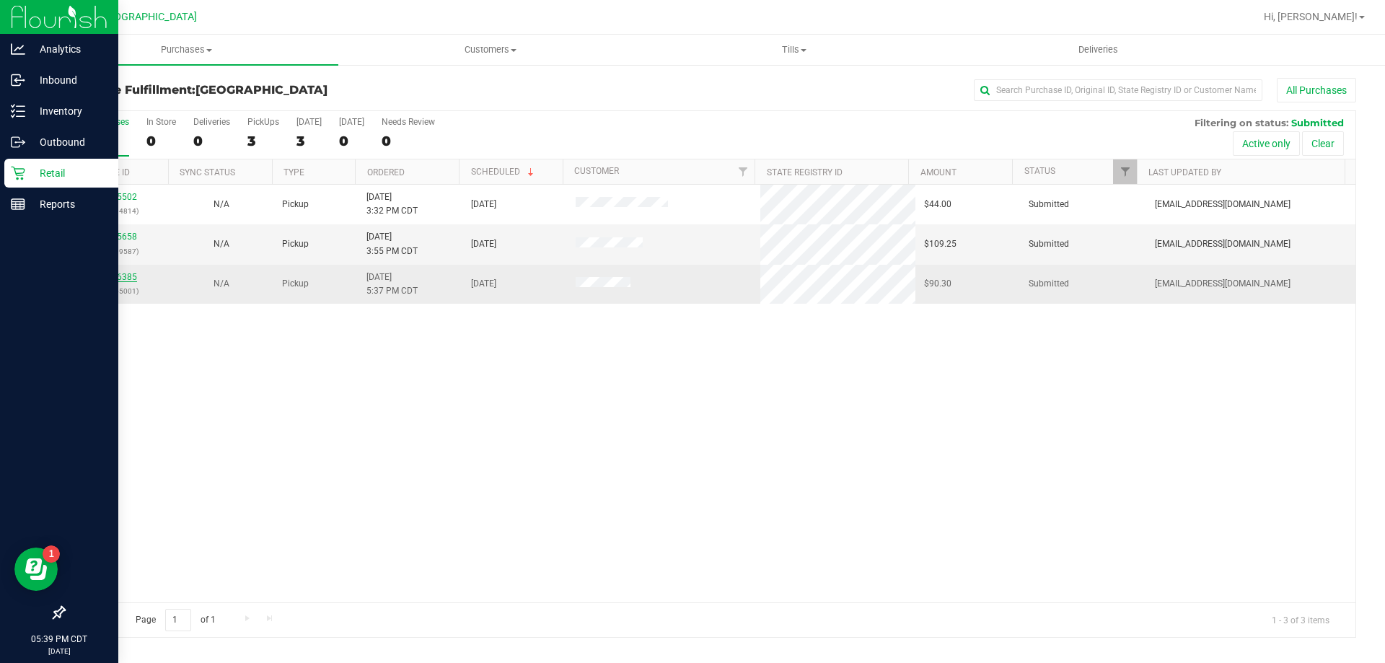
click at [109, 272] on link "11996385" at bounding box center [117, 277] width 40 height 10
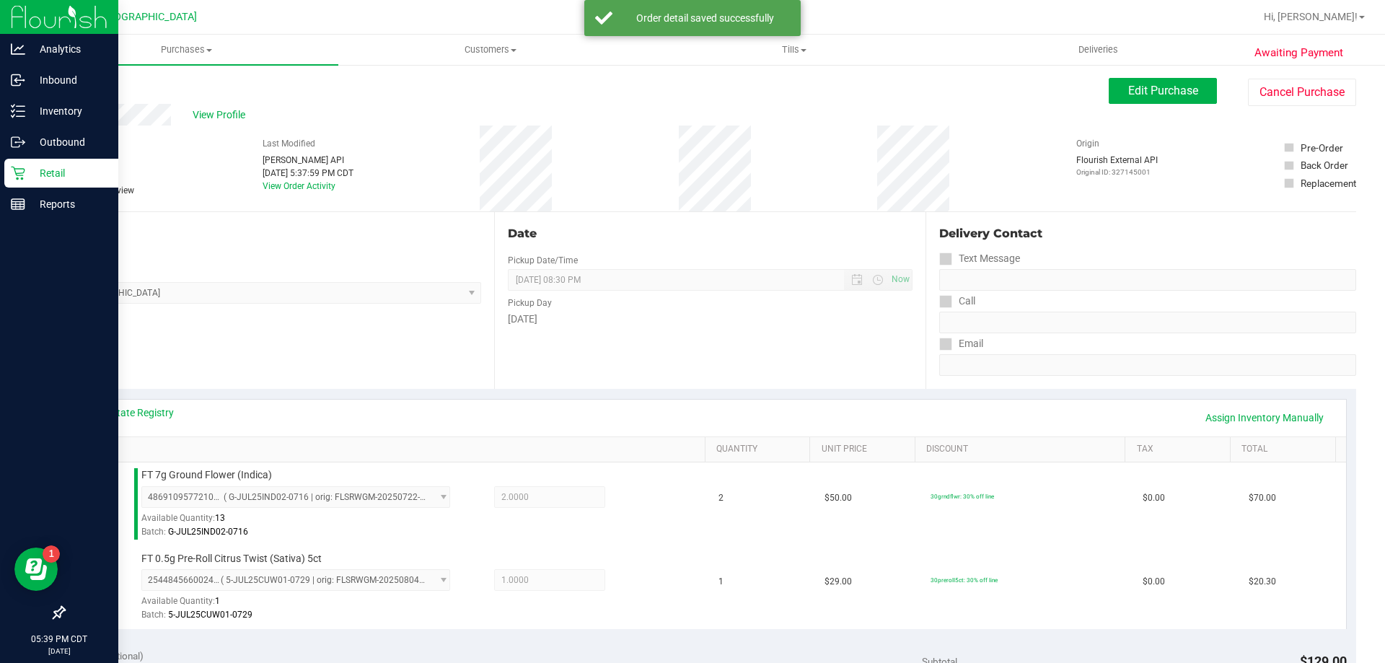
scroll to position [289, 0]
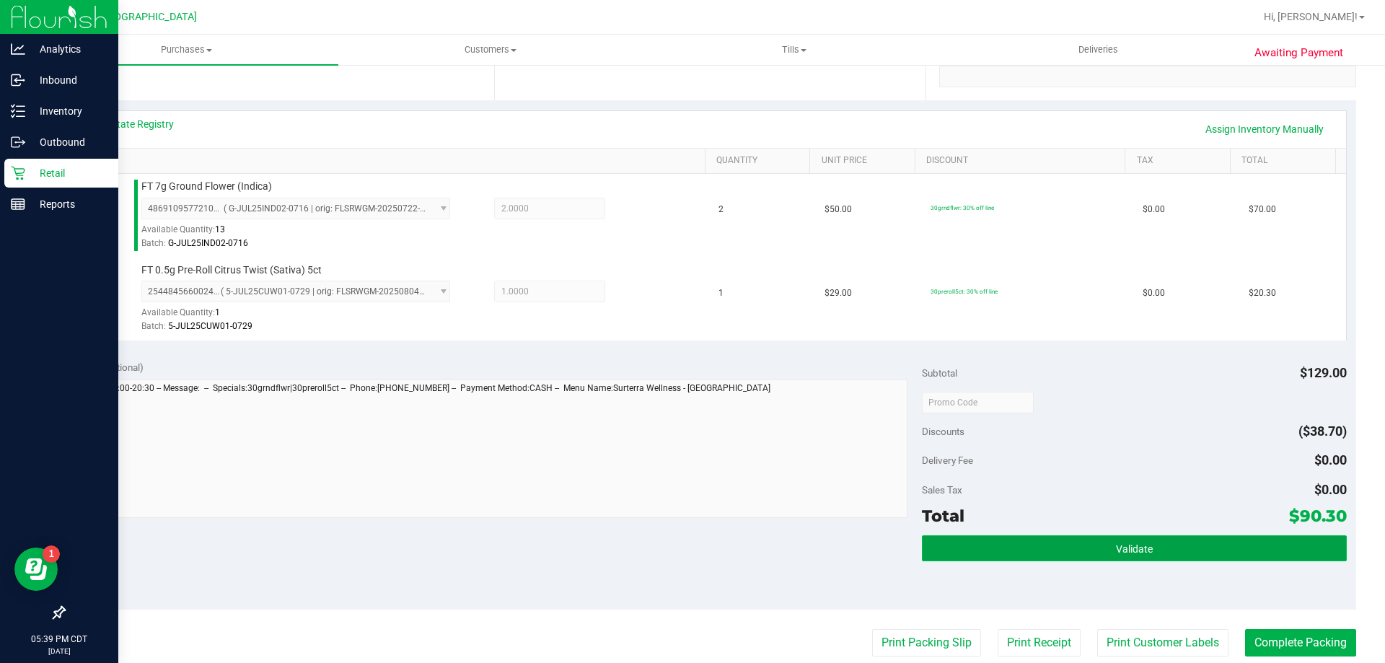
click at [1096, 554] on button "Validate" at bounding box center [1134, 548] width 424 height 26
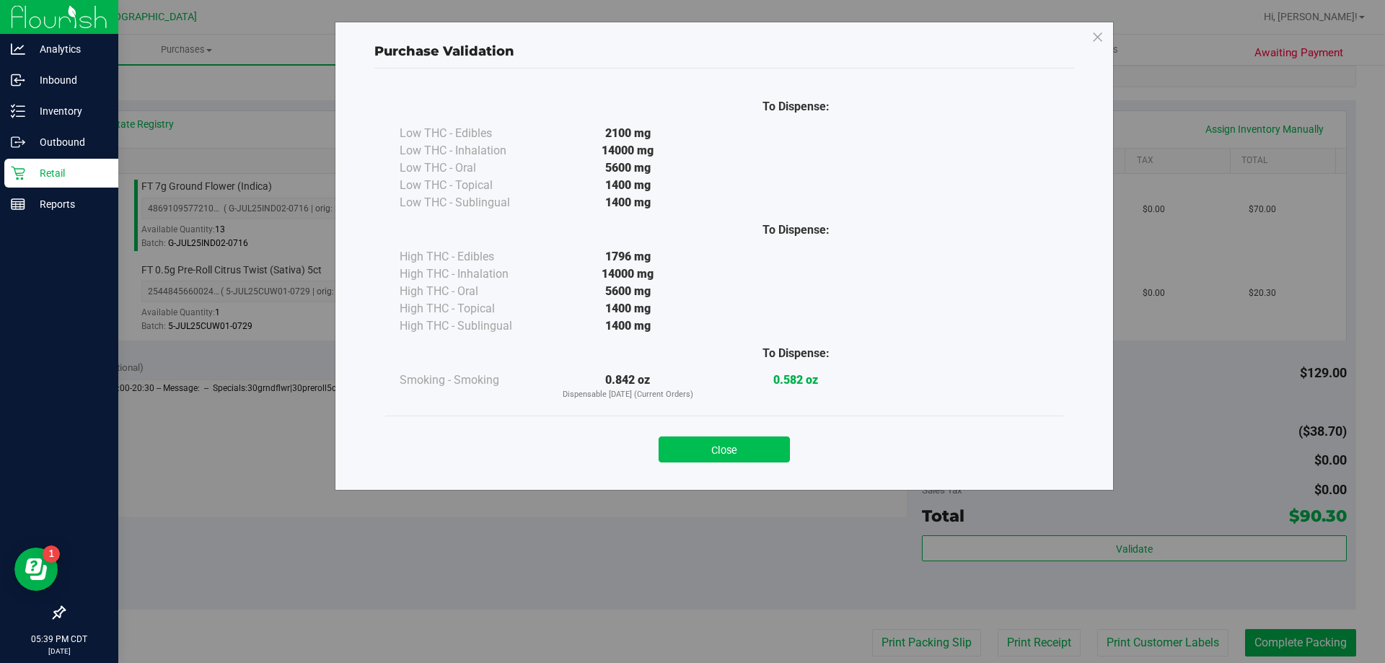
click at [758, 449] on button "Close" at bounding box center [724, 449] width 131 height 26
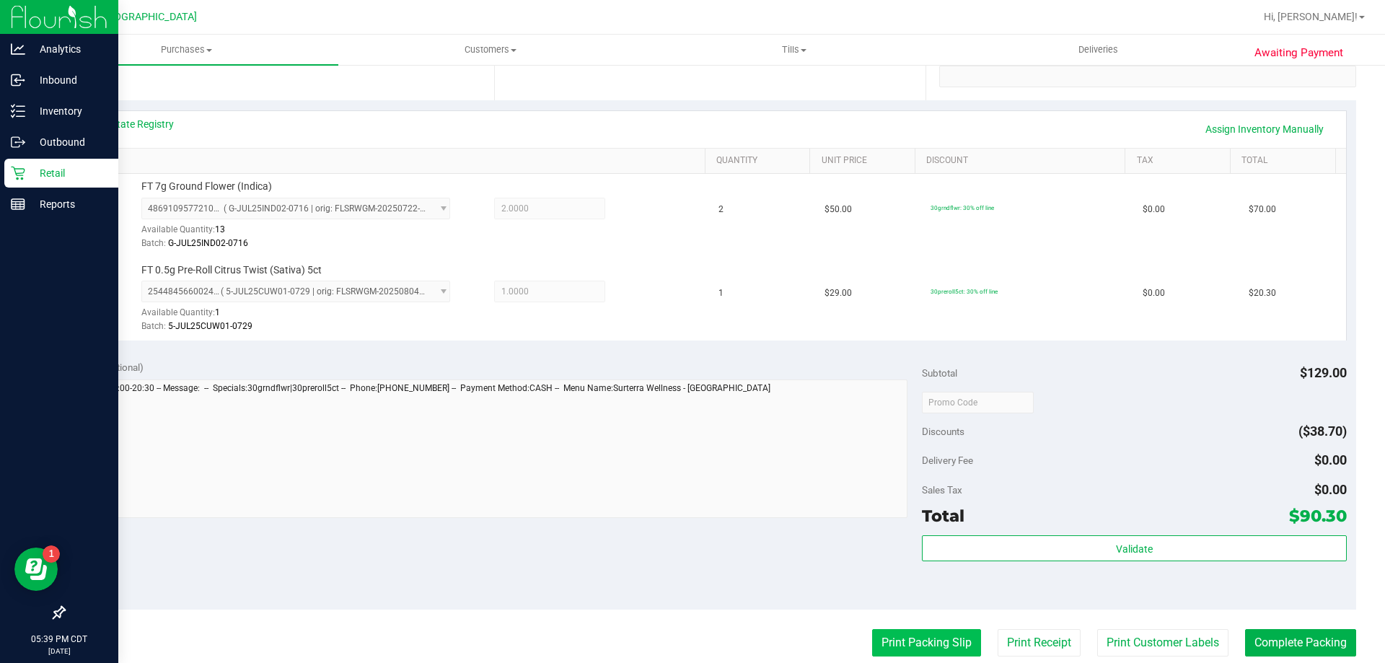
click at [933, 652] on button "Print Packing Slip" at bounding box center [926, 642] width 109 height 27
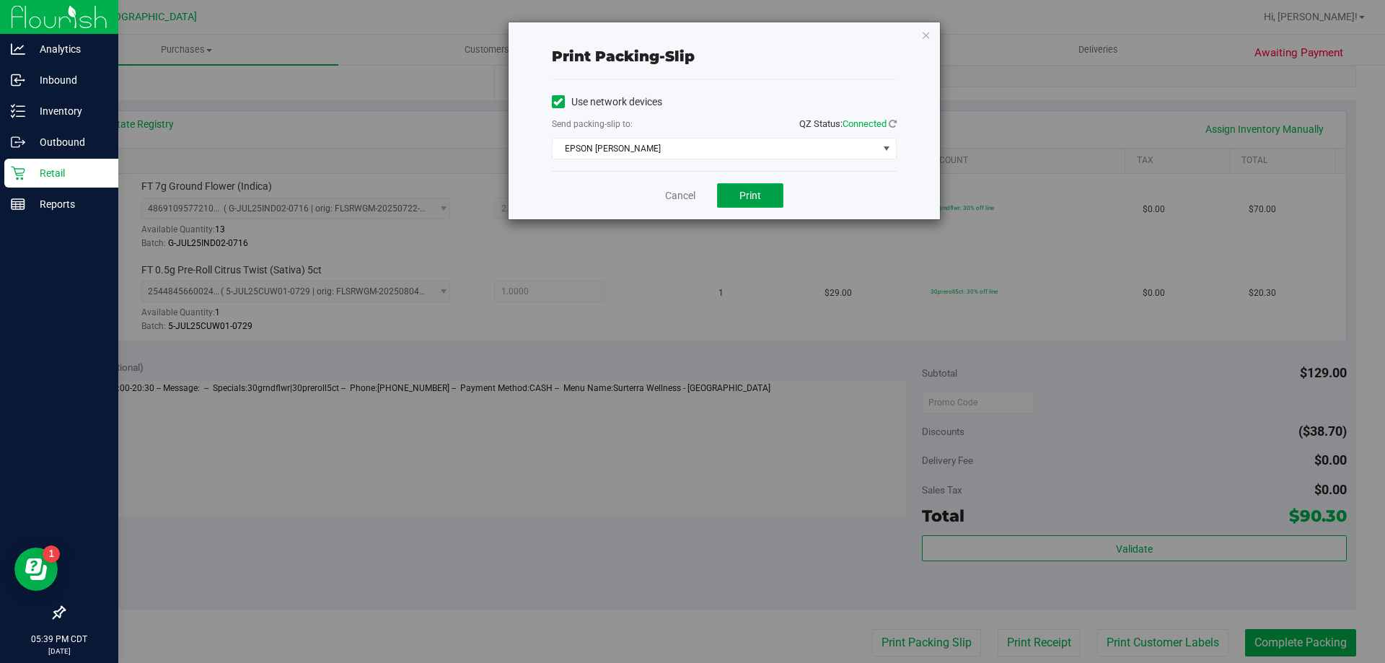
click at [756, 194] on span "Print" at bounding box center [750, 196] width 22 height 12
drag, startPoint x: 694, startPoint y: 196, endPoint x: 705, endPoint y: 206, distance: 14.8
click at [693, 196] on link "Cancel" at bounding box center [680, 195] width 30 height 15
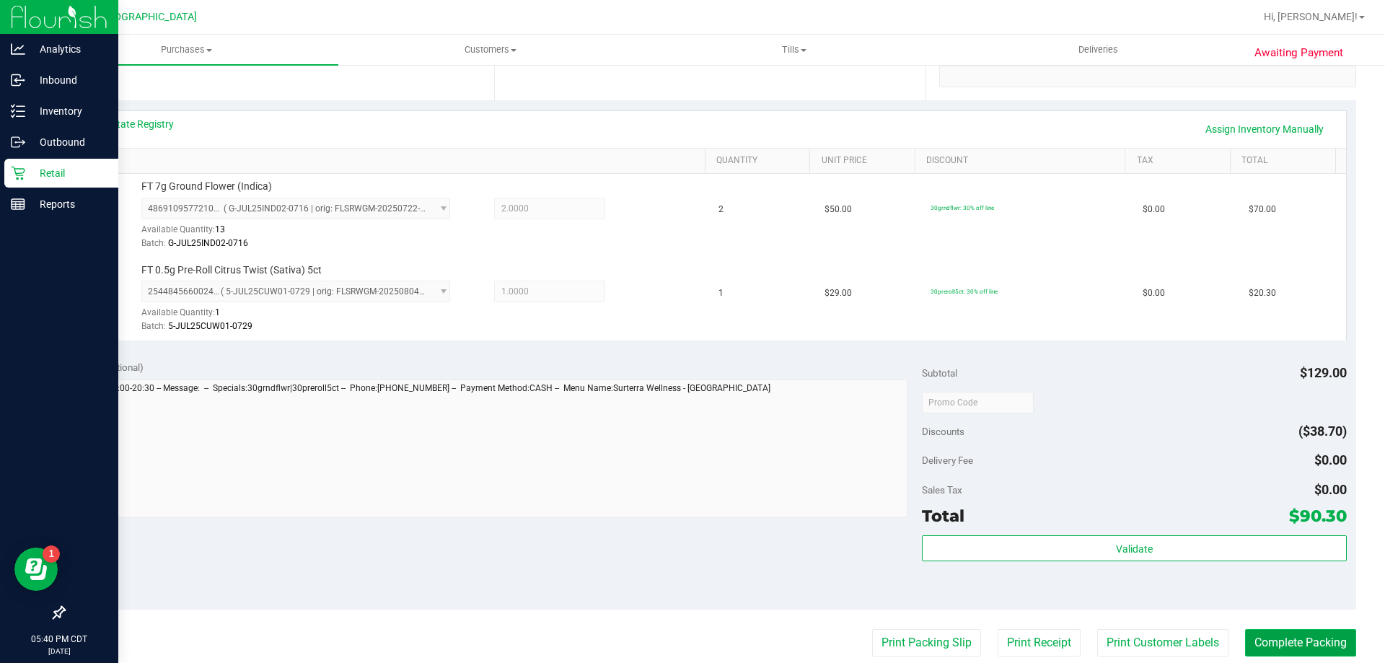
click at [1259, 641] on button "Complete Packing" at bounding box center [1300, 642] width 111 height 27
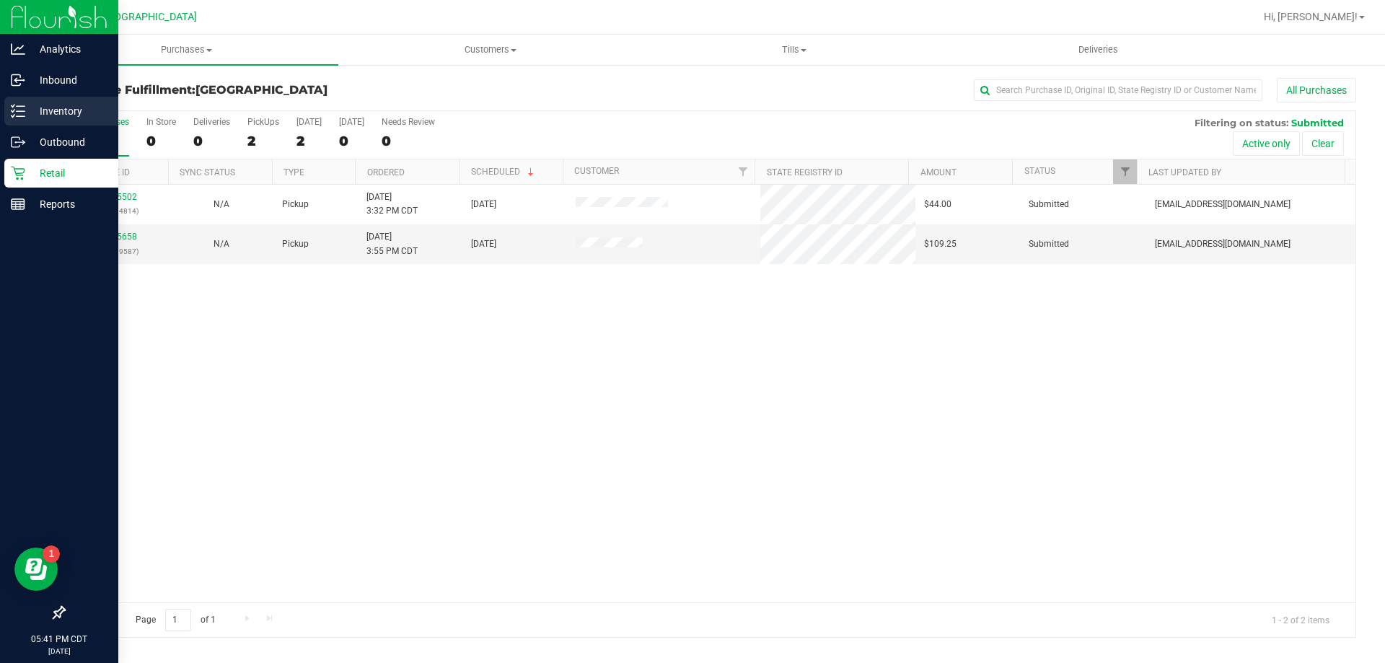
click at [82, 111] on p "Inventory" at bounding box center [68, 110] width 87 height 17
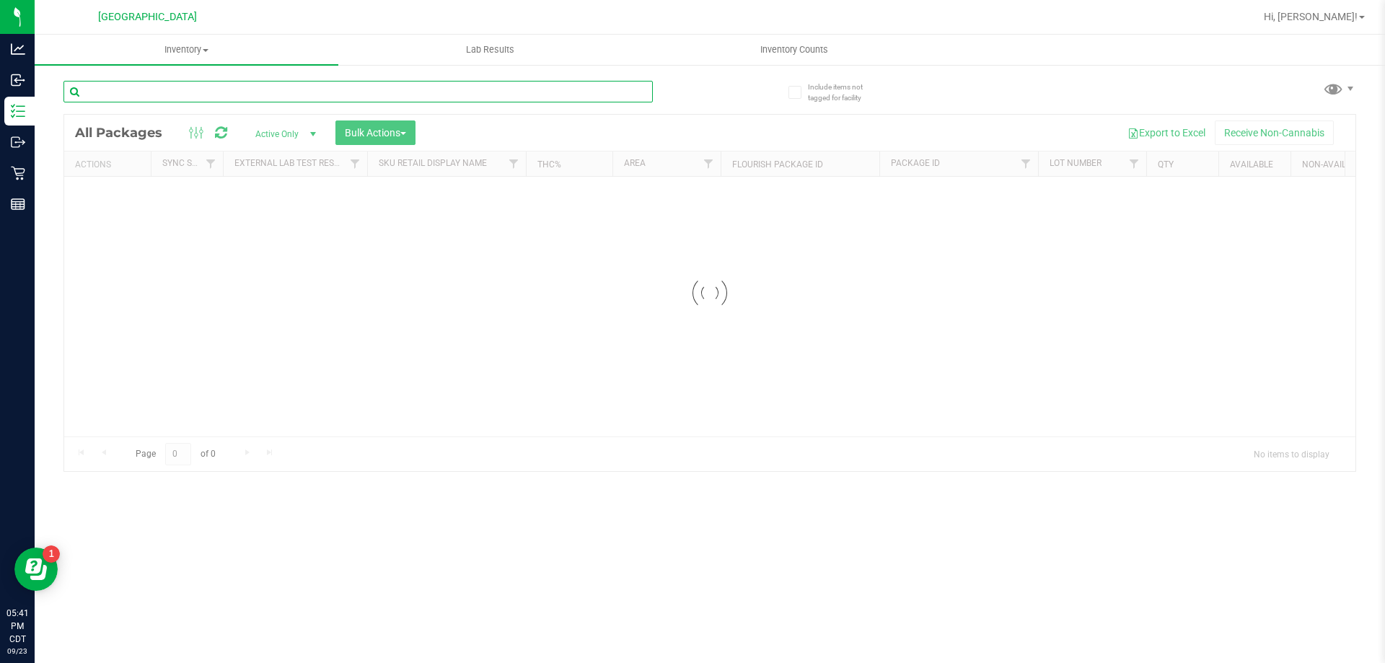
click at [210, 87] on input "text" at bounding box center [357, 92] width 589 height 22
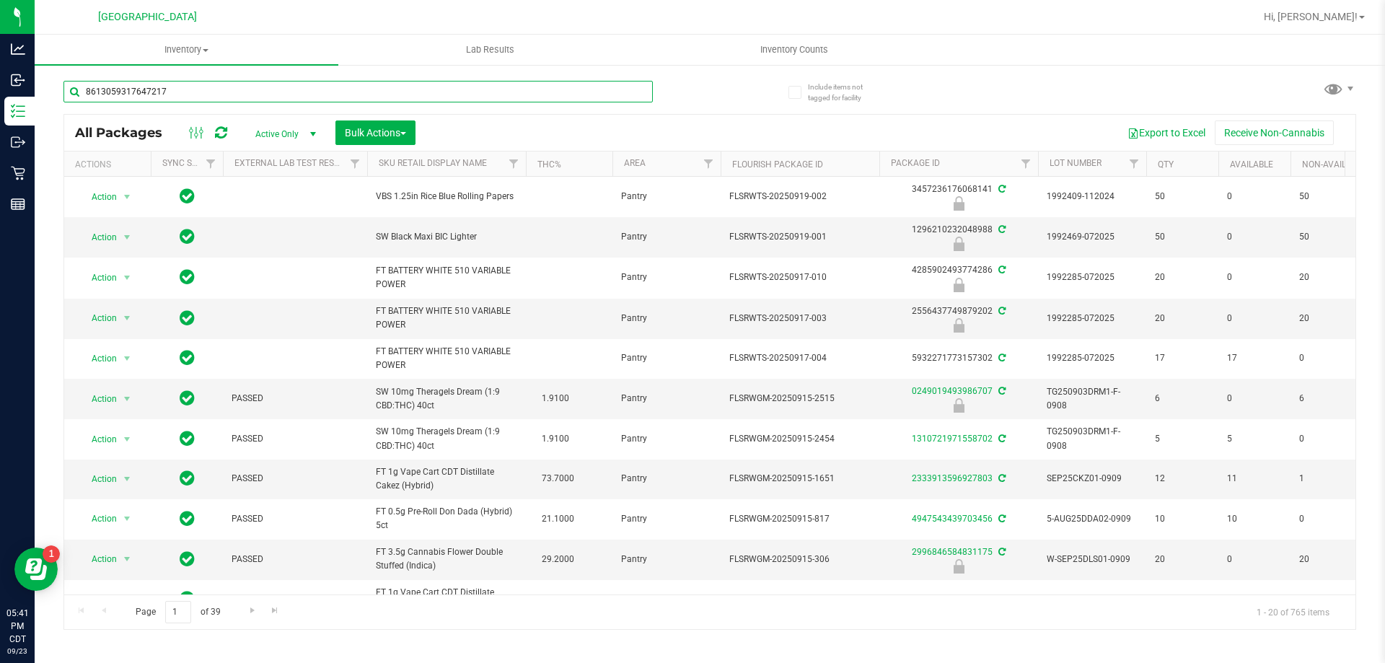
type input "8613059317647217"
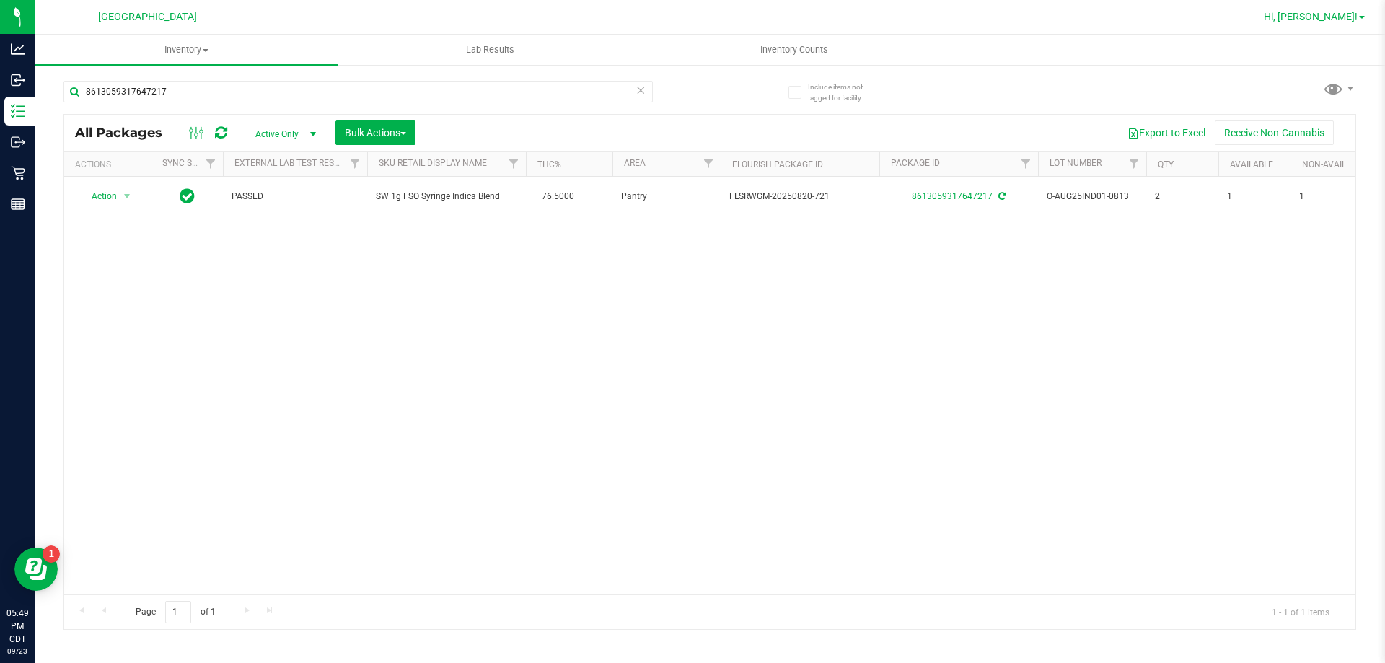
click at [1342, 19] on span "Hi, Michael!" at bounding box center [1311, 17] width 94 height 12
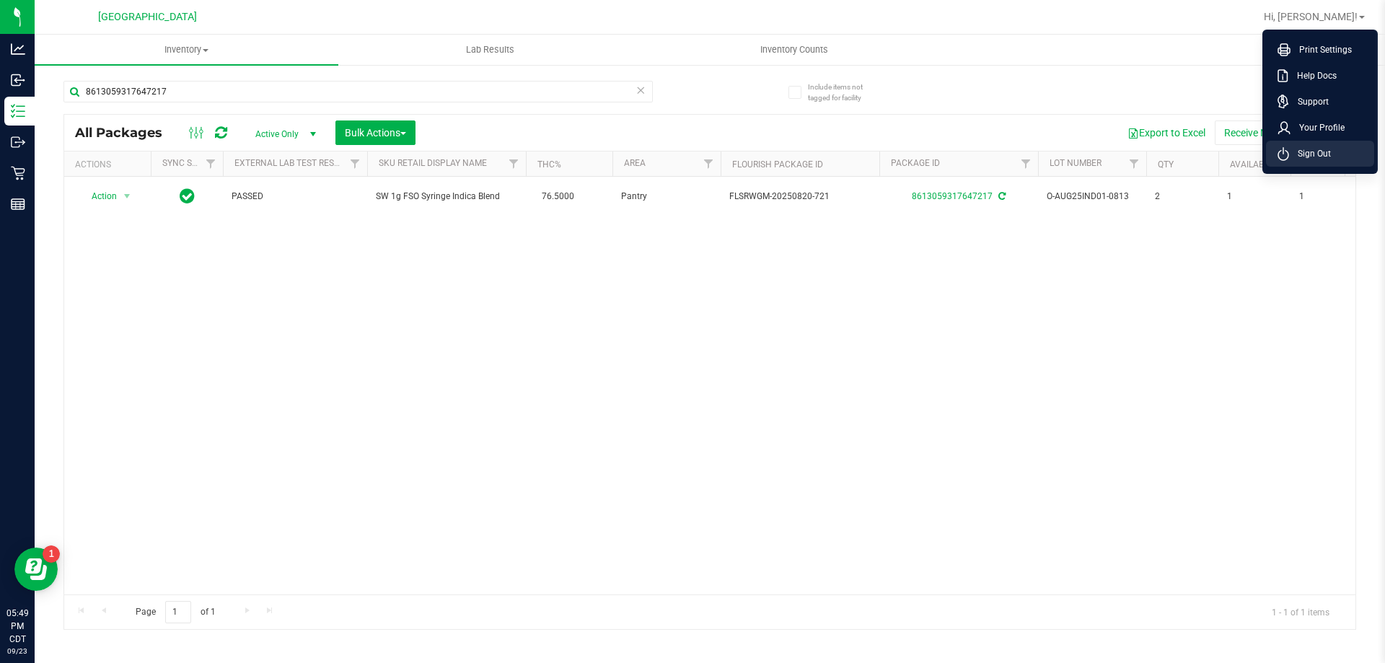
click at [1307, 156] on span "Sign Out" at bounding box center [1310, 153] width 42 height 14
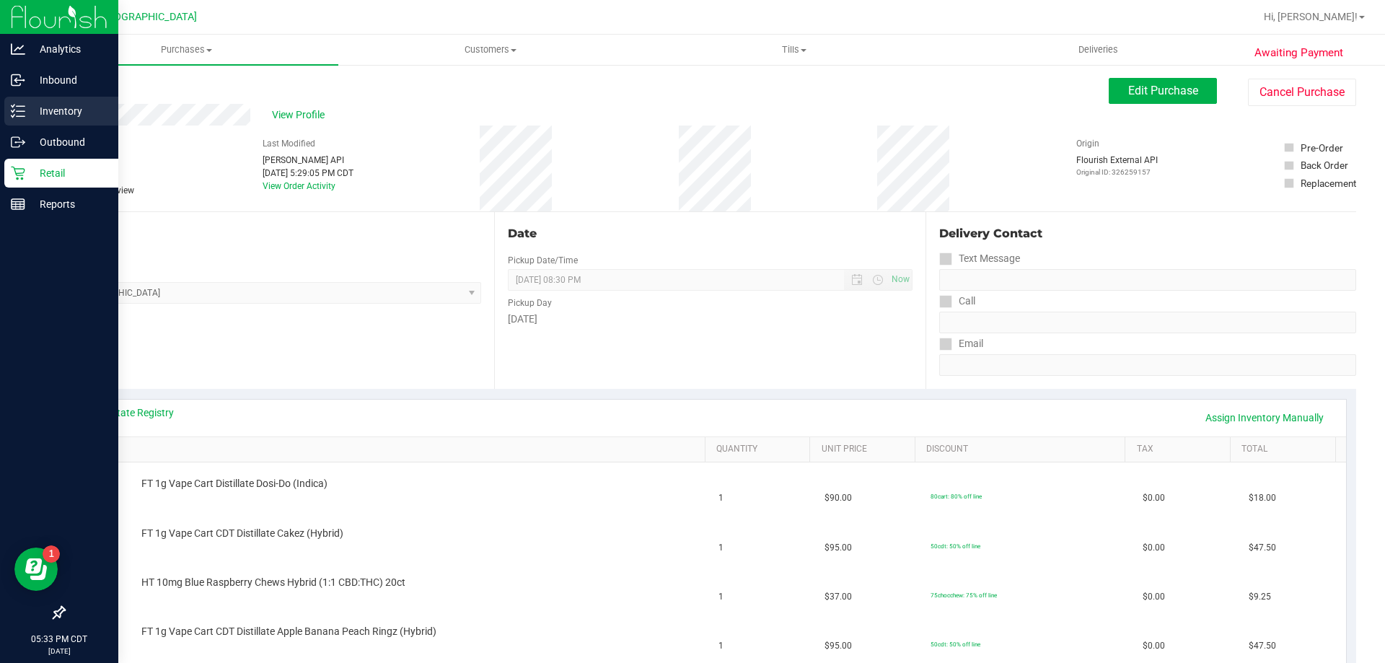
click at [45, 114] on p "Inventory" at bounding box center [68, 110] width 87 height 17
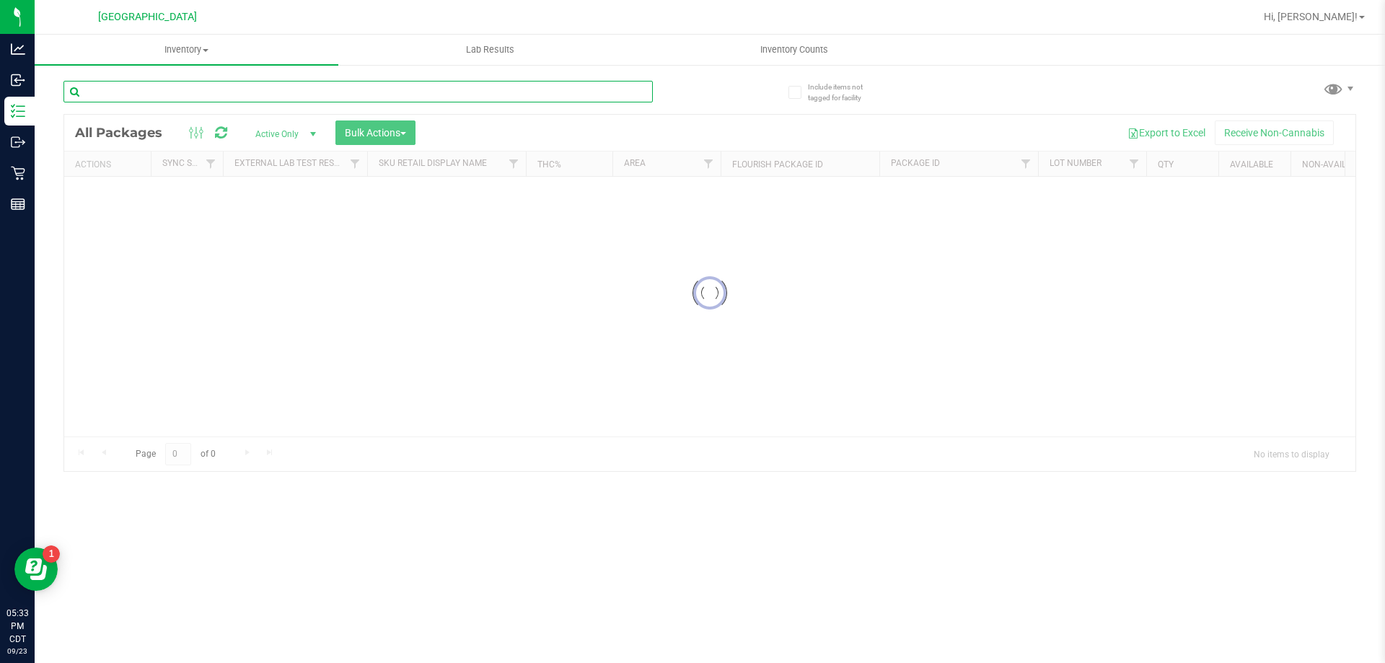
click at [162, 88] on input "text" at bounding box center [357, 92] width 589 height 22
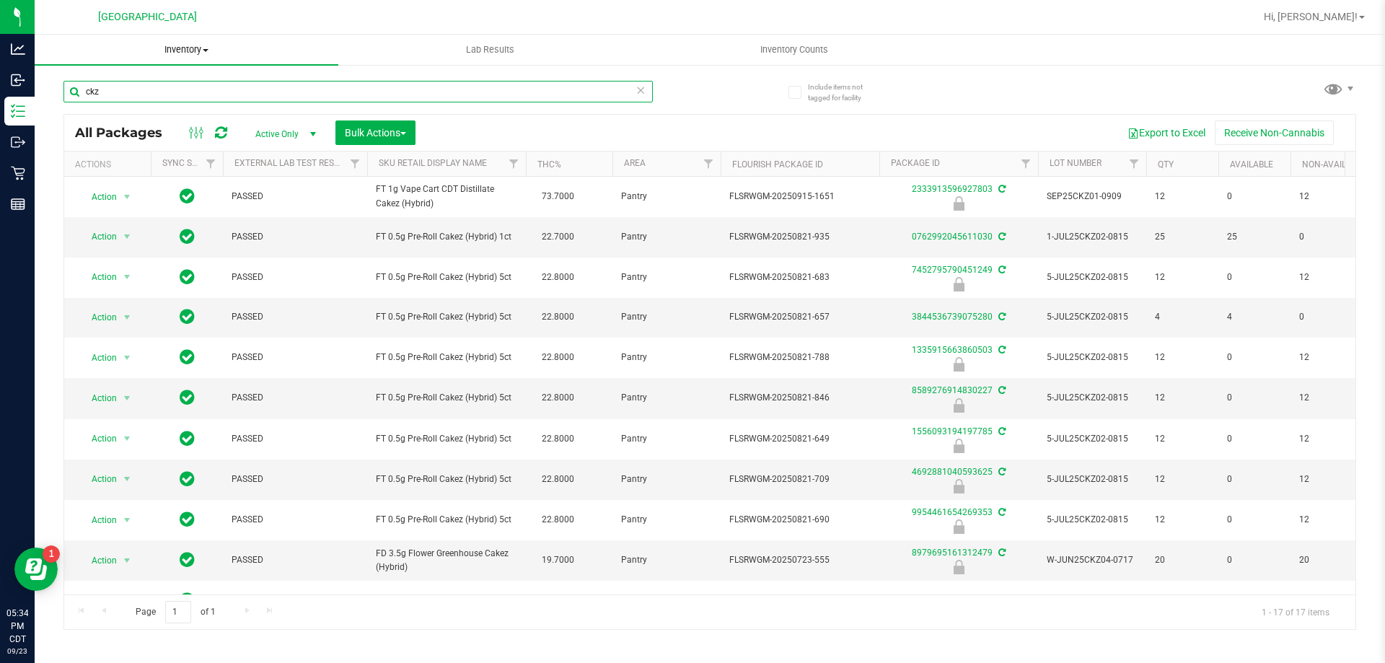
type input "ckz"
